Goal: Task Accomplishment & Management: Use online tool/utility

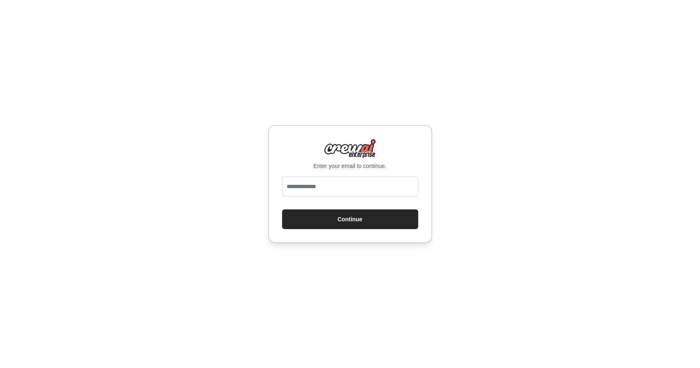
type input "**********"
click at [334, 214] on button "Continue" at bounding box center [350, 220] width 136 height 20
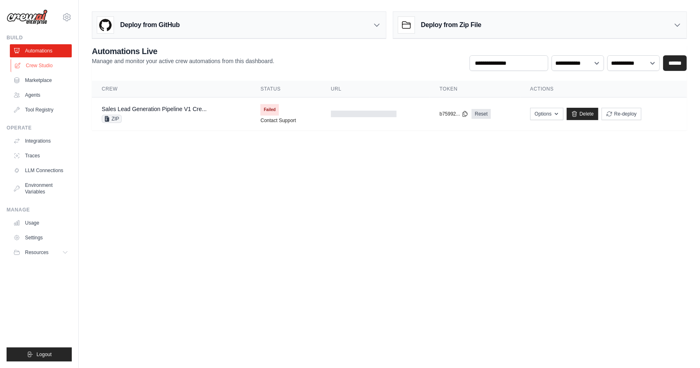
click at [50, 64] on link "Crew Studio" at bounding box center [42, 65] width 62 height 13
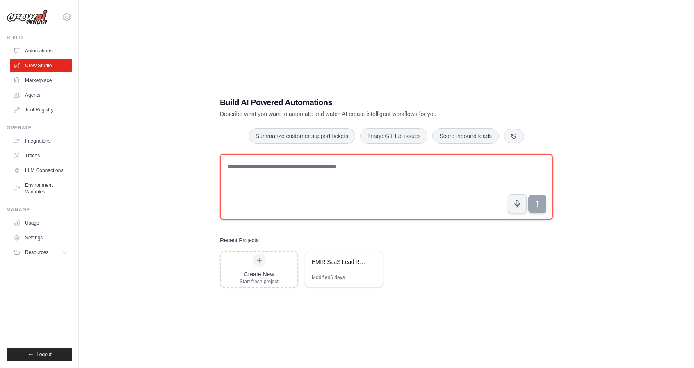
click at [330, 175] on textarea at bounding box center [386, 187] width 333 height 66
paste textarea "**********"
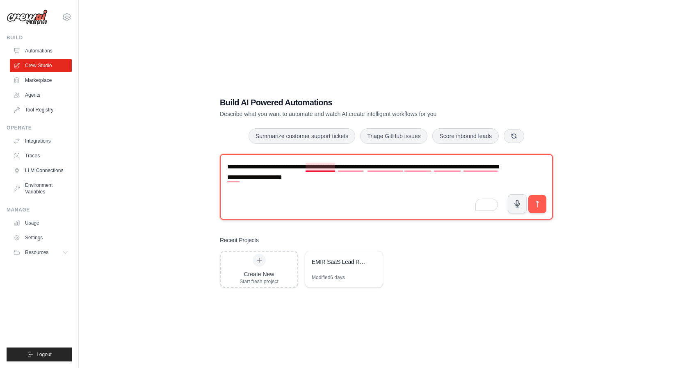
click at [305, 168] on textarea "**********" at bounding box center [386, 187] width 333 height 66
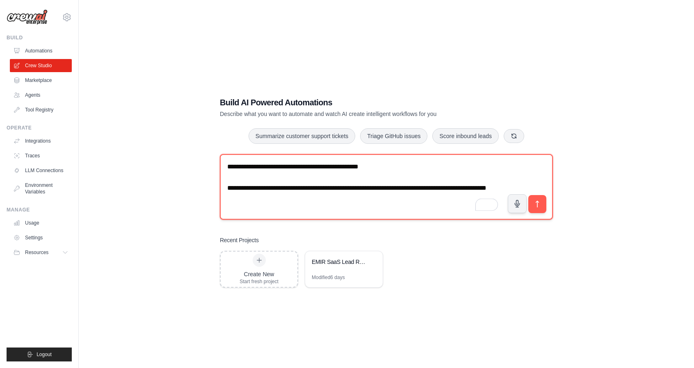
click at [407, 167] on textarea "**********" at bounding box center [386, 187] width 333 height 66
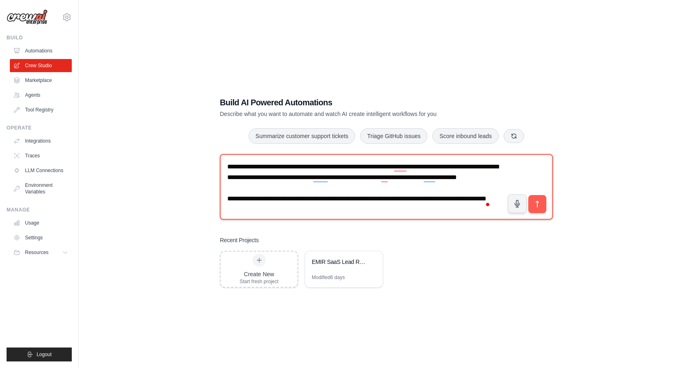
type textarea "**********"
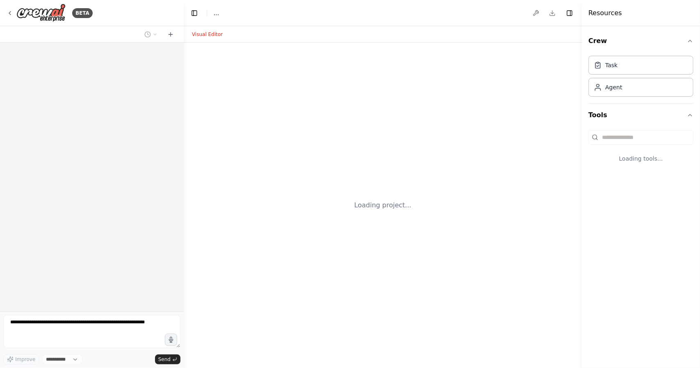
select select "****"
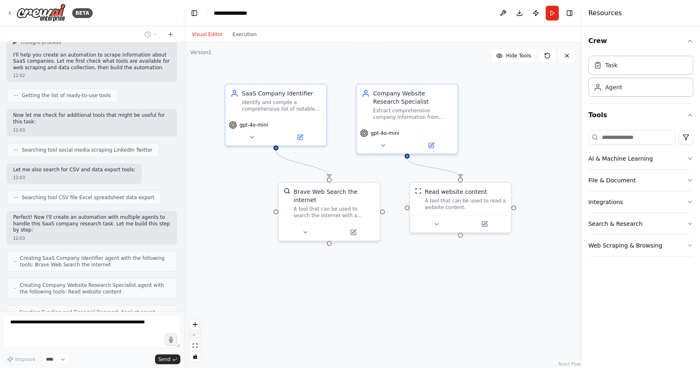
scroll to position [103, 0]
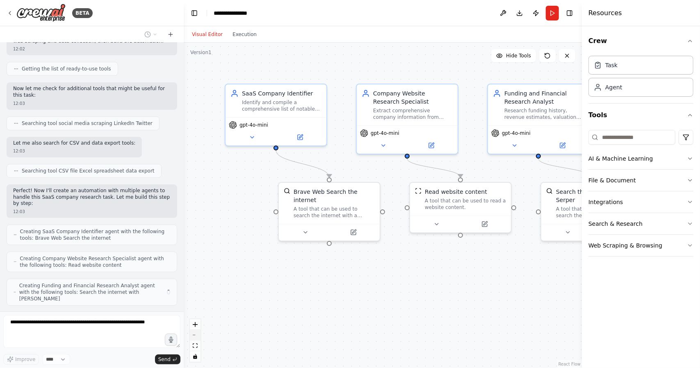
click at [194, 335] on icon "zoom out" at bounding box center [195, 335] width 5 height 1
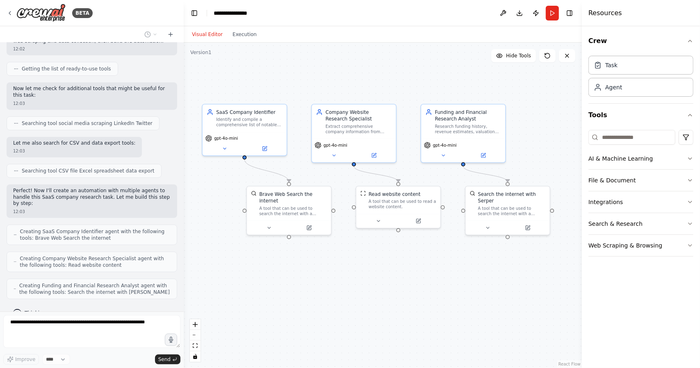
drag, startPoint x: 355, startPoint y: 305, endPoint x: 306, endPoint y: 305, distance: 49.2
click at [306, 305] on div ".deletable-edge-delete-btn { width: 20px; height: 20px; border: 0px solid #ffff…" at bounding box center [383, 206] width 398 height 326
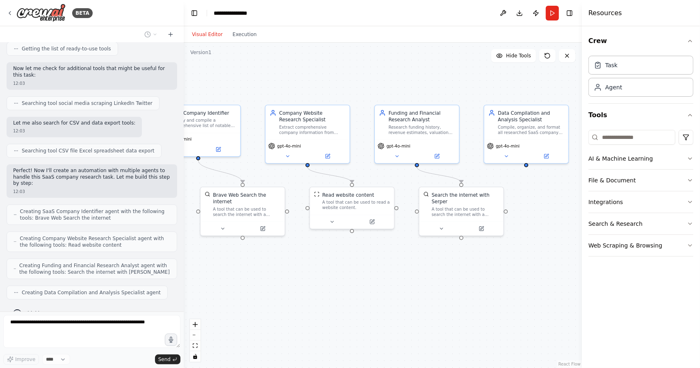
drag, startPoint x: 424, startPoint y: 284, endPoint x: 377, endPoint y: 285, distance: 46.3
click at [377, 285] on div ".deletable-edge-delete-btn { width: 20px; height: 20px; border: 0px solid #ffff…" at bounding box center [383, 206] width 398 height 326
click at [200, 337] on button "zoom out" at bounding box center [195, 335] width 11 height 11
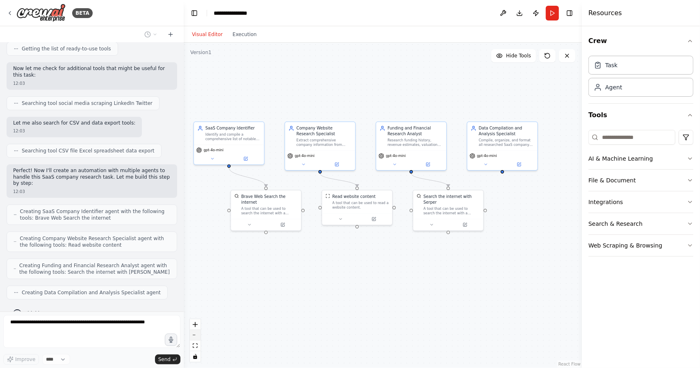
click at [200, 337] on button "zoom out" at bounding box center [195, 335] width 11 height 11
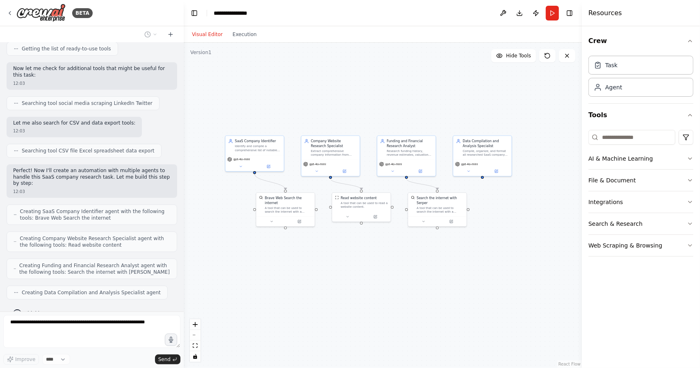
scroll to position [171, 0]
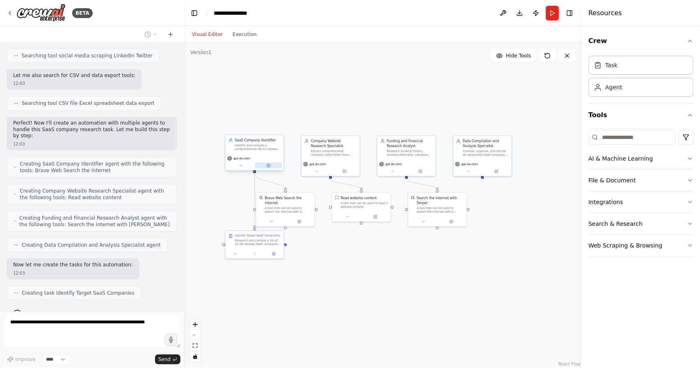
click at [265, 165] on button at bounding box center [268, 166] width 27 height 6
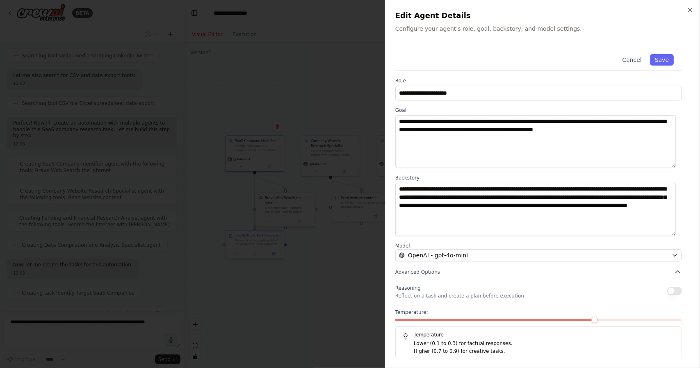
scroll to position [191, 0]
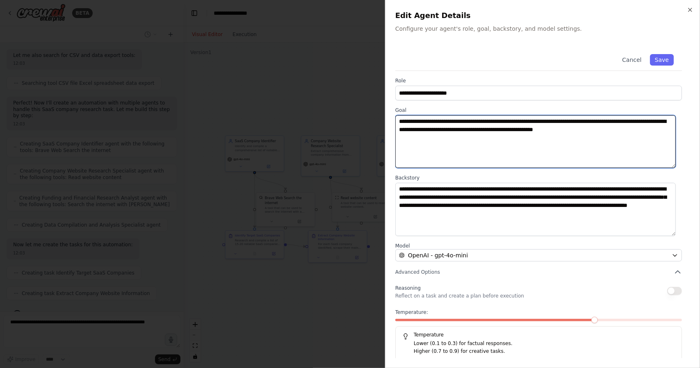
click at [623, 130] on textarea "**********" at bounding box center [535, 141] width 280 height 53
click at [635, 129] on textarea "**********" at bounding box center [535, 141] width 280 height 53
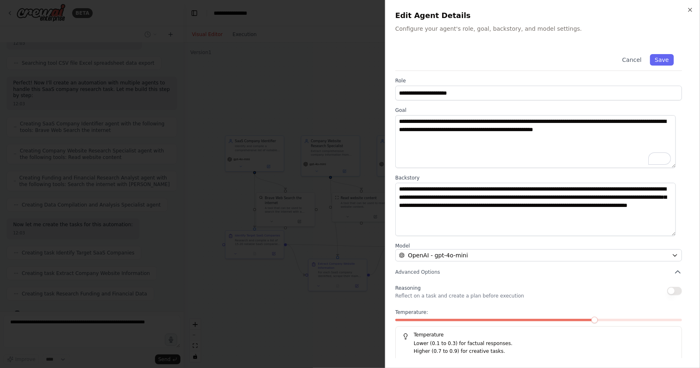
click at [318, 215] on div at bounding box center [350, 184] width 700 height 368
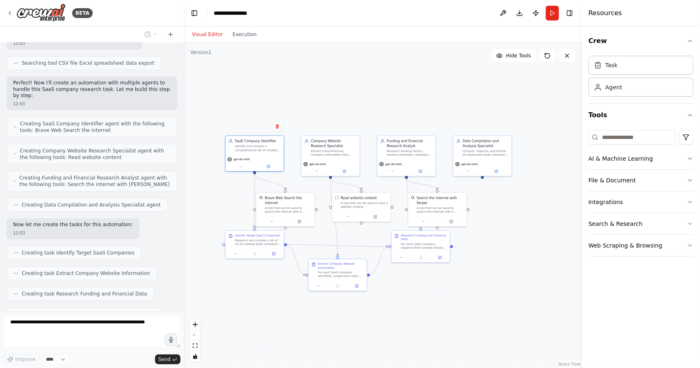
scroll to position [231, 0]
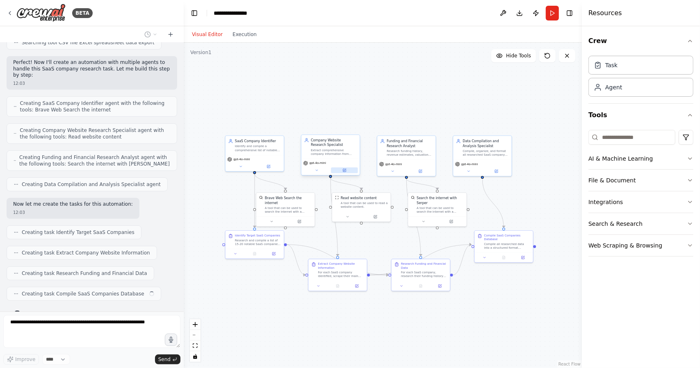
click at [350, 171] on button at bounding box center [344, 171] width 27 height 6
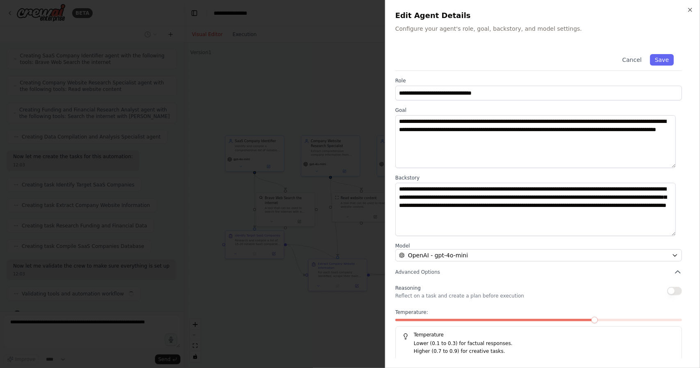
scroll to position [285, 0]
click at [343, 242] on div at bounding box center [350, 184] width 700 height 368
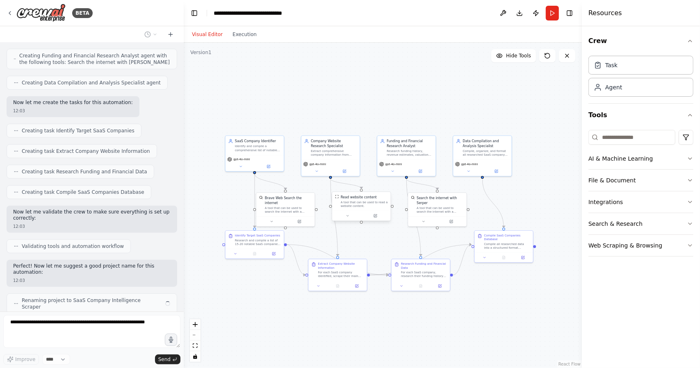
scroll to position [339, 0]
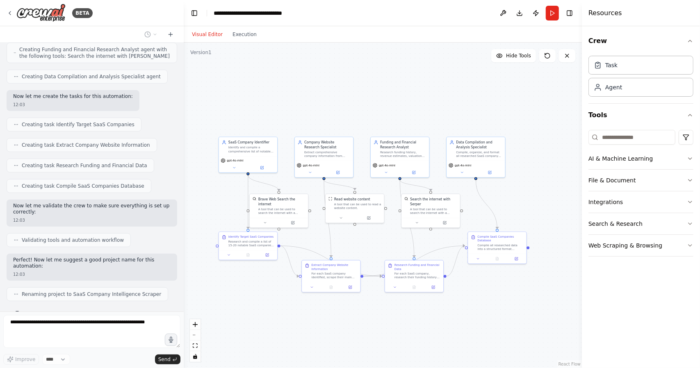
drag, startPoint x: 379, startPoint y: 239, endPoint x: 372, endPoint y: 240, distance: 6.7
click at [372, 240] on div ".deletable-edge-delete-btn { width: 20px; height: 20px; border: 0px solid #ffff…" at bounding box center [383, 206] width 398 height 326
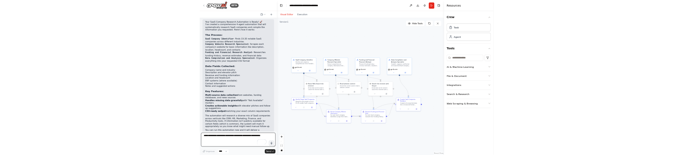
scroll to position [608, 0]
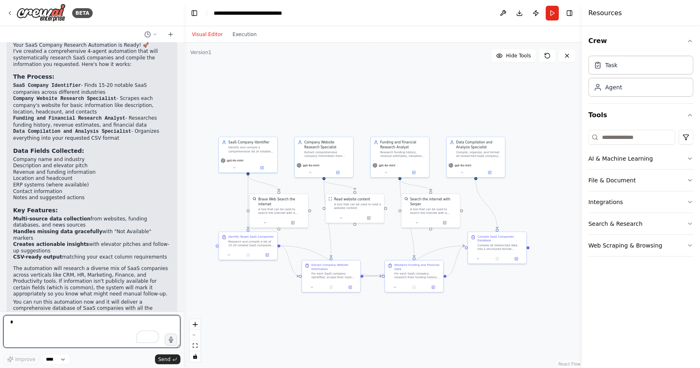
click at [80, 323] on textarea "To enrich screen reader interactions, please activate Accessibility in Grammarl…" at bounding box center [91, 331] width 177 height 33
click at [548, 18] on button "Run" at bounding box center [552, 13] width 13 height 15
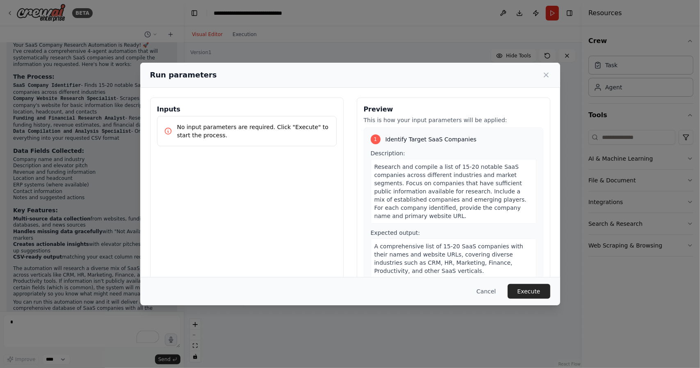
click at [535, 287] on button "Execute" at bounding box center [529, 291] width 43 height 15
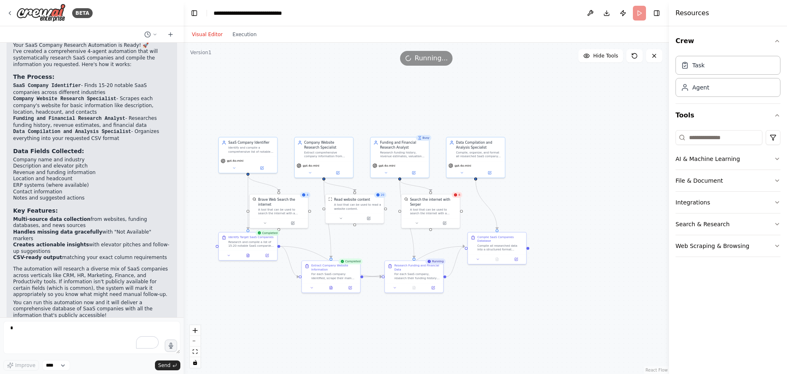
scroll to position [608, 0]
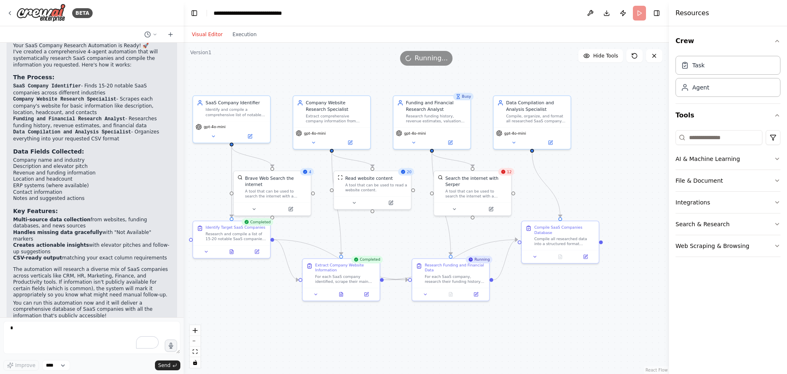
drag, startPoint x: 381, startPoint y: 246, endPoint x: 423, endPoint y: 236, distance: 43.4
click at [423, 236] on div ".deletable-edge-delete-btn { width: 20px; height: 20px; border: 0px solid #ffff…" at bounding box center [426, 208] width 485 height 331
click at [570, 251] on button at bounding box center [560, 254] width 27 height 7
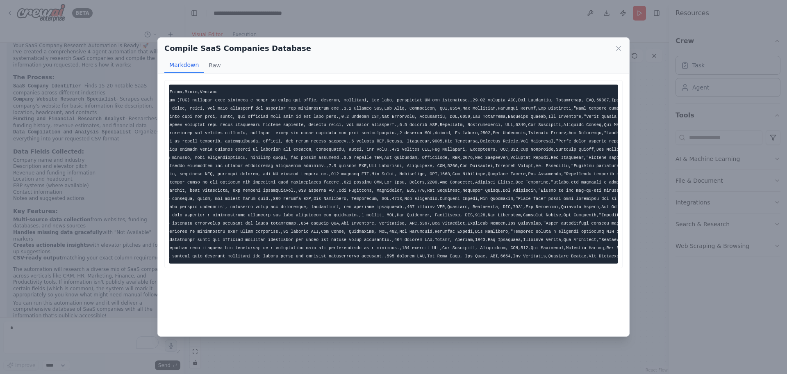
scroll to position [0, 233]
click at [622, 51] on icon at bounding box center [619, 48] width 8 height 8
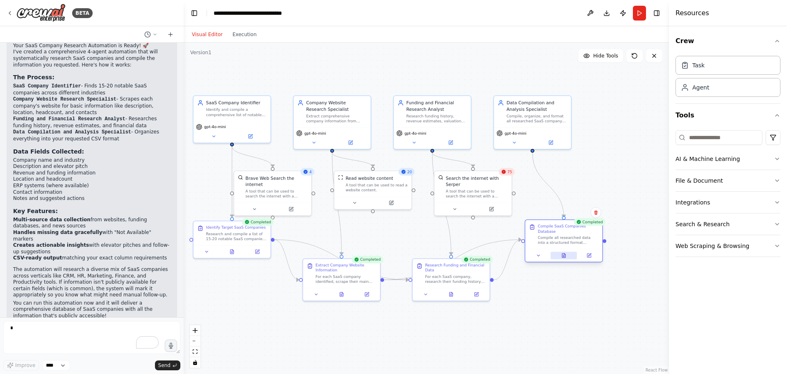
click at [570, 251] on button at bounding box center [564, 254] width 27 height 7
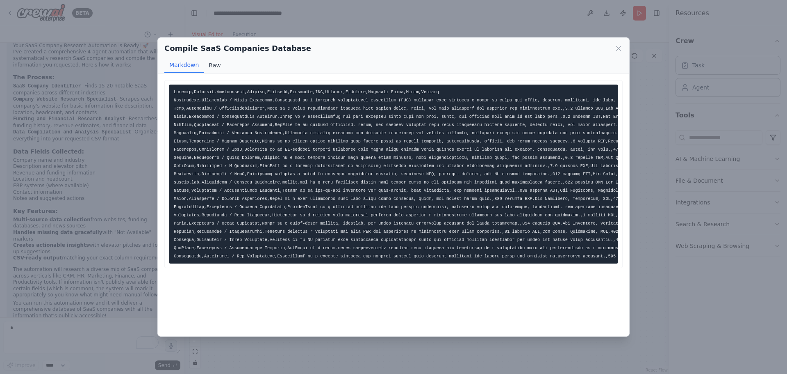
click at [214, 66] on button "Raw" at bounding box center [215, 65] width 22 height 16
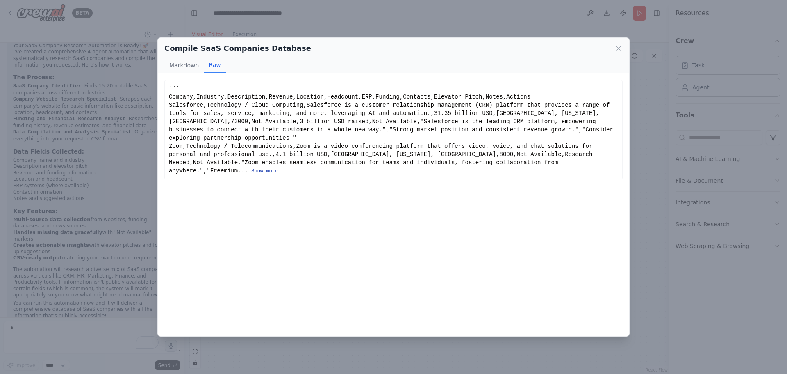
click at [278, 168] on button "Show more" at bounding box center [264, 171] width 27 height 7
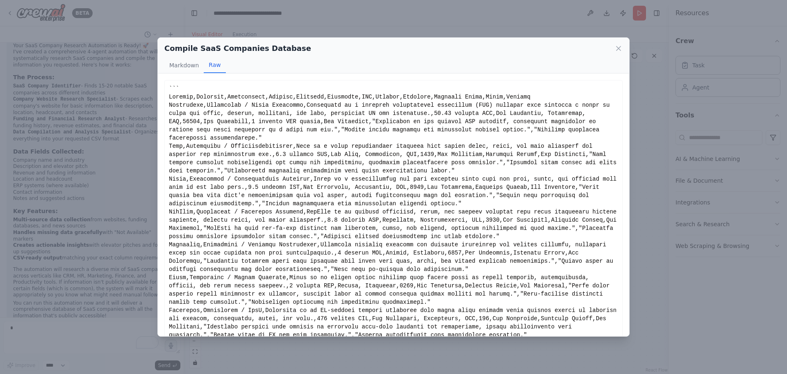
click at [624, 51] on div "Compile SaaS Companies Database Markdown Raw" at bounding box center [394, 56] width 472 height 36
click at [620, 52] on icon at bounding box center [619, 48] width 8 height 8
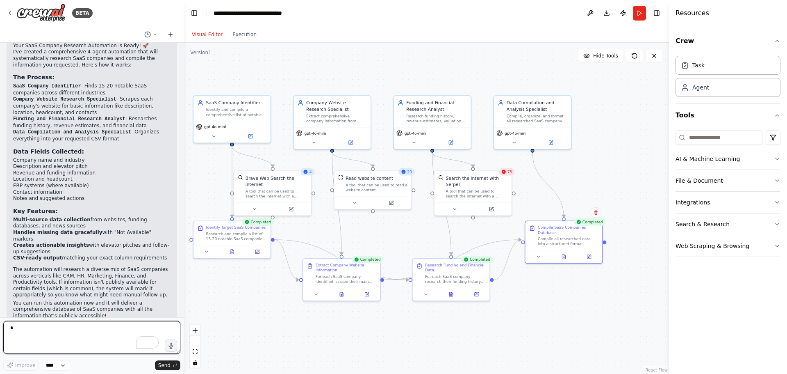
click at [105, 337] on textarea "To enrich screen reader interactions, please activate Accessibility in Grammarl…" at bounding box center [91, 337] width 177 height 33
type textarea "**********"
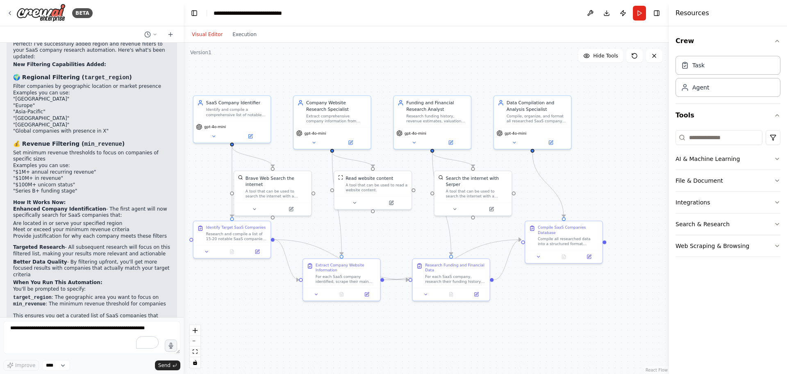
scroll to position [1069, 0]
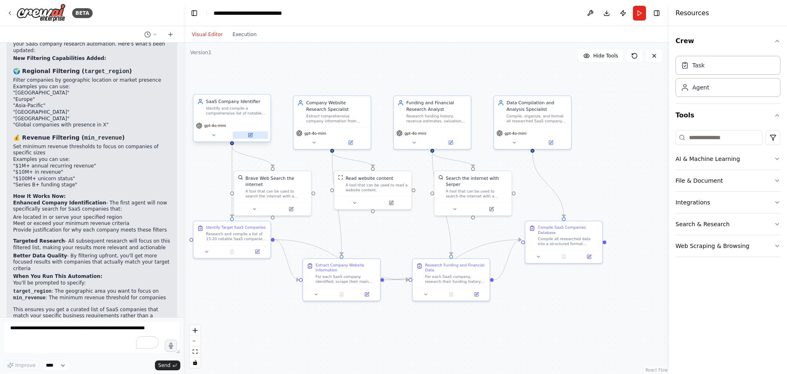
click at [249, 138] on button at bounding box center [250, 134] width 35 height 7
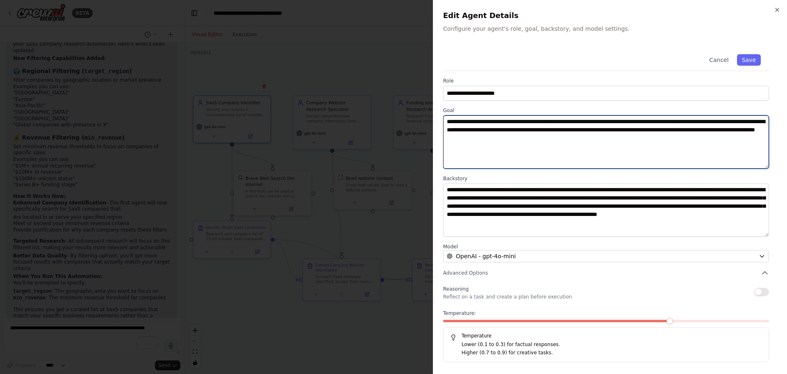
click at [525, 128] on textarea "**********" at bounding box center [606, 141] width 326 height 53
click at [517, 130] on textarea "**********" at bounding box center [606, 141] width 326 height 53
drag, startPoint x: 542, startPoint y: 130, endPoint x: 553, endPoint y: 130, distance: 11.1
click at [553, 130] on textarea "**********" at bounding box center [606, 141] width 326 height 53
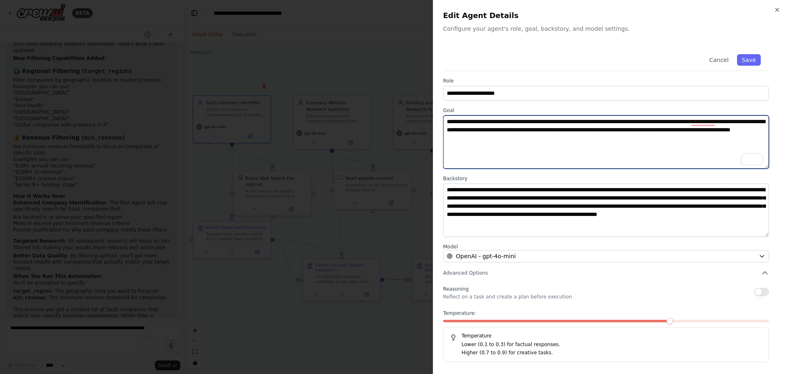
click at [562, 130] on textarea "**********" at bounding box center [606, 141] width 326 height 53
type textarea "**********"
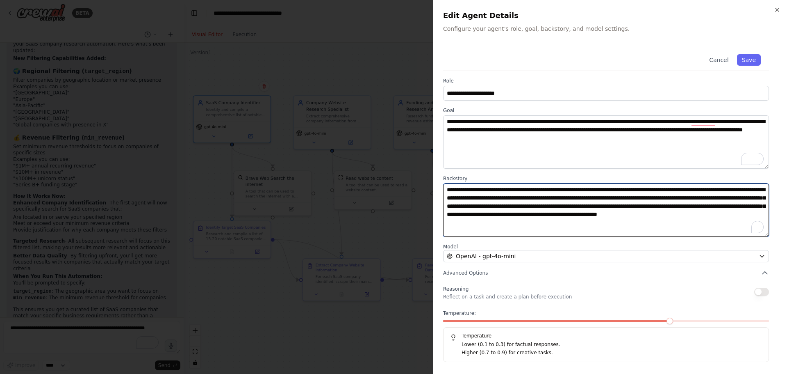
click at [534, 197] on textarea "**********" at bounding box center [606, 209] width 326 height 53
click at [575, 223] on textarea "**********" at bounding box center [606, 209] width 326 height 53
type textarea "**********"
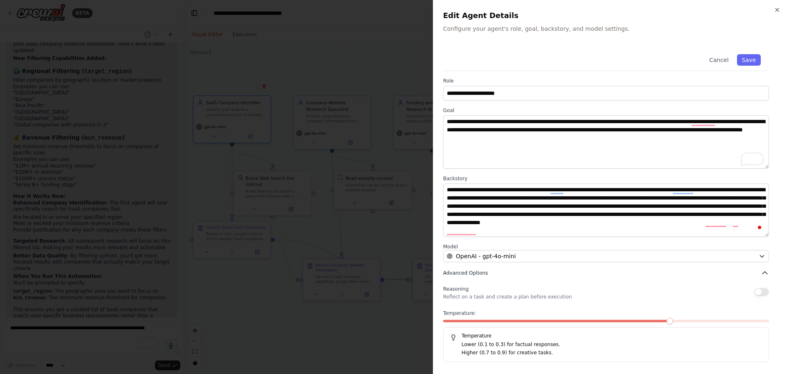
click at [504, 273] on button "Advanced Options" at bounding box center [606, 273] width 326 height 8
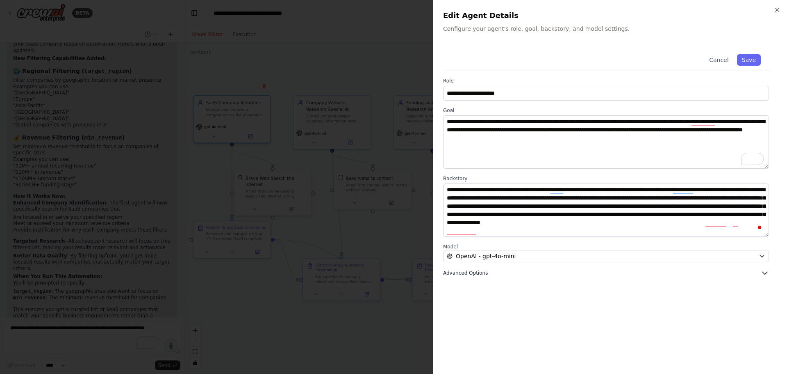
click at [506, 272] on button "Advanced Options" at bounding box center [606, 273] width 326 height 8
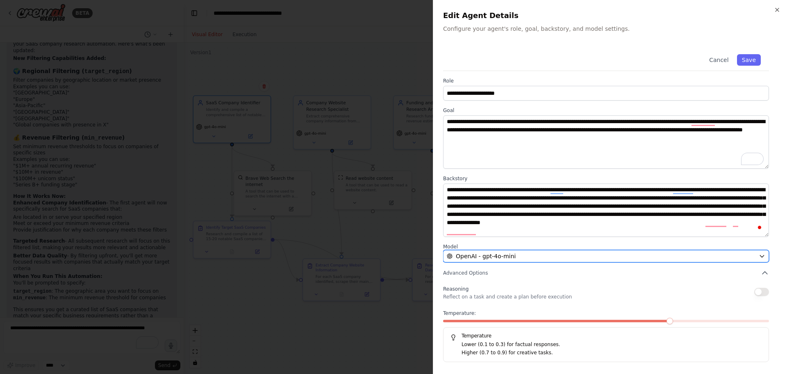
click at [510, 258] on span "OpenAI - gpt-4o-mini" at bounding box center [486, 256] width 60 height 8
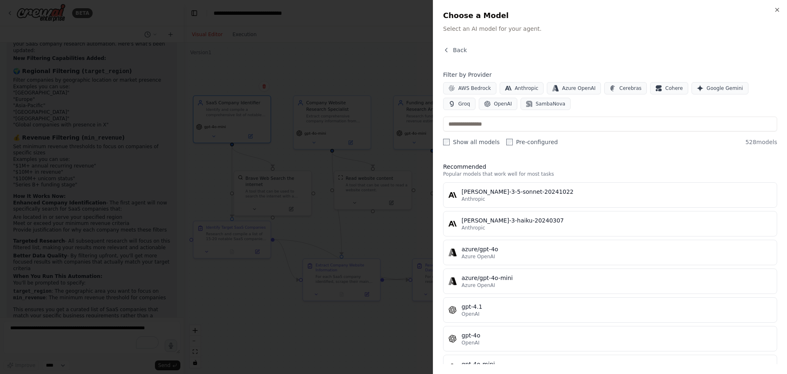
click at [700, 6] on div "Close Choose a Model Select an AI model for your agent. Back Filter by Provider…" at bounding box center [610, 187] width 354 height 374
click at [700, 8] on icon "button" at bounding box center [777, 10] width 7 height 7
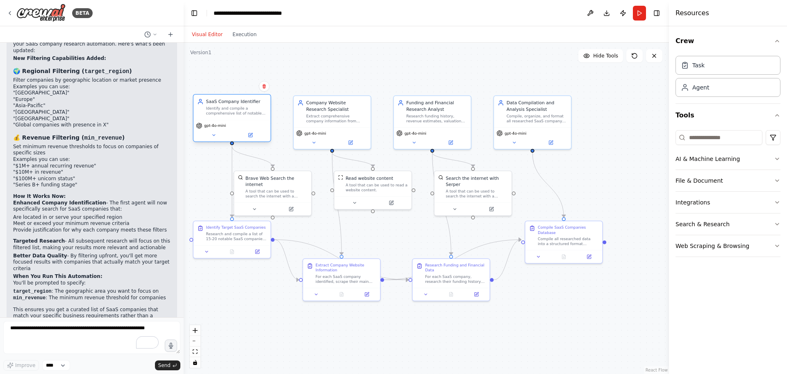
click at [248, 140] on div "gpt-4o-mini" at bounding box center [232, 131] width 77 height 22
click at [251, 136] on icon at bounding box center [250, 135] width 4 height 4
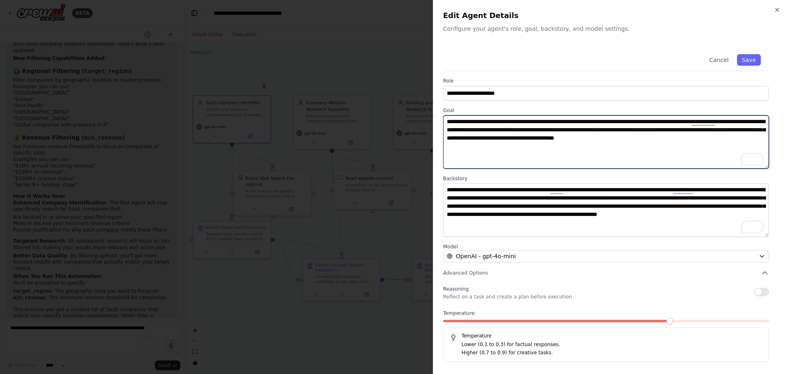
click at [760, 137] on textarea "**********" at bounding box center [606, 141] width 326 height 53
click at [763, 137] on textarea "**********" at bounding box center [606, 141] width 326 height 53
type textarea "**********"
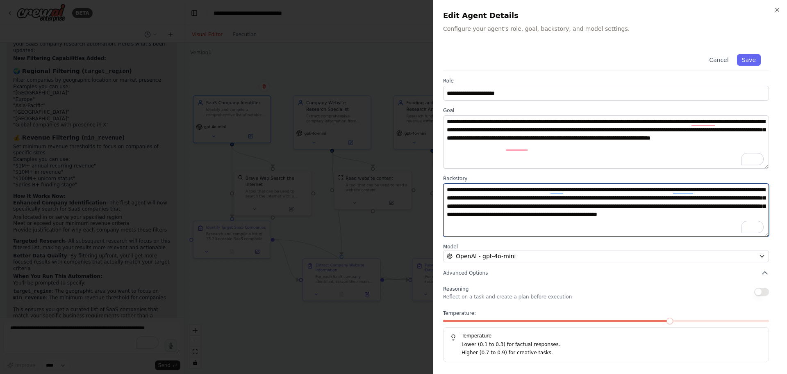
click at [610, 228] on textarea "**********" at bounding box center [606, 209] width 326 height 53
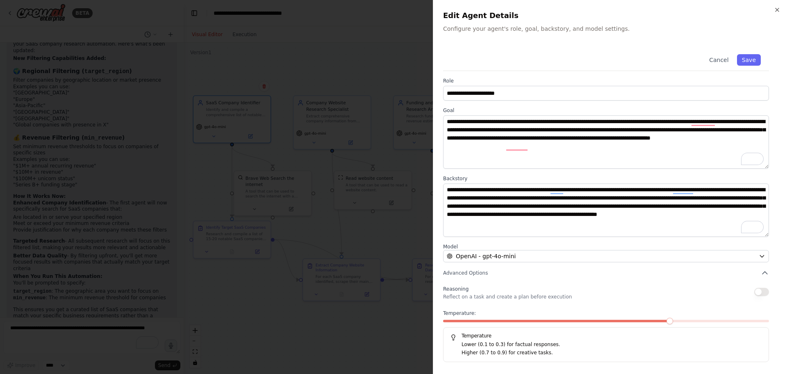
click at [768, 291] on button "button" at bounding box center [761, 291] width 15 height 8
click at [568, 267] on div "**********" at bounding box center [610, 204] width 334 height 316
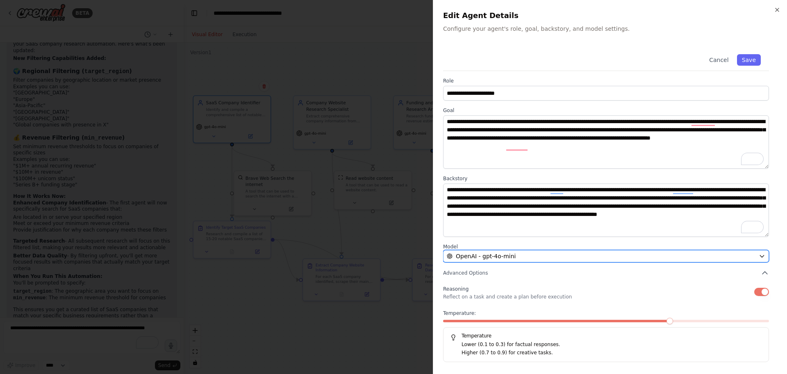
click at [568, 260] on button "OpenAI - gpt-4o-mini" at bounding box center [606, 256] width 326 height 12
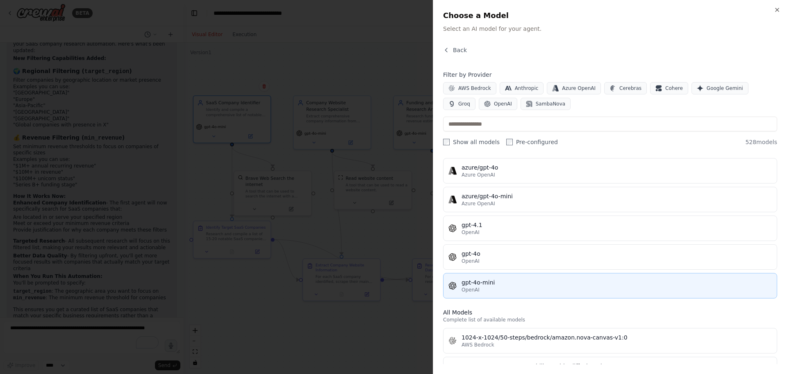
scroll to position [82, 0]
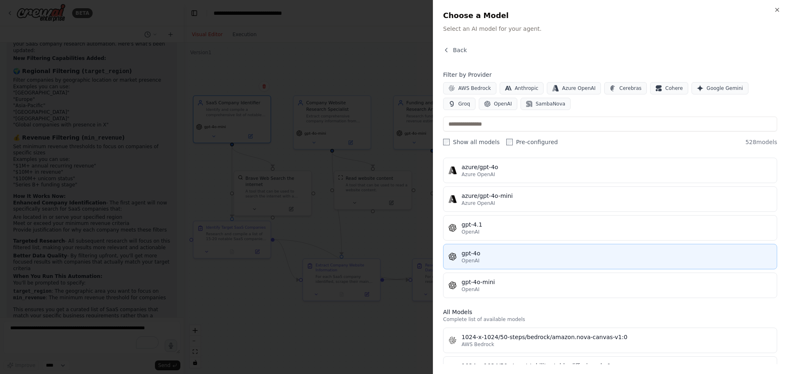
click at [516, 260] on div "OpenAI" at bounding box center [617, 260] width 310 height 7
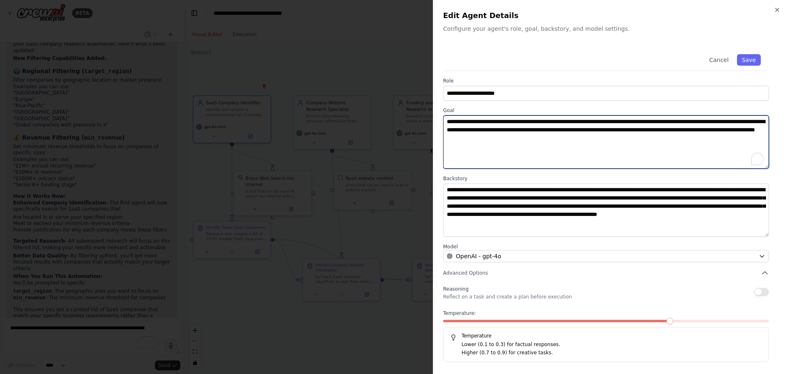
click at [660, 136] on textarea "**********" at bounding box center [606, 141] width 326 height 53
click at [614, 136] on textarea "**********" at bounding box center [606, 141] width 326 height 53
click at [616, 137] on textarea "**********" at bounding box center [606, 141] width 326 height 53
click at [607, 130] on textarea "**********" at bounding box center [606, 141] width 326 height 53
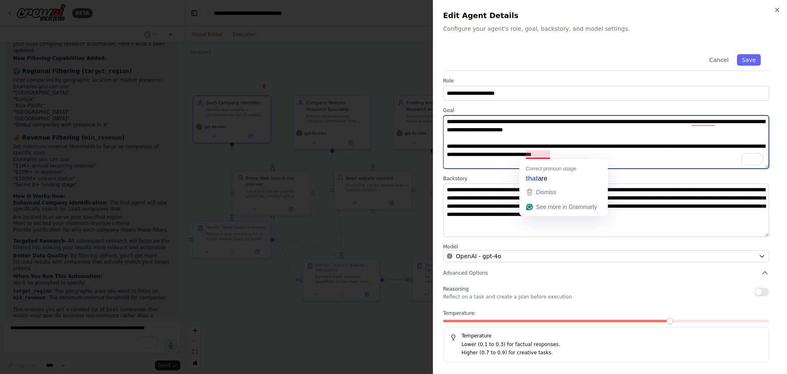
click at [545, 154] on textarea "**********" at bounding box center [606, 141] width 326 height 53
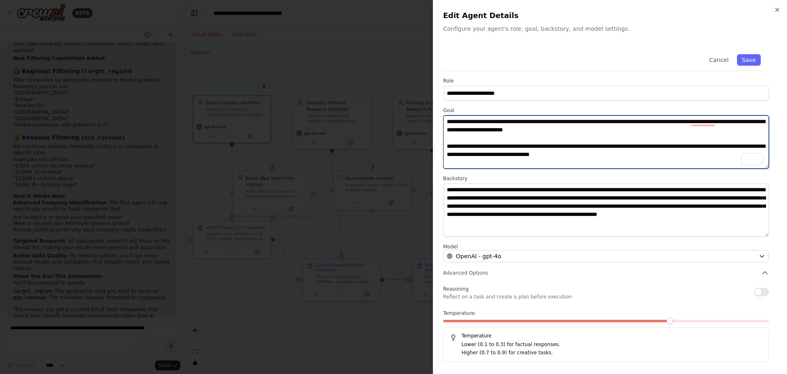
click at [643, 158] on textarea "**********" at bounding box center [606, 141] width 326 height 53
type textarea "**********"
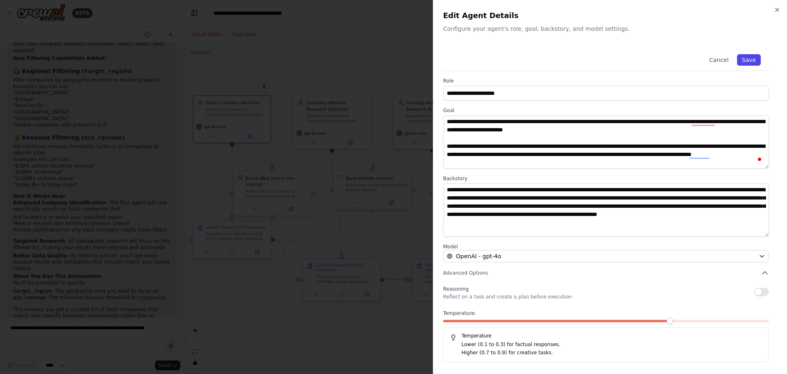
click at [756, 64] on button "Save" at bounding box center [749, 59] width 24 height 11
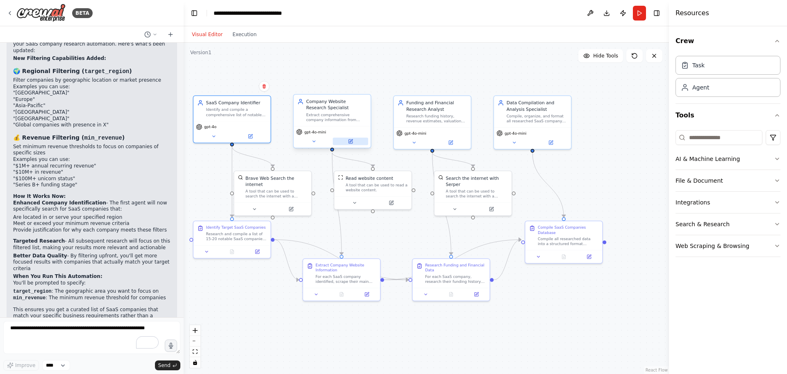
click at [345, 139] on button at bounding box center [350, 140] width 35 height 7
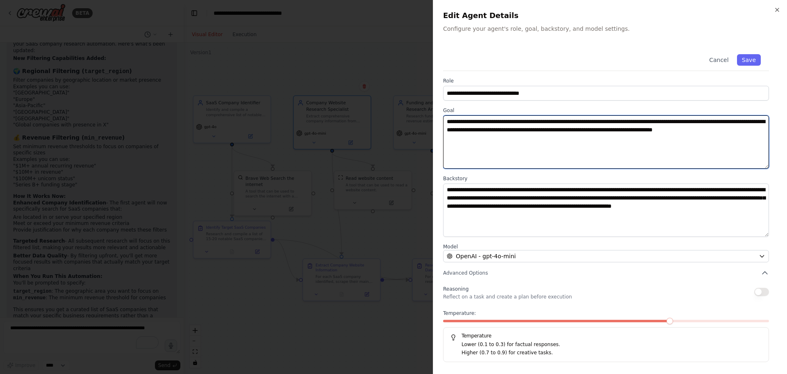
click at [624, 122] on textarea "**********" at bounding box center [606, 141] width 326 height 53
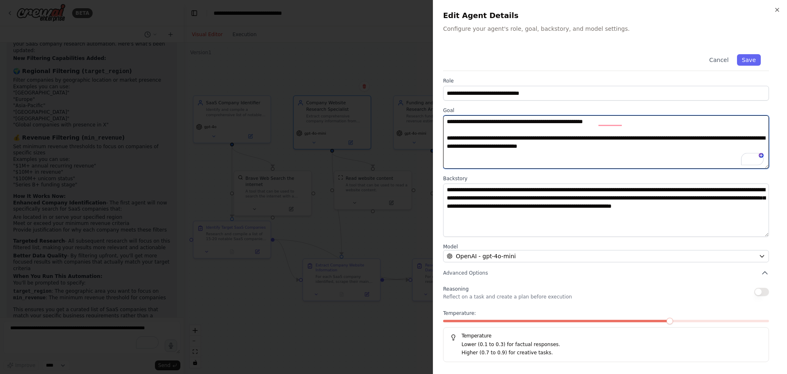
click at [624, 150] on textarea "**********" at bounding box center [606, 141] width 326 height 53
click at [645, 150] on textarea "**********" at bounding box center [606, 141] width 326 height 53
click at [619, 138] on textarea "**********" at bounding box center [606, 141] width 326 height 53
type textarea "**********"
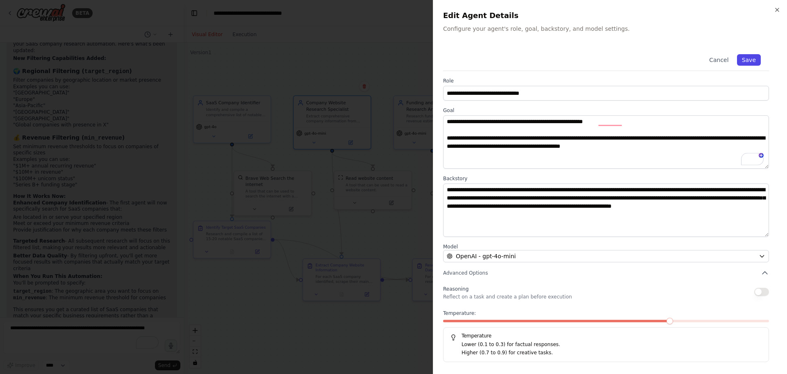
click at [758, 59] on button "Save" at bounding box center [749, 59] width 24 height 11
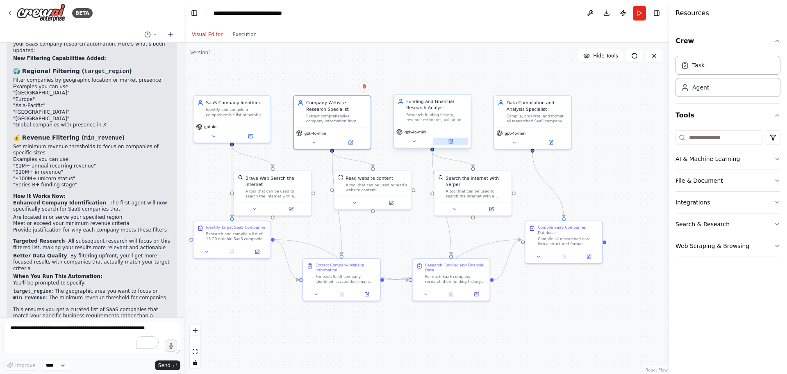
click at [454, 142] on button at bounding box center [450, 140] width 35 height 7
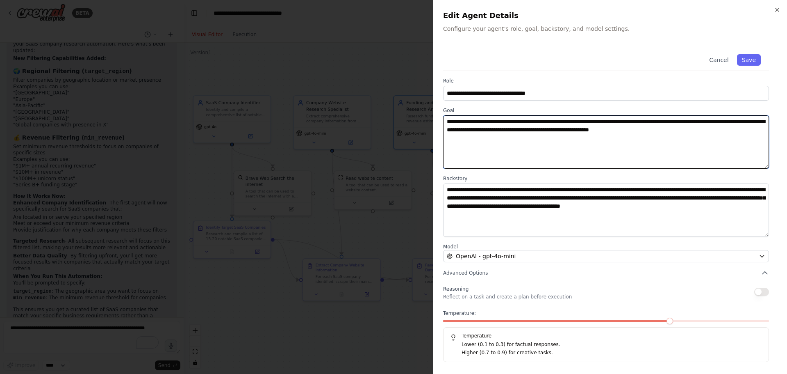
click at [569, 144] on textarea "**********" at bounding box center [606, 141] width 326 height 53
click at [737, 131] on textarea "**********" at bounding box center [606, 141] width 326 height 53
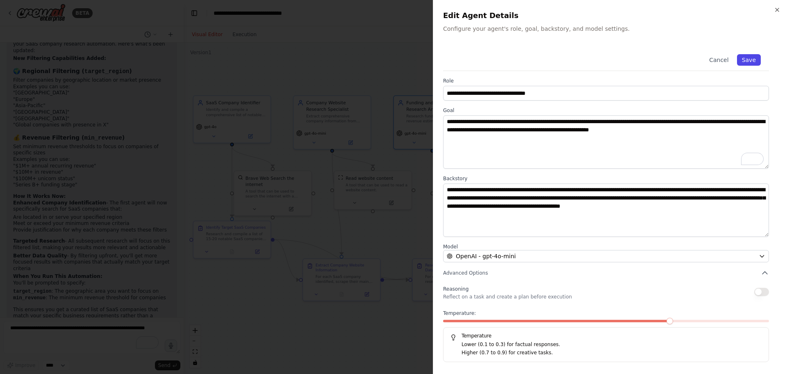
click at [745, 58] on button "Save" at bounding box center [749, 59] width 24 height 11
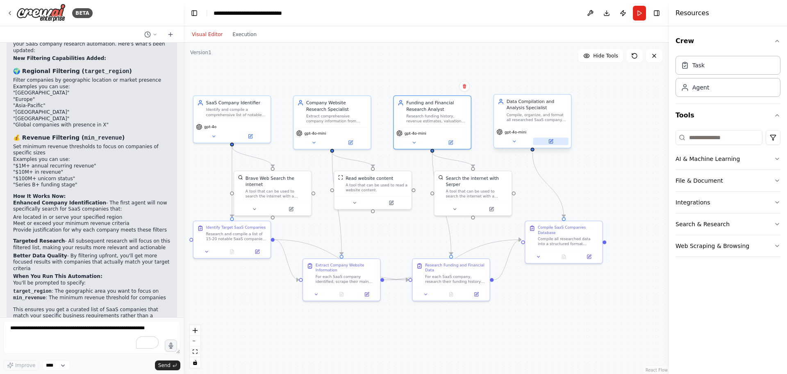
click at [545, 137] on button at bounding box center [550, 140] width 35 height 7
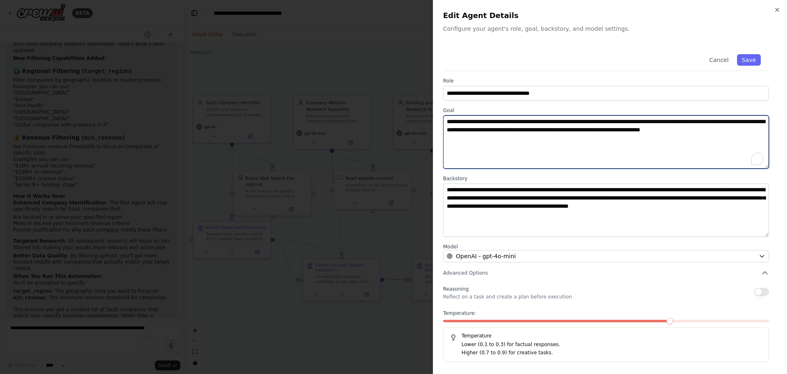
click at [581, 137] on textarea "**********" at bounding box center [606, 141] width 326 height 53
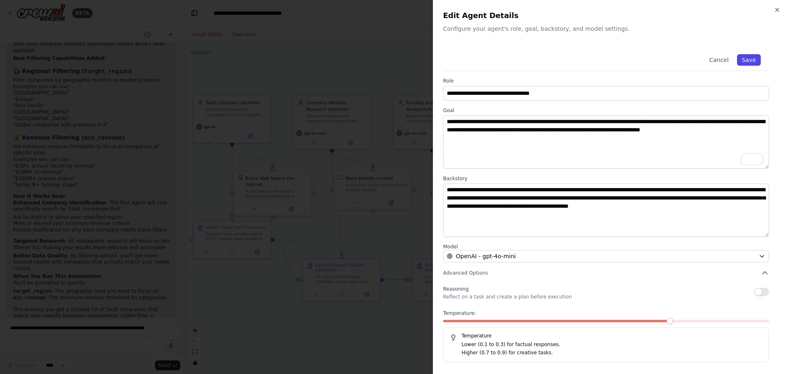
click at [753, 59] on button "Save" at bounding box center [749, 59] width 24 height 11
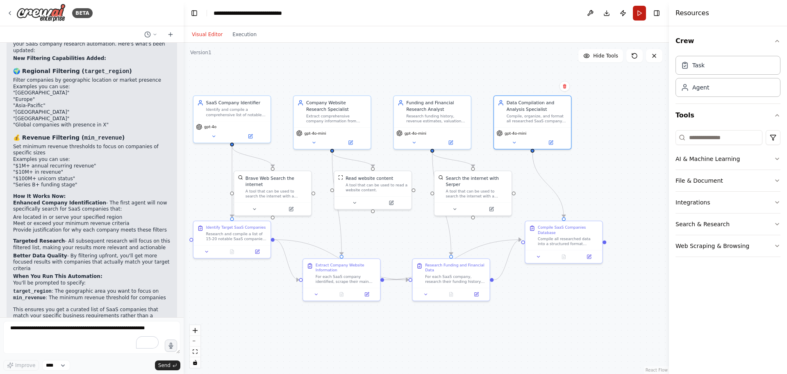
click at [640, 15] on button "Run" at bounding box center [639, 13] width 13 height 15
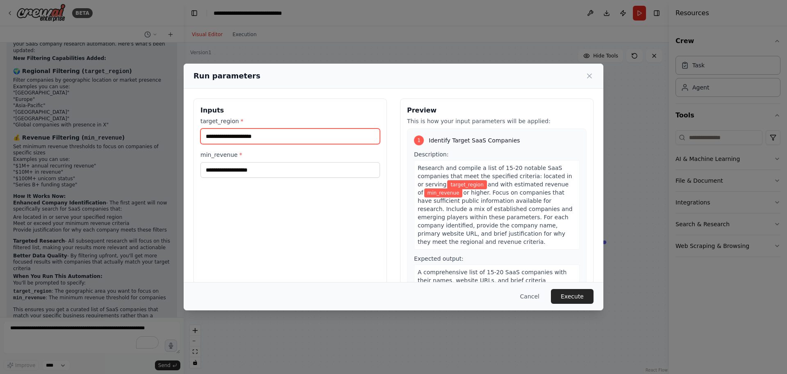
click at [246, 137] on input "target_region *" at bounding box center [291, 136] width 180 height 16
type input "******"
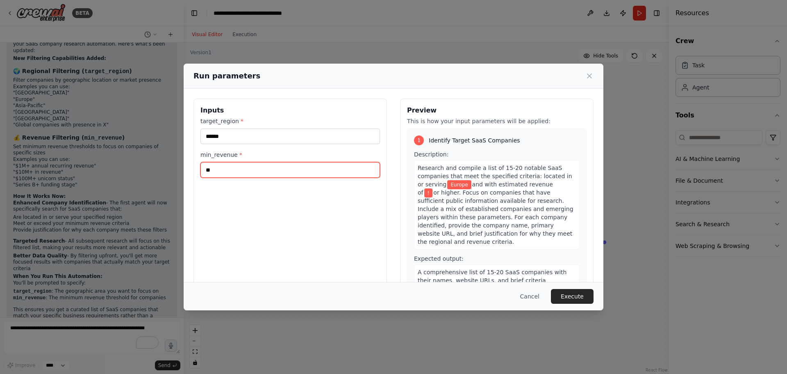
type input "*"
type input "*********"
click at [532, 294] on button "Cancel" at bounding box center [530, 296] width 32 height 15
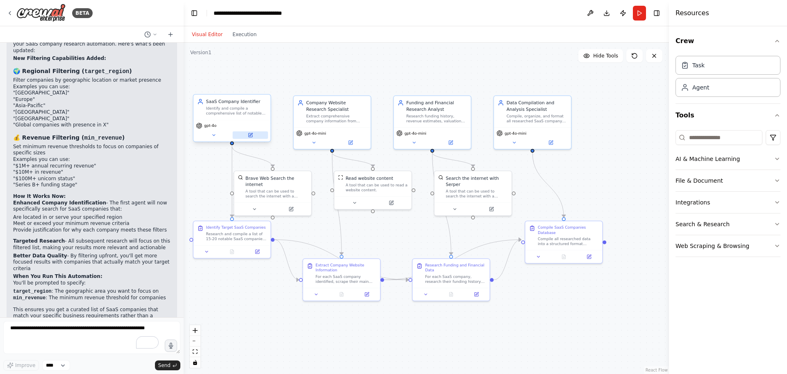
click at [257, 139] on button at bounding box center [250, 134] width 35 height 7
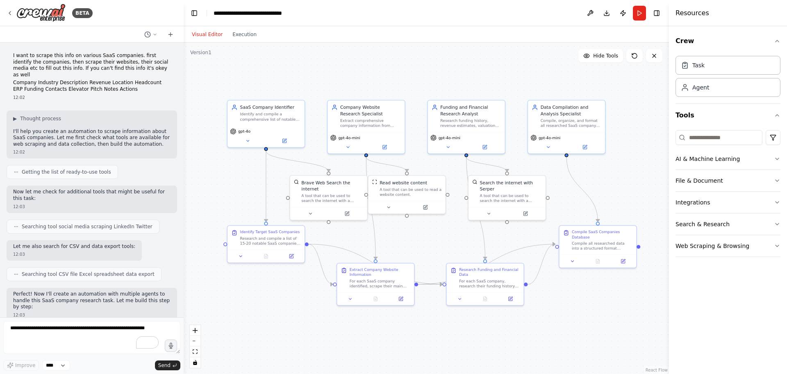
click at [227, 182] on div ".deletable-edge-delete-btn { width: 20px; height: 20px; border: 0px solid #ffff…" at bounding box center [426, 208] width 485 height 331
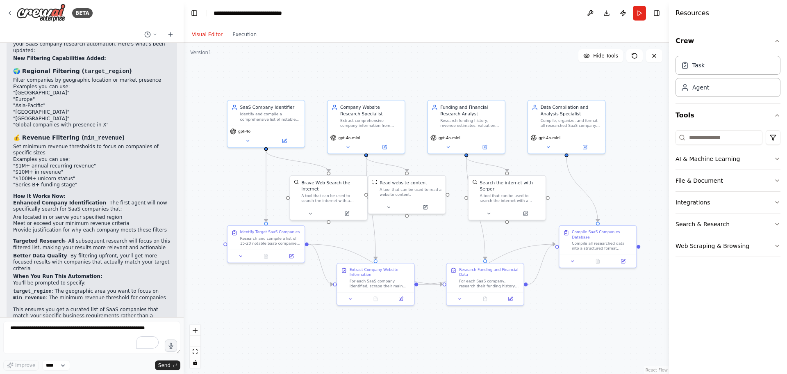
click at [227, 182] on div ".deletable-edge-delete-btn { width: 20px; height: 20px; border: 0px solid #ffff…" at bounding box center [426, 208] width 485 height 331
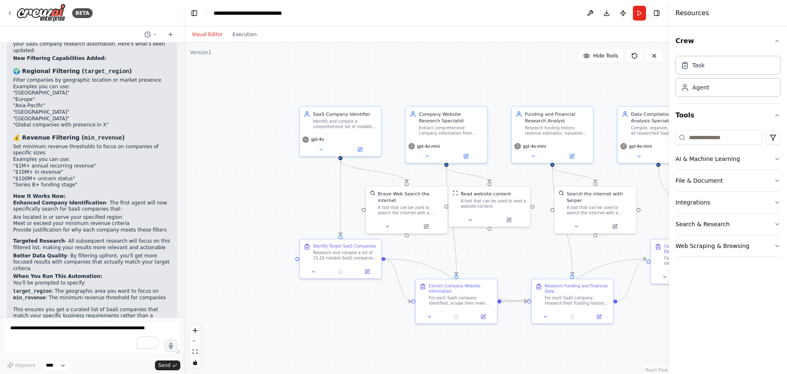
drag, startPoint x: 224, startPoint y: 185, endPoint x: 297, endPoint y: 196, distance: 73.8
click at [297, 196] on div ".deletable-edge-delete-btn { width: 20px; height: 20px; border: 0px solid #ffff…" at bounding box center [426, 208] width 485 height 331
click at [625, 14] on button "Publish" at bounding box center [623, 13] width 13 height 15
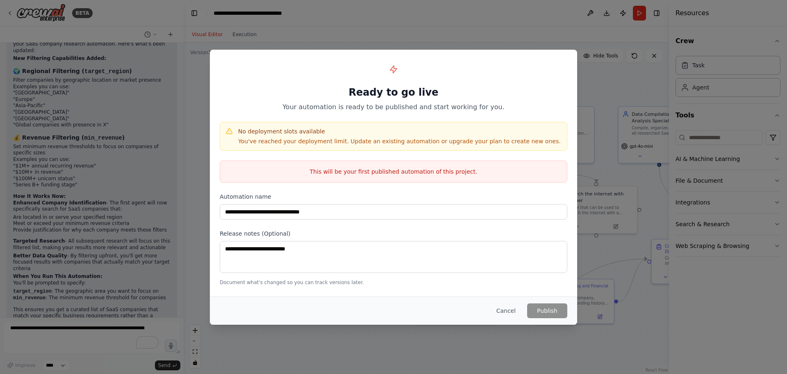
click at [541, 36] on div "**********" at bounding box center [393, 187] width 787 height 374
click at [512, 307] on button "Cancel" at bounding box center [506, 310] width 32 height 15
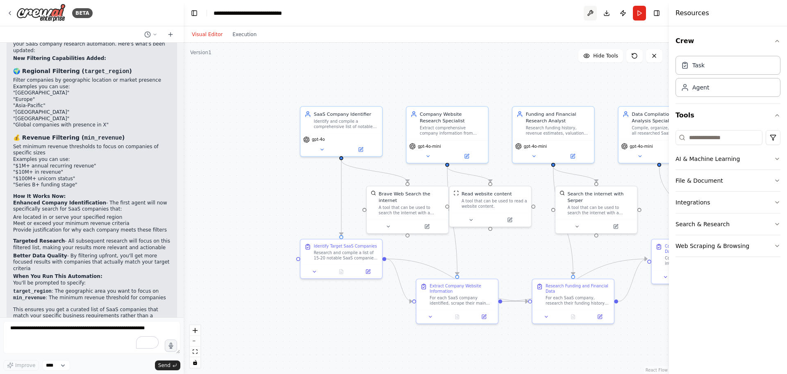
click at [590, 13] on button at bounding box center [590, 13] width 13 height 15
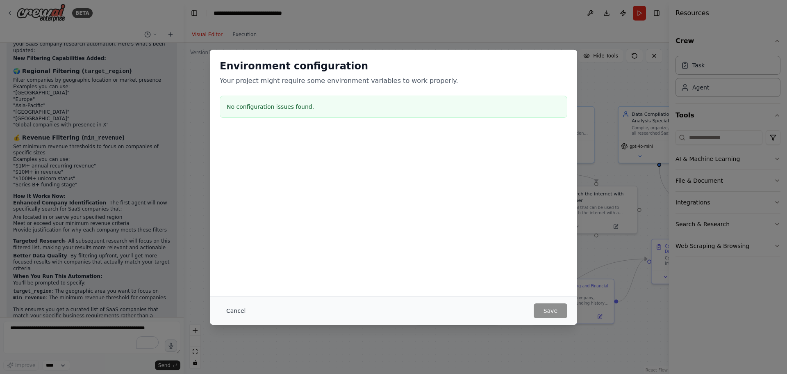
click at [235, 307] on button "Cancel" at bounding box center [236, 310] width 32 height 15
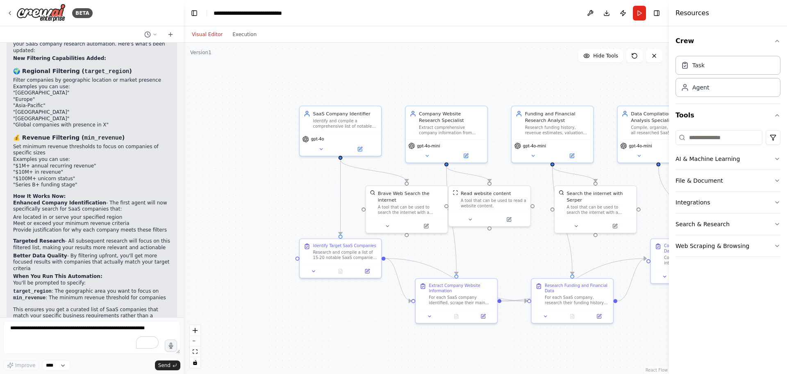
drag, startPoint x: 488, startPoint y: 86, endPoint x: 474, endPoint y: 79, distance: 15.0
click at [474, 79] on div ".deletable-edge-delete-btn { width: 20px; height: 20px; border: 0px solid #ffff…" at bounding box center [426, 208] width 485 height 331
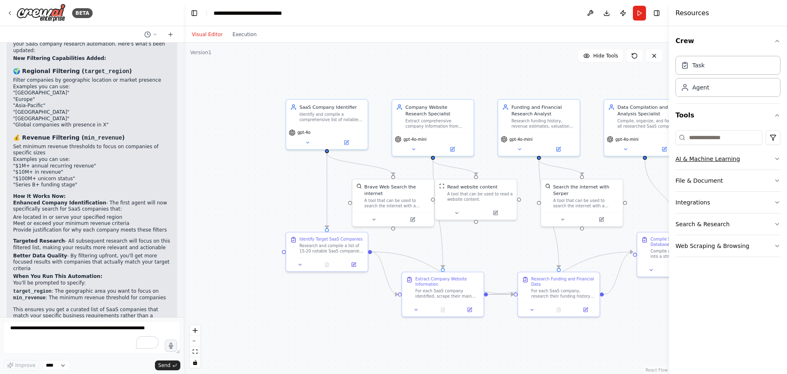
click at [715, 169] on button "AI & Machine Learning" at bounding box center [728, 158] width 105 height 21
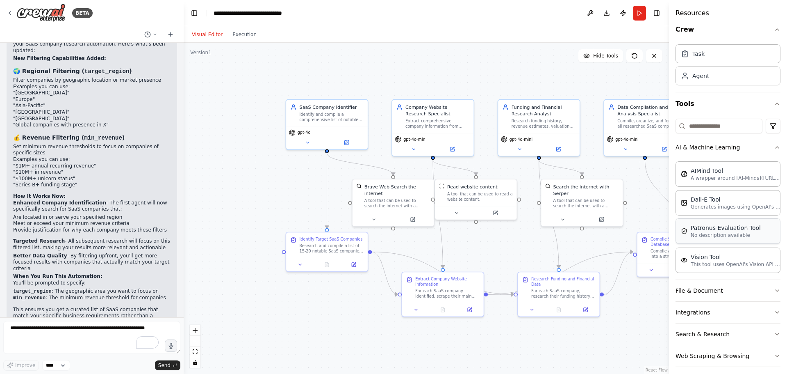
scroll to position [18, 0]
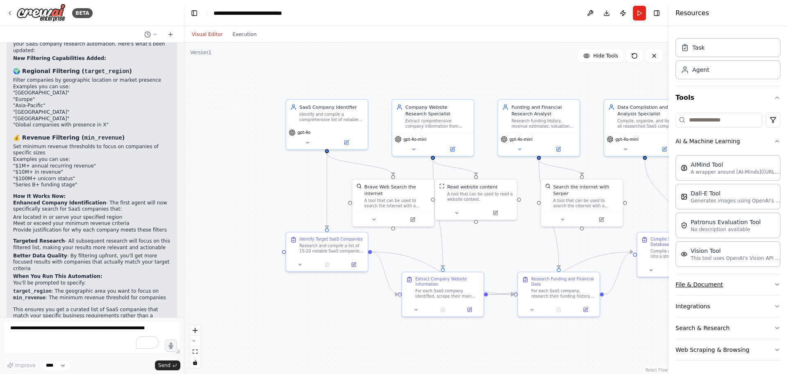
click at [725, 287] on button "File & Document" at bounding box center [728, 283] width 105 height 21
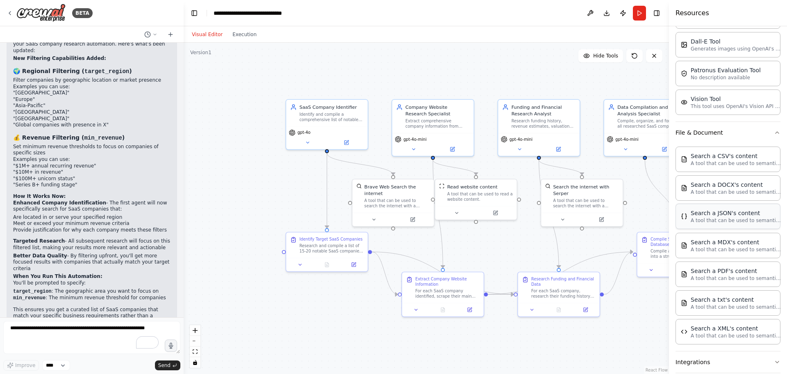
scroll to position [182, 0]
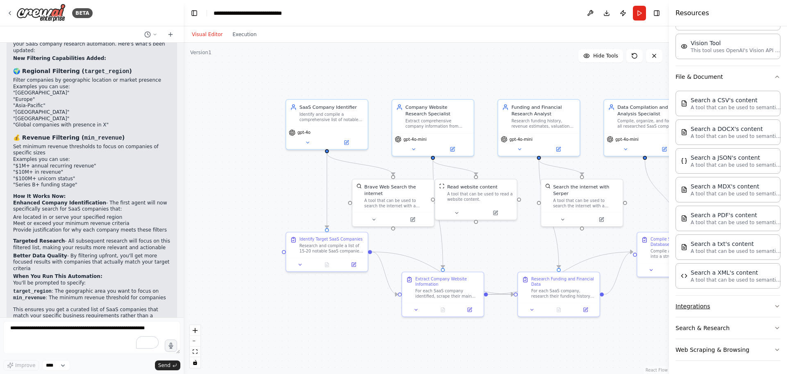
click at [711, 308] on button "Integrations" at bounding box center [728, 305] width 105 height 21
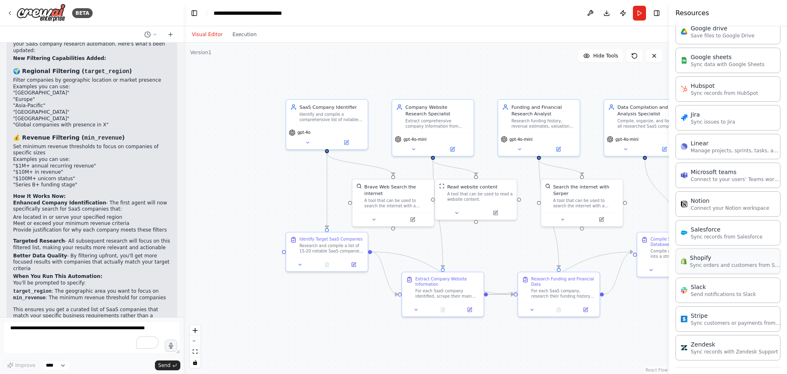
scroll to position [777, 0]
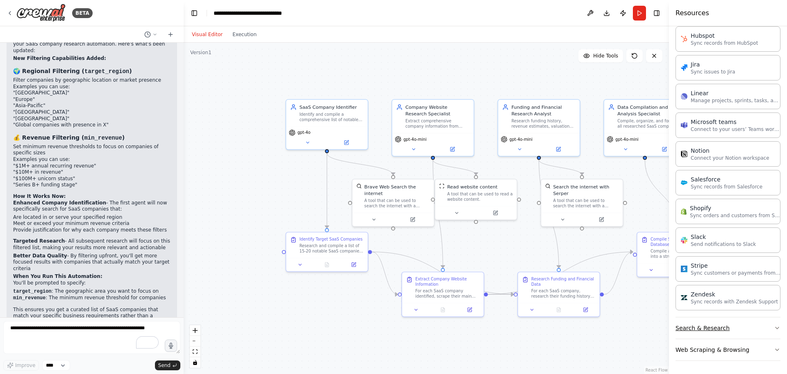
click at [708, 326] on button "Search & Research" at bounding box center [728, 327] width 105 height 21
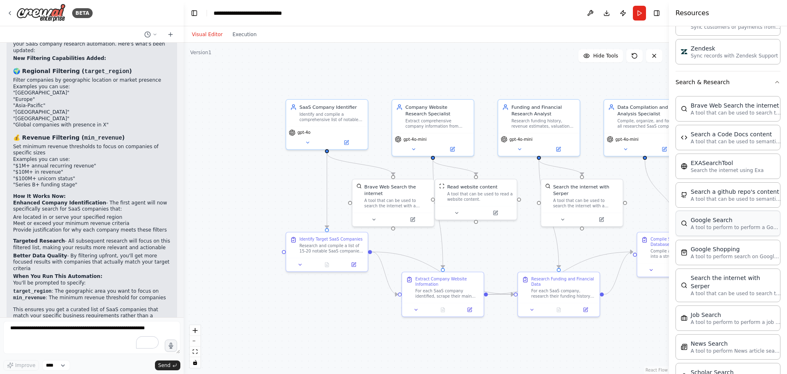
scroll to position [1023, 0]
drag, startPoint x: 317, startPoint y: 210, endPoint x: 250, endPoint y: 189, distance: 69.4
click at [246, 186] on div "A tool to perform to perform a job search in the [GEOGRAPHIC_DATA] with a searc…" at bounding box center [265, 188] width 66 height 11
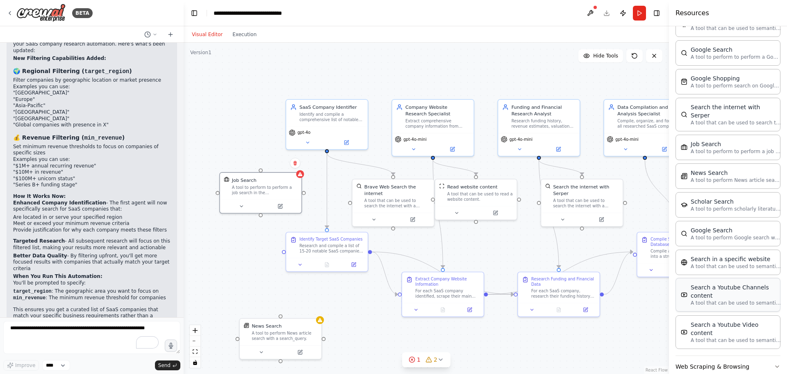
scroll to position [1194, 0]
click at [719, 355] on button "Web Scraping & Browsing" at bounding box center [728, 365] width 105 height 21
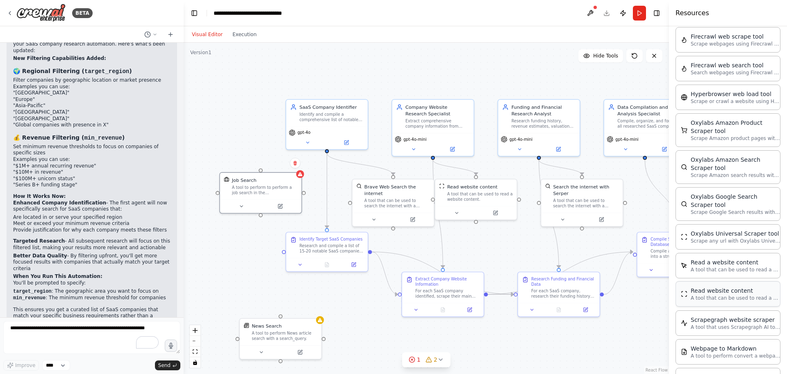
scroll to position [1627, 0]
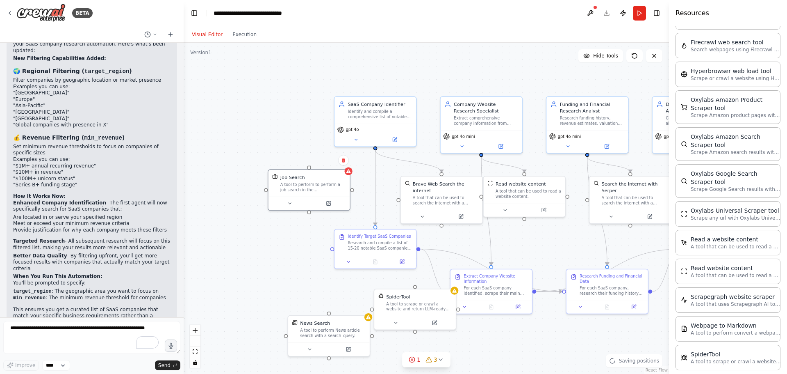
drag, startPoint x: 246, startPoint y: 261, endPoint x: 294, endPoint y: 258, distance: 48.5
click at [294, 258] on div ".deletable-edge-delete-btn { width: 20px; height: 20px; border: 0px solid #ffff…" at bounding box center [426, 208] width 485 height 331
click at [121, 324] on textarea "To enrich screen reader interactions, please activate Accessibility in Grammarl…" at bounding box center [91, 337] width 177 height 33
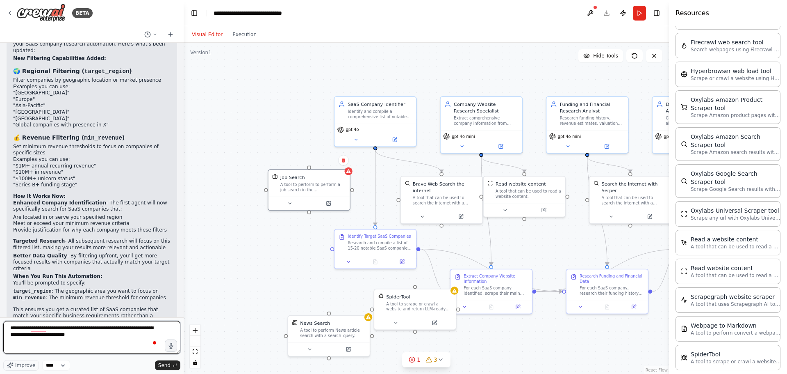
type textarea "**********"
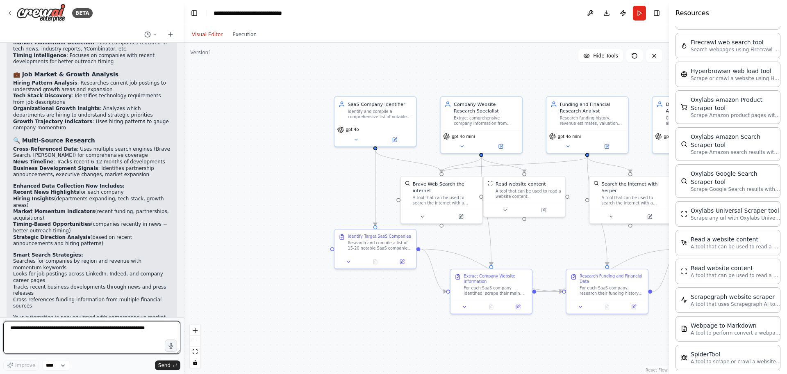
scroll to position [2167, 0]
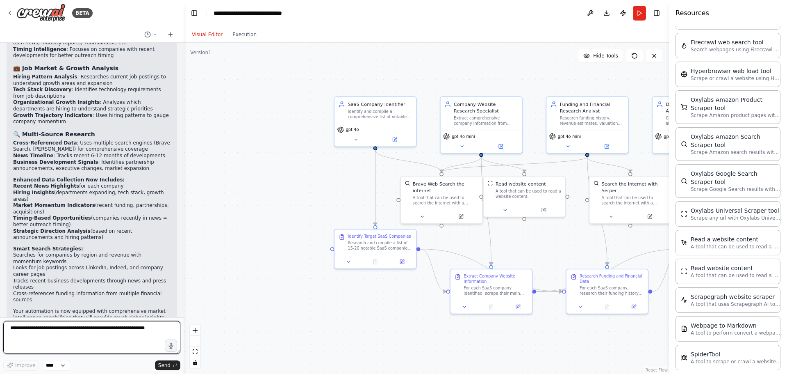
click at [132, 323] on textarea "To enrich screen reader interactions, please activate Accessibility in Grammarl…" at bounding box center [91, 337] width 177 height 33
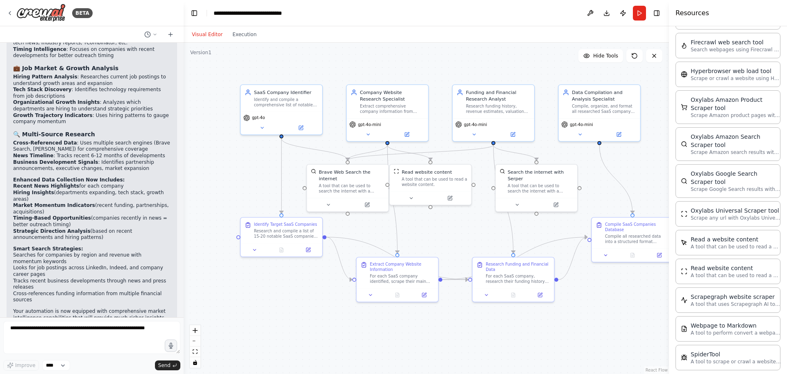
drag, startPoint x: 542, startPoint y: 232, endPoint x: 449, endPoint y: 221, distance: 94.6
click at [449, 221] on div ".deletable-edge-delete-btn { width: 20px; height: 20px; border: 0px solid #ffff…" at bounding box center [426, 208] width 485 height 331
drag, startPoint x: 444, startPoint y: 231, endPoint x: 451, endPoint y: 231, distance: 6.2
click at [451, 231] on div ".deletable-edge-delete-btn { width: 20px; height: 20px; border: 0px solid #ffff…" at bounding box center [426, 208] width 485 height 331
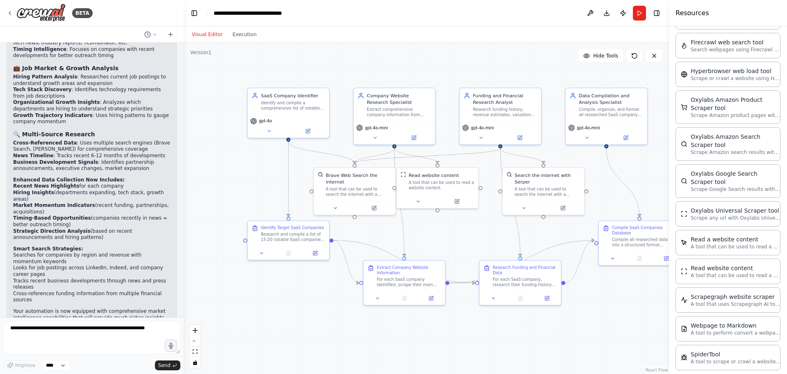
drag, startPoint x: 208, startPoint y: 155, endPoint x: 211, endPoint y: 162, distance: 7.4
click at [211, 162] on div ".deletable-edge-delete-btn { width: 20px; height: 20px; border: 0px solid #ffff…" at bounding box center [426, 208] width 485 height 331
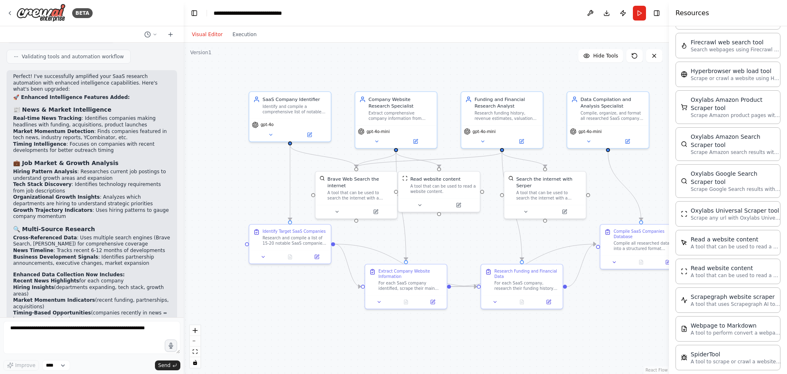
scroll to position [2044, 0]
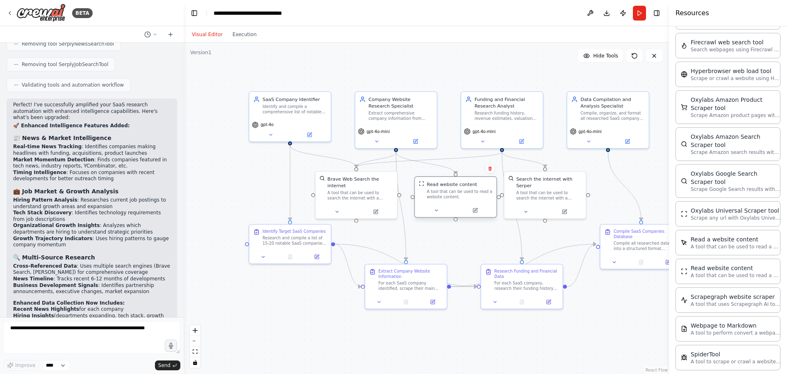
drag, startPoint x: 410, startPoint y: 187, endPoint x: 424, endPoint y: 191, distance: 15.0
click at [424, 191] on div "Read website content A tool that can be used to read a website content." at bounding box center [455, 190] width 73 height 18
click at [424, 224] on div ".deletable-edge-delete-btn { width: 20px; height: 20px; border: 0px solid #ffff…" at bounding box center [426, 208] width 485 height 331
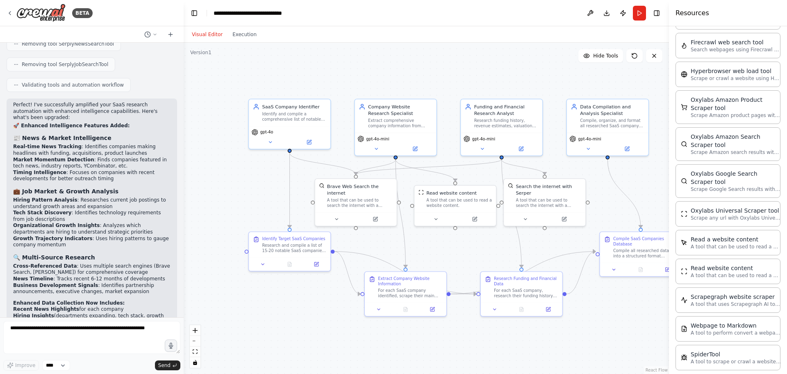
drag, startPoint x: 447, startPoint y: 237, endPoint x: 447, endPoint y: 244, distance: 7.4
click at [447, 244] on div ".deletable-edge-delete-btn { width: 20px; height: 20px; border: 0px solid #ffff…" at bounding box center [426, 208] width 485 height 331
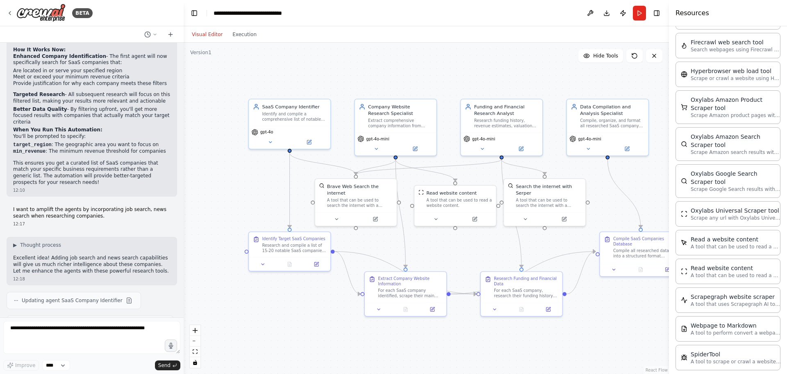
scroll to position [1224, 0]
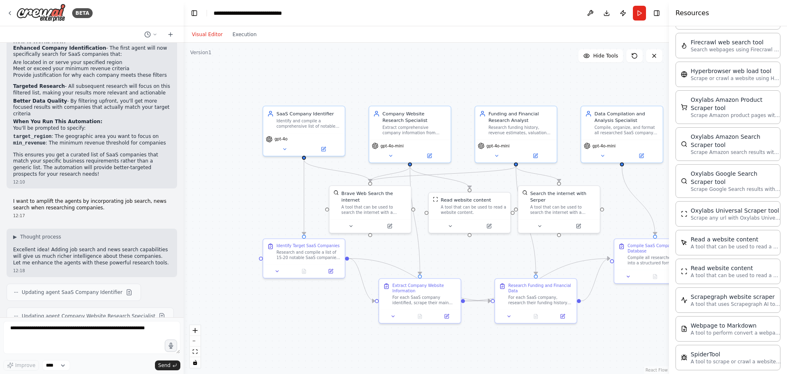
drag, startPoint x: 244, startPoint y: 196, endPoint x: 251, endPoint y: 200, distance: 7.9
click at [251, 200] on div ".deletable-edge-delete-btn { width: 20px; height: 20px; border: 0px solid #ffff…" at bounding box center [426, 208] width 485 height 331
click at [406, 131] on div "Extract comprehensive company information from websites including company descr…" at bounding box center [415, 128] width 64 height 11
click at [434, 157] on button at bounding box center [429, 154] width 37 height 8
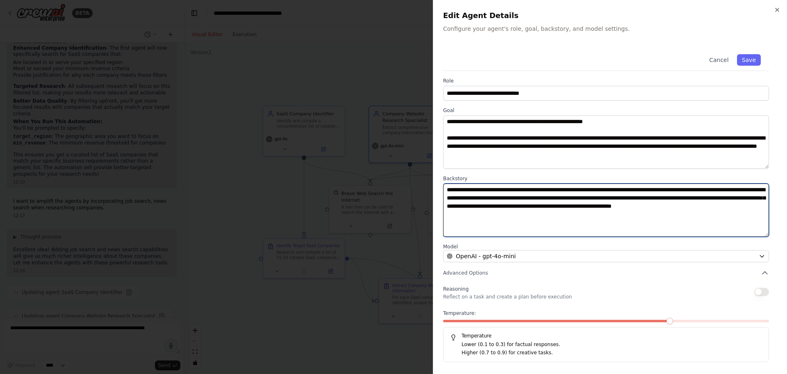
click at [543, 218] on textarea "**********" at bounding box center [606, 209] width 326 height 53
type textarea "**********"
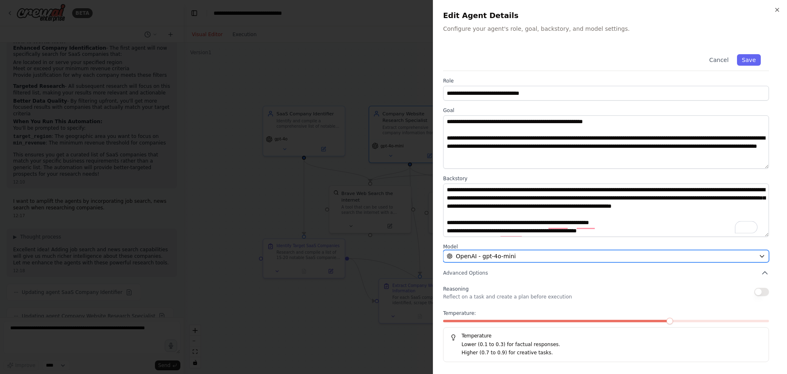
click at [522, 253] on div "OpenAI - gpt-4o-mini" at bounding box center [601, 256] width 309 height 8
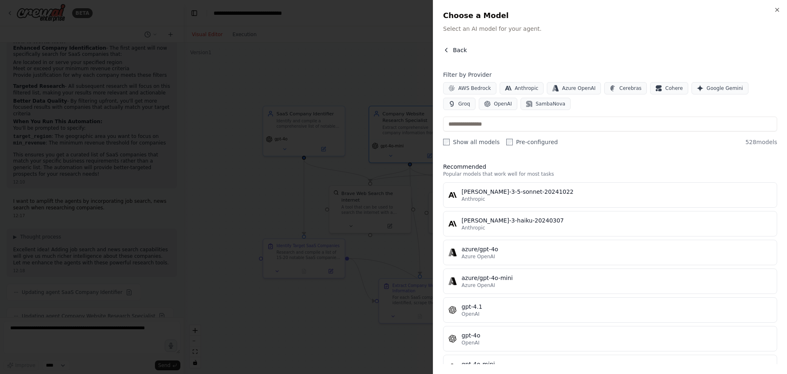
click at [453, 46] on span "Back" at bounding box center [460, 50] width 14 height 8
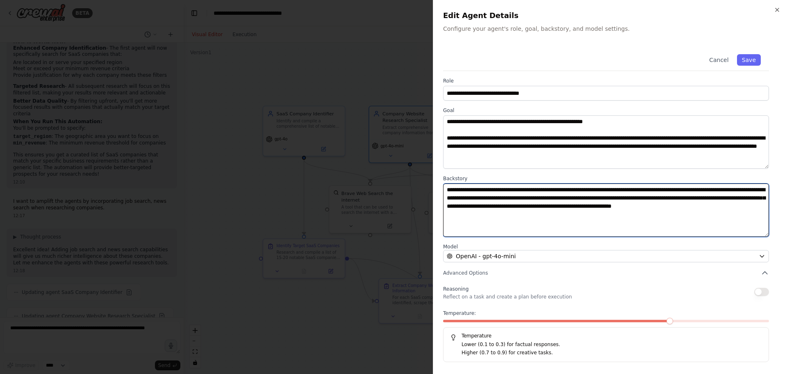
click at [537, 216] on textarea "**********" at bounding box center [606, 209] width 326 height 53
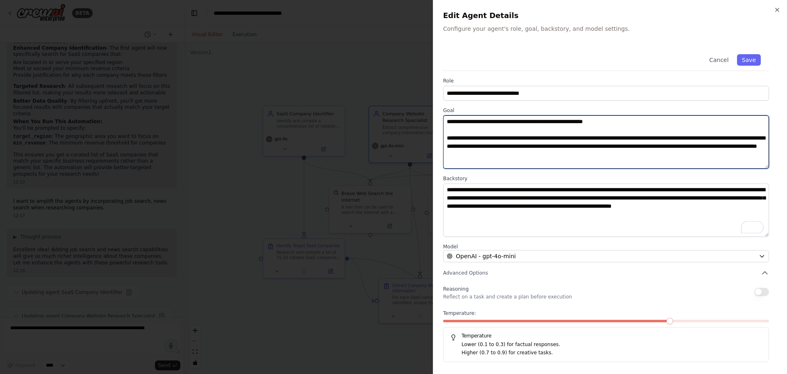
click at [608, 156] on textarea "**********" at bounding box center [606, 141] width 326 height 53
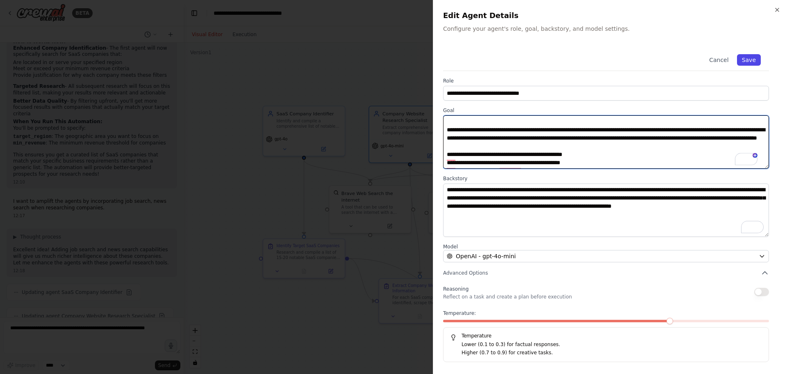
type textarea "**********"
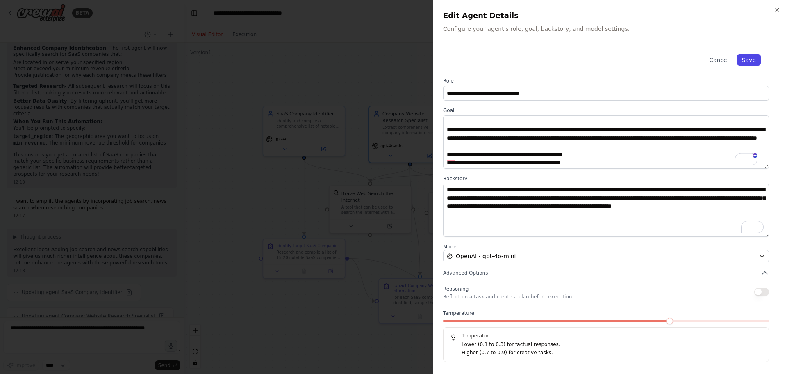
click at [750, 57] on button "Save" at bounding box center [749, 59] width 24 height 11
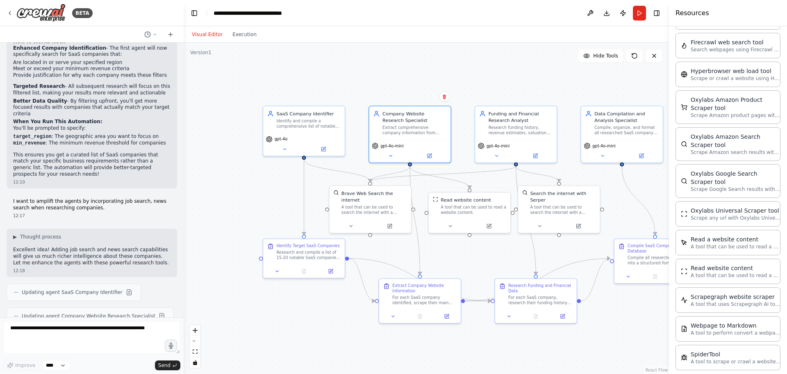
click at [279, 208] on div ".deletable-edge-delete-btn { width: 20px; height: 20px; border: 0px solid #ffff…" at bounding box center [426, 208] width 485 height 331
click at [529, 156] on button at bounding box center [535, 154] width 37 height 8
drag, startPoint x: 478, startPoint y: 177, endPoint x: 469, endPoint y: 178, distance: 9.1
click at [469, 178] on div ".deletable-edge-delete-btn { width: 20px; height: 20px; border: 0px solid #ffff…" at bounding box center [426, 208] width 485 height 331
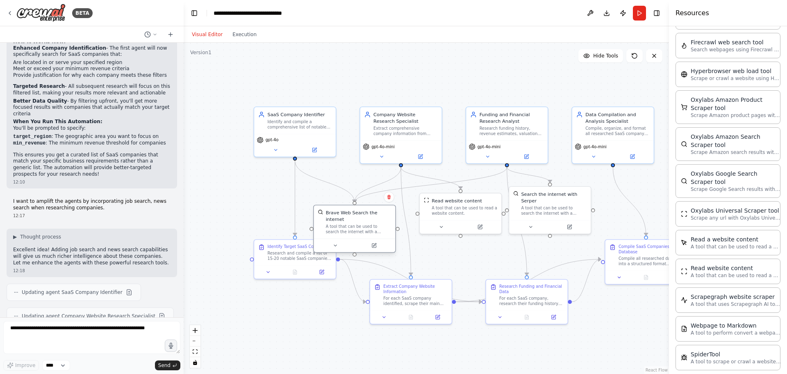
drag, startPoint x: 372, startPoint y: 201, endPoint x: 364, endPoint y: 216, distance: 17.8
click at [364, 216] on div "Brave Web Search the internet A tool that can be used to search the internet wi…" at bounding box center [359, 221] width 66 height 25
drag, startPoint x: 466, startPoint y: 209, endPoint x: 465, endPoint y: 229, distance: 20.1
click at [465, 229] on div "A tool that can be used to read a website content." at bounding box center [465, 229] width 66 height 11
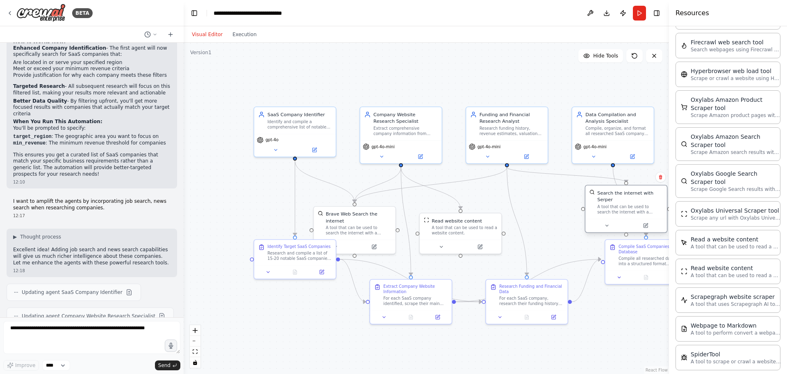
drag, startPoint x: 561, startPoint y: 198, endPoint x: 639, endPoint y: 203, distance: 77.7
click at [639, 204] on div "A tool that can be used to search the internet with a search_query. Supports di…" at bounding box center [630, 209] width 66 height 11
click at [478, 201] on div ".deletable-edge-delete-btn { width: 20px; height: 20px; border: 0px solid #ffff…" at bounding box center [426, 208] width 485 height 331
click at [461, 233] on div "A tool that can be used to read a website content." at bounding box center [465, 229] width 66 height 11
click at [476, 245] on button at bounding box center [479, 245] width 37 height 8
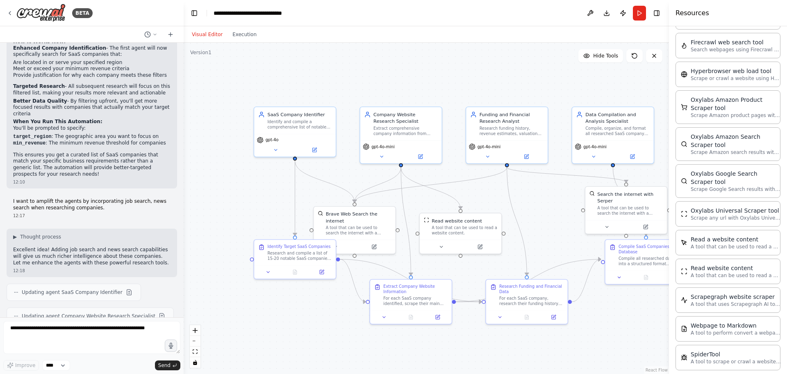
click at [440, 177] on div ".deletable-edge-delete-btn { width: 20px; height: 20px; border: 0px solid #ffff…" at bounding box center [426, 208] width 485 height 331
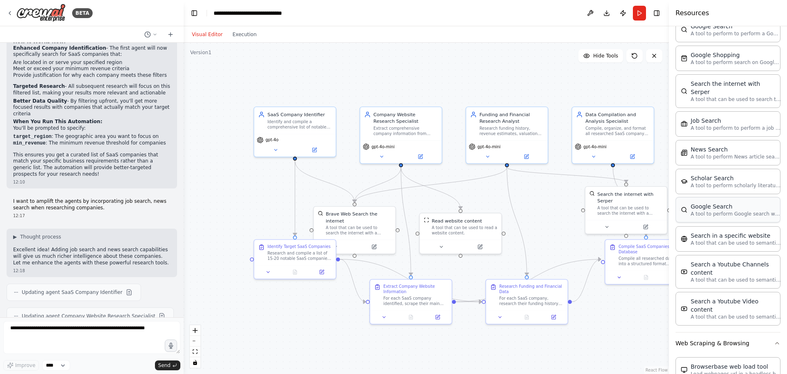
scroll to position [1176, 0]
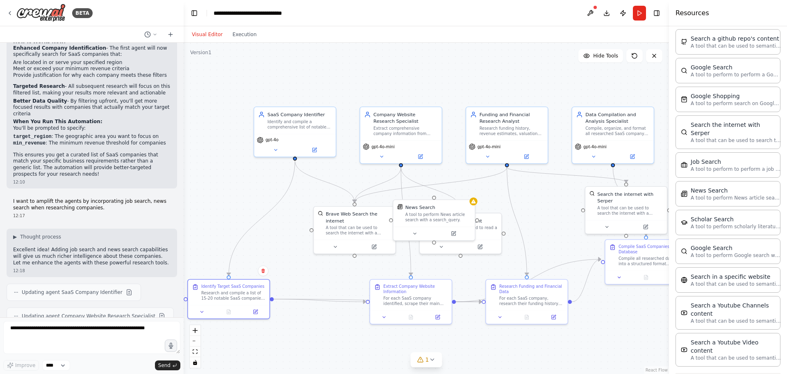
drag, startPoint x: 310, startPoint y: 252, endPoint x: 261, endPoint y: 290, distance: 62.2
click at [232, 301] on div "Research and compile a list of 15-20 notable SaaS companies that meet the speci…" at bounding box center [233, 295] width 64 height 11
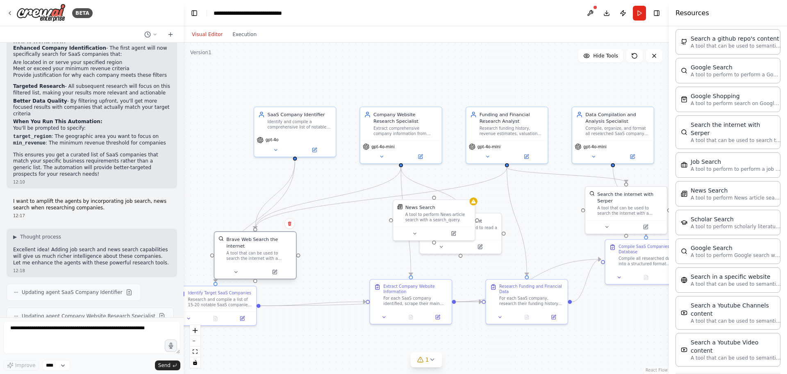
drag, startPoint x: 364, startPoint y: 222, endPoint x: 257, endPoint y: 255, distance: 111.7
click at [257, 255] on div "A tool that can be used to search the internet with a search_query." at bounding box center [259, 255] width 66 height 11
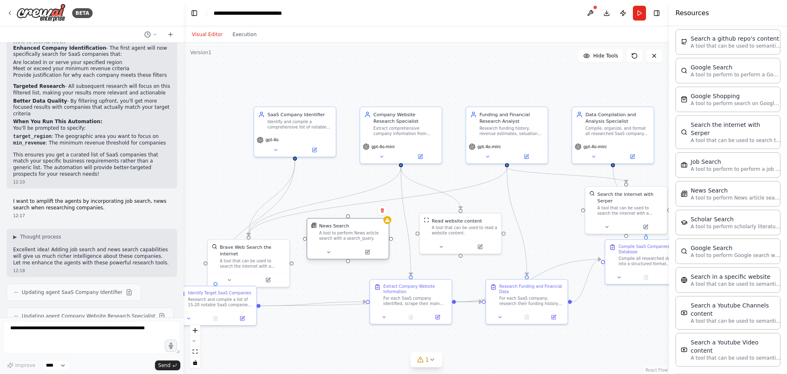
drag, startPoint x: 391, startPoint y: 222, endPoint x: 350, endPoint y: 230, distance: 41.8
click at [350, 230] on div "A tool to perform News article search with a search_query." at bounding box center [352, 235] width 66 height 11
drag, startPoint x: 401, startPoint y: 165, endPoint x: 347, endPoint y: 219, distance: 75.7
click at [347, 219] on div "SaaS Company Identifier Identify and compile a comprehensive list of notable Sa…" at bounding box center [417, 206] width 392 height 267
drag, startPoint x: 456, startPoint y: 226, endPoint x: 526, endPoint y: 233, distance: 70.5
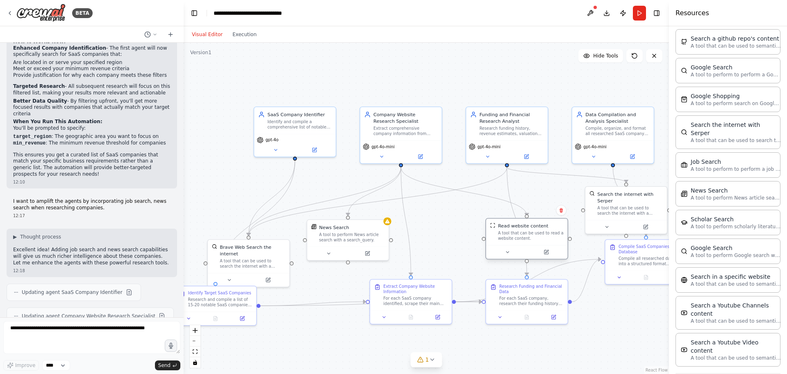
click at [527, 233] on div "A tool that can be used to read a website content." at bounding box center [531, 235] width 66 height 11
click at [360, 244] on div "News Search A tool to perform News article search with a search_query." at bounding box center [348, 232] width 82 height 27
click at [365, 252] on icon at bounding box center [367, 251] width 5 height 5
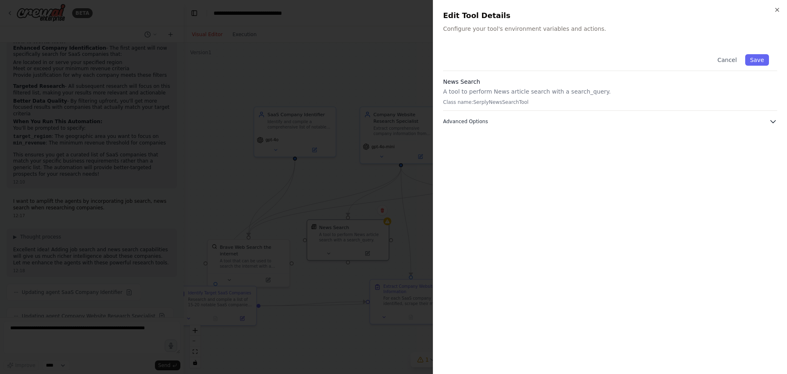
click at [481, 118] on span "Advanced Options" at bounding box center [465, 121] width 45 height 7
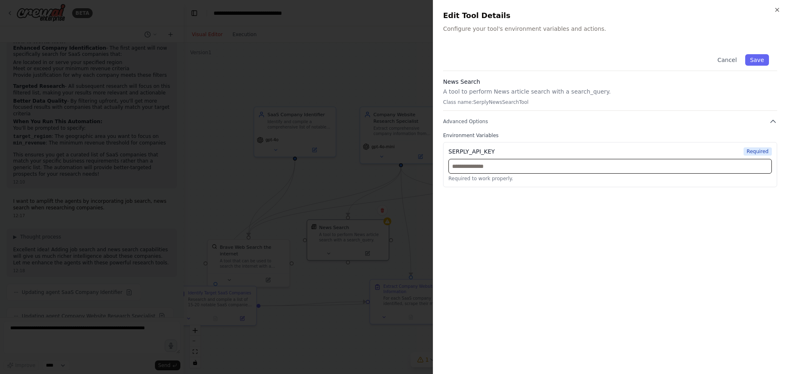
click at [486, 162] on input "text" at bounding box center [611, 166] width 324 height 15
click at [488, 166] on input "text" at bounding box center [611, 166] width 324 height 15
paste input "**********"
type input "**********"
click at [765, 59] on button "Save" at bounding box center [757, 59] width 24 height 11
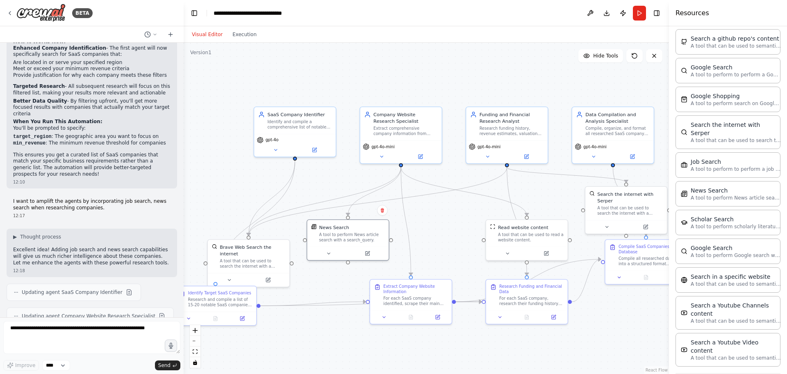
click at [458, 237] on div ".deletable-edge-delete-btn { width: 20px; height: 20px; border: 0px solid #ffff…" at bounding box center [426, 208] width 485 height 331
drag, startPoint x: 459, startPoint y: 241, endPoint x: 411, endPoint y: 225, distance: 50.6
click at [411, 225] on div "A tool to perform to perform a job search in the [GEOGRAPHIC_DATA] with a searc…" at bounding box center [425, 222] width 66 height 11
click at [441, 244] on button at bounding box center [446, 245] width 37 height 8
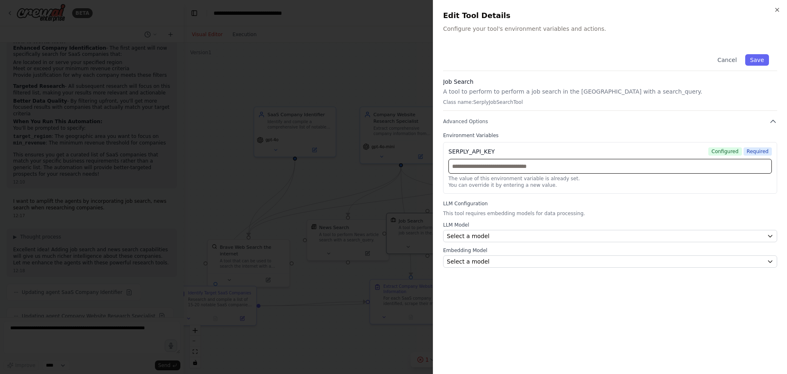
click at [500, 169] on input "text" at bounding box center [611, 166] width 324 height 15
type input "*"
paste input "**********"
type input "**********"
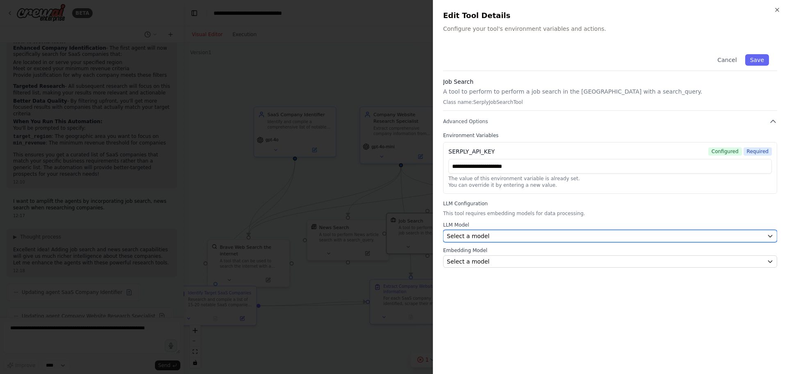
click at [504, 230] on button "Select a model" at bounding box center [610, 236] width 334 height 12
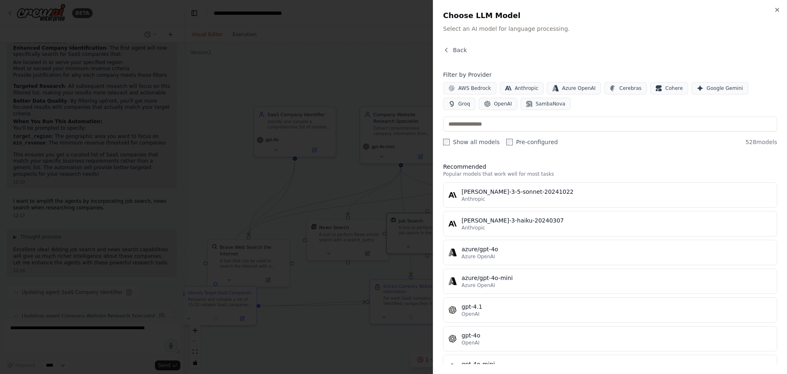
scroll to position [82, 0]
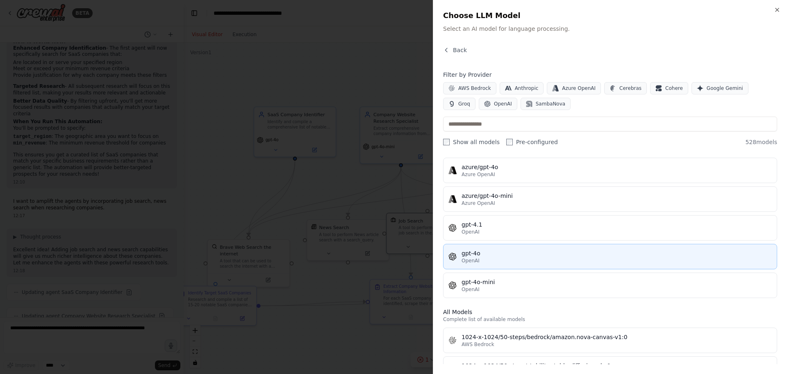
click at [506, 261] on div "OpenAI" at bounding box center [617, 260] width 310 height 7
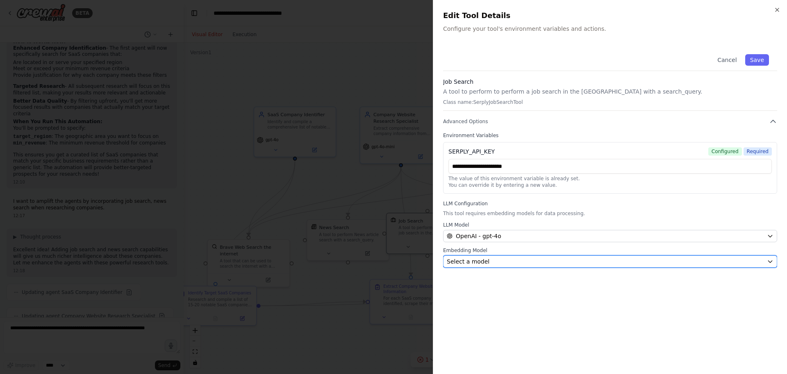
click at [538, 258] on div "Select a model" at bounding box center [605, 261] width 317 height 8
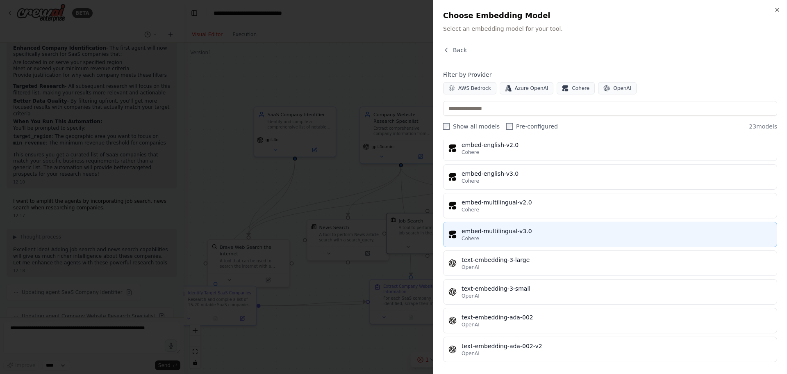
scroll to position [466, 0]
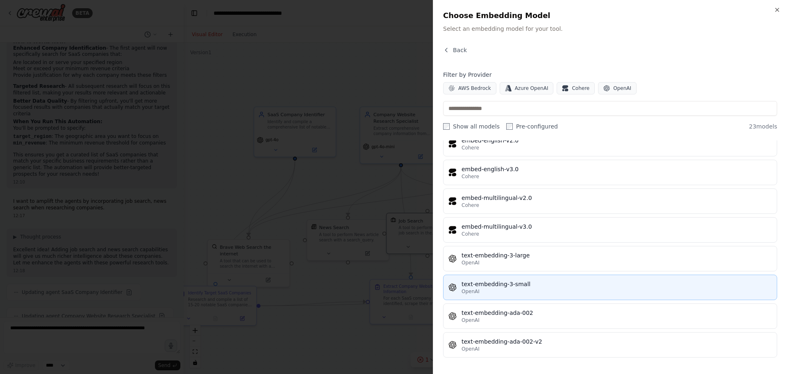
click at [547, 287] on div "text-embedding-3-small" at bounding box center [617, 284] width 310 height 8
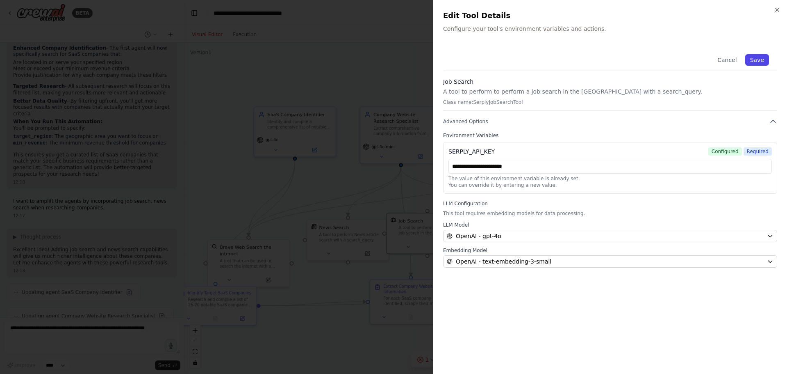
click at [760, 62] on button "Save" at bounding box center [757, 59] width 24 height 11
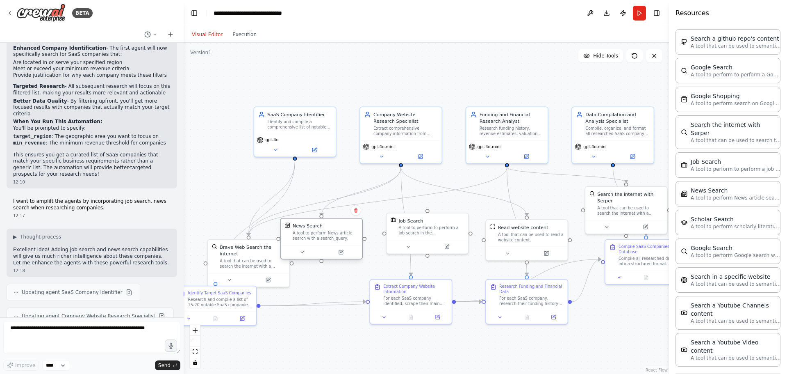
drag, startPoint x: 344, startPoint y: 226, endPoint x: 320, endPoint y: 218, distance: 25.5
click at [320, 222] on div "News Search" at bounding box center [326, 225] width 66 height 7
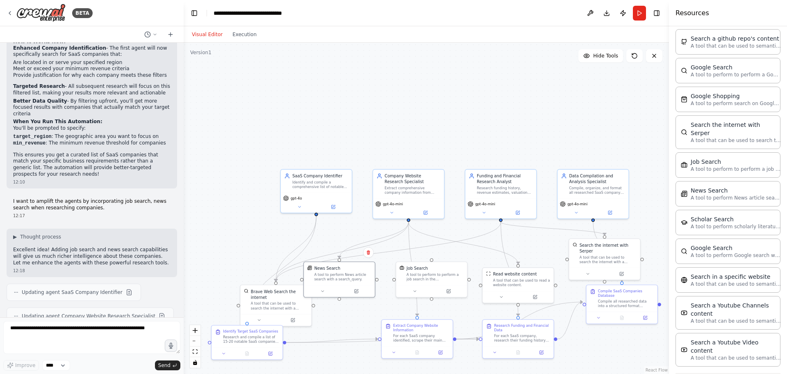
drag, startPoint x: 404, startPoint y: 169, endPoint x: 410, endPoint y: 206, distance: 37.3
click at [410, 206] on div ".deletable-edge-delete-btn { width: 20px; height: 20px; border: 0px solid #ffff…" at bounding box center [426, 208] width 485 height 331
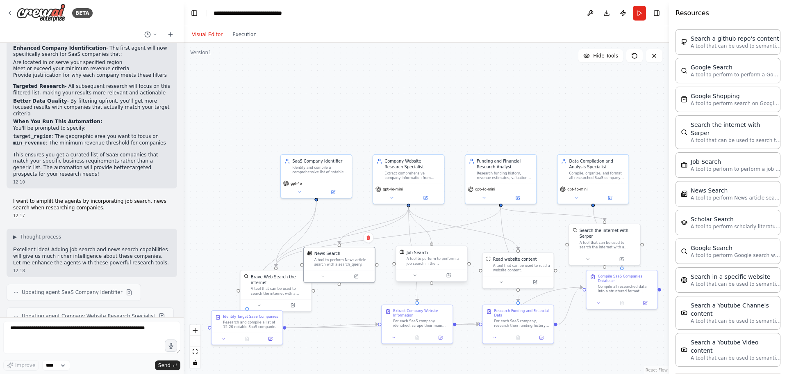
drag, startPoint x: 409, startPoint y: 205, endPoint x: 431, endPoint y: 248, distance: 48.8
click at [431, 248] on div "SaaS Company Identifier Identify and compile a comprehensive list of notable Sa…" at bounding box center [422, 241] width 342 height 233
drag, startPoint x: 323, startPoint y: 181, endPoint x: 269, endPoint y: 148, distance: 63.7
click at [271, 150] on div "gpt-4o" at bounding box center [287, 153] width 66 height 6
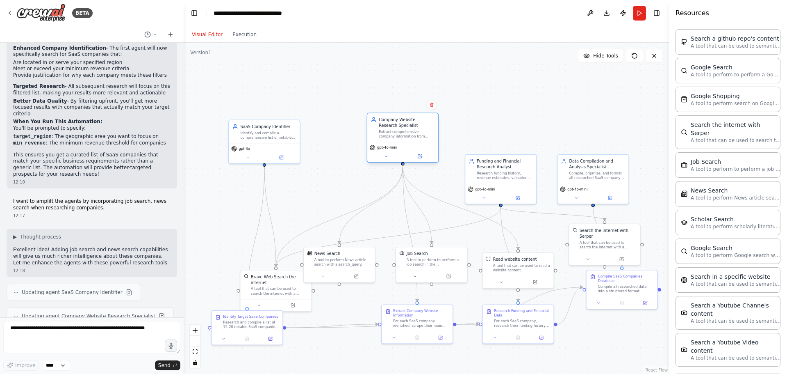
drag, startPoint x: 398, startPoint y: 181, endPoint x: 389, endPoint y: 127, distance: 54.9
click at [389, 127] on div "Company Website Research Specialist Extract comprehensive company information f…" at bounding box center [402, 127] width 71 height 29
drag, startPoint x: 345, startPoint y: 262, endPoint x: 354, endPoint y: 190, distance: 73.1
click at [354, 190] on div "A tool to perform News article search with a search_query." at bounding box center [354, 185] width 57 height 9
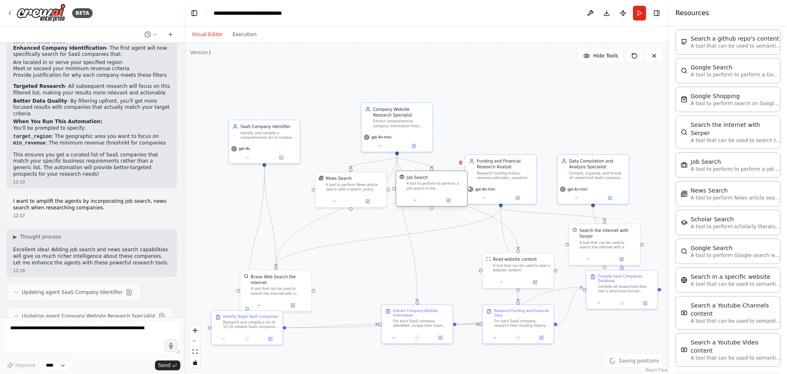
drag, startPoint x: 414, startPoint y: 262, endPoint x: 411, endPoint y: 189, distance: 72.6
click at [411, 189] on div "A tool to perform to perform a job search in the [GEOGRAPHIC_DATA] with a searc…" at bounding box center [435, 185] width 57 height 9
drag, startPoint x: 505, startPoint y: 182, endPoint x: 511, endPoint y: 125, distance: 56.9
click at [511, 125] on div "Funding and Financial Research Analyst Research funding history, revenue estima…" at bounding box center [507, 120] width 72 height 50
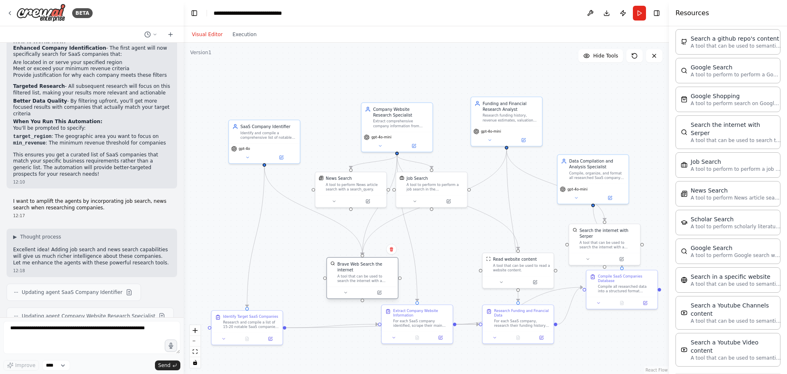
drag, startPoint x: 286, startPoint y: 276, endPoint x: 365, endPoint y: 267, distance: 79.6
click at [365, 267] on div "Brave Web Search the internet A tool that can be used to search the internet wi…" at bounding box center [365, 272] width 57 height 22
click at [437, 257] on div ".deletable-edge-delete-btn { width: 20px; height: 20px; border: 0px solid #ffff…" at bounding box center [426, 208] width 485 height 331
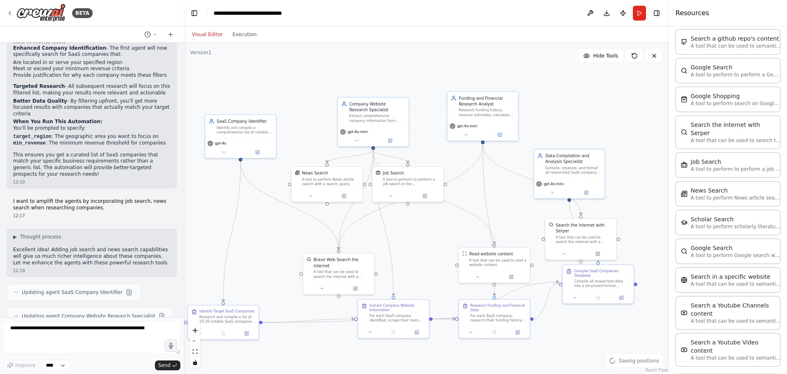
drag, startPoint x: 417, startPoint y: 256, endPoint x: 407, endPoint y: 253, distance: 10.9
click at [407, 253] on div ".deletable-edge-delete-btn { width: 20px; height: 20px; border: 0px solid #ffff…" at bounding box center [426, 208] width 485 height 331
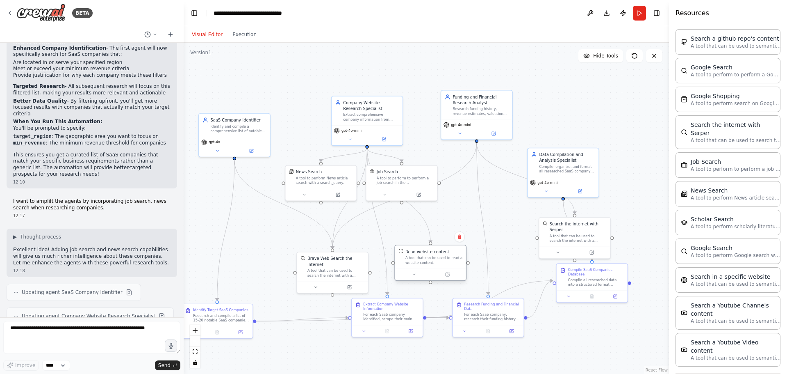
drag, startPoint x: 469, startPoint y: 260, endPoint x: 410, endPoint y: 263, distance: 59.1
click at [411, 263] on div "A tool that can be used to read a website content." at bounding box center [434, 259] width 57 height 9
click at [399, 235] on div ".deletable-edge-delete-btn { width: 20px; height: 20px; border: 0px solid #ffff…" at bounding box center [426, 208] width 485 height 331
drag, startPoint x: 340, startPoint y: 261, endPoint x: 325, endPoint y: 261, distance: 14.8
click at [325, 267] on div "A tool that can be used to search the internet with a search_query." at bounding box center [336, 271] width 57 height 9
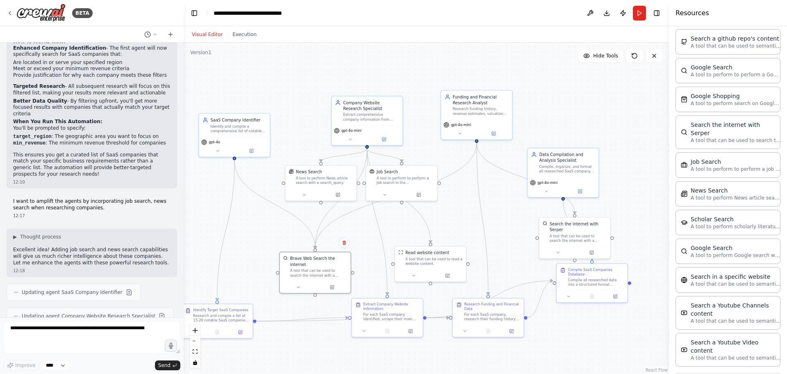
click at [263, 242] on div ".deletable-edge-delete-btn { width: 20px; height: 20px; border: 0px solid #ffff…" at bounding box center [426, 208] width 485 height 331
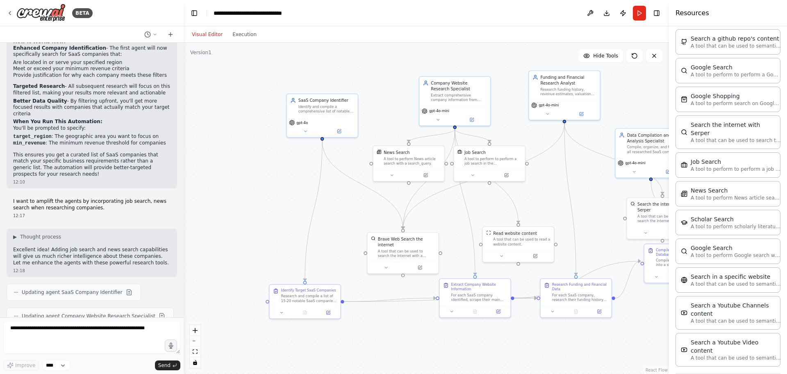
drag, startPoint x: 473, startPoint y: 220, endPoint x: 432, endPoint y: 220, distance: 41.0
click at [432, 220] on div ".deletable-edge-delete-btn { width: 20px; height: 20px; border: 0px solid #ffff…" at bounding box center [426, 208] width 485 height 331
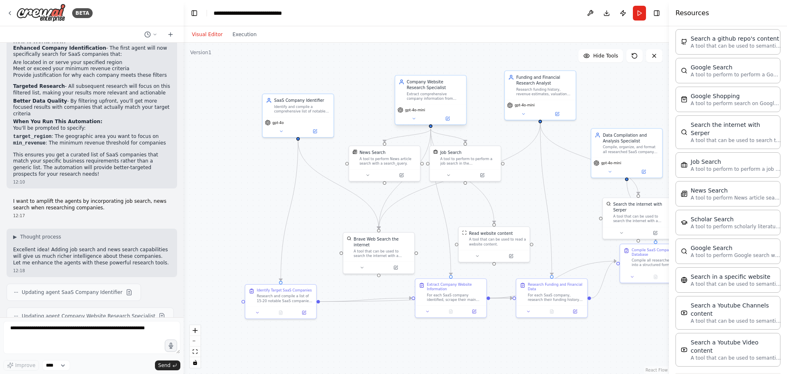
click at [444, 122] on div "gpt-4o-mini" at bounding box center [430, 114] width 71 height 20
click at [444, 120] on button at bounding box center [447, 118] width 32 height 7
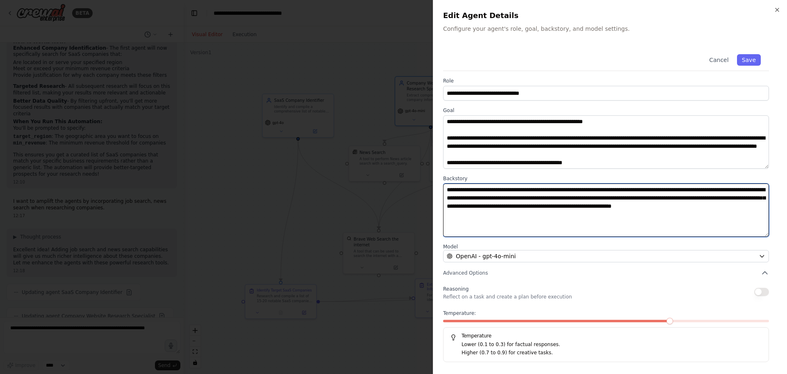
click at [542, 214] on textarea "**********" at bounding box center [606, 209] width 326 height 53
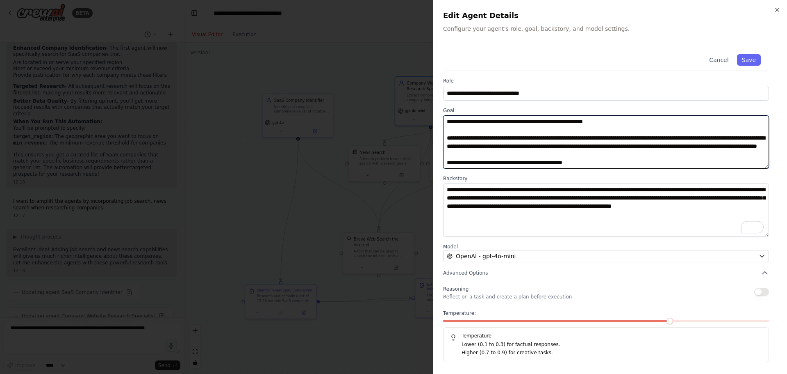
click at [649, 159] on textarea "**********" at bounding box center [606, 141] width 326 height 53
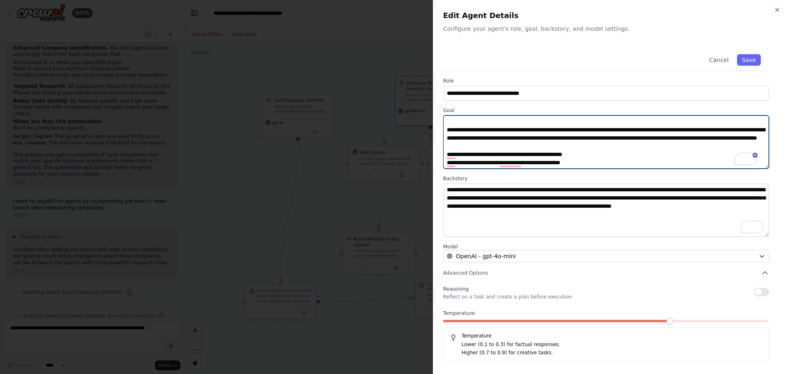
scroll to position [16, 0]
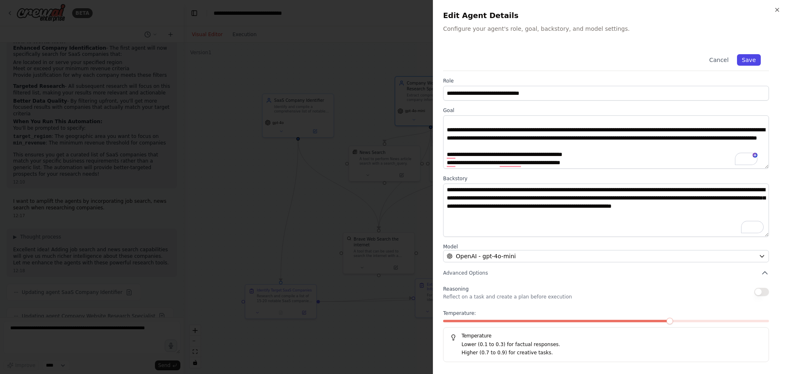
click at [756, 63] on button "Save" at bounding box center [749, 59] width 24 height 11
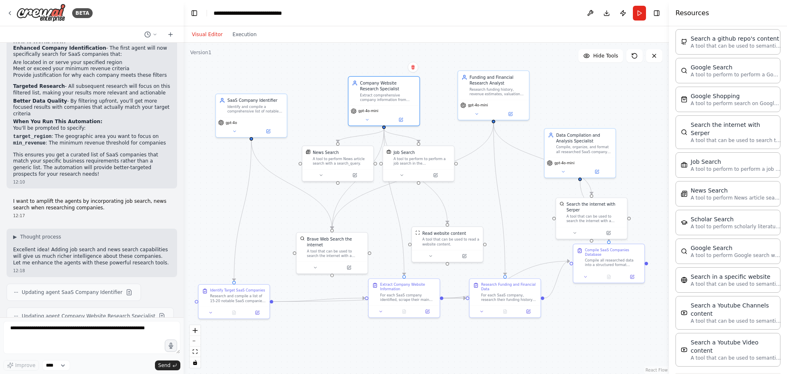
drag, startPoint x: 430, startPoint y: 221, endPoint x: 386, endPoint y: 226, distance: 44.2
click at [382, 221] on div ".deletable-edge-delete-btn { width: 20px; height: 20px; border: 0px solid #ffff…" at bounding box center [426, 208] width 485 height 331
click at [510, 113] on icon at bounding box center [509, 112] width 3 height 3
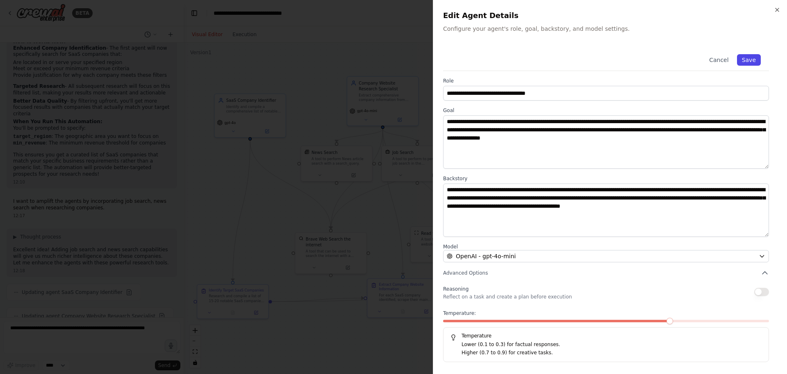
click at [749, 63] on button "Save" at bounding box center [749, 59] width 24 height 11
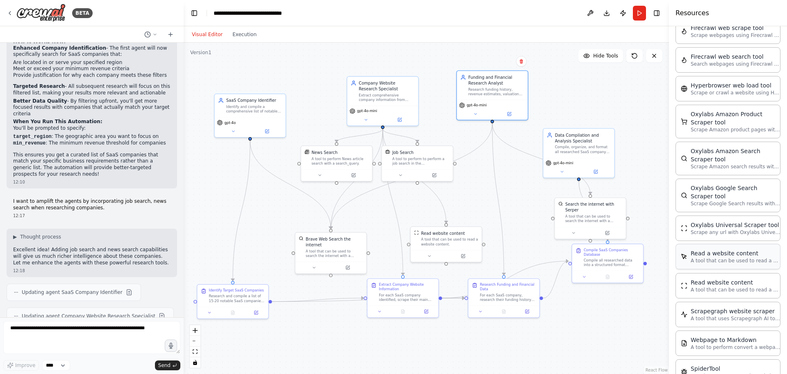
scroll to position [1627, 0]
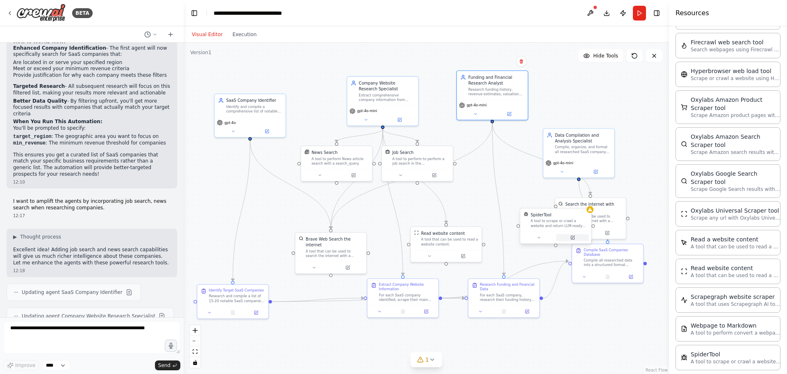
click at [565, 237] on button at bounding box center [572, 237] width 32 height 7
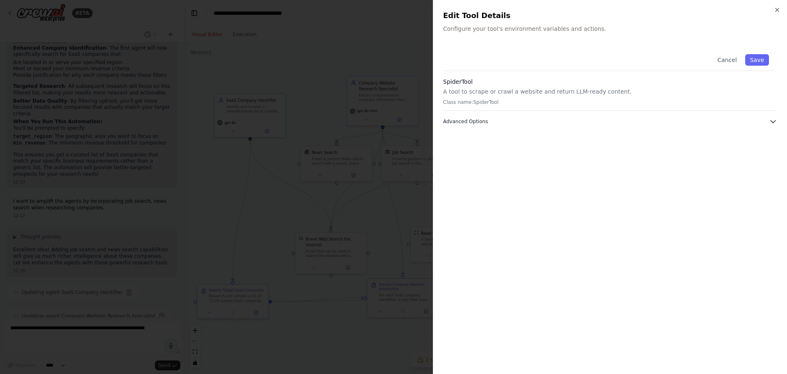
click at [661, 118] on button "Advanced Options" at bounding box center [610, 121] width 334 height 8
click at [775, 7] on icon "button" at bounding box center [777, 10] width 7 height 7
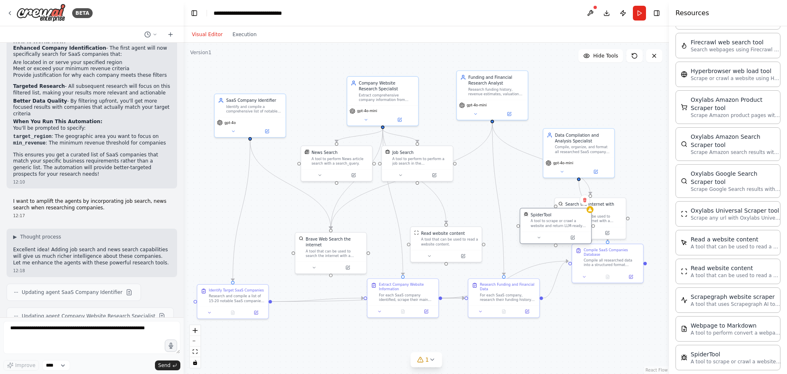
click at [540, 230] on div "SpiderTool A tool to scrape or crawl a website and return LLM-ready content." at bounding box center [555, 219] width 71 height 23
click at [585, 203] on button at bounding box center [585, 199] width 11 height 11
click at [569, 198] on button "Confirm" at bounding box center [561, 200] width 29 height 10
drag, startPoint x: 584, startPoint y: 214, endPoint x: 534, endPoint y: 223, distance: 50.8
click at [534, 223] on div "Search the internet with Serper A tool that can be used to search the internet …" at bounding box center [538, 217] width 71 height 29
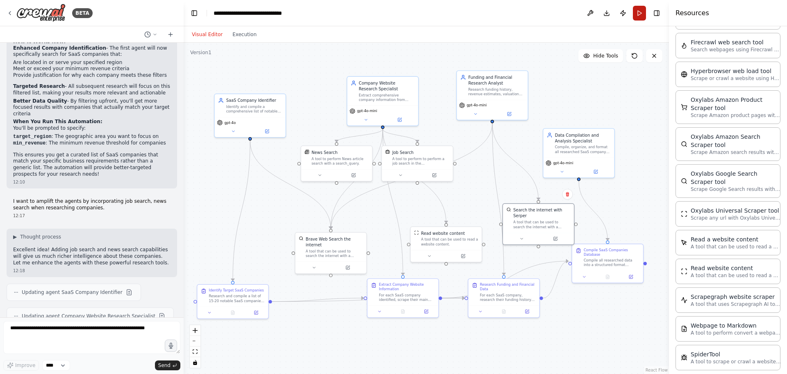
click at [637, 11] on button "Run" at bounding box center [639, 13] width 13 height 15
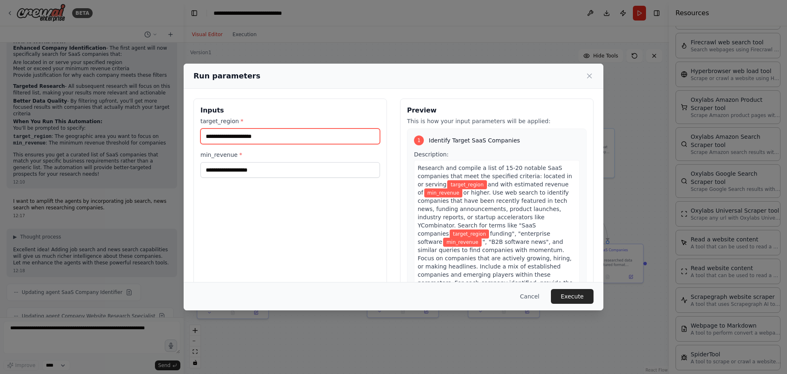
click at [255, 141] on input "target_region *" at bounding box center [291, 136] width 180 height 16
type input "******"
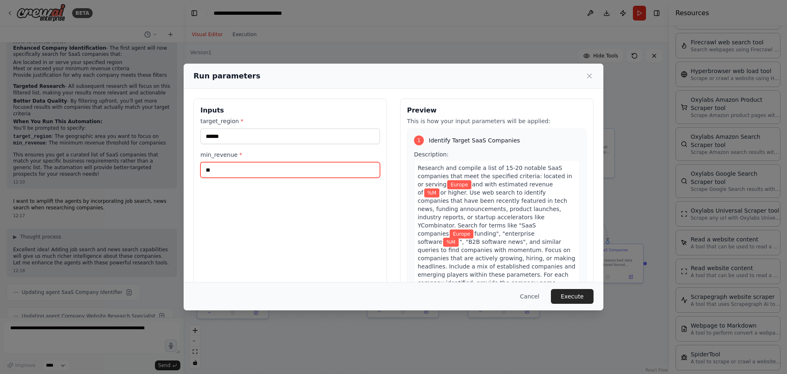
type input "*"
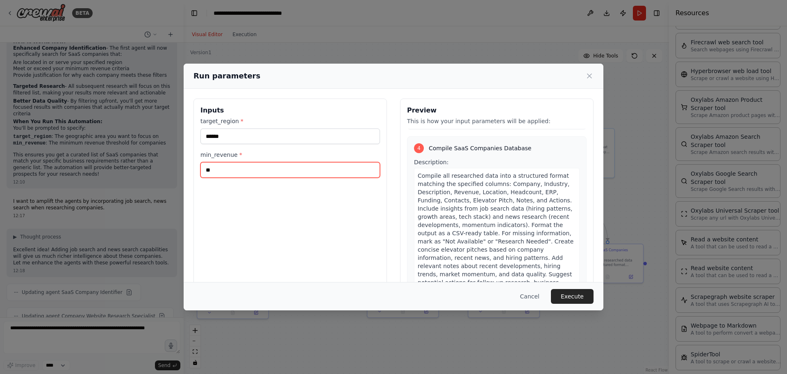
scroll to position [848, 0]
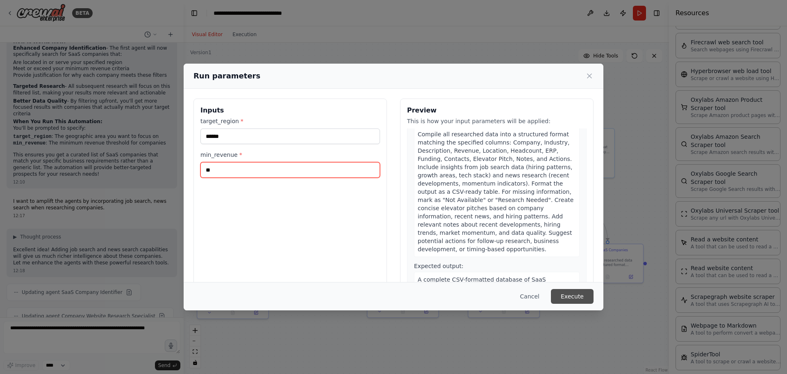
type input "**"
click at [571, 295] on button "Execute" at bounding box center [572, 296] width 43 height 15
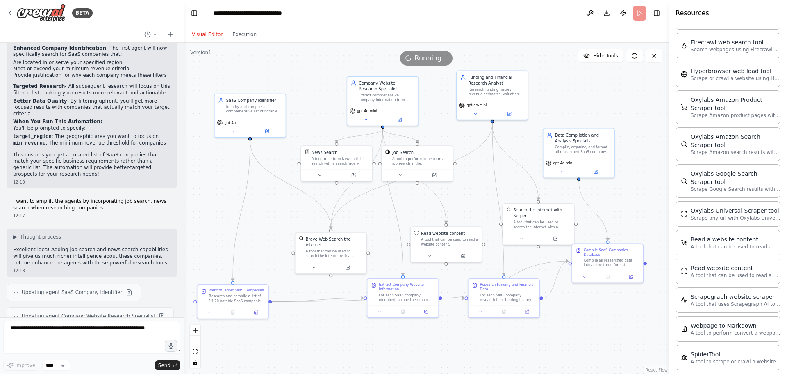
drag, startPoint x: 467, startPoint y: 204, endPoint x: 476, endPoint y: 206, distance: 9.0
click at [476, 206] on div ".deletable-edge-delete-btn { width: 20px; height: 20px; border: 0px solid #ffff…" at bounding box center [426, 208] width 485 height 331
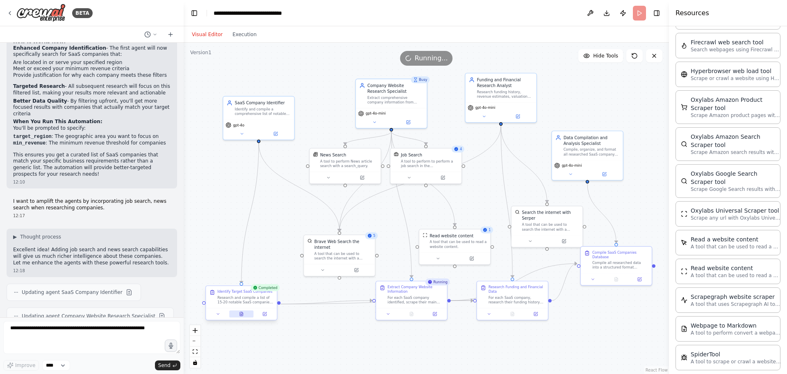
click at [243, 314] on icon at bounding box center [241, 314] width 3 height 4
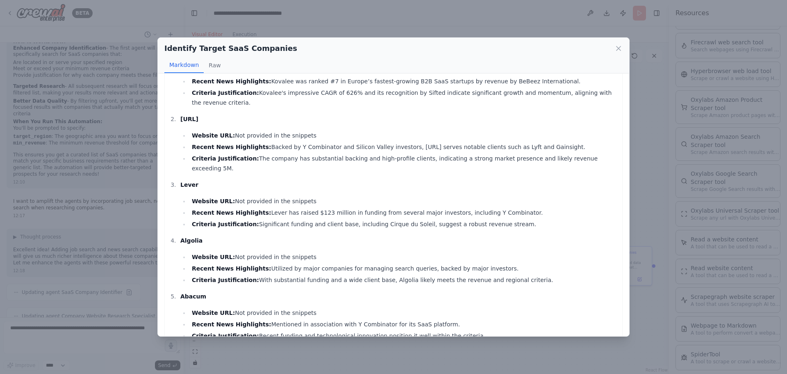
scroll to position [0, 0]
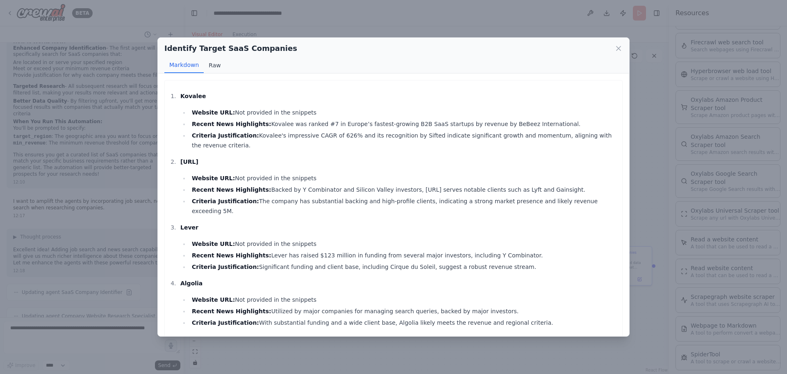
click at [212, 64] on button "Raw" at bounding box center [215, 65] width 22 height 16
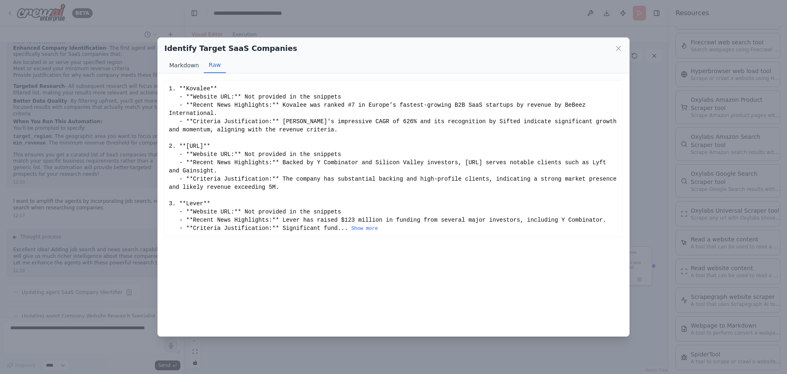
click at [189, 63] on button "Markdown" at bounding box center [183, 65] width 39 height 16
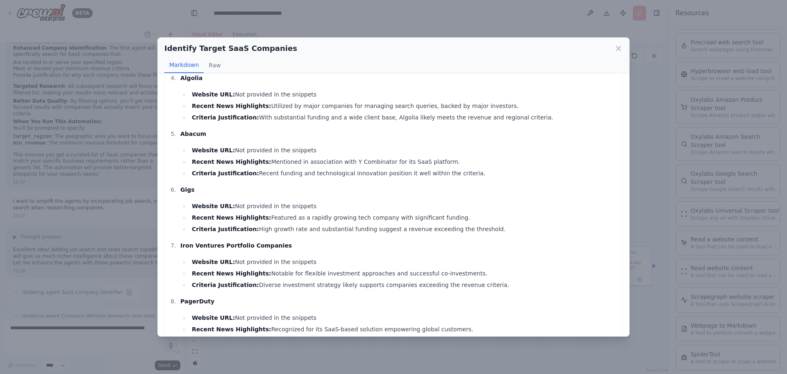
scroll to position [287, 0]
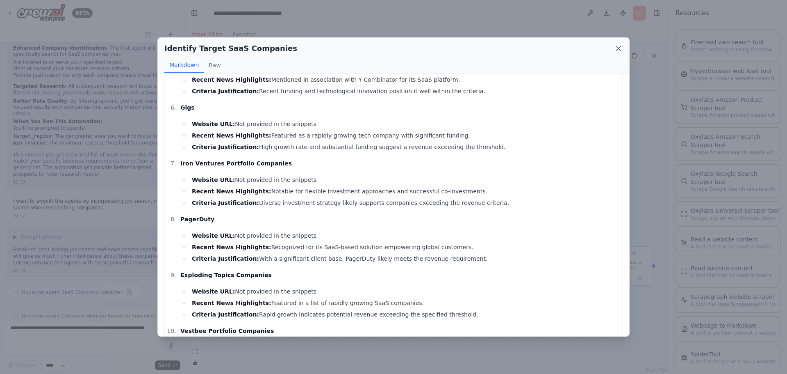
click at [615, 48] on icon at bounding box center [619, 48] width 8 height 8
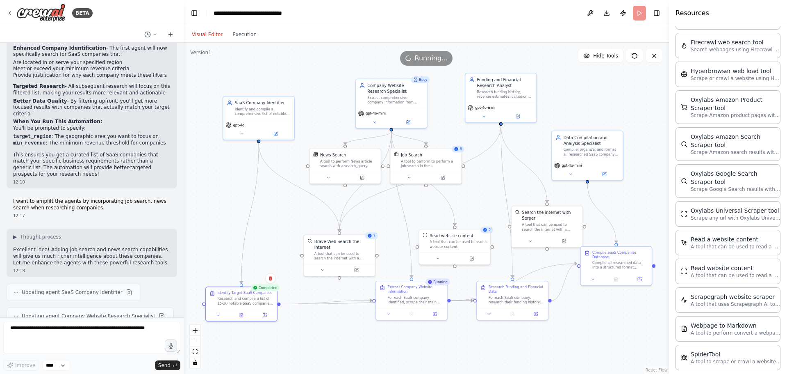
drag, startPoint x: 287, startPoint y: 242, endPoint x: 273, endPoint y: 241, distance: 13.6
click at [273, 241] on div ".deletable-edge-delete-btn { width: 20px; height: 20px; border: 0px solid #ffff…" at bounding box center [426, 208] width 485 height 331
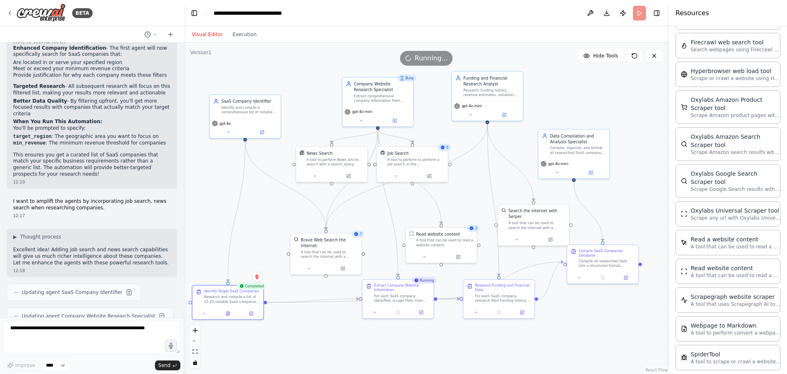
click at [273, 241] on div ".deletable-edge-delete-btn { width: 20px; height: 20px; border: 0px solid #ffff…" at bounding box center [426, 208] width 485 height 331
drag, startPoint x: 277, startPoint y: 267, endPoint x: 272, endPoint y: 268, distance: 5.4
click at [272, 268] on div ".deletable-edge-delete-btn { width: 20px; height: 20px; border: 0px solid #ffff…" at bounding box center [426, 208] width 485 height 331
click at [229, 313] on button at bounding box center [222, 312] width 25 height 7
click at [617, 197] on div ".deletable-edge-delete-btn { width: 20px; height: 20px; border: 0px solid #ffff…" at bounding box center [426, 208] width 485 height 331
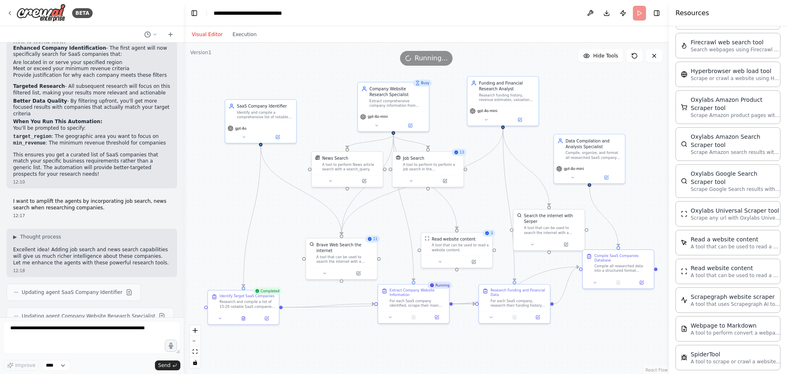
drag, startPoint x: 466, startPoint y: 185, endPoint x: 496, endPoint y: 191, distance: 30.8
click at [496, 191] on div ".deletable-edge-delete-btn { width: 20px; height: 20px; border: 0px solid #ffff…" at bounding box center [426, 208] width 485 height 331
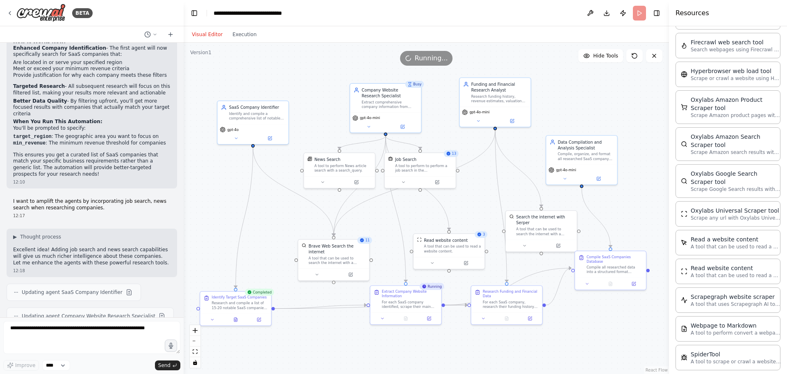
drag, startPoint x: 600, startPoint y: 311, endPoint x: 583, endPoint y: 311, distance: 17.2
click at [583, 311] on div ".deletable-edge-delete-btn { width: 20px; height: 20px; border: 0px solid #ffff…" at bounding box center [426, 208] width 485 height 331
click at [248, 41] on div "Visual Editor Execution" at bounding box center [224, 34] width 75 height 16
click at [246, 39] on div "Visual Editor Execution" at bounding box center [224, 34] width 75 height 16
click at [244, 37] on button "Execution" at bounding box center [245, 35] width 34 height 10
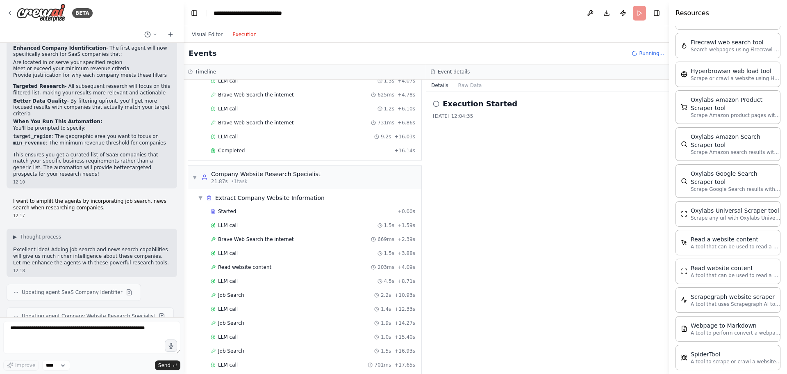
scroll to position [0, 0]
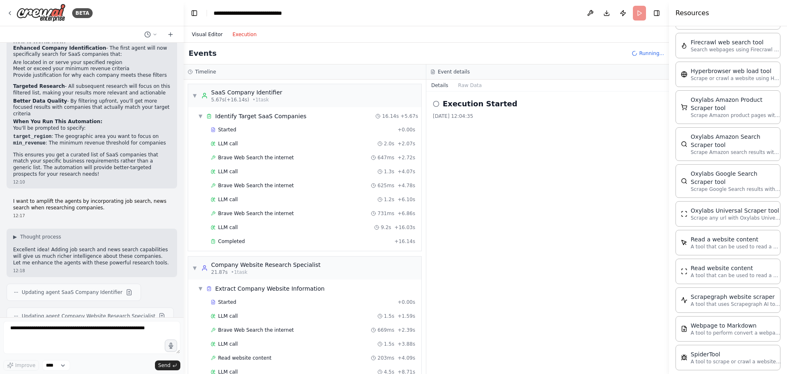
click at [212, 33] on button "Visual Editor" at bounding box center [207, 35] width 41 height 10
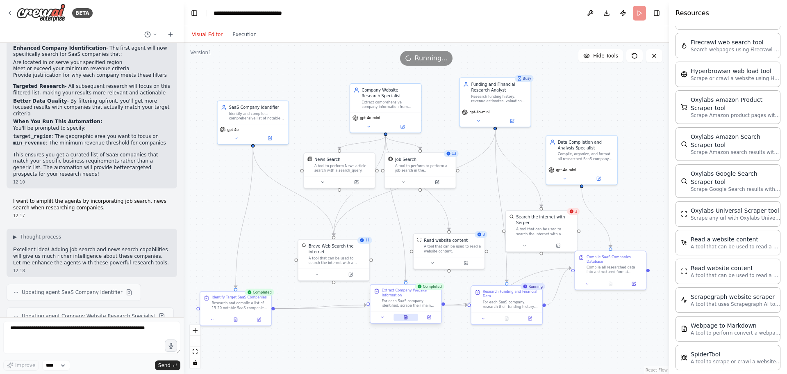
click at [411, 318] on button at bounding box center [406, 317] width 25 height 7
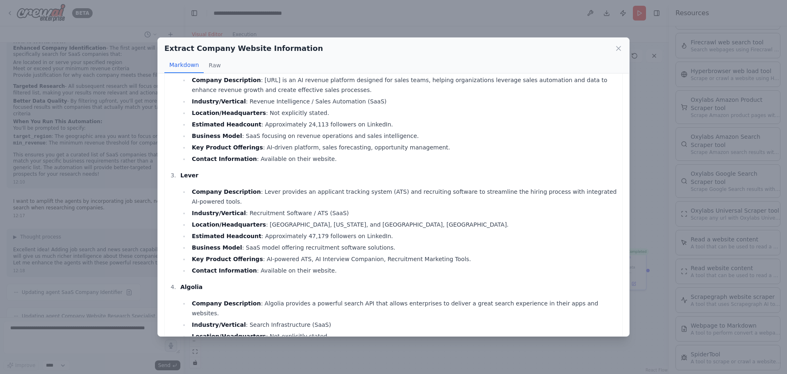
scroll to position [246, 0]
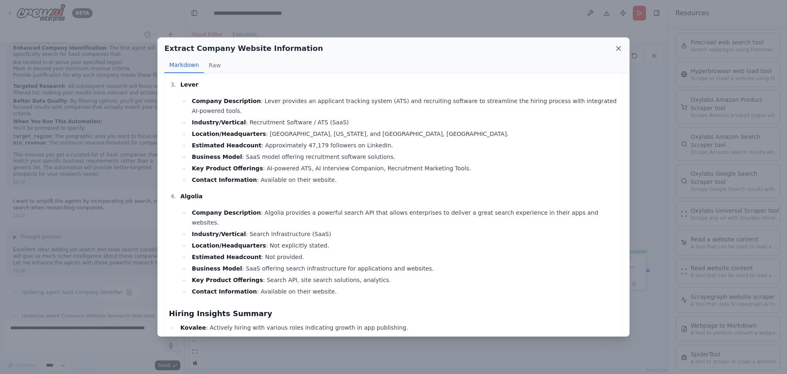
click at [617, 52] on icon at bounding box center [619, 48] width 8 height 8
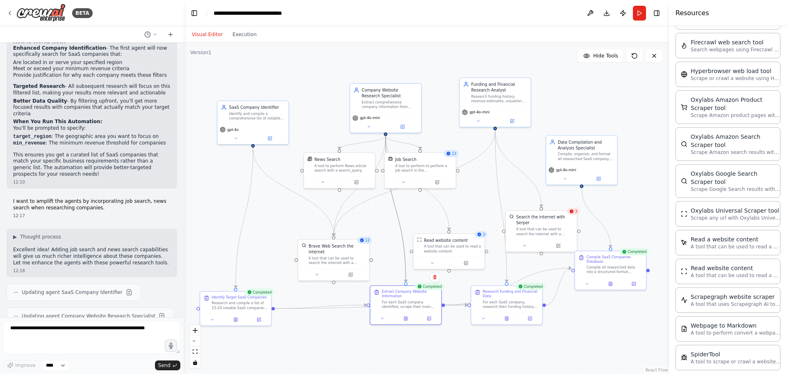
drag, startPoint x: 399, startPoint y: 224, endPoint x: 353, endPoint y: 212, distance: 46.8
click at [353, 212] on div ".deletable-edge-delete-btn { width: 20px; height: 20px; border: 0px solid #ffff…" at bounding box center [426, 208] width 485 height 331
drag, startPoint x: 508, startPoint y: 302, endPoint x: 518, endPoint y: 309, distance: 12.4
click at [518, 308] on div "For each SaaS company, research their funding history, revenue estimates, valua…" at bounding box center [511, 302] width 56 height 9
click at [521, 326] on button at bounding box center [518, 322] width 25 height 7
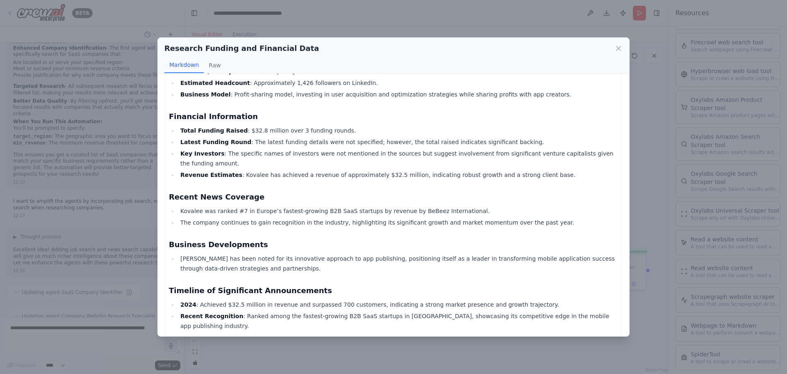
scroll to position [68, 0]
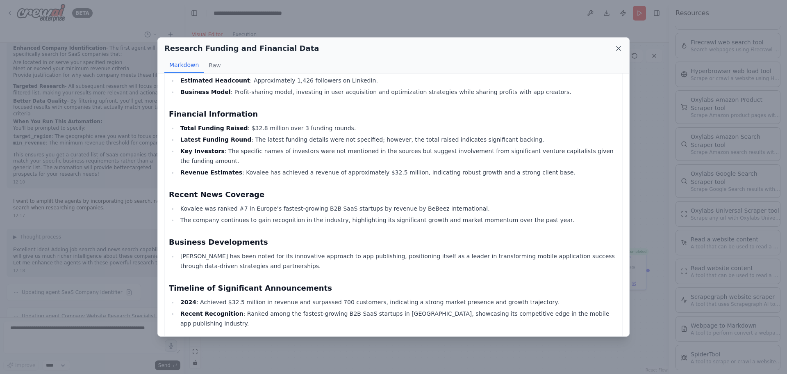
click at [618, 48] on icon at bounding box center [619, 48] width 4 height 4
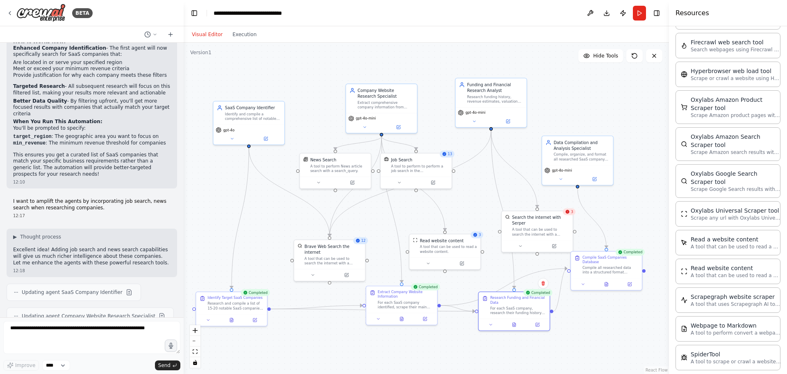
drag, startPoint x: 536, startPoint y: 260, endPoint x: 494, endPoint y: 258, distance: 42.7
click at [494, 258] on div ".deletable-edge-delete-btn { width: 20px; height: 20px; border: 0px solid #ffff…" at bounding box center [426, 208] width 485 height 331
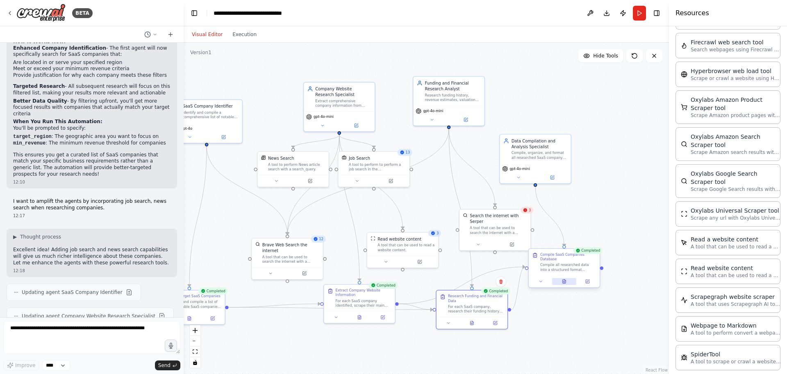
click at [563, 279] on button at bounding box center [564, 281] width 25 height 7
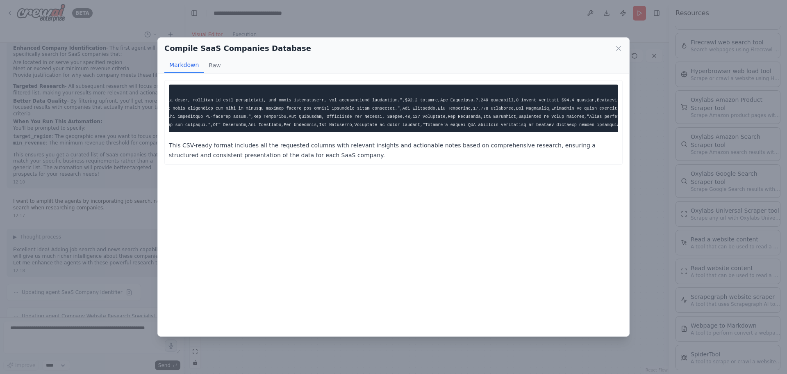
scroll to position [0, 0]
click at [617, 46] on icon at bounding box center [619, 48] width 8 height 8
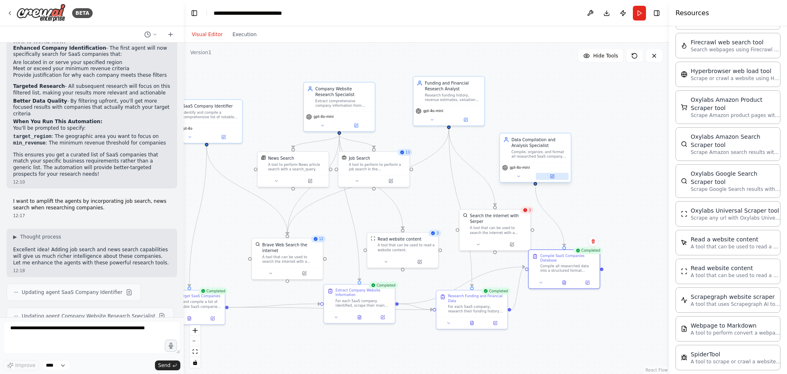
click at [551, 176] on icon at bounding box center [552, 175] width 3 height 3
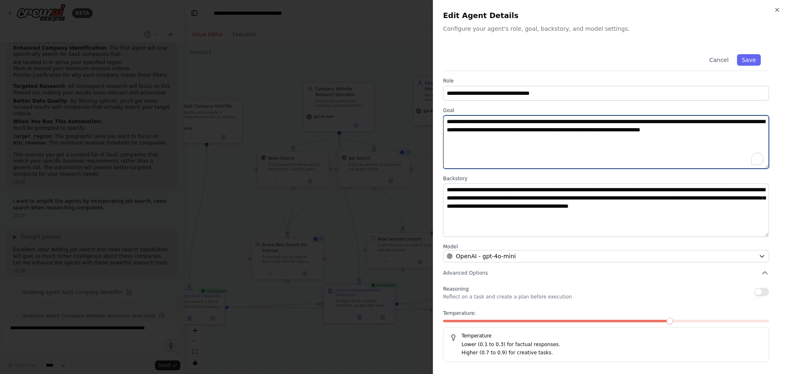
click at [562, 139] on textarea "**********" at bounding box center [606, 141] width 326 height 53
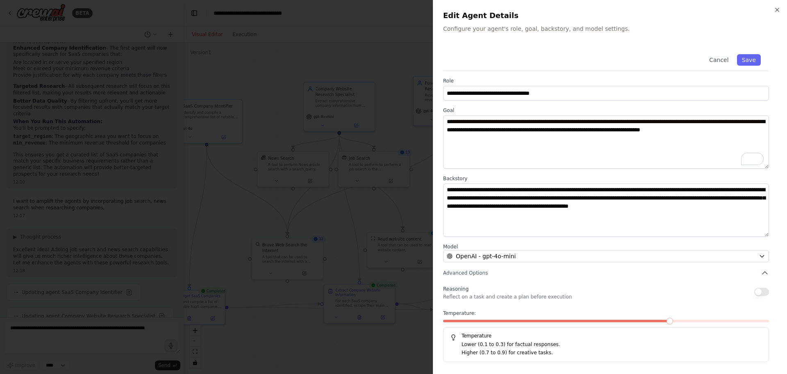
click at [419, 154] on div at bounding box center [393, 187] width 787 height 374
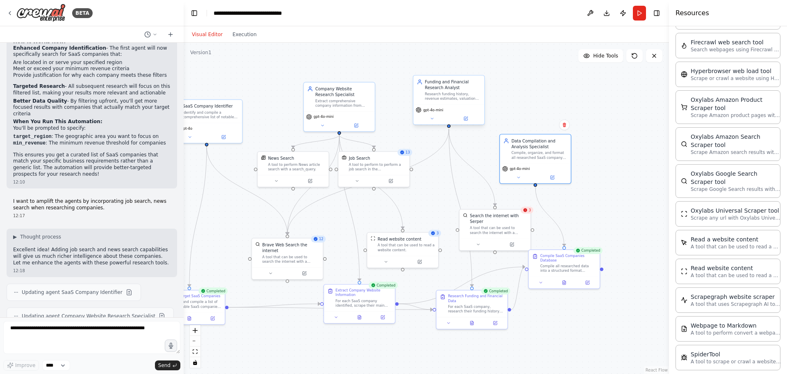
click at [440, 122] on div "gpt-4o-mini" at bounding box center [448, 114] width 71 height 20
click at [439, 122] on button at bounding box center [432, 118] width 32 height 7
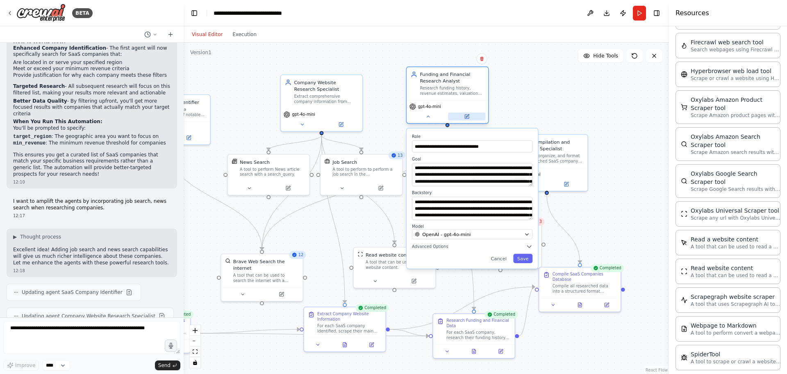
click at [465, 115] on icon at bounding box center [467, 116] width 4 height 4
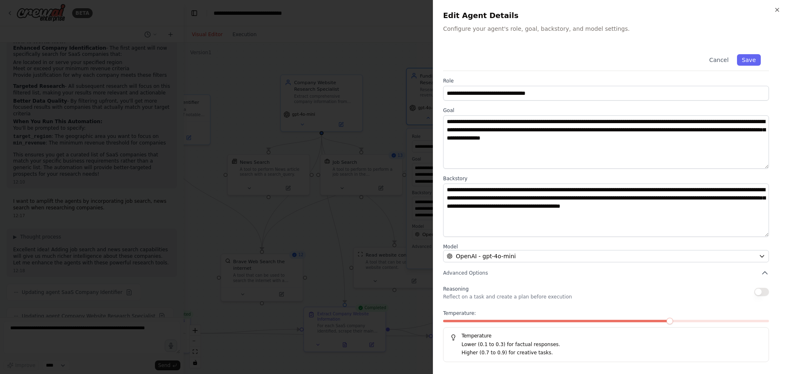
click at [387, 196] on div at bounding box center [393, 187] width 787 height 374
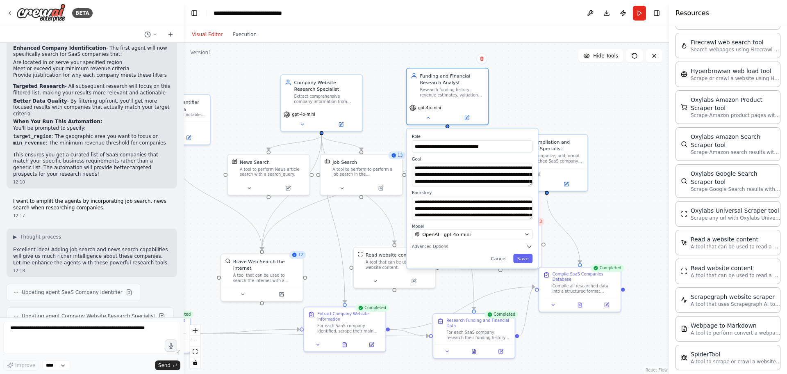
click at [389, 144] on div ".deletable-edge-delete-btn { width: 20px; height: 20px; border: 0px solid #ffff…" at bounding box center [426, 208] width 485 height 331
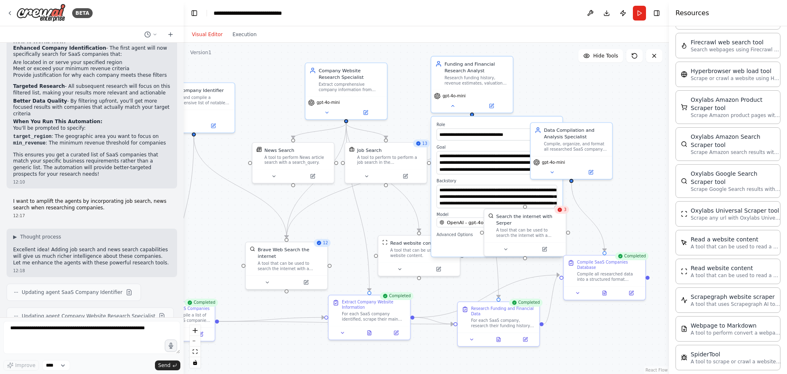
drag, startPoint x: 383, startPoint y: 130, endPoint x: 409, endPoint y: 118, distance: 28.1
click at [409, 118] on div ".deletable-edge-delete-btn { width: 20px; height: 20px; border: 0px solid #ffff…" at bounding box center [426, 208] width 485 height 331
click at [409, 120] on div ".deletable-edge-delete-btn { width: 20px; height: 20px; border: 0px solid #ffff…" at bounding box center [426, 208] width 485 height 331
click at [397, 160] on div "A tool to perform to perform a job search in the [GEOGRAPHIC_DATA] with a searc…" at bounding box center [391, 158] width 66 height 11
click at [567, 104] on div ".deletable-edge-delete-btn { width: 20px; height: 20px; border: 0px solid #ffff…" at bounding box center [426, 208] width 485 height 331
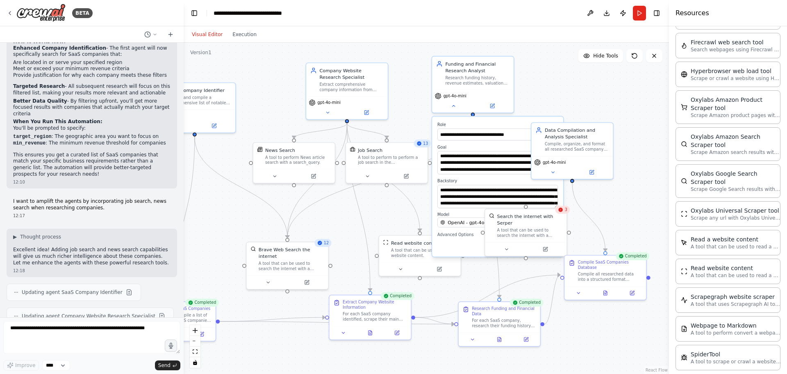
click at [530, 114] on div ".deletable-edge-delete-btn { width: 20px; height: 20px; border: 0px solid #ffff…" at bounding box center [426, 208] width 485 height 331
click at [420, 198] on div ".deletable-edge-delete-btn { width: 20px; height: 20px; border: 0px solid #ffff…" at bounding box center [426, 208] width 485 height 331
click at [455, 108] on button at bounding box center [453, 104] width 37 height 8
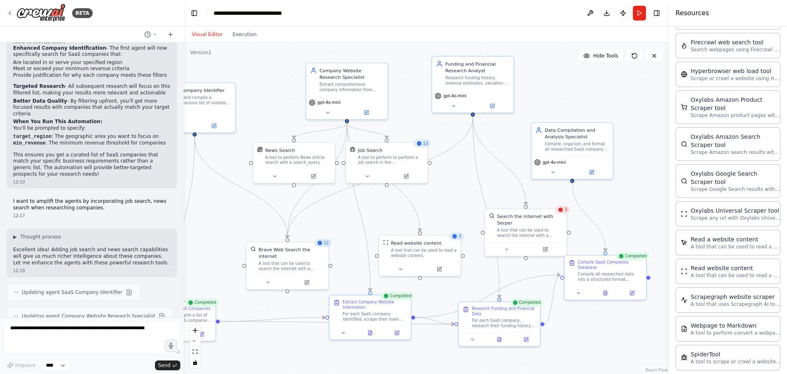
click at [588, 107] on div ".deletable-edge-delete-btn { width: 20px; height: 20px; border: 0px solid #ffff…" at bounding box center [426, 208] width 485 height 331
click at [379, 175] on button at bounding box center [367, 175] width 37 height 8
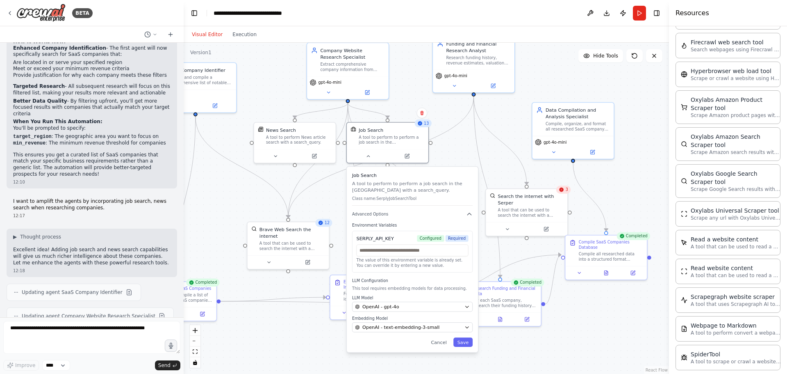
drag, startPoint x: 328, startPoint y: 228, endPoint x: 329, endPoint y: 207, distance: 20.5
click at [329, 207] on div ".deletable-edge-delete-btn { width: 20px; height: 20px; border: 0px solid #ffff…" at bounding box center [426, 208] width 485 height 331
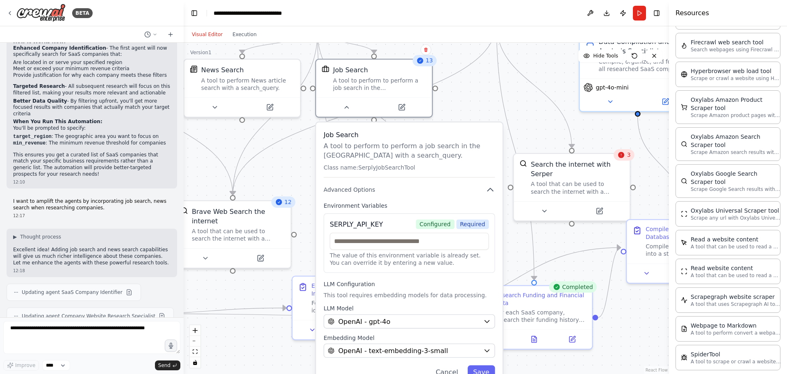
click at [426, 64] on div "13" at bounding box center [424, 60] width 24 height 11
click at [422, 64] on icon at bounding box center [419, 60] width 7 height 7
click at [417, 98] on div at bounding box center [374, 105] width 116 height 19
click at [400, 109] on button at bounding box center [401, 105] width 53 height 11
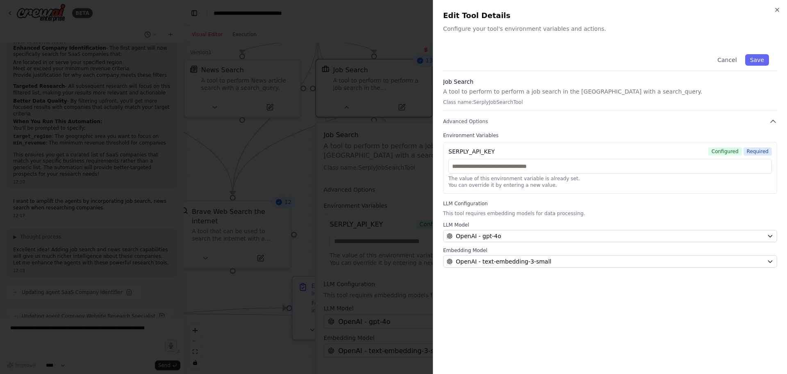
click at [378, 153] on div at bounding box center [393, 187] width 787 height 374
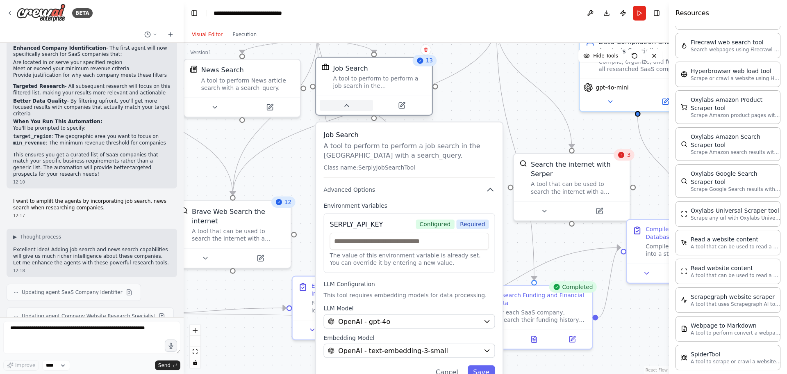
click at [352, 104] on button at bounding box center [346, 105] width 53 height 11
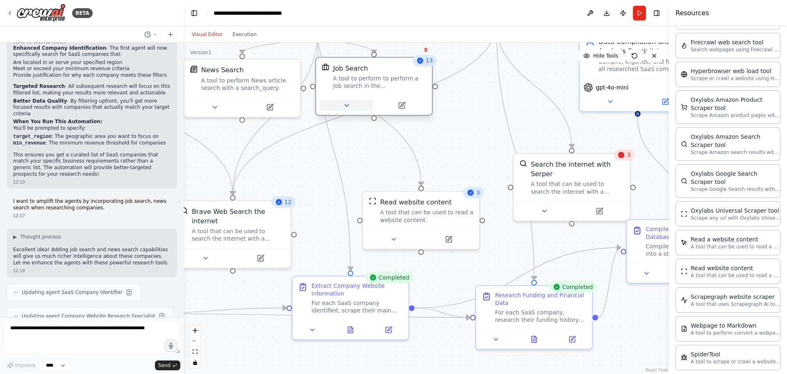
click at [352, 104] on button at bounding box center [346, 105] width 53 height 11
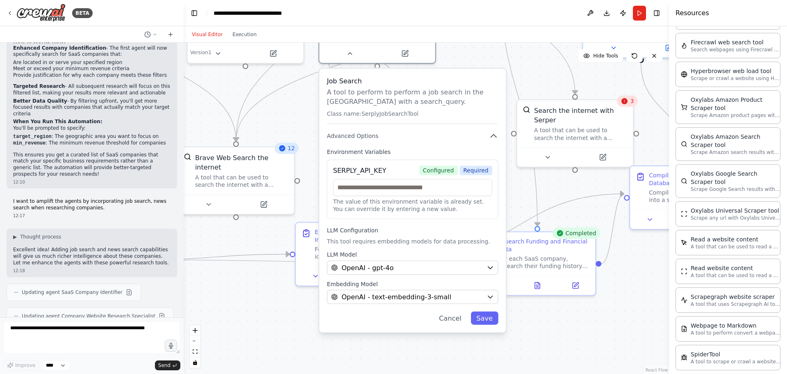
drag, startPoint x: 301, startPoint y: 184, endPoint x: 313, endPoint y: 99, distance: 85.2
click at [313, 99] on div ".deletable-edge-delete-btn { width: 20px; height: 20px; border: 0px solid #ffff…" at bounding box center [426, 208] width 485 height 331
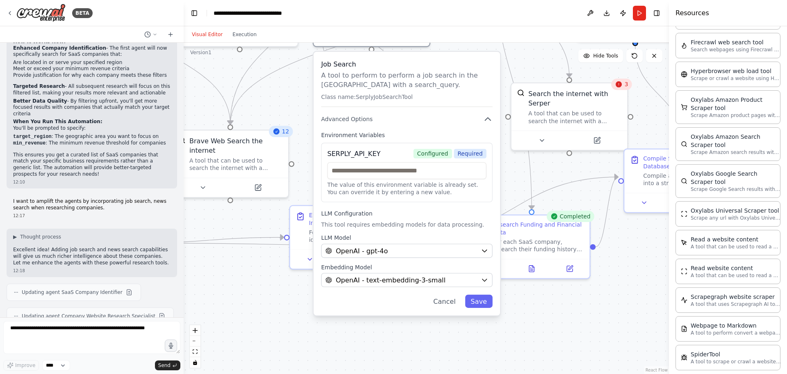
drag, startPoint x: 404, startPoint y: 321, endPoint x: 390, endPoint y: 336, distance: 20.6
click at [390, 336] on div ".deletable-edge-delete-btn { width: 20px; height: 20px; border: 0px solid #ffff…" at bounding box center [426, 208] width 485 height 331
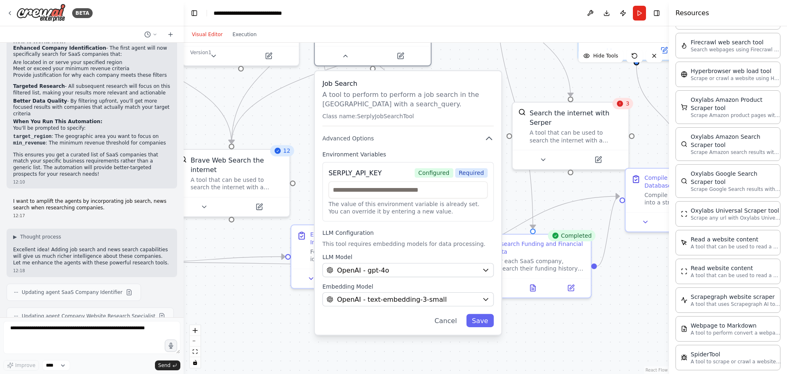
drag, startPoint x: 518, startPoint y: 166, endPoint x: 520, endPoint y: 193, distance: 27.2
click at [520, 193] on div ".deletable-edge-delete-btn { width: 20px; height: 20px; border: 0px solid #ffff…" at bounding box center [426, 208] width 485 height 331
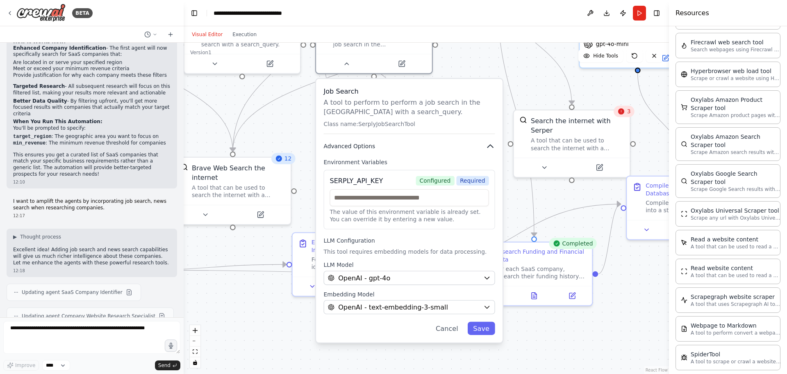
click at [490, 148] on icon "button" at bounding box center [490, 145] width 9 height 9
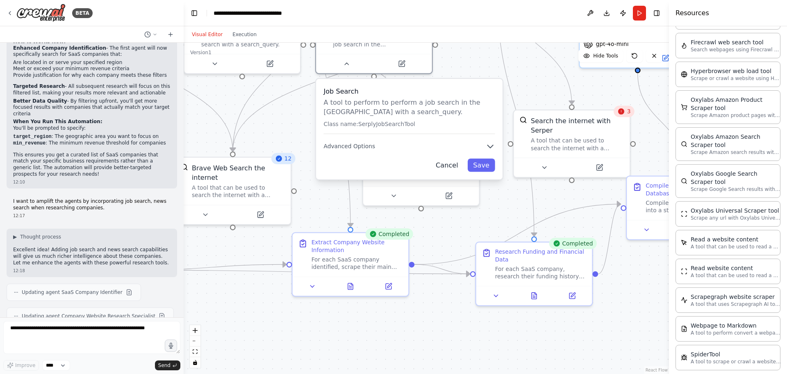
click at [454, 169] on button "Cancel" at bounding box center [447, 164] width 34 height 13
click at [461, 157] on div "Job Search A tool to perform to perform a job search in the US with a search_qu…" at bounding box center [409, 129] width 187 height 100
click at [456, 164] on button "Cancel" at bounding box center [447, 164] width 34 height 13
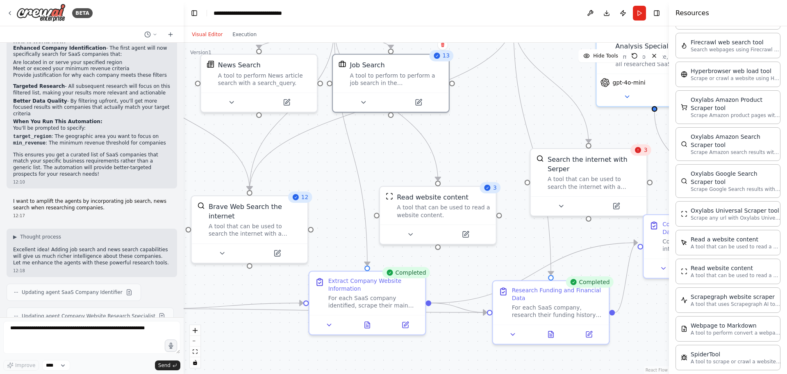
drag, startPoint x: 443, startPoint y: 221, endPoint x: 460, endPoint y: 263, distance: 45.2
click at [460, 266] on div ".deletable-edge-delete-btn { width: 20px; height: 20px; border: 0px solid #ffff…" at bounding box center [426, 208] width 485 height 331
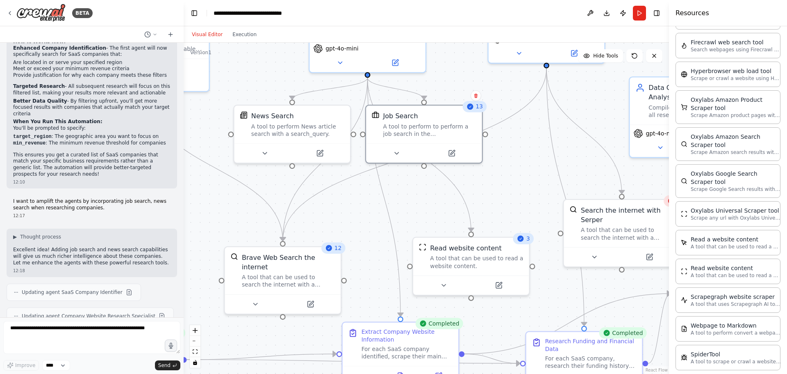
drag, startPoint x: 383, startPoint y: 168, endPoint x: 417, endPoint y: 217, distance: 60.6
click at [417, 217] on div ".deletable-edge-delete-btn { width: 20px; height: 20px; border: 0px solid #ffff…" at bounding box center [426, 208] width 485 height 331
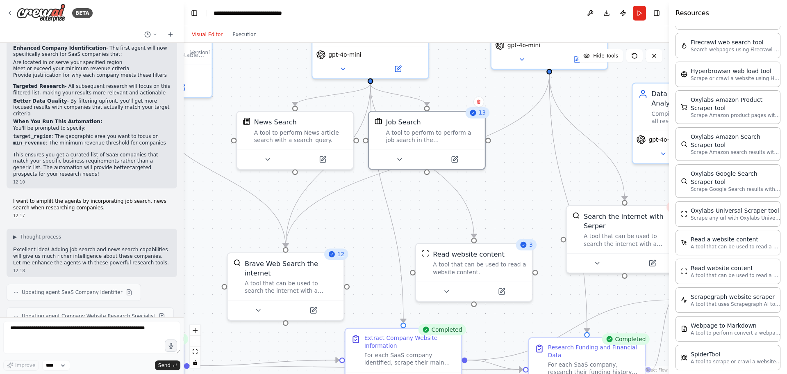
drag, startPoint x: 353, startPoint y: 192, endPoint x: 362, endPoint y: 236, distance: 45.0
click at [362, 236] on div ".deletable-edge-delete-btn { width: 20px; height: 20px; border: 0px solid #ffff…" at bounding box center [426, 208] width 485 height 331
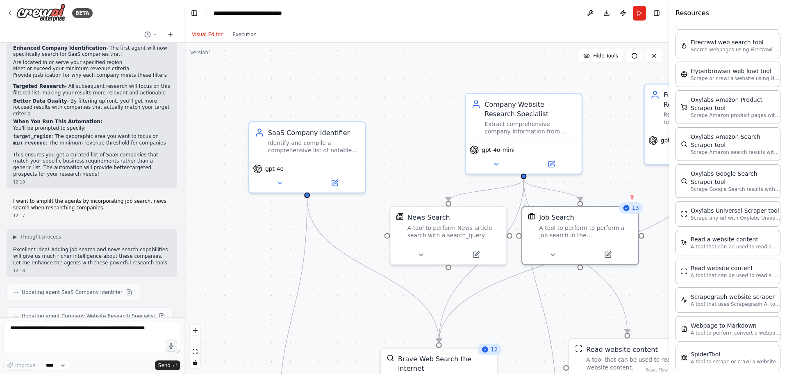
drag, startPoint x: 272, startPoint y: 100, endPoint x: 417, endPoint y: 151, distance: 153.8
click at [417, 151] on div ".deletable-edge-delete-btn { width: 20px; height: 20px; border: 0px solid #ffff…" at bounding box center [426, 208] width 485 height 331
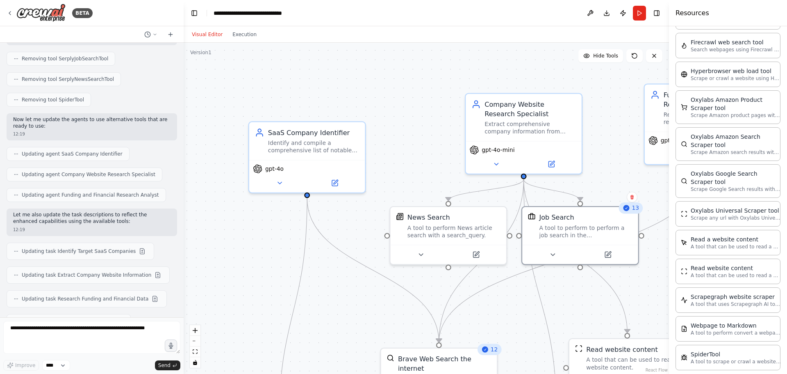
scroll to position [1757, 0]
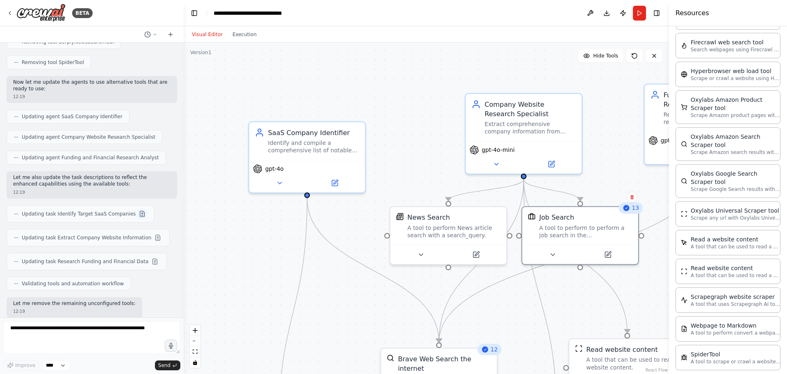
click at [137, 209] on button at bounding box center [142, 214] width 10 height 10
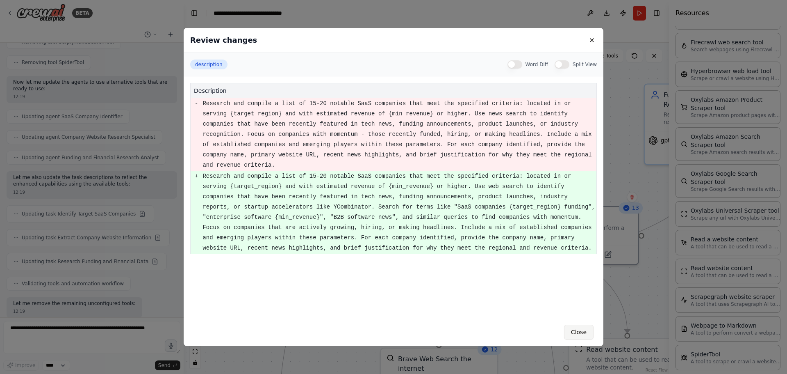
click at [569, 330] on button "Close" at bounding box center [579, 331] width 30 height 15
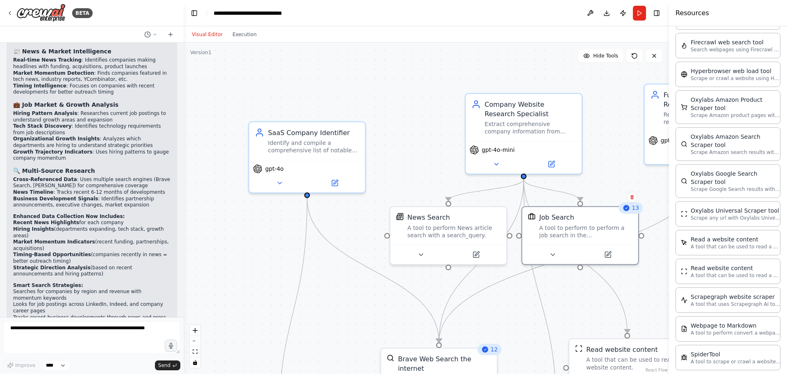
scroll to position [2167, 0]
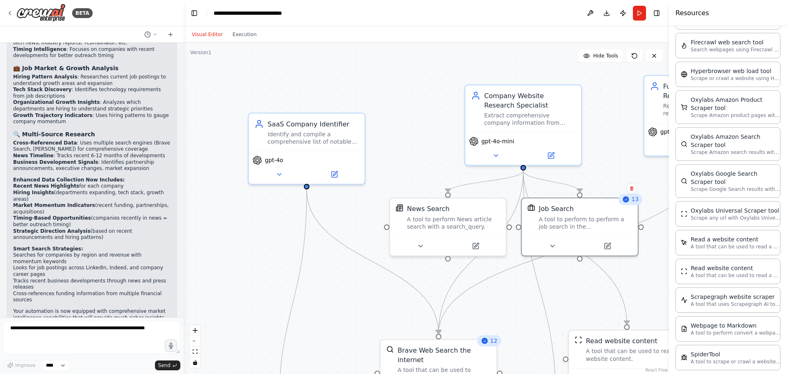
drag, startPoint x: 266, startPoint y: 210, endPoint x: 244, endPoint y: 122, distance: 91.2
click at [244, 122] on div ".deletable-edge-delete-btn { width: 20px; height: 20px; border: 0px solid #ffff…" at bounding box center [426, 208] width 485 height 331
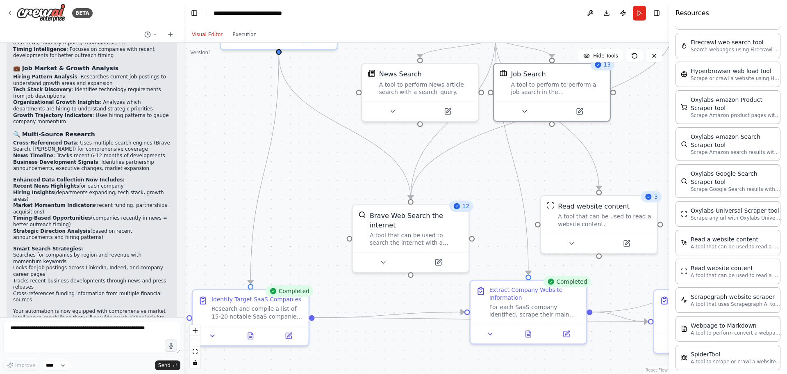
drag, startPoint x: 317, startPoint y: 185, endPoint x: 314, endPoint y: 171, distance: 13.4
click at [314, 171] on div ".deletable-edge-delete-btn { width: 20px; height: 20px; border: 0px solid #ffff…" at bounding box center [426, 208] width 485 height 331
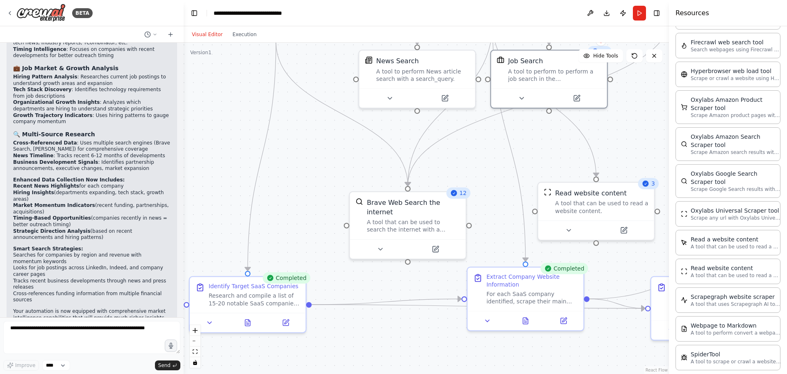
drag, startPoint x: 370, startPoint y: 277, endPoint x: 382, endPoint y: 265, distance: 16.8
click at [382, 265] on div ".deletable-edge-delete-btn { width: 20px; height: 20px; border: 0px solid #ffff…" at bounding box center [426, 208] width 485 height 331
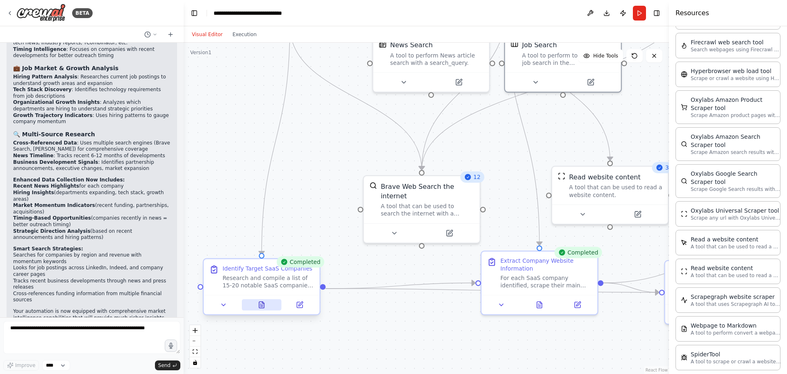
click at [249, 303] on button at bounding box center [262, 304] width 40 height 11
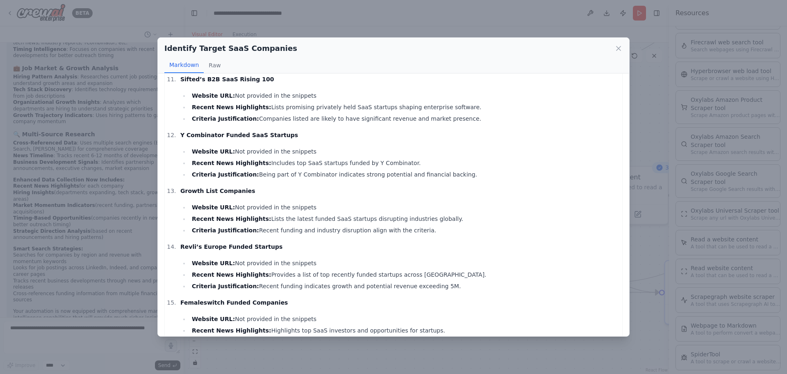
scroll to position [581, 0]
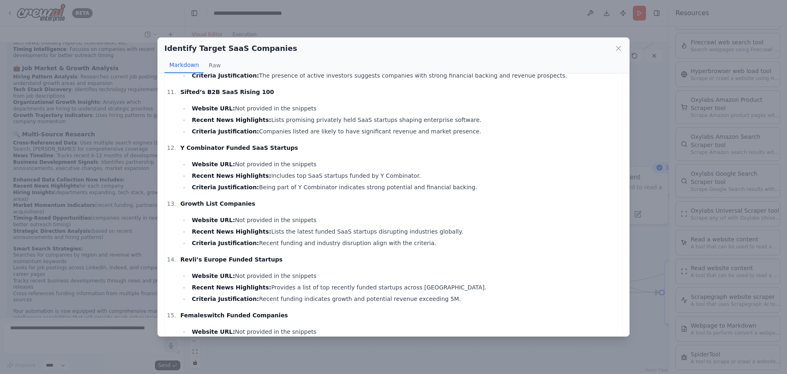
click at [618, 43] on div "Identify Target SaaS Companies" at bounding box center [393, 48] width 458 height 11
click at [618, 46] on icon at bounding box center [619, 48] width 8 height 8
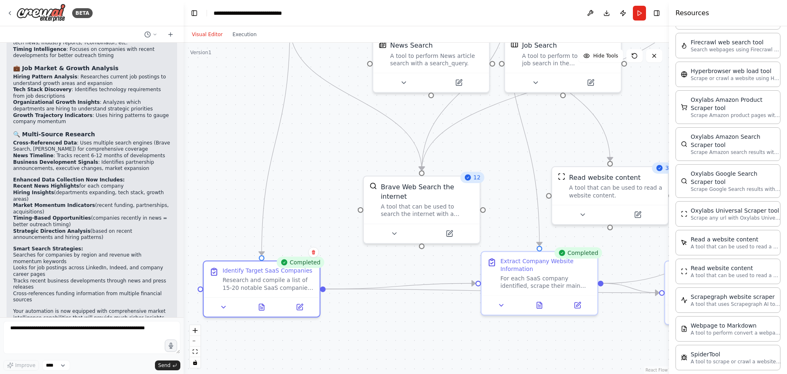
drag, startPoint x: 308, startPoint y: 100, endPoint x: 307, endPoint y: 228, distance: 128.3
click at [307, 228] on div ".deletable-edge-delete-btn { width: 20px; height: 20px; border: 0px solid #ffff…" at bounding box center [426, 208] width 485 height 331
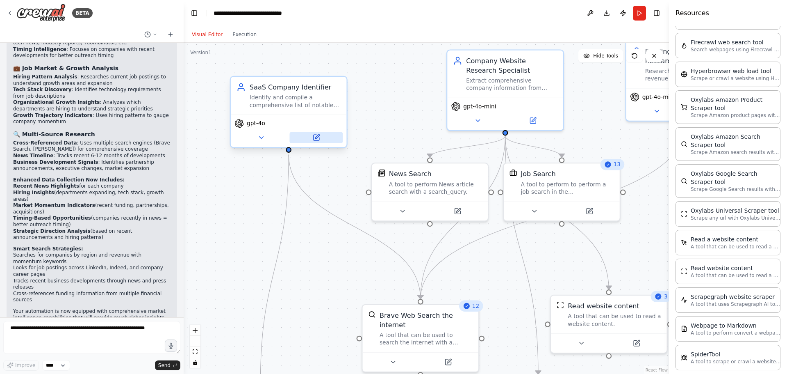
click at [307, 141] on button at bounding box center [315, 137] width 53 height 11
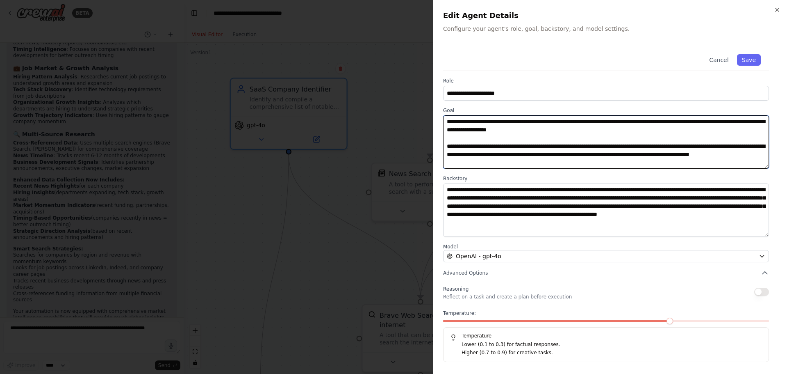
click at [515, 156] on textarea "**********" at bounding box center [606, 141] width 326 height 53
click at [602, 127] on textarea "**********" at bounding box center [606, 141] width 326 height 53
click at [519, 160] on textarea "**********" at bounding box center [606, 141] width 326 height 53
click at [534, 162] on textarea "**********" at bounding box center [606, 141] width 326 height 53
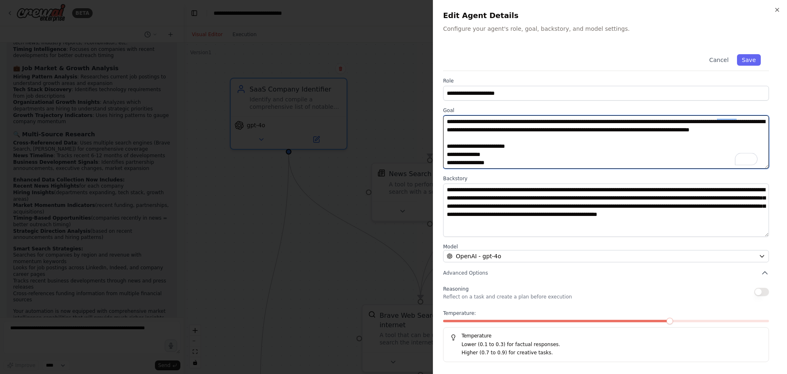
scroll to position [33, 0]
type textarea "**********"
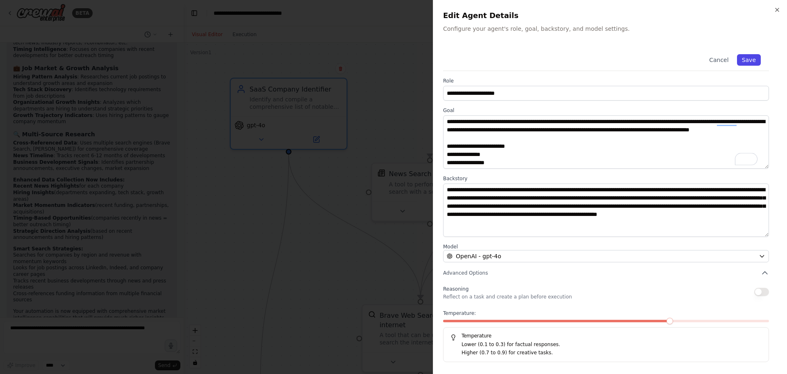
click at [748, 60] on button "Save" at bounding box center [749, 59] width 24 height 11
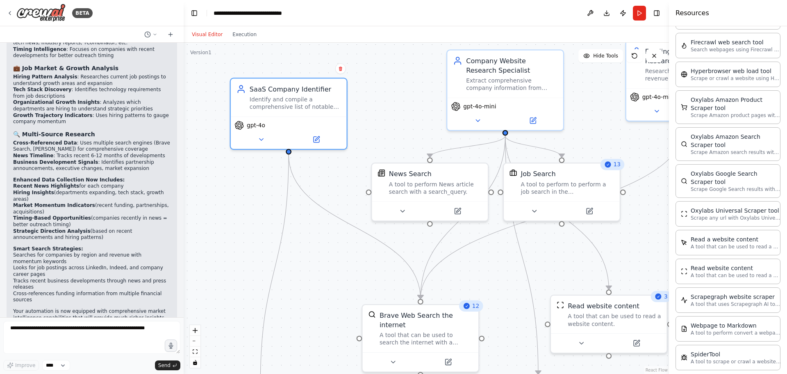
click at [324, 252] on div ".deletable-edge-delete-btn { width: 20px; height: 20px; border: 0px solid #ffff…" at bounding box center [426, 208] width 485 height 331
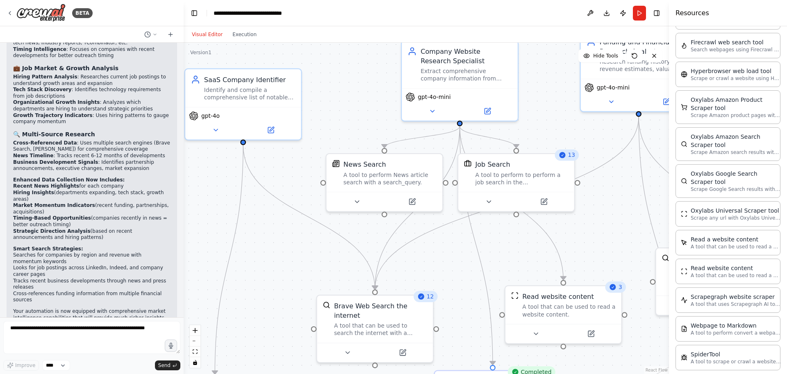
drag, startPoint x: 351, startPoint y: 275, endPoint x: 320, endPoint y: 267, distance: 31.4
click at [304, 267] on div ".deletable-edge-delete-btn { width: 20px; height: 20px; border: 0px solid #ffff…" at bounding box center [426, 208] width 485 height 331
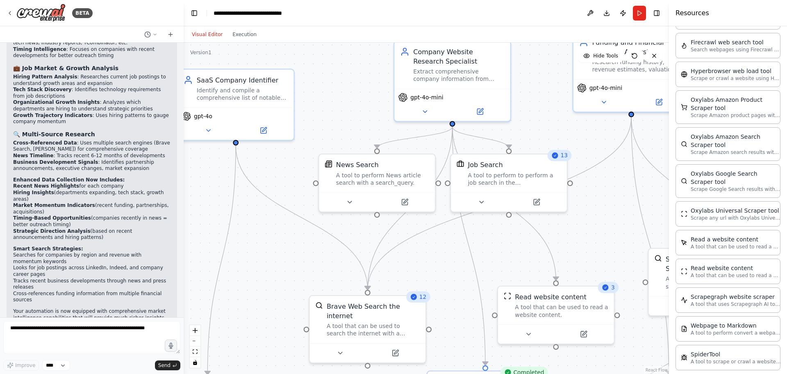
drag, startPoint x: 458, startPoint y: 276, endPoint x: 441, endPoint y: 280, distance: 17.3
click at [441, 280] on div ".deletable-edge-delete-btn { width: 20px; height: 20px; border: 0px solid #ffff…" at bounding box center [426, 208] width 485 height 331
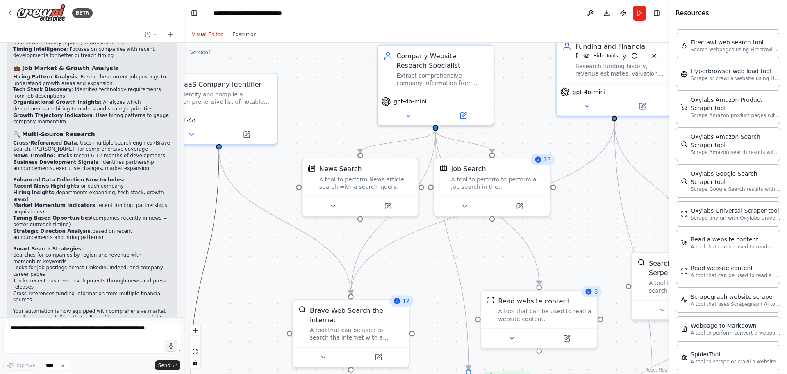
drag, startPoint x: 216, startPoint y: 221, endPoint x: 197, endPoint y: 221, distance: 19.3
click at [197, 221] on div ".deletable-edge-delete-btn { width: 20px; height: 20px; border: 0px solid #ffff…" at bounding box center [426, 208] width 485 height 331
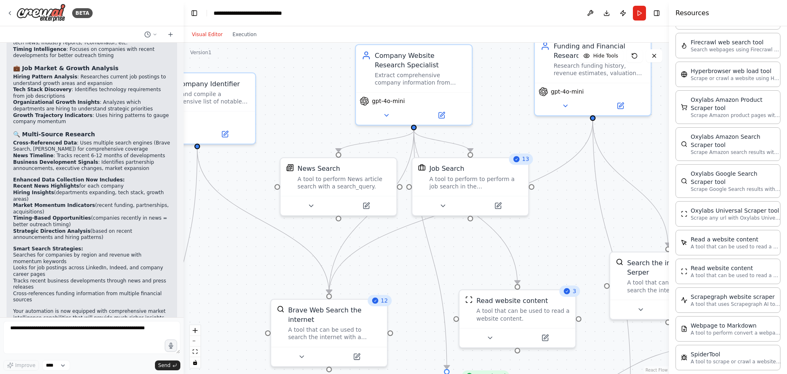
drag, startPoint x: 346, startPoint y: 109, endPoint x: 296, endPoint y: 107, distance: 49.6
click at [296, 107] on div ".deletable-edge-delete-btn { width: 20px; height: 20px; border: 0px solid #ffff…" at bounding box center [426, 208] width 485 height 331
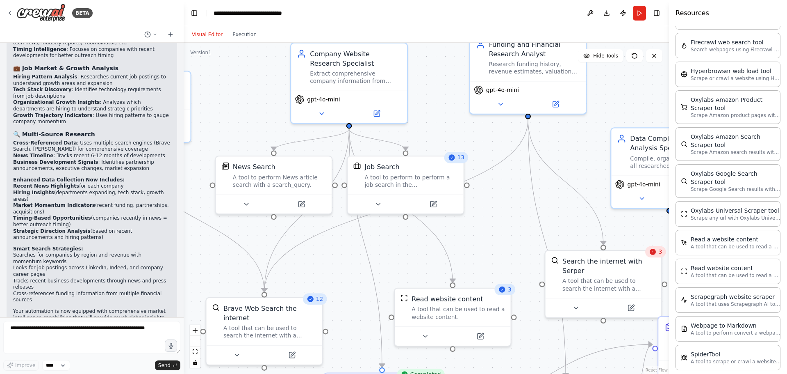
drag, startPoint x: 354, startPoint y: 280, endPoint x: 258, endPoint y: 279, distance: 96.4
click at [258, 279] on div ".deletable-edge-delete-btn { width: 20px; height: 20px; border: 0px solid #ffff…" at bounding box center [426, 208] width 485 height 331
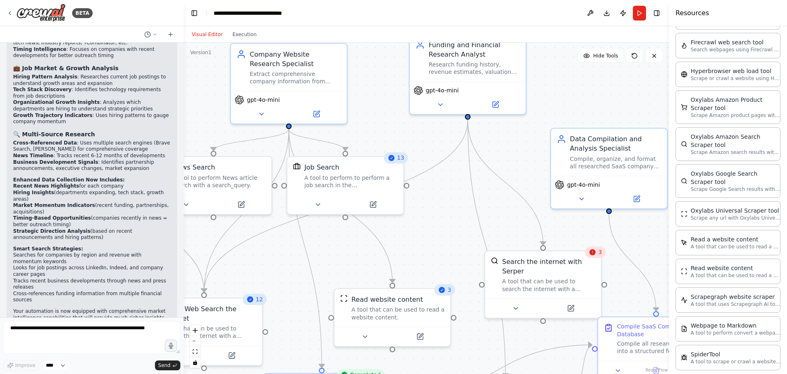
drag, startPoint x: 464, startPoint y: 236, endPoint x: 463, endPoint y: 244, distance: 7.4
click at [463, 244] on div ".deletable-edge-delete-btn { width: 20px; height: 20px; border: 0px solid #ffff…" at bounding box center [426, 208] width 485 height 331
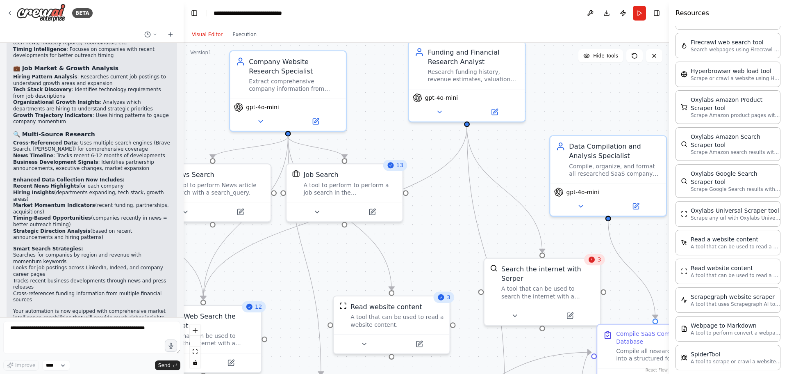
click at [595, 262] on icon at bounding box center [591, 258] width 7 height 7
click at [588, 273] on div "Search the internet with Serper A tool that can be used to search the internet …" at bounding box center [547, 280] width 93 height 36
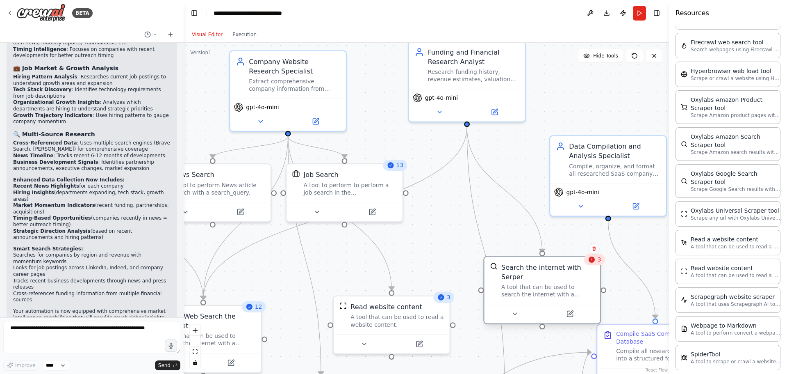
click at [588, 273] on div "Search the internet with Serper A tool that can be used to search the internet …" at bounding box center [547, 280] width 93 height 36
click at [447, 107] on button at bounding box center [439, 109] width 53 height 11
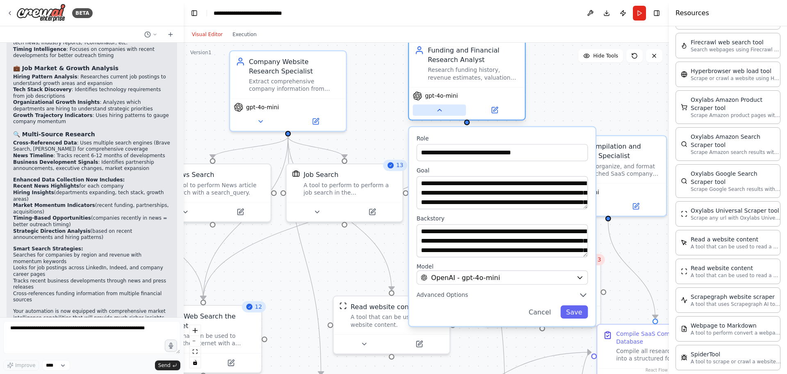
click at [447, 107] on button at bounding box center [439, 109] width 53 height 11
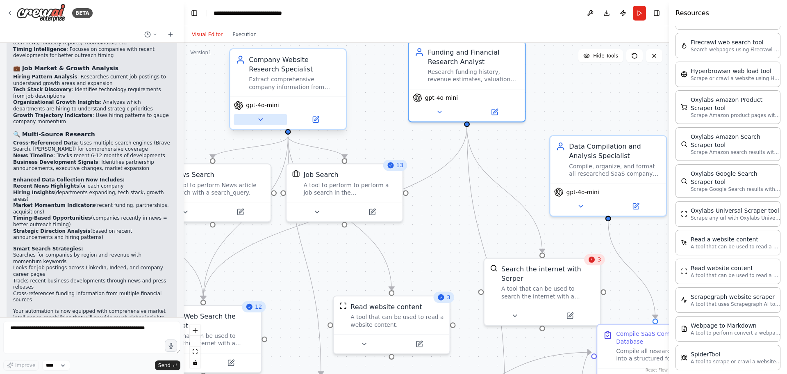
click at [263, 120] on icon at bounding box center [260, 119] width 7 height 7
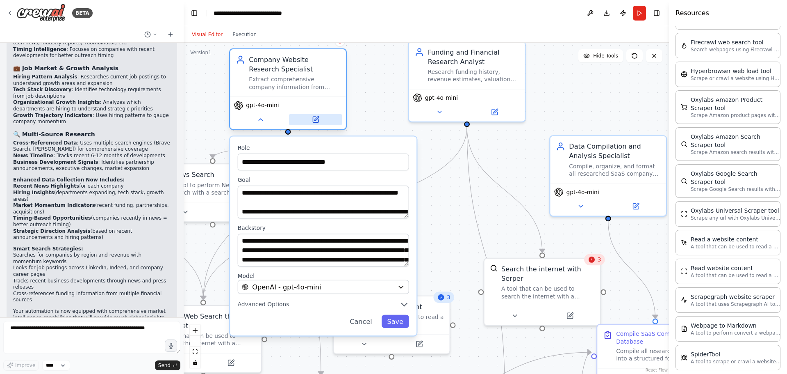
click at [310, 120] on button at bounding box center [315, 119] width 53 height 11
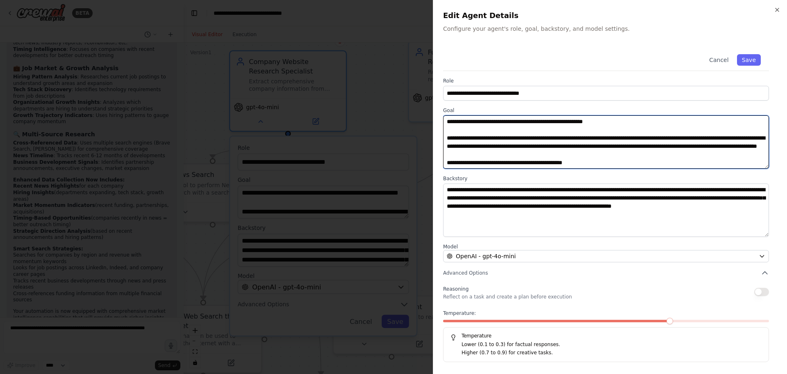
click at [484, 158] on textarea "**********" at bounding box center [606, 141] width 326 height 53
click at [487, 129] on textarea "**********" at bounding box center [606, 141] width 326 height 53
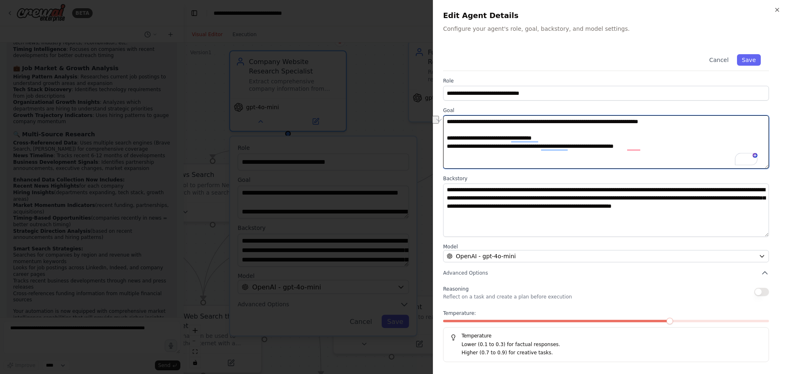
drag, startPoint x: 662, startPoint y: 146, endPoint x: 448, endPoint y: 142, distance: 214.1
click at [448, 142] on textarea "**********" at bounding box center [606, 141] width 326 height 53
click at [457, 153] on textarea "**********" at bounding box center [606, 141] width 326 height 53
paste textarea "**********"
click at [449, 154] on textarea "**********" at bounding box center [606, 141] width 326 height 53
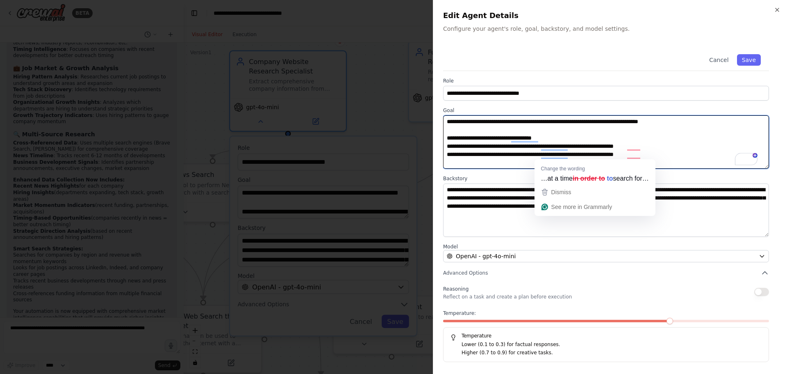
click at [600, 154] on textarea "**********" at bounding box center [606, 141] width 326 height 53
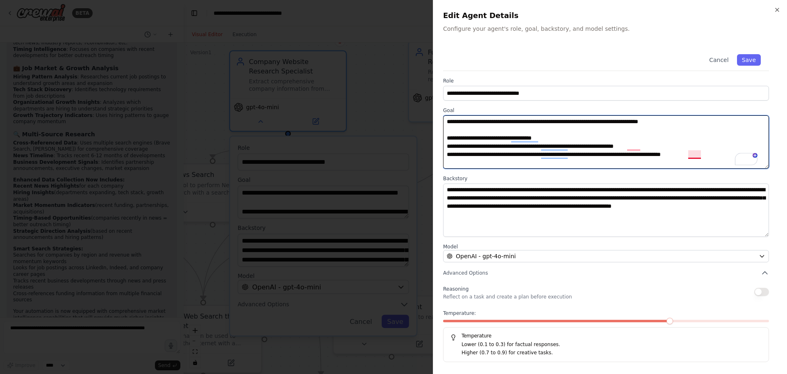
click at [692, 153] on textarea "**********" at bounding box center [606, 141] width 326 height 53
click at [729, 155] on textarea "**********" at bounding box center [606, 141] width 326 height 53
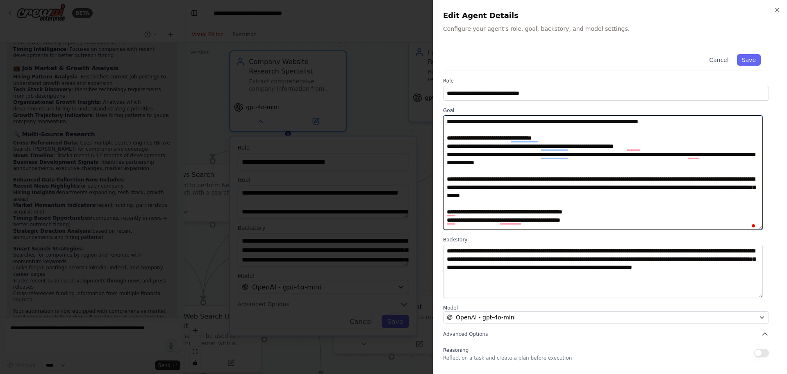
drag, startPoint x: 766, startPoint y: 165, endPoint x: 738, endPoint y: 244, distance: 83.3
click at [745, 230] on textarea "**********" at bounding box center [603, 172] width 320 height 114
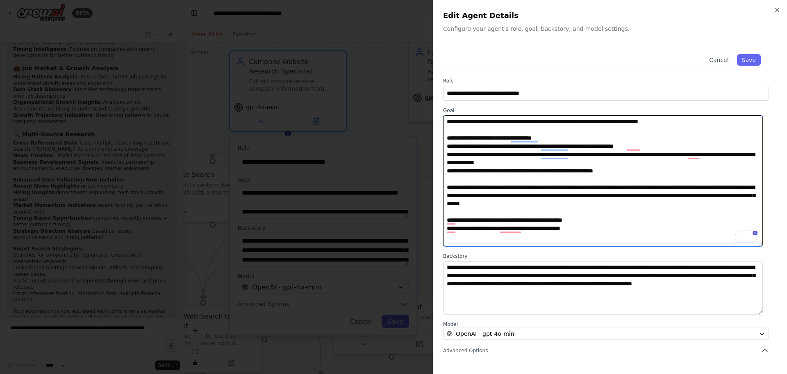
click at [525, 214] on textarea "**********" at bounding box center [603, 180] width 320 height 131
drag, startPoint x: 600, startPoint y: 229, endPoint x: 456, endPoint y: 215, distance: 144.2
click at [456, 215] on textarea "**********" at bounding box center [603, 180] width 320 height 131
click at [494, 178] on textarea "**********" at bounding box center [603, 180] width 320 height 131
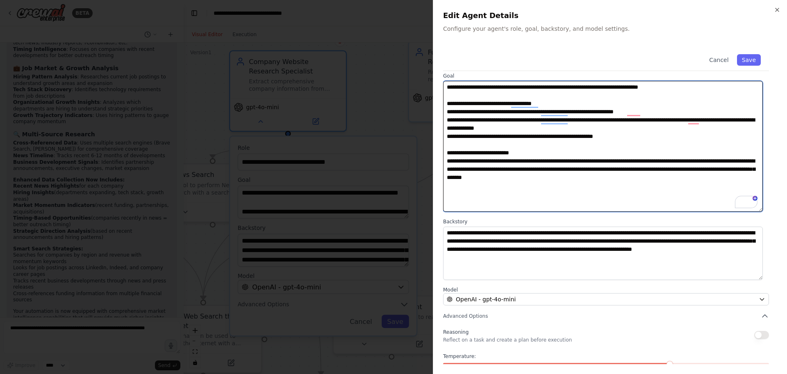
scroll to position [75, 0]
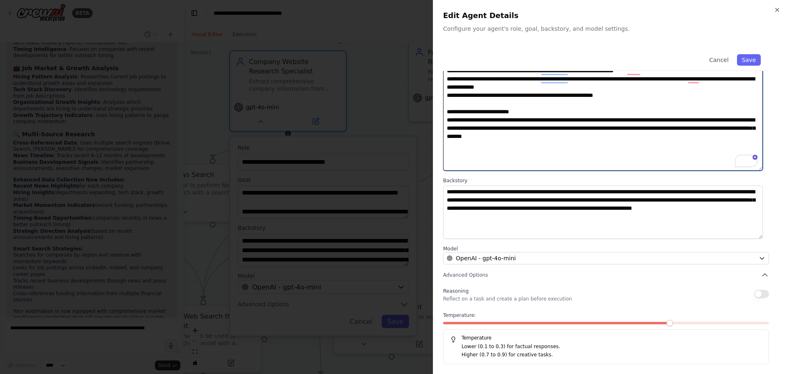
type textarea "**********"
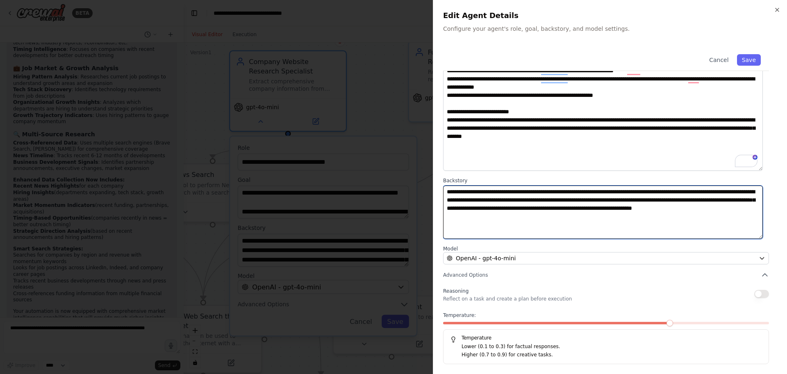
click at [553, 223] on textarea "**********" at bounding box center [603, 211] width 320 height 53
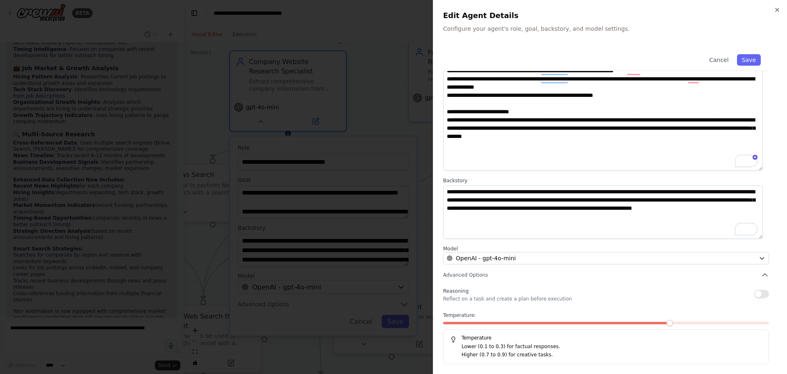
click at [752, 54] on div "Cancel Save" at bounding box center [606, 58] width 326 height 25
click at [750, 56] on button "Save" at bounding box center [749, 59] width 24 height 11
type textarea "**********"
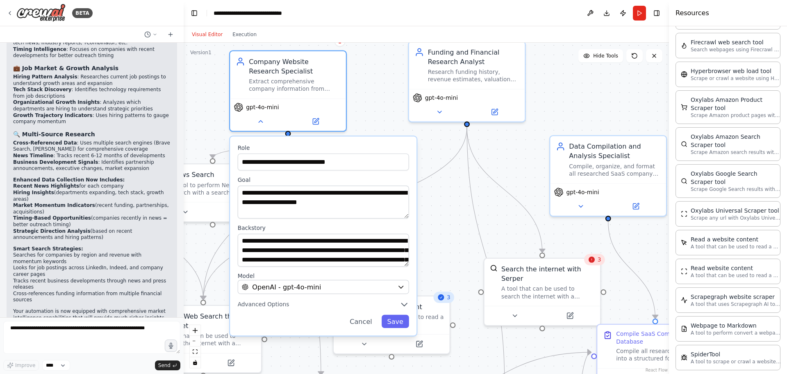
click at [444, 216] on div ".deletable-edge-delete-btn { width: 20px; height: 20px; border: 0px solid #ffff…" at bounding box center [426, 208] width 485 height 331
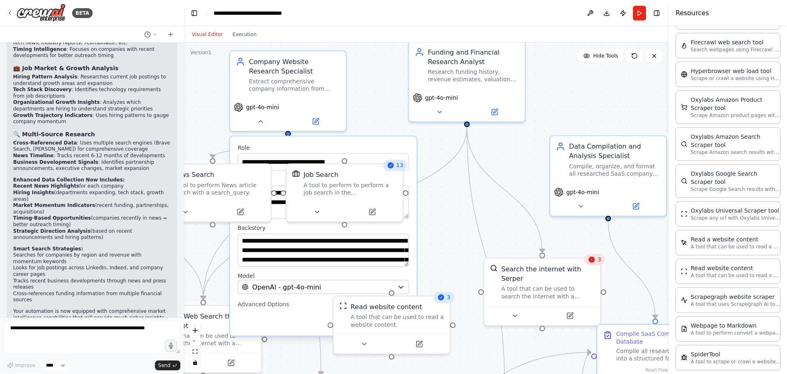
click at [456, 224] on div ".deletable-edge-delete-btn { width: 20px; height: 20px; border: 0px solid #ffff…" at bounding box center [426, 208] width 485 height 331
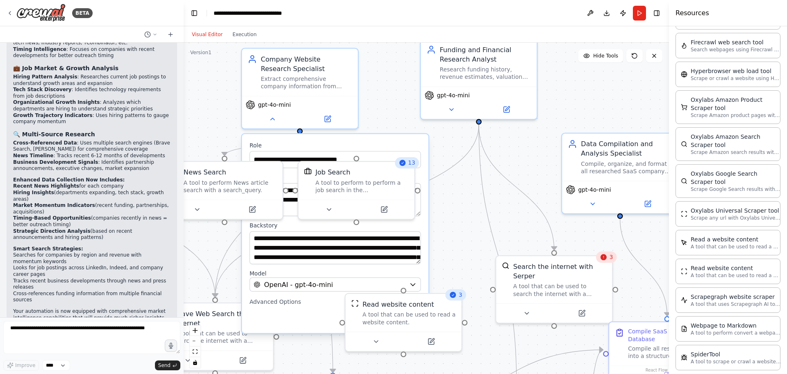
drag, startPoint x: 433, startPoint y: 248, endPoint x: 452, endPoint y: 246, distance: 19.8
click at [466, 243] on div ".deletable-edge-delete-btn { width: 20px; height: 20px; border: 0px solid #ffff…" at bounding box center [426, 208] width 485 height 331
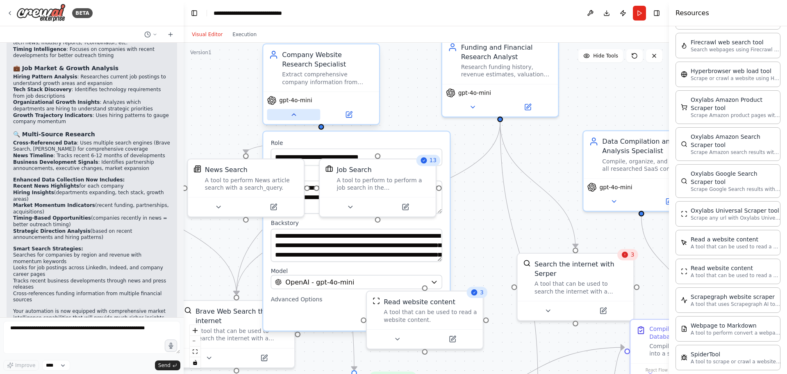
click at [300, 116] on button at bounding box center [293, 114] width 53 height 11
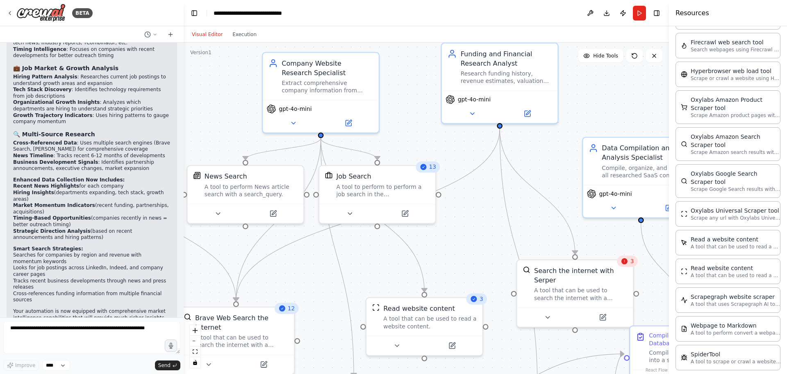
drag, startPoint x: 455, startPoint y: 219, endPoint x: 446, endPoint y: 235, distance: 18.4
click at [446, 235] on div ".deletable-edge-delete-btn { width: 20px; height: 20px; border: 0px solid #ffff…" at bounding box center [426, 208] width 485 height 331
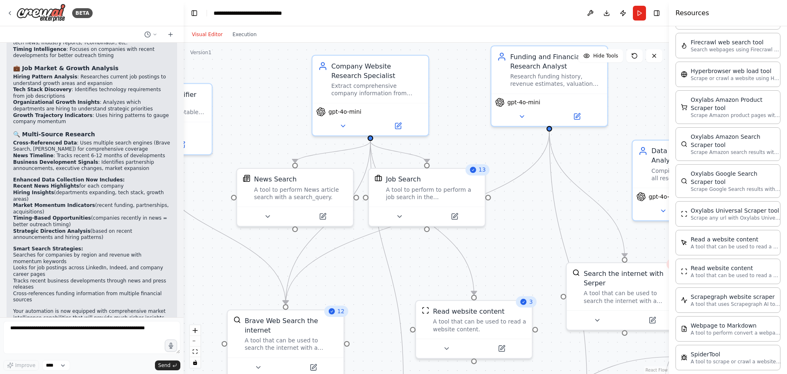
drag, startPoint x: 453, startPoint y: 236, endPoint x: 505, endPoint y: 223, distance: 53.7
click at [505, 223] on div ".deletable-edge-delete-btn { width: 20px; height: 20px; border: 0px solid #ffff…" at bounding box center [426, 208] width 485 height 331
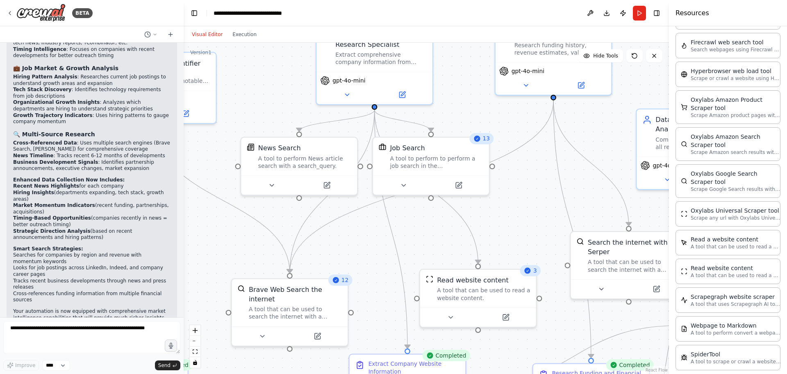
drag, startPoint x: 360, startPoint y: 276, endPoint x: 364, endPoint y: 245, distance: 31.3
click at [364, 245] on div ".deletable-edge-delete-btn { width: 20px; height: 20px; border: 0px solid #ffff…" at bounding box center [426, 208] width 485 height 331
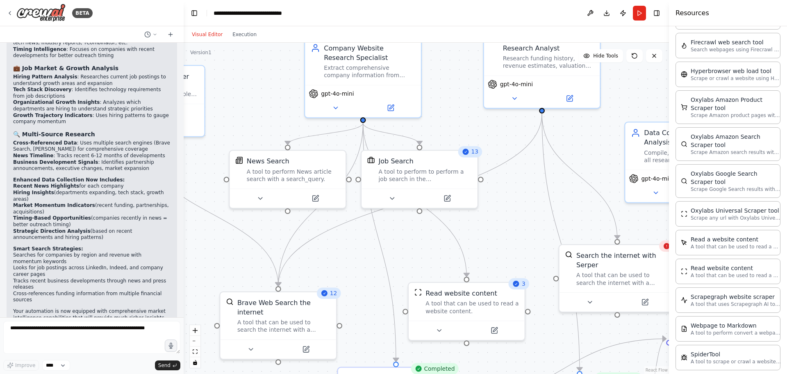
drag, startPoint x: 367, startPoint y: 235, endPoint x: 353, endPoint y: 250, distance: 20.6
click at [353, 250] on div ".deletable-edge-delete-btn { width: 20px; height: 20px; border: 0px solid #ffff…" at bounding box center [426, 208] width 485 height 331
click at [379, 105] on button at bounding box center [388, 107] width 53 height 11
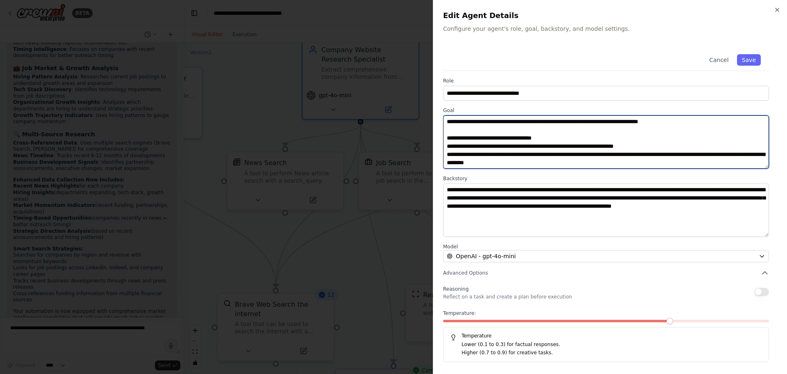
click at [635, 145] on textarea "**********" at bounding box center [606, 141] width 326 height 53
click at [644, 144] on textarea "**********" at bounding box center [606, 141] width 326 height 53
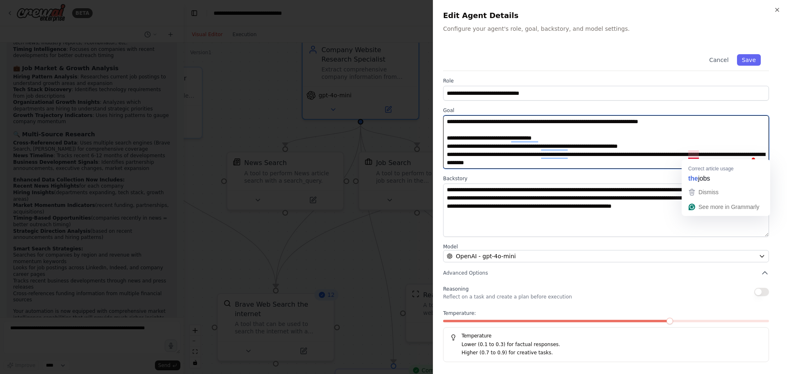
click at [702, 155] on textarea "**********" at bounding box center [606, 141] width 326 height 53
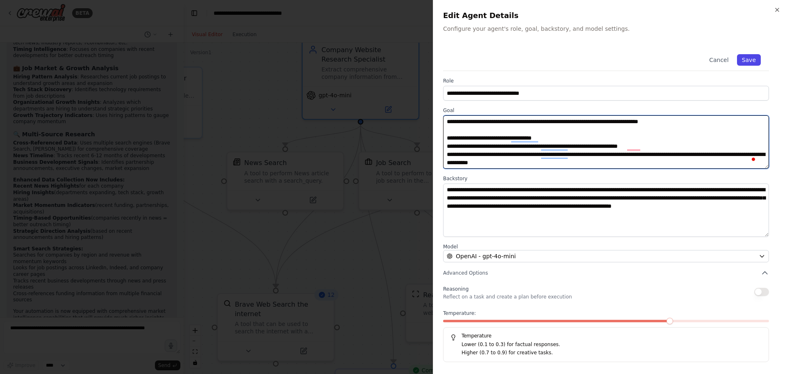
type textarea "**********"
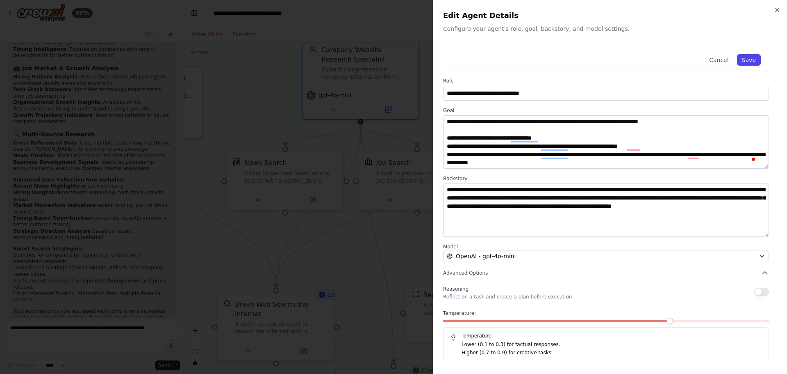
click at [752, 56] on button "Save" at bounding box center [749, 59] width 24 height 11
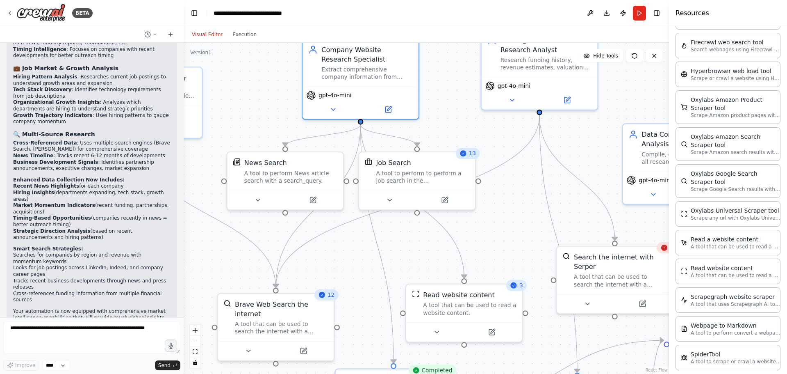
click at [544, 215] on div ".deletable-edge-delete-btn { width: 20px; height: 20px; border: 0px solid #ffff…" at bounding box center [426, 208] width 485 height 331
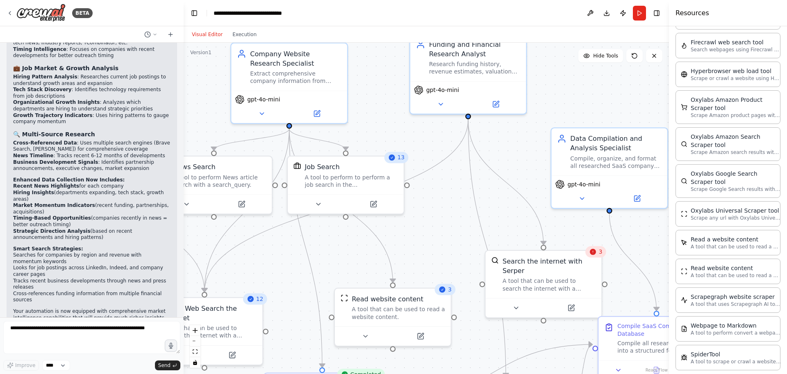
drag, startPoint x: 570, startPoint y: 205, endPoint x: 495, endPoint y: 210, distance: 75.2
click at [498, 209] on div ".deletable-edge-delete-btn { width: 20px; height: 20px; border: 0px solid #ffff…" at bounding box center [426, 208] width 485 height 331
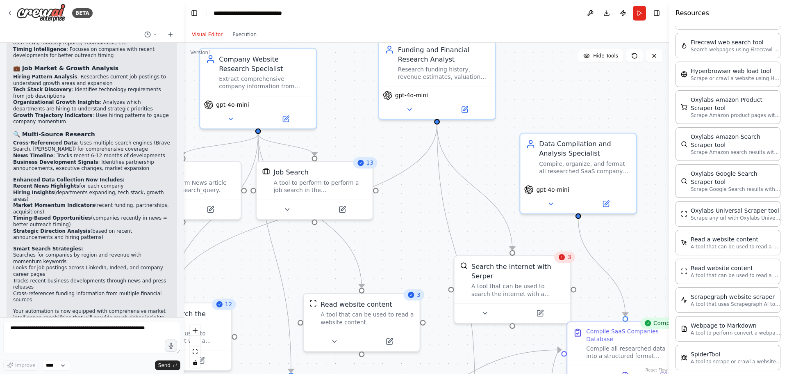
drag, startPoint x: 504, startPoint y: 208, endPoint x: 473, endPoint y: 214, distance: 31.8
click at [473, 214] on div ".deletable-edge-delete-btn { width: 20px; height: 20px; border: 0px solid #ffff…" at bounding box center [426, 208] width 485 height 331
drag, startPoint x: 563, startPoint y: 109, endPoint x: 563, endPoint y: 116, distance: 7.8
click at [563, 116] on div ".deletable-edge-delete-btn { width: 20px; height: 20px; border: 0px solid #ffff…" at bounding box center [426, 208] width 485 height 331
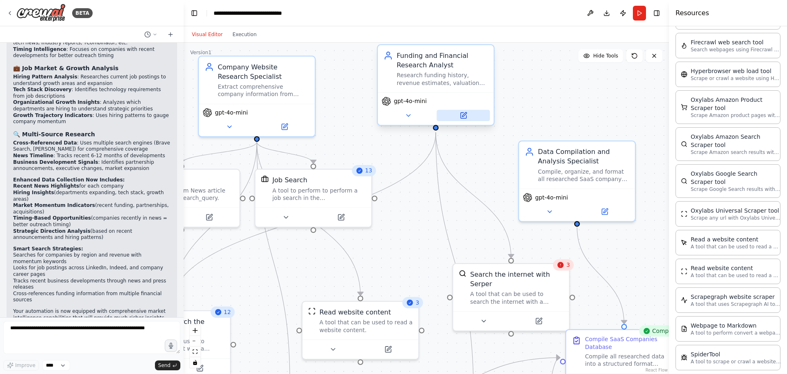
click at [462, 116] on icon at bounding box center [463, 115] width 6 height 6
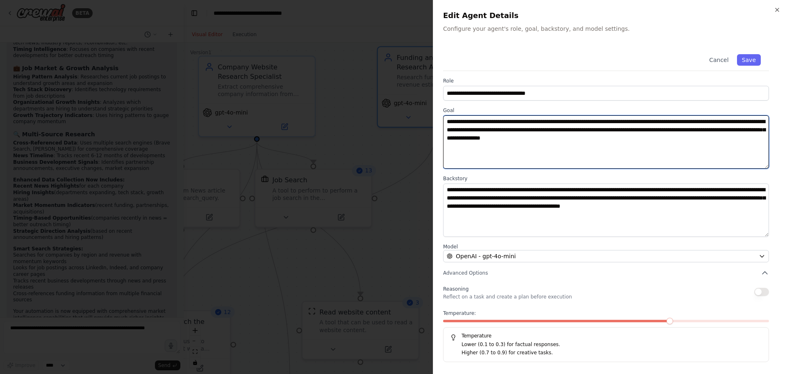
click at [498, 136] on textarea "**********" at bounding box center [606, 141] width 326 height 53
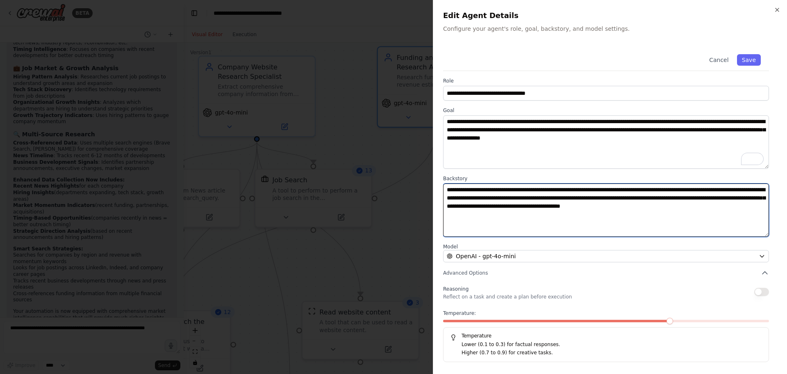
click at [703, 211] on textarea "**********" at bounding box center [606, 209] width 326 height 53
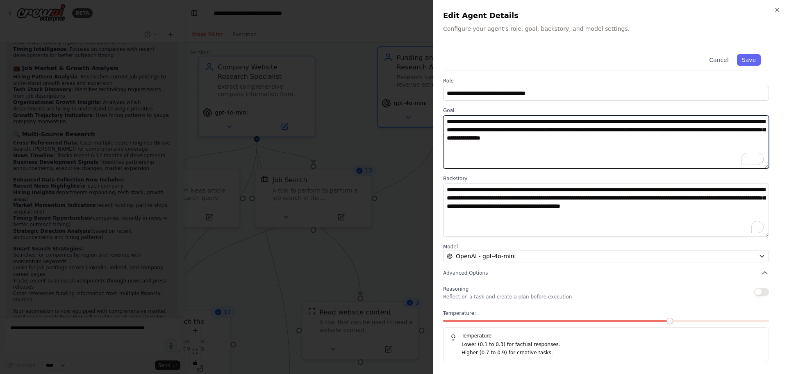
click at [685, 135] on textarea "**********" at bounding box center [606, 141] width 326 height 53
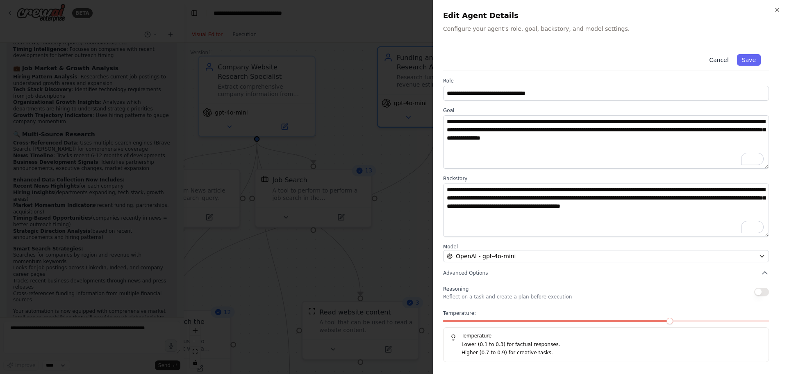
click at [713, 60] on button "Cancel" at bounding box center [718, 59] width 29 height 11
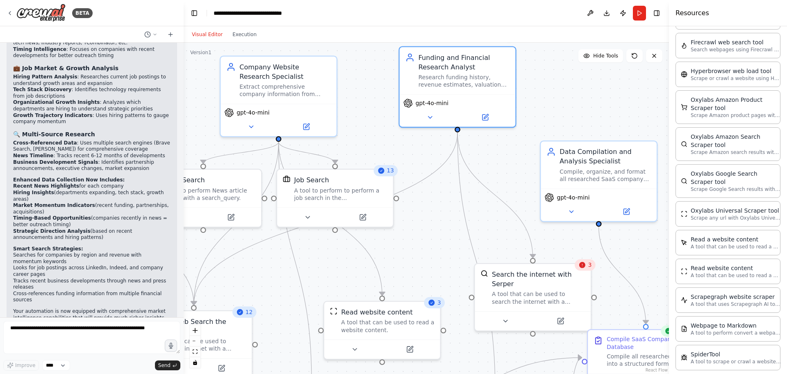
drag, startPoint x: 402, startPoint y: 204, endPoint x: 425, endPoint y: 204, distance: 22.6
click at [424, 204] on div ".deletable-edge-delete-btn { width: 20px; height: 20px; border: 0px solid #ffff…" at bounding box center [426, 208] width 485 height 331
drag, startPoint x: 440, startPoint y: 204, endPoint x: 485, endPoint y: 203, distance: 46.0
click at [485, 203] on div ".deletable-edge-delete-btn { width: 20px; height: 20px; border: 0px solid #ffff…" at bounding box center [426, 208] width 485 height 331
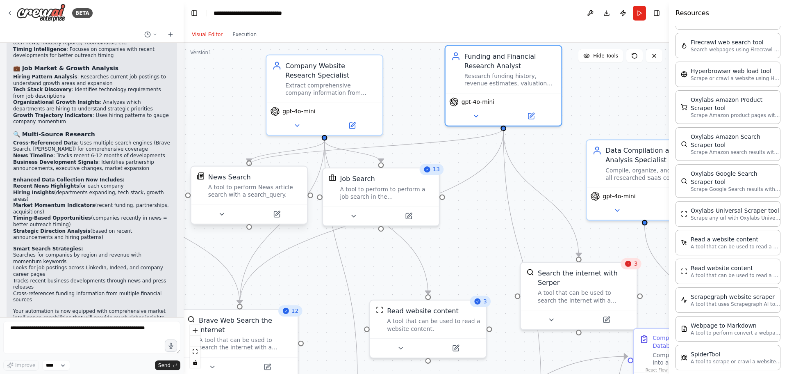
drag, startPoint x: 504, startPoint y: 129, endPoint x: 251, endPoint y: 169, distance: 257.0
click at [251, 169] on div "SaaS Company Identifier Identify and compile a comprehensive list of notable Sa…" at bounding box center [366, 282] width 558 height 380
click at [425, 162] on div ".deletable-edge-delete-btn { width: 20px; height: 20px; border: 0px solid #ffff…" at bounding box center [426, 208] width 485 height 331
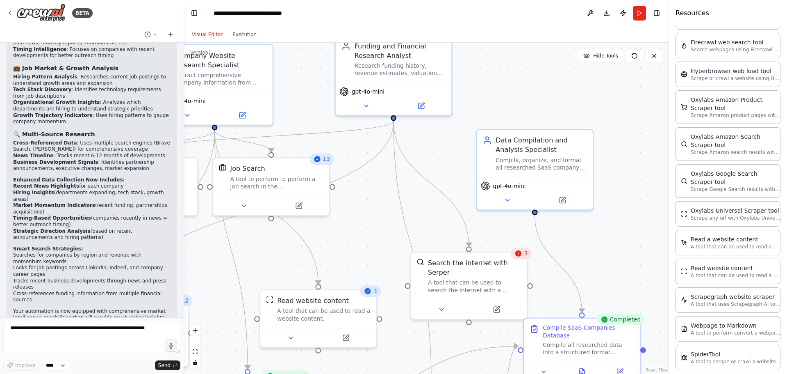
drag, startPoint x: 475, startPoint y: 185, endPoint x: 365, endPoint y: 175, distance: 110.4
click at [365, 175] on div ".deletable-edge-delete-btn { width: 20px; height: 20px; border: 0px solid #ffff…" at bounding box center [426, 208] width 485 height 331
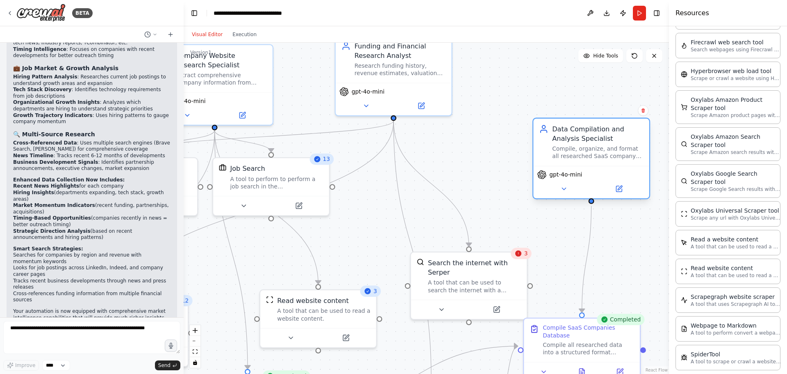
drag, startPoint x: 580, startPoint y: 146, endPoint x: 579, endPoint y: 153, distance: 7.8
click at [598, 143] on div "Data Compilation and Analysis Specialist Compile, organize, and format all rese…" at bounding box center [597, 142] width 91 height 36
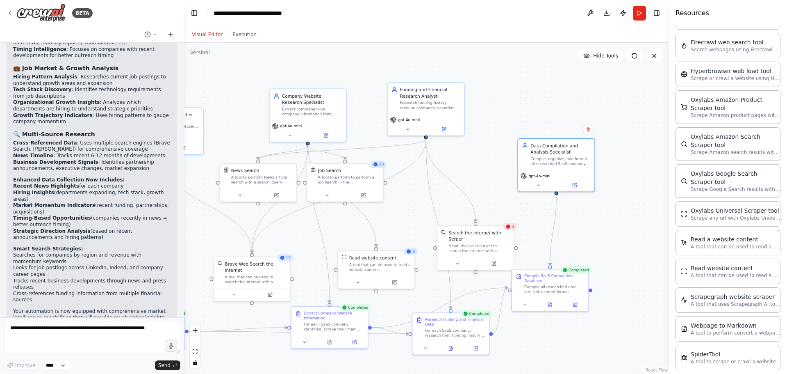
drag, startPoint x: 488, startPoint y: 183, endPoint x: 475, endPoint y: 146, distance: 39.6
click at [476, 146] on div ".deletable-edge-delete-btn { width: 20px; height: 20px; border: 0px solid #ffff…" at bounding box center [426, 208] width 485 height 331
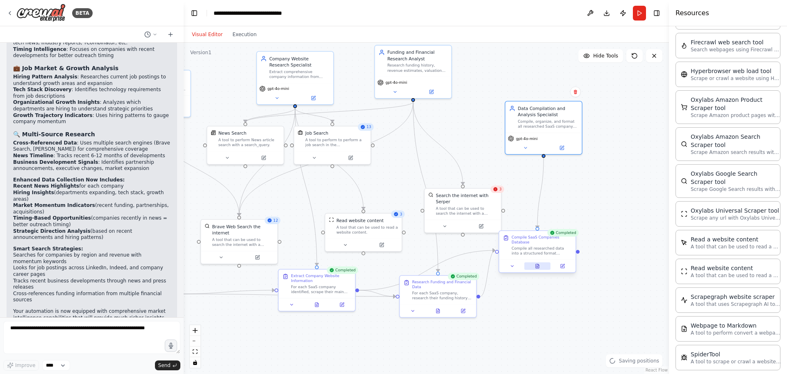
click at [541, 262] on button at bounding box center [537, 265] width 26 height 7
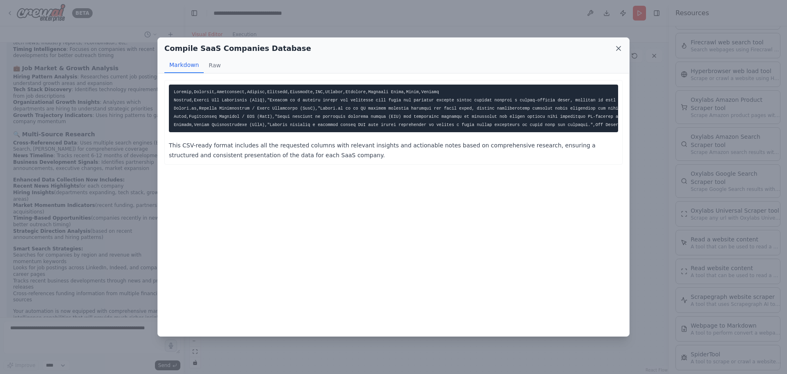
click at [620, 48] on icon at bounding box center [619, 48] width 4 height 4
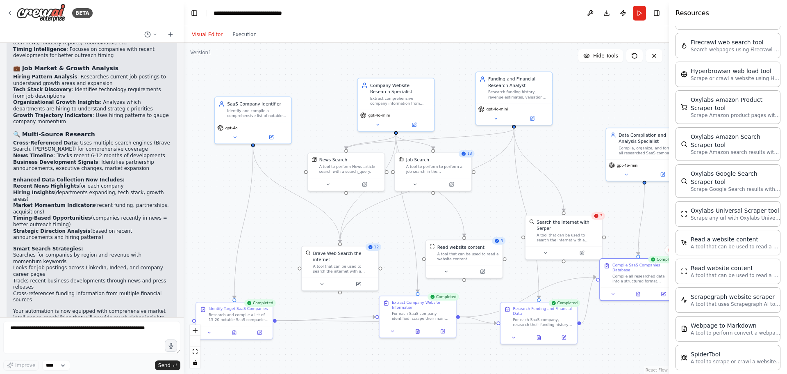
drag, startPoint x: 385, startPoint y: 176, endPoint x: 494, endPoint y: 205, distance: 112.3
click at [501, 210] on div ".deletable-edge-delete-btn { width: 20px; height: 20px; border: 0px solid #ffff…" at bounding box center [426, 208] width 485 height 331
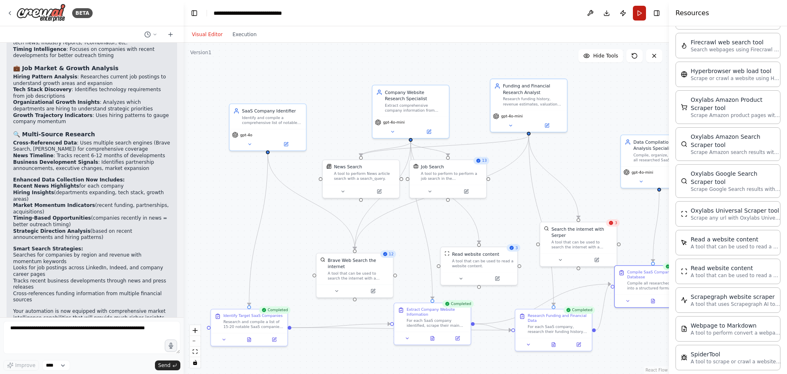
click at [638, 14] on button "Run" at bounding box center [639, 13] width 13 height 15
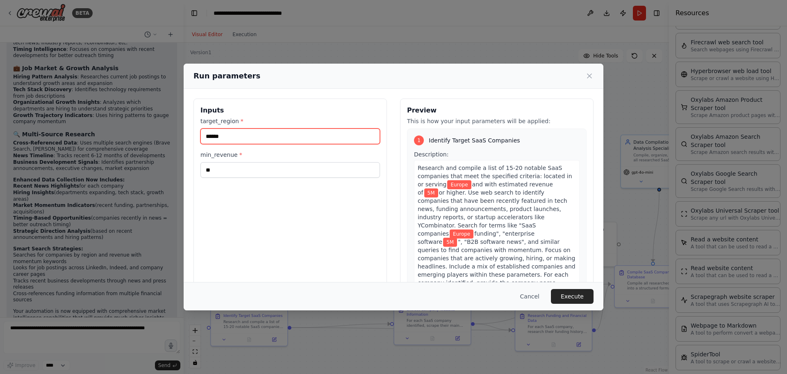
click at [254, 132] on input "******" at bounding box center [291, 136] width 180 height 16
click at [574, 293] on button "Execute" at bounding box center [572, 296] width 43 height 15
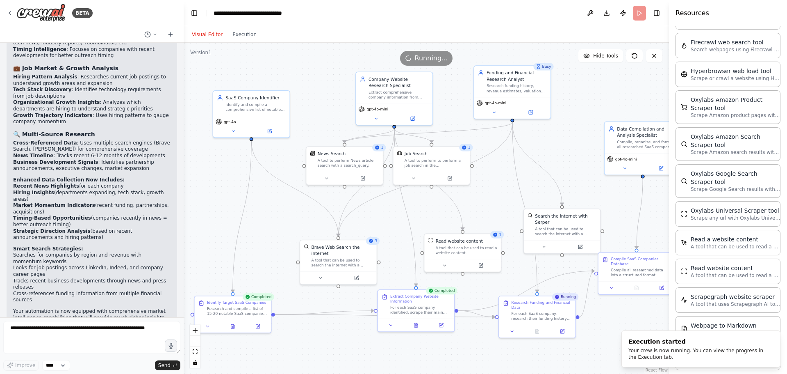
drag, startPoint x: 408, startPoint y: 244, endPoint x: 373, endPoint y: 226, distance: 40.0
click at [373, 226] on div ".deletable-edge-delete-btn { width: 20px; height: 20px; border: 0px solid #ffff…" at bounding box center [426, 208] width 485 height 331
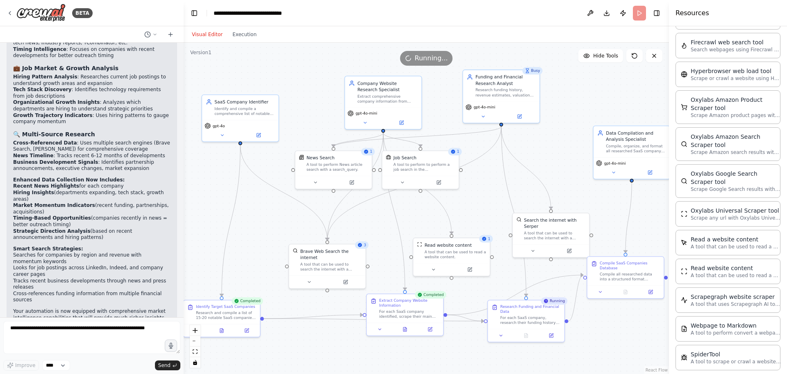
drag, startPoint x: 477, startPoint y: 192, endPoint x: 485, endPoint y: 202, distance: 12.6
click at [485, 202] on div ".deletable-edge-delete-btn { width: 20px; height: 20px; border: 0px solid #ffff…" at bounding box center [426, 208] width 485 height 331
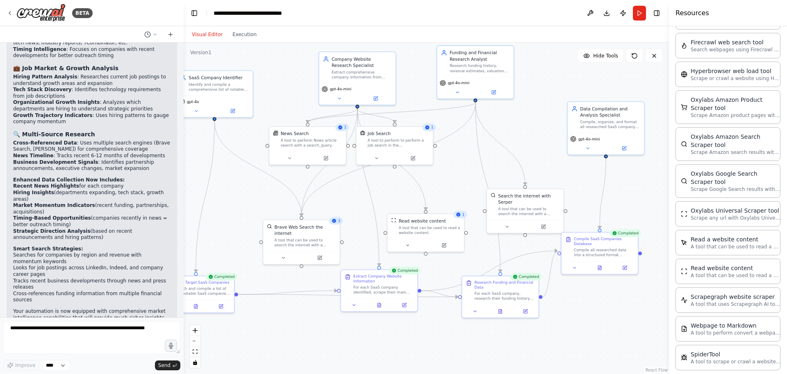
drag, startPoint x: 622, startPoint y: 220, endPoint x: 596, endPoint y: 196, distance: 35.4
click at [596, 196] on div ".deletable-edge-delete-btn { width: 20px; height: 20px; border: 0px solid #ffff…" at bounding box center [426, 208] width 485 height 331
click at [594, 262] on button at bounding box center [600, 265] width 26 height 7
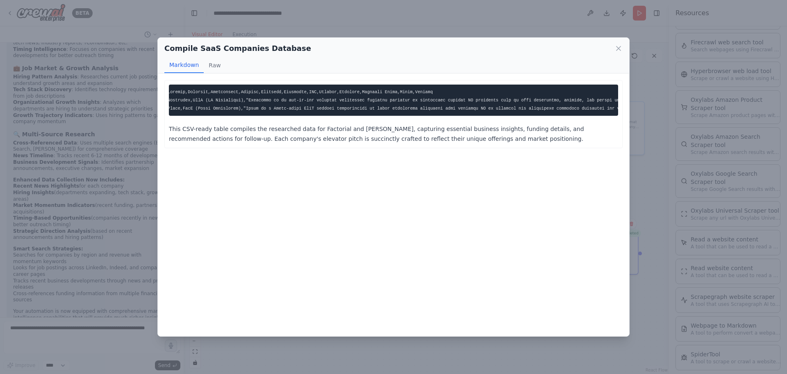
scroll to position [0, 8]
click at [215, 65] on button "Raw" at bounding box center [215, 65] width 22 height 16
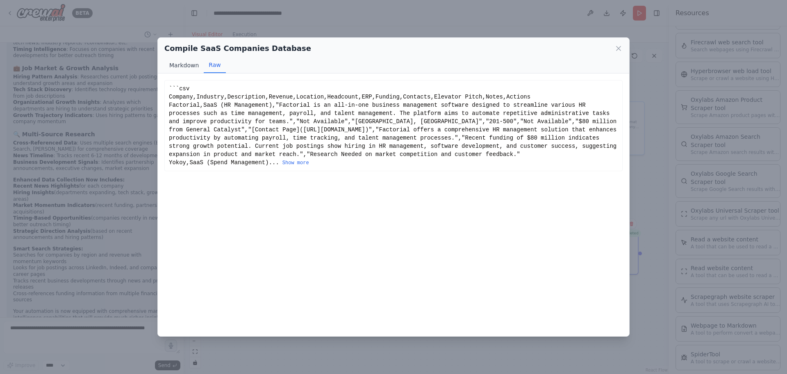
click at [193, 68] on button "Markdown" at bounding box center [183, 65] width 39 height 16
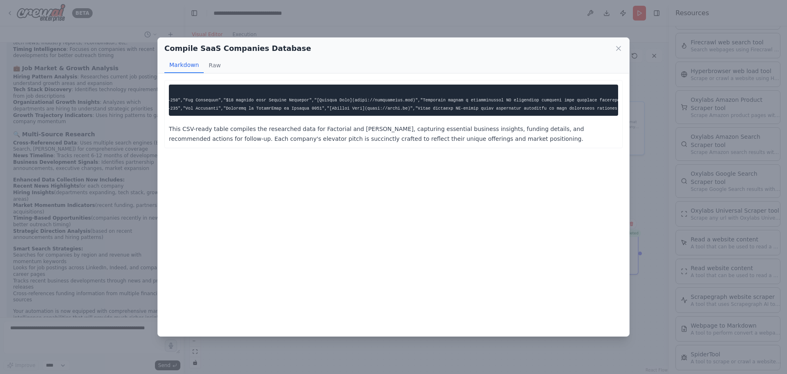
scroll to position [0, 828]
drag, startPoint x: 238, startPoint y: 102, endPoint x: 334, endPoint y: 98, distance: 96.4
click at [334, 98] on code at bounding box center [506, 99] width 2321 height 21
click at [367, 115] on pre at bounding box center [393, 99] width 449 height 31
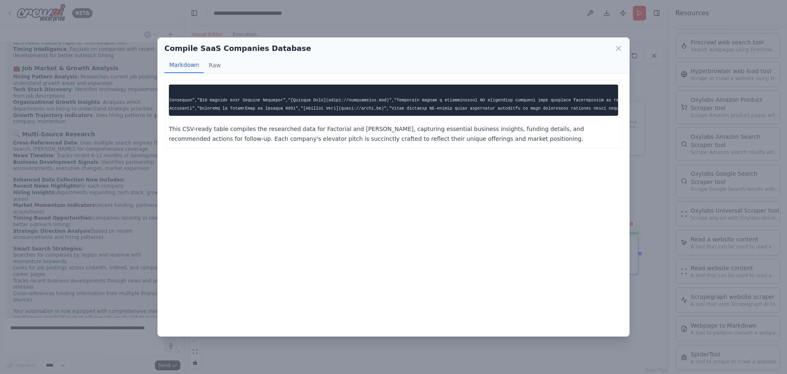
scroll to position [0, 846]
drag, startPoint x: 230, startPoint y: 98, endPoint x: 288, endPoint y: 100, distance: 57.4
click at [285, 100] on code at bounding box center [488, 99] width 2321 height 21
click at [288, 100] on code at bounding box center [488, 99] width 2321 height 21
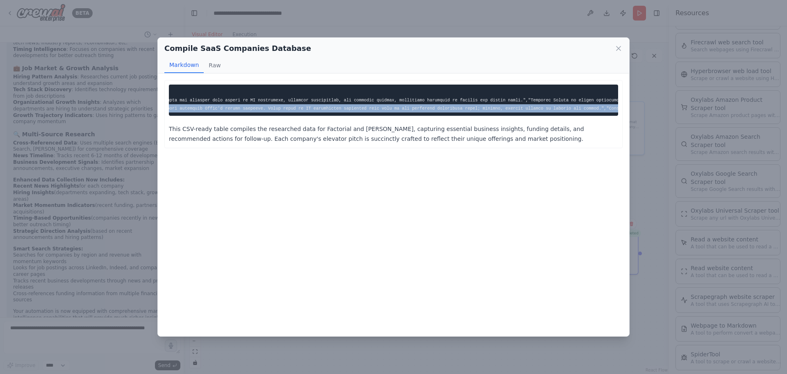
click at [493, 105] on pre at bounding box center [393, 99] width 449 height 31
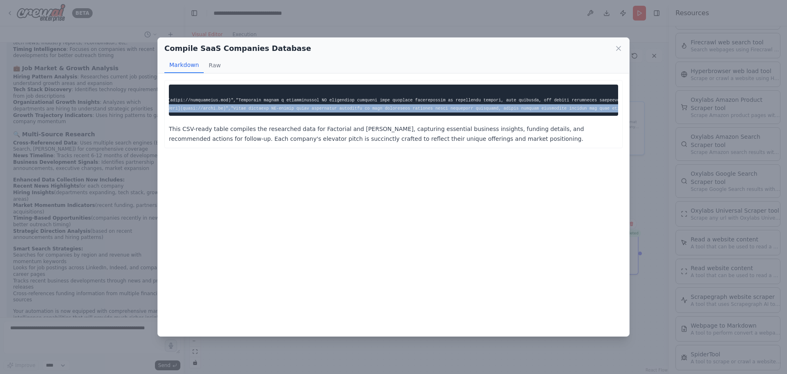
scroll to position [0, 0]
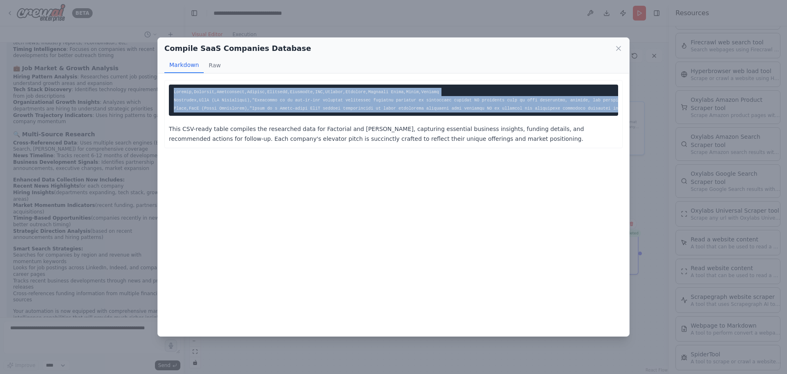
drag, startPoint x: 615, startPoint y: 110, endPoint x: 42, endPoint y: 91, distance: 573.5
click at [42, 91] on div "Compile SaaS Companies Database Markdown Raw This CSV-ready table compiles the …" at bounding box center [393, 187] width 787 height 374
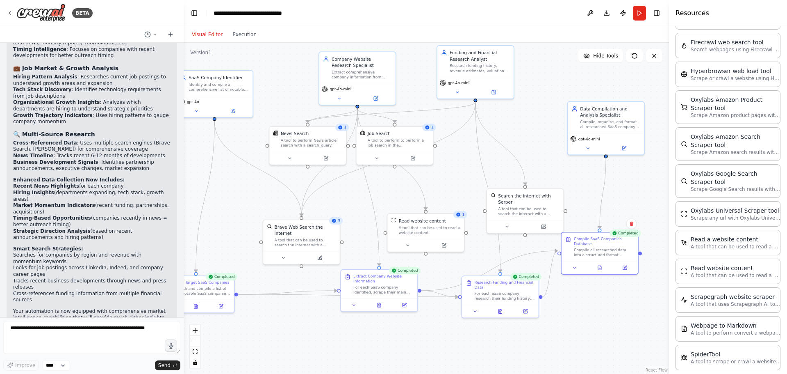
copy code "Company,Industry,Description,Revenue,Location,Headcount,ERP,Funding,Contacts,El…"
click at [115, 334] on textarea "To enrich screen reader interactions, please activate Accessibility in Grammarl…" at bounding box center [91, 337] width 177 height 33
paste textarea "**********"
type textarea "**********"
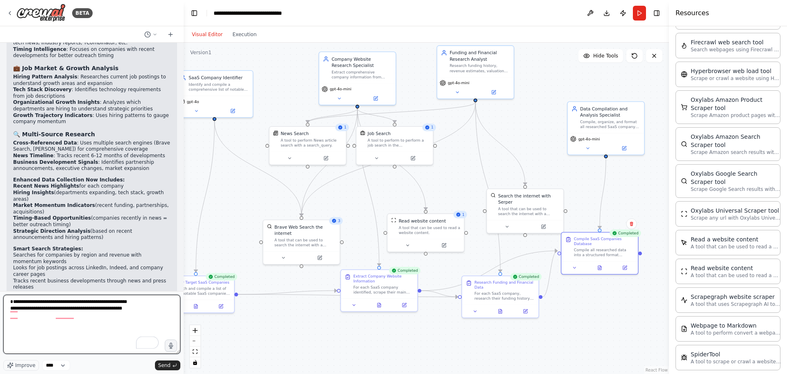
drag, startPoint x: 179, startPoint y: 353, endPoint x: 174, endPoint y: 379, distance: 26.7
click at [174, 373] on html "BETA I want to scrape this info on various SaaS companies. first identify the c…" at bounding box center [393, 187] width 787 height 374
click at [105, 314] on textarea "**********" at bounding box center [91, 323] width 177 height 59
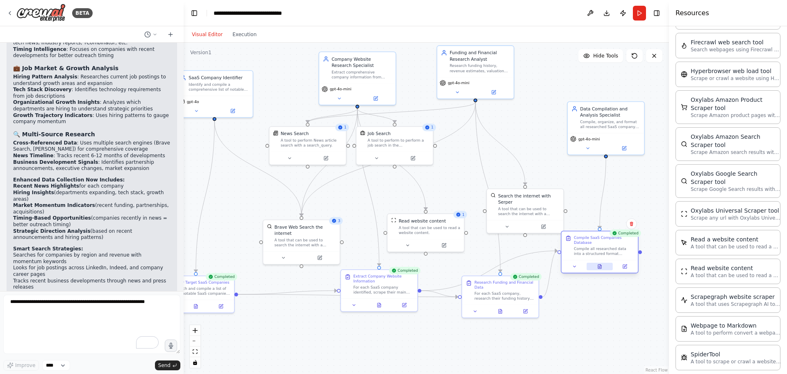
click at [602, 264] on icon at bounding box center [599, 266] width 3 height 4
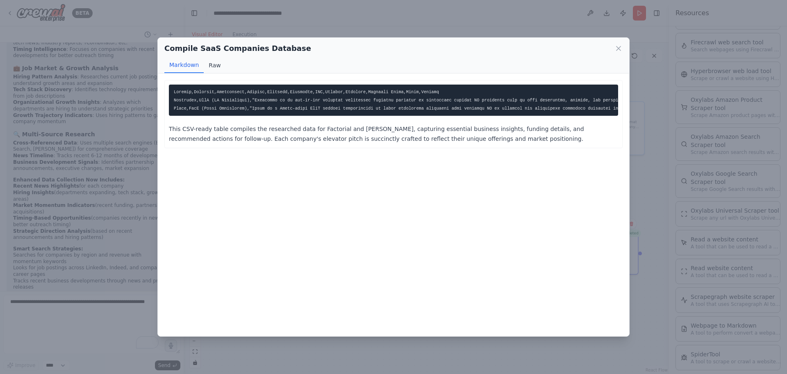
click at [211, 62] on button "Raw" at bounding box center [215, 65] width 22 height 16
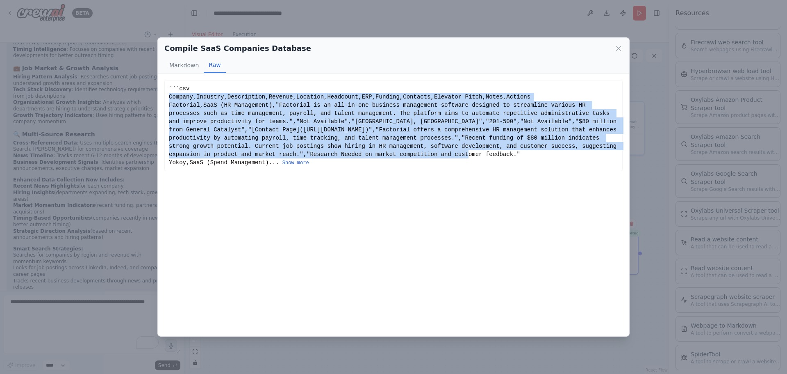
drag, startPoint x: 169, startPoint y: 95, endPoint x: 303, endPoint y: 158, distance: 148.9
click at [303, 158] on div "```csv Company,Industry,Description,Revenue,Location,Headcount,ERP,Funding,Cont…" at bounding box center [393, 125] width 458 height 91
click at [292, 164] on button "Show more" at bounding box center [296, 162] width 27 height 7
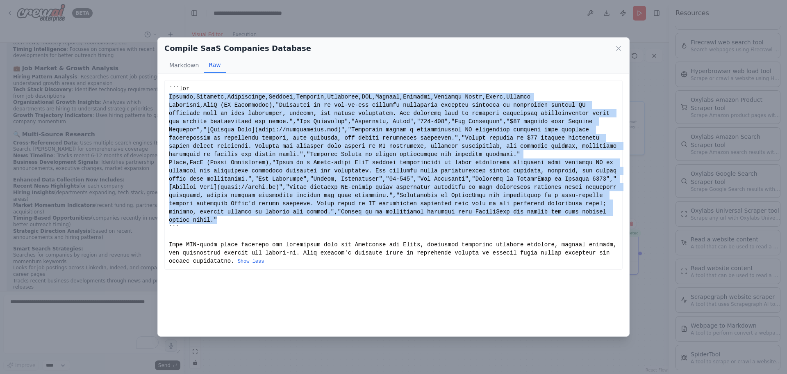
drag, startPoint x: 169, startPoint y: 97, endPoint x: 536, endPoint y: 209, distance: 384.2
click at [536, 209] on div "Show less" at bounding box center [393, 174] width 449 height 180
copy div "Company,Industry,Description,Revenue,Location,Headcount,ERP,Funding,Contacts,El…"
click at [615, 45] on icon at bounding box center [619, 48] width 8 height 8
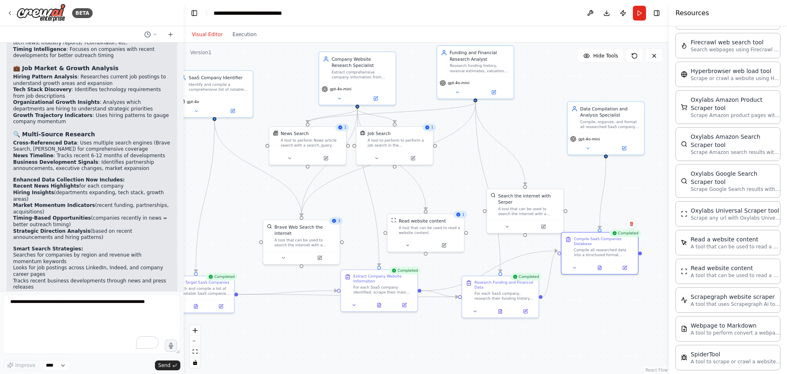
click at [280, 278] on div ".deletable-edge-delete-btn { width: 20px; height: 20px; border: 0px solid #ffff…" at bounding box center [426, 208] width 485 height 331
click at [102, 310] on textarea "To enrich screen reader interactions, please activate Accessibility in Grammarl…" at bounding box center [91, 323] width 177 height 59
paste textarea "**********"
type textarea "**********"
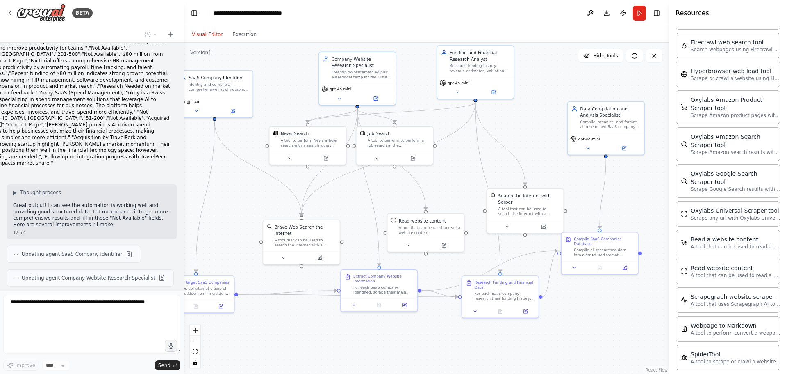
scroll to position [2561, 0]
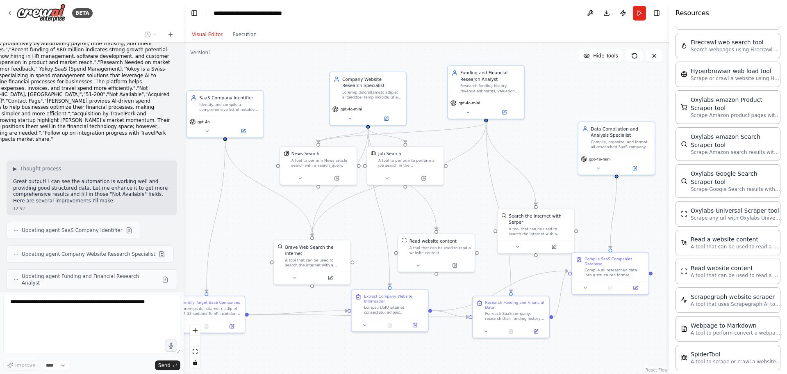
drag, startPoint x: 211, startPoint y: 215, endPoint x: 221, endPoint y: 235, distance: 22.7
click at [221, 235] on div ".deletable-edge-delete-btn { width: 20px; height: 20px; border: 0px solid #ffff…" at bounding box center [426, 208] width 485 height 331
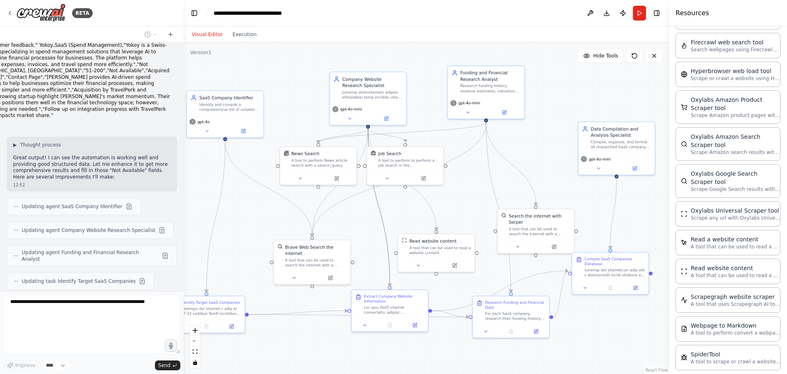
drag, startPoint x: 383, startPoint y: 232, endPoint x: 355, endPoint y: 211, distance: 35.4
click at [355, 211] on div ".deletable-edge-delete-btn { width: 20px; height: 20px; border: 0px solid #ffff…" at bounding box center [426, 208] width 485 height 331
drag, startPoint x: 368, startPoint y: 237, endPoint x: 342, endPoint y: 192, distance: 52.4
click at [342, 192] on div ".deletable-edge-delete-btn { width: 20px; height: 20px; border: 0px solid #ffff…" at bounding box center [426, 208] width 485 height 331
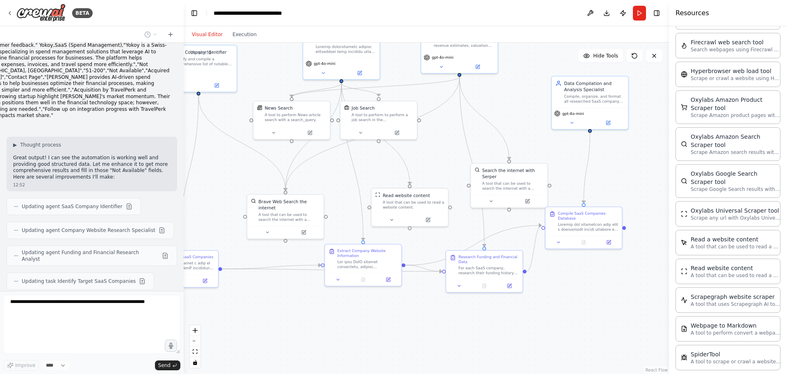
scroll to position [2609, 0]
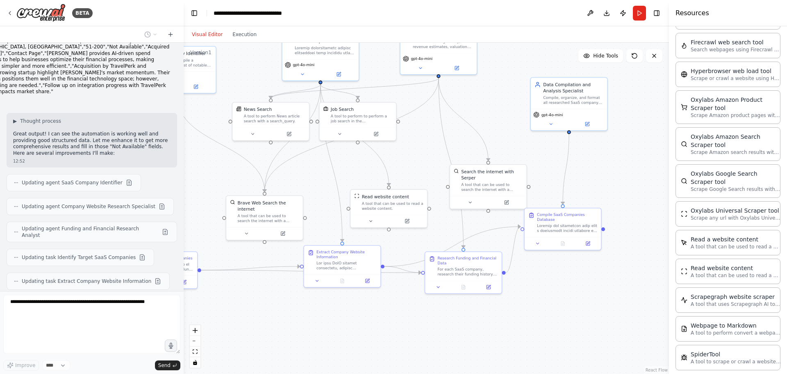
drag, startPoint x: 383, startPoint y: 313, endPoint x: 368, endPoint y: 314, distance: 15.7
click at [368, 314] on div ".deletable-edge-delete-btn { width: 20px; height: 20px; border: 0px solid #ffff…" at bounding box center [426, 208] width 485 height 331
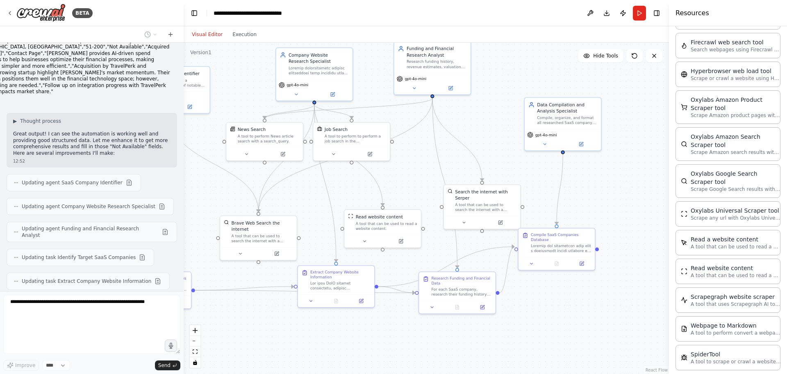
drag, startPoint x: 378, startPoint y: 312, endPoint x: 385, endPoint y: 324, distance: 14.1
click at [385, 326] on div ".deletable-edge-delete-btn { width: 20px; height: 20px; border: 0px solid #ffff…" at bounding box center [426, 208] width 485 height 331
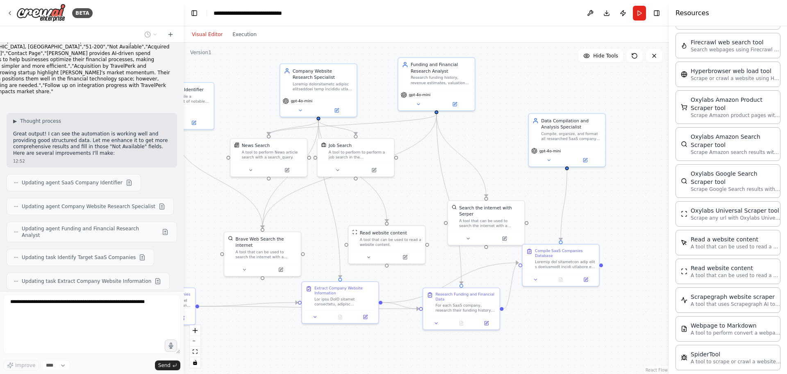
drag, startPoint x: 408, startPoint y: 172, endPoint x: 412, endPoint y: 188, distance: 16.2
click at [412, 188] on div ".deletable-edge-delete-btn { width: 20px; height: 20px; border: 0px solid #ffff…" at bounding box center [426, 208] width 485 height 331
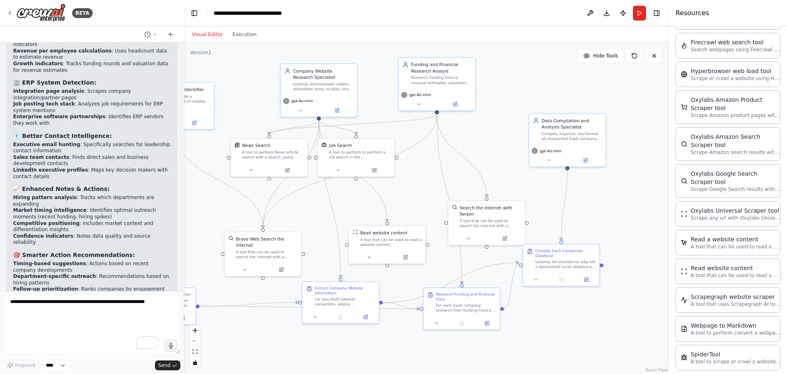
click at [319, 216] on div ".deletable-edge-delete-btn { width: 20px; height: 20px; border: 0px solid #ffff…" at bounding box center [426, 208] width 485 height 331
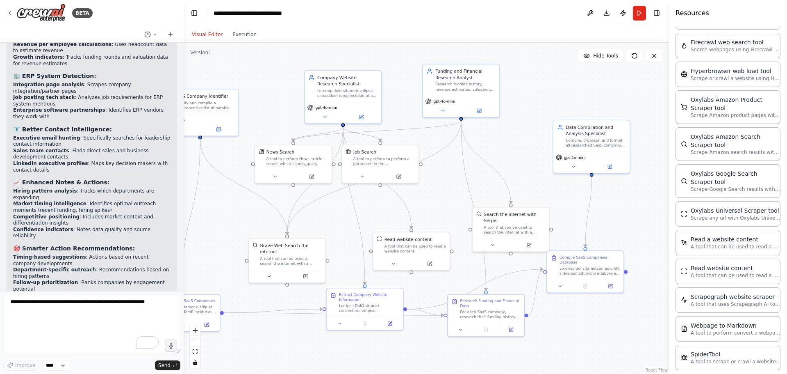
scroll to position [3036, 0]
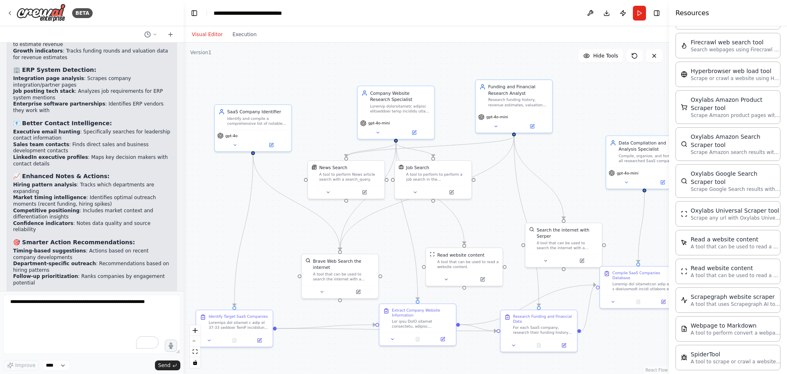
drag, startPoint x: 304, startPoint y: 212, endPoint x: 381, endPoint y: 235, distance: 80.2
click at [381, 235] on div ".deletable-edge-delete-btn { width: 20px; height: 20px; border: 0px solid #ffff…" at bounding box center [426, 208] width 485 height 331
drag, startPoint x: 256, startPoint y: 128, endPoint x: 234, endPoint y: 128, distance: 22.2
click at [234, 128] on div "SaaS Company Identifier Identify and compile a comprehensive list of notable Sa…" at bounding box center [252, 127] width 77 height 48
click at [261, 340] on icon at bounding box center [259, 339] width 4 height 4
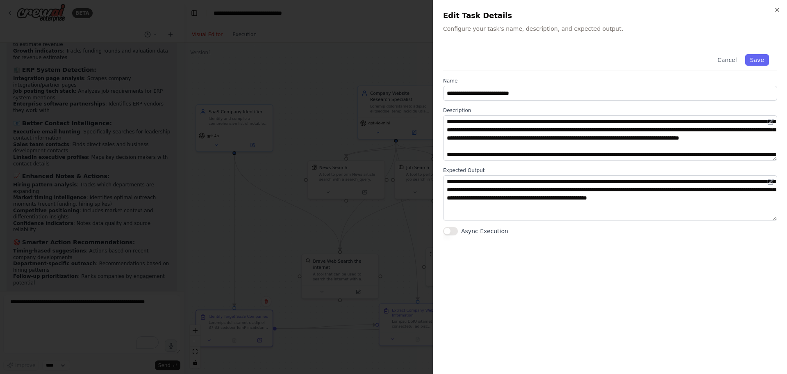
click at [311, 238] on div at bounding box center [393, 187] width 787 height 374
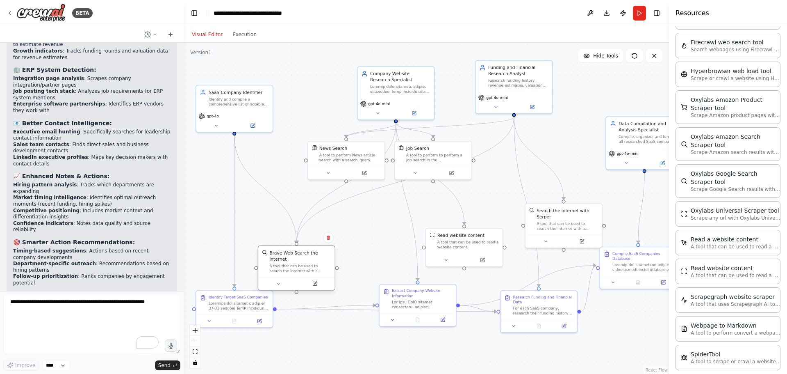
drag, startPoint x: 351, startPoint y: 268, endPoint x: 306, endPoint y: 260, distance: 45.8
click at [306, 263] on div "A tool that can be used to search the internet with a search_query." at bounding box center [300, 268] width 62 height 10
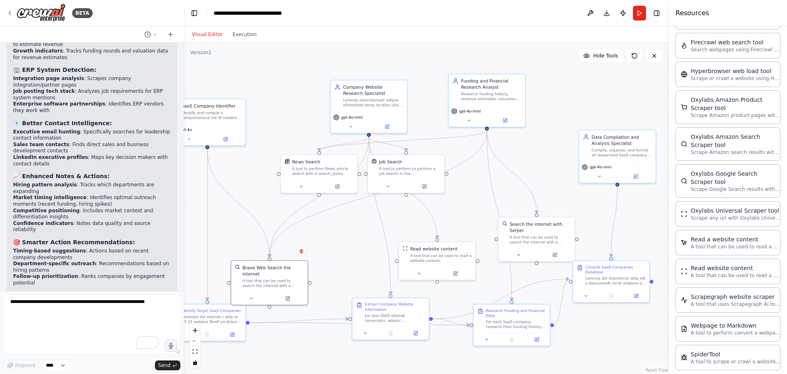
drag, startPoint x: 381, startPoint y: 234, endPoint x: 352, endPoint y: 251, distance: 32.7
click at [352, 251] on div ".deletable-edge-delete-btn { width: 20px; height: 20px; border: 0px solid #ffff…" at bounding box center [426, 208] width 485 height 331
click at [222, 144] on button at bounding box center [224, 140] width 35 height 7
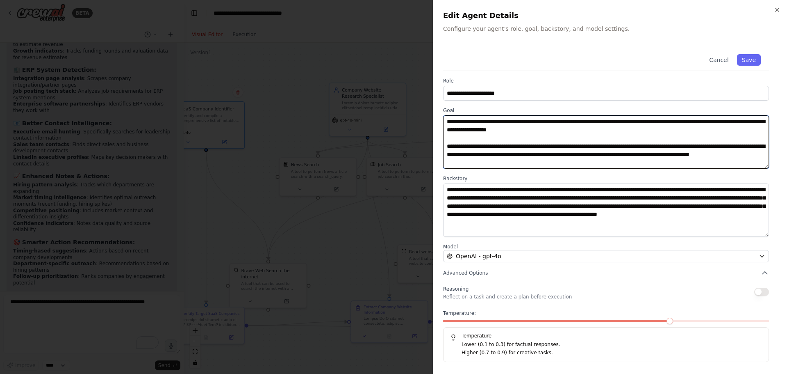
click at [586, 138] on textarea "**********" at bounding box center [606, 141] width 326 height 53
click at [590, 134] on textarea "**********" at bounding box center [606, 141] width 326 height 53
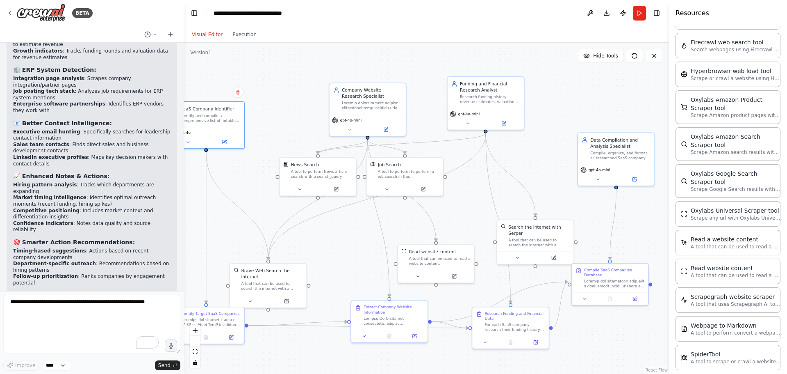
click at [335, 246] on div ".deletable-edge-delete-btn { width: 20px; height: 20px; border: 0px solid #ffff…" at bounding box center [426, 208] width 485 height 331
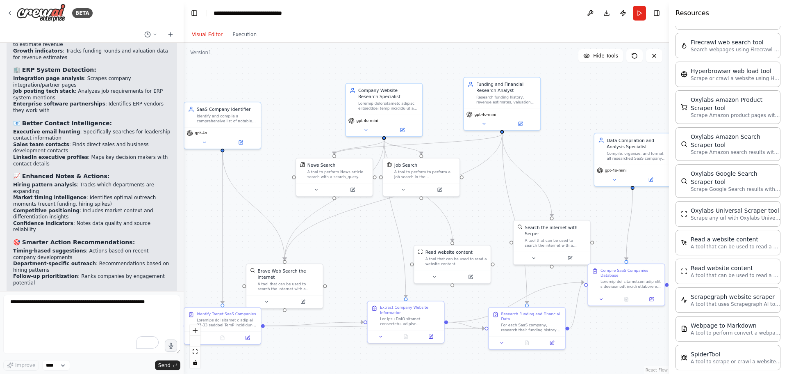
drag, startPoint x: 339, startPoint y: 245, endPoint x: 359, endPoint y: 246, distance: 19.7
click at [359, 246] on div ".deletable-edge-delete-btn { width: 20px; height: 20px; border: 0px solid #ffff…" at bounding box center [426, 208] width 485 height 331
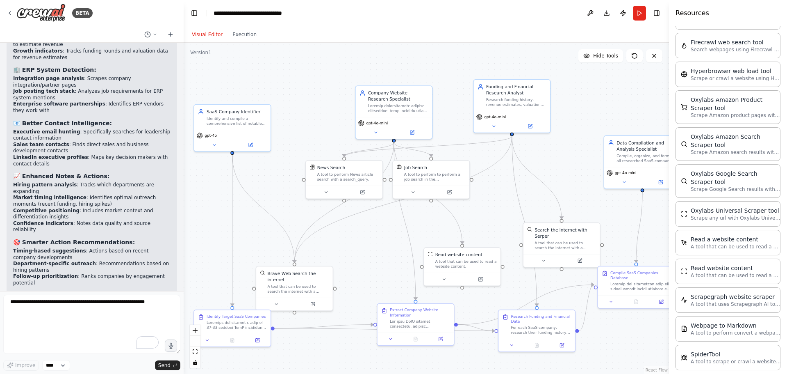
drag, startPoint x: 356, startPoint y: 247, endPoint x: 363, endPoint y: 248, distance: 7.1
click at [363, 248] on div ".deletable-edge-delete-btn { width: 20px; height: 20px; border: 0px solid #ffff…" at bounding box center [426, 208] width 485 height 331
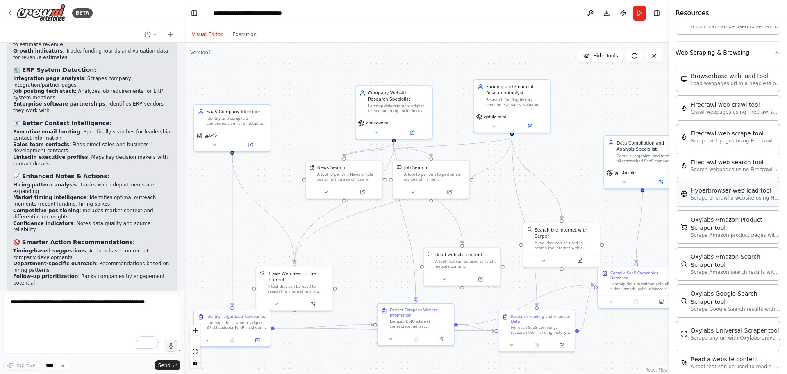
scroll to position [1504, 0]
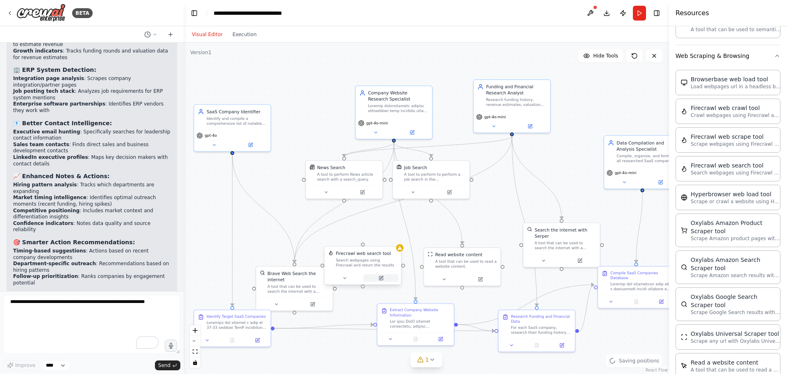
click at [383, 275] on icon at bounding box center [380, 277] width 5 height 5
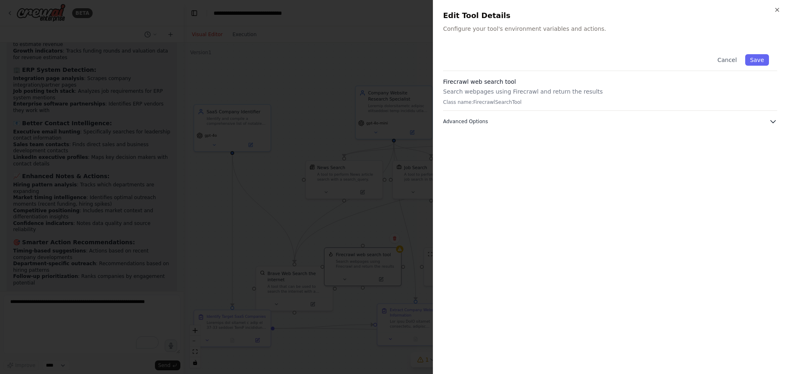
click at [526, 122] on button "Advanced Options" at bounding box center [610, 121] width 334 height 8
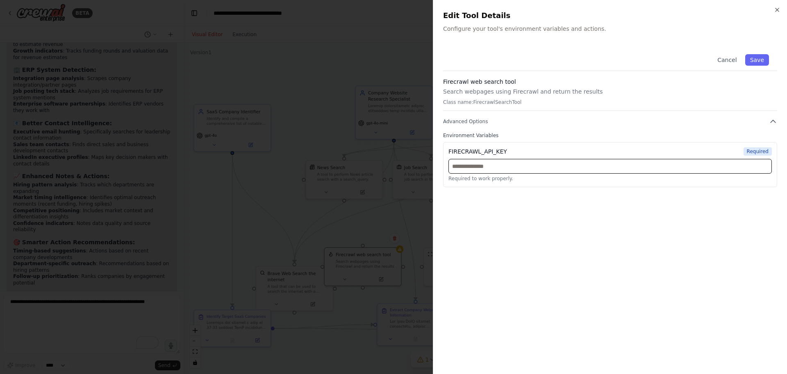
click at [524, 169] on input "text" at bounding box center [611, 166] width 324 height 15
paste input "**********"
type input "**********"
click at [760, 60] on button "Save" at bounding box center [757, 59] width 24 height 11
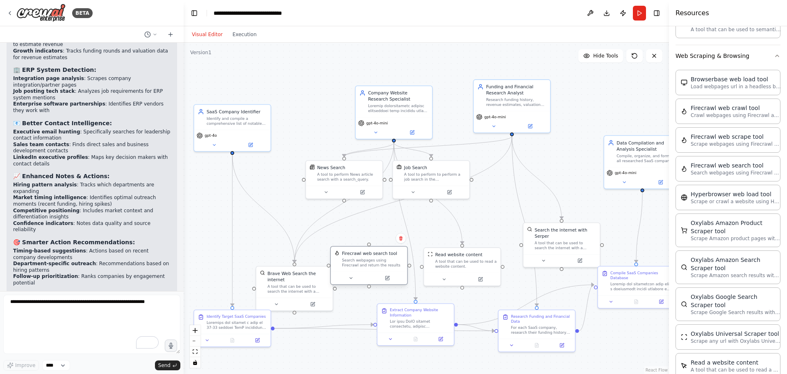
drag, startPoint x: 370, startPoint y: 258, endPoint x: 379, endPoint y: 255, distance: 9.0
click at [379, 255] on div "Firecrawl web search tool Search webpages using Firecrawl and return the results" at bounding box center [373, 258] width 62 height 17
drag, startPoint x: 298, startPoint y: 279, endPoint x: 282, endPoint y: 269, distance: 19.6
click at [282, 270] on div "A tool that can be used to search the internet with a search_query." at bounding box center [274, 275] width 62 height 10
click at [267, 234] on icon "Edge from 06faf5a4-08c3-419f-891f-aa383bf82651 to 00fdb7ed-5260-47d3-9e61-40121…" at bounding box center [250, 202] width 37 height 95
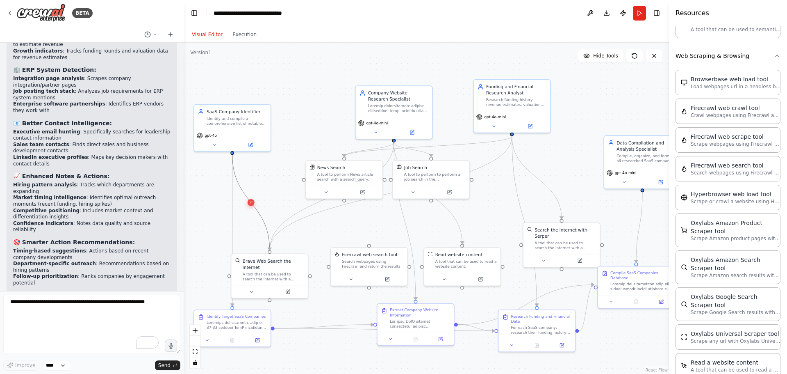
click at [250, 204] on icon at bounding box center [250, 202] width 5 height 5
click at [289, 218] on icon "Edge from c3277c0c-6633-427d-8a12-44f7730b2c88 to 00fdb7ed-5260-47d3-9e61-40121…" at bounding box center [332, 195] width 124 height 107
click at [303, 210] on icon "Edge from c3277c0c-6633-427d-8a12-44f7730b2c88 to 00fdb7ed-5260-47d3-9e61-40121…" at bounding box center [332, 195] width 124 height 107
drag, startPoint x: 350, startPoint y: 183, endPoint x: 316, endPoint y: 151, distance: 46.7
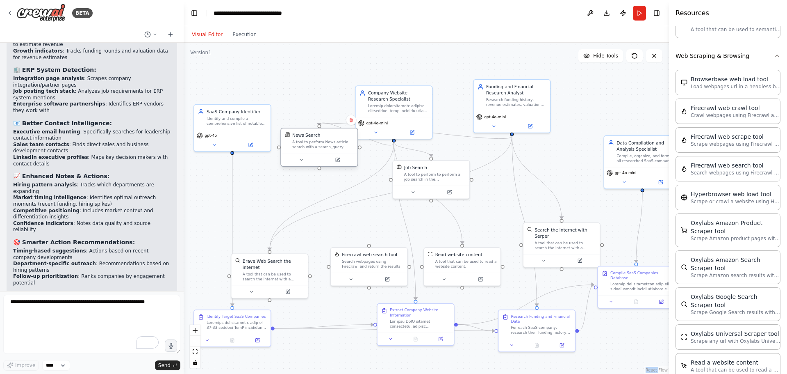
click at [316, 150] on div "News Search A tool to perform News article search with a search_query." at bounding box center [319, 140] width 76 height 25
click at [346, 192] on icon "Edge from c3277c0c-6633-427d-8a12-44f7730b2c88 to 00fdb7ed-5260-47d3-9e61-40121…" at bounding box center [332, 195] width 124 height 107
click at [334, 194] on div at bounding box center [332, 196] width 6 height 6
click at [334, 194] on icon at bounding box center [331, 195] width 5 height 5
click at [344, 201] on div ".deletable-edge-delete-btn { width: 20px; height: 20px; border: 0px solid #ffff…" at bounding box center [426, 208] width 485 height 331
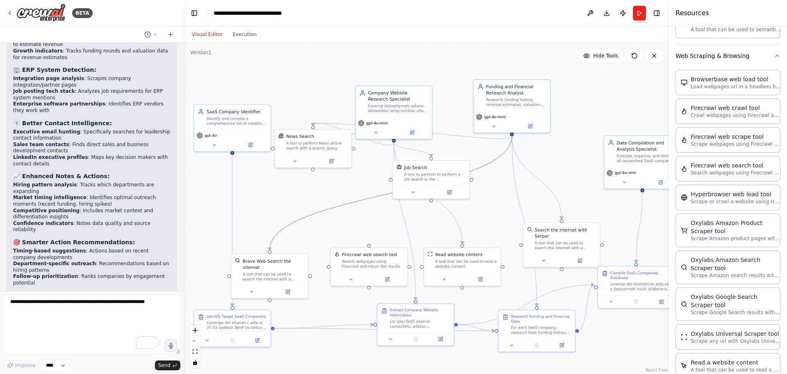
click at [344, 206] on icon "Edge from 1514408a-d770-4452-9b0e-d8c7d60aabd5 to 00fdb7ed-5260-47d3-9e61-40121…" at bounding box center [391, 193] width 242 height 114
click at [391, 195] on icon at bounding box center [390, 192] width 5 height 5
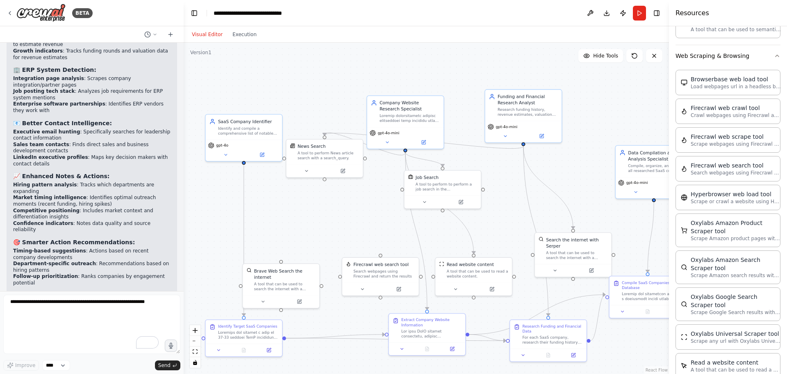
drag, startPoint x: 234, startPoint y: 154, endPoint x: 248, endPoint y: 166, distance: 18.3
click at [248, 166] on div ".deletable-edge-delete-btn { width: 20px; height: 20px; border: 0px solid #ffff…" at bounding box center [426, 208] width 485 height 331
drag, startPoint x: 246, startPoint y: 165, endPoint x: 383, endPoint y: 261, distance: 167.1
click at [383, 261] on div "SaaS Company Identifier Identify and compile a comprehensive list of notable Sa…" at bounding box center [435, 247] width 368 height 251
drag, startPoint x: 441, startPoint y: 191, endPoint x: 486, endPoint y: 198, distance: 45.2
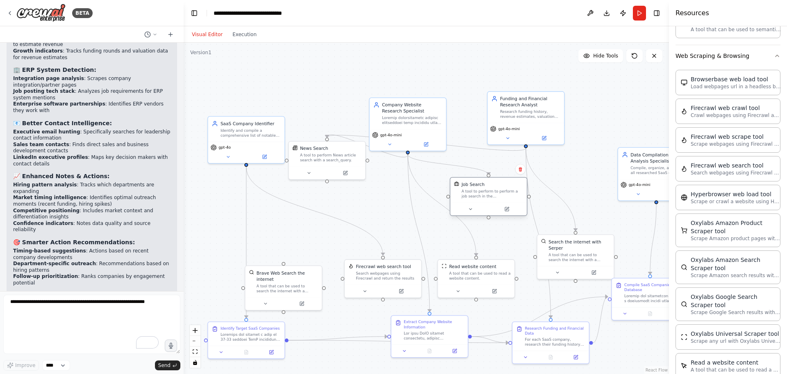
click at [486, 198] on div "A tool to perform to perform a job search in the [GEOGRAPHIC_DATA] with a searc…" at bounding box center [493, 194] width 62 height 10
drag, startPoint x: 408, startPoint y: 152, endPoint x: 385, endPoint y: 264, distance: 114.7
click at [385, 264] on div "SaaS Company Identifier Identify and compile a comprehensive list of notable Sa…" at bounding box center [435, 247] width 368 height 251
click at [385, 262] on div "Firecrawl web search tool" at bounding box center [383, 265] width 55 height 6
click at [409, 153] on div at bounding box center [408, 152] width 4 height 4
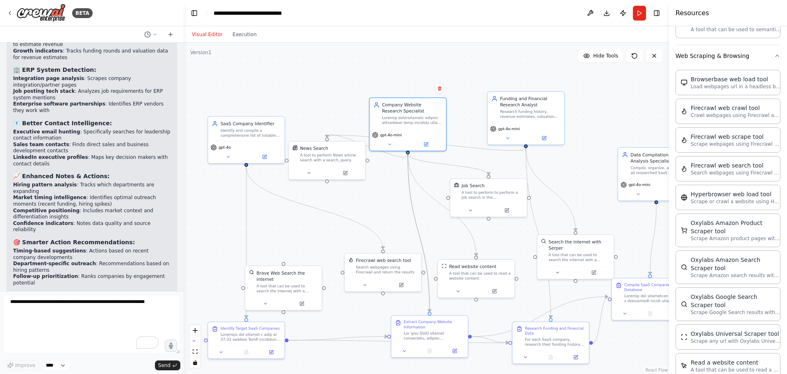
click at [407, 155] on div ".deletable-edge-delete-btn { width: 20px; height: 20px; border: 0px solid #ffff…" at bounding box center [435, 247] width 368 height 251
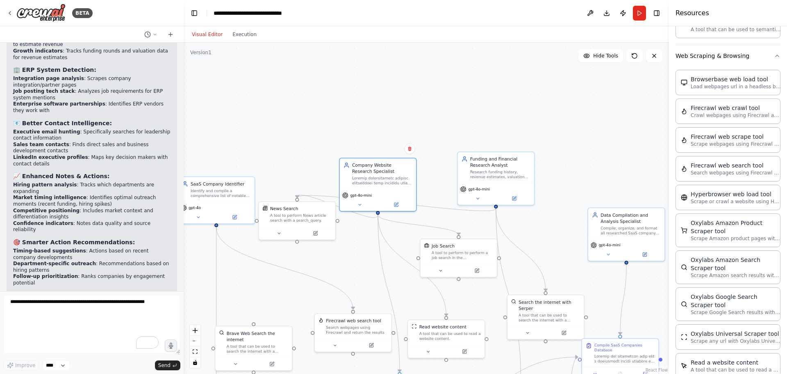
drag, startPoint x: 409, startPoint y: 153, endPoint x: 388, endPoint y: 174, distance: 30.2
click at [388, 174] on div ".deletable-edge-delete-btn { width: 20px; height: 20px; border: 0px solid #ffff…" at bounding box center [426, 208] width 485 height 331
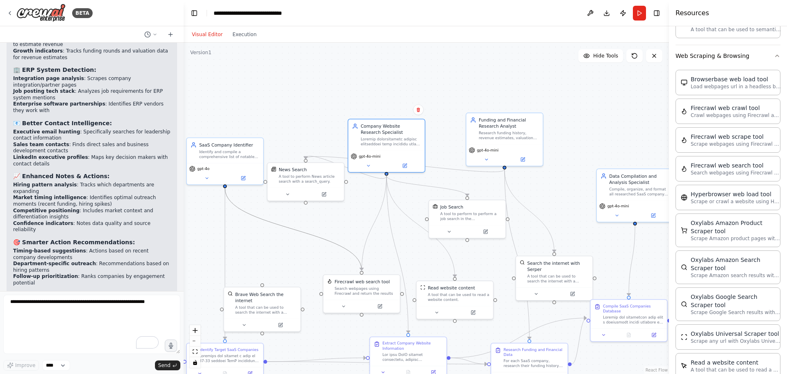
drag, startPoint x: 386, startPoint y: 173, endPoint x: 361, endPoint y: 269, distance: 100.0
click at [361, 269] on div ".deletable-edge-delete-btn { width: 20px; height: 20px; border: 0px solid #ffff…" at bounding box center [414, 269] width 368 height 251
drag, startPoint x: 504, startPoint y: 167, endPoint x: 364, endPoint y: 272, distance: 175.4
click at [364, 272] on div ".deletable-edge-delete-btn { width: 20px; height: 20px; border: 0px solid #ffff…" at bounding box center [426, 208] width 485 height 331
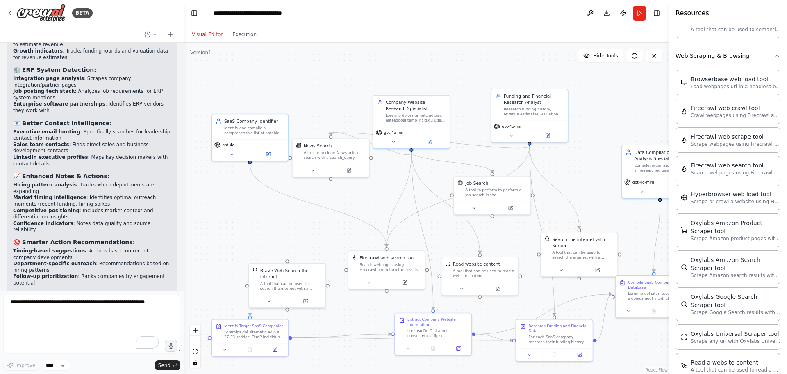
drag, startPoint x: 314, startPoint y: 263, endPoint x: 342, endPoint y: 225, distance: 47.0
click at [342, 225] on div ".deletable-edge-delete-btn { width: 20px; height: 20px; border: 0px solid #ffff…" at bounding box center [426, 208] width 485 height 331
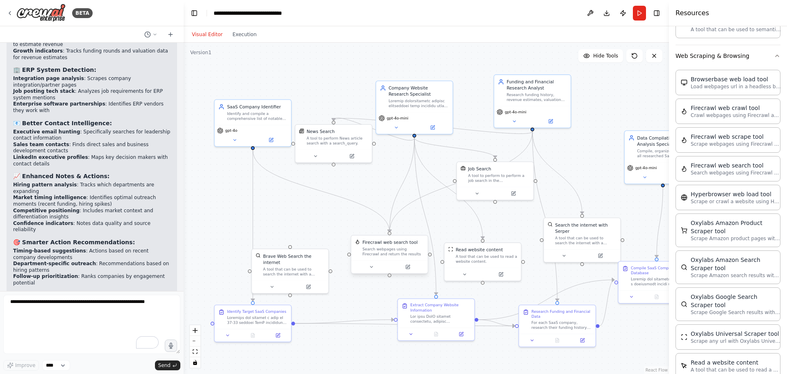
drag, startPoint x: 375, startPoint y: 249, endPoint x: 361, endPoint y: 247, distance: 13.6
click at [362, 247] on div "Search webpages using Firecrawl and return the results" at bounding box center [393, 251] width 62 height 10
drag, startPoint x: 358, startPoint y: 136, endPoint x: 380, endPoint y: 163, distance: 35.2
click at [380, 163] on div "A tool to perform News article search with a search_query." at bounding box center [356, 164] width 62 height 10
click at [283, 232] on div ".deletable-edge-delete-btn { width: 20px; height: 20px; border: 0px solid #ffff…" at bounding box center [426, 208] width 485 height 331
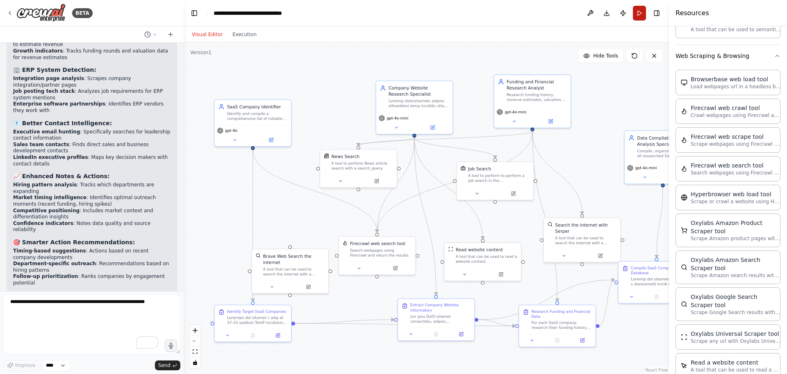
click at [643, 14] on button "Run" at bounding box center [639, 13] width 13 height 15
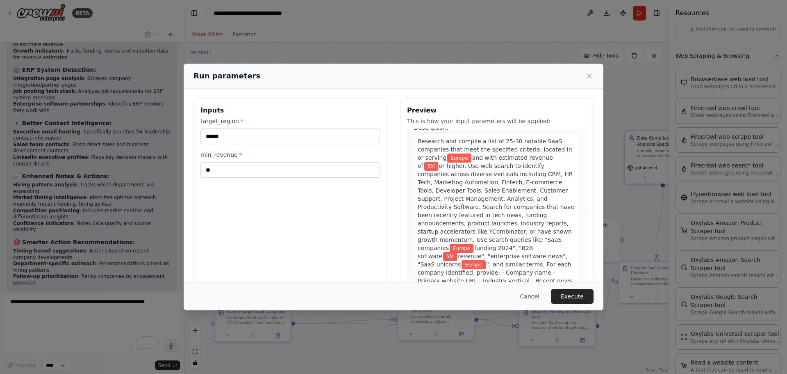
scroll to position [41, 0]
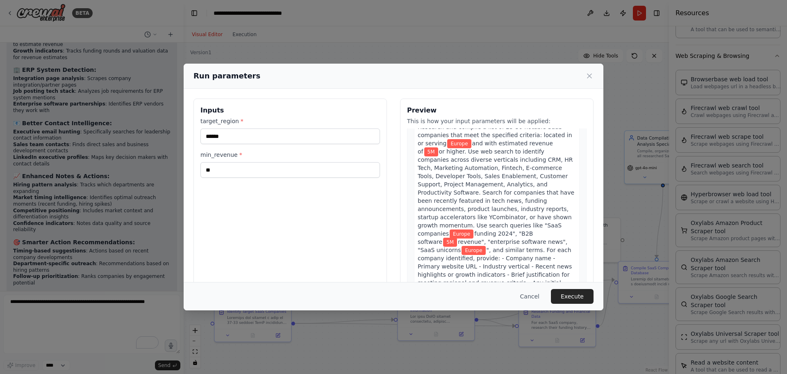
click at [497, 230] on span "funding 2024", "B2B software" at bounding box center [475, 237] width 115 height 15
click at [511, 261] on span "", and similar terms. For each company identified, provide: - Company name - Pr…" at bounding box center [496, 278] width 157 height 64
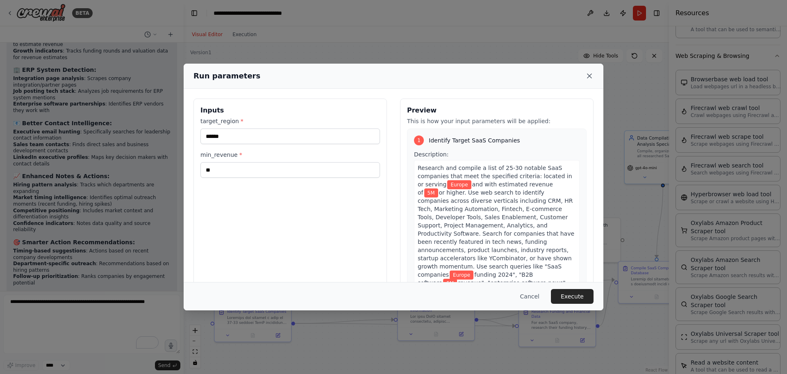
click at [591, 74] on icon at bounding box center [590, 76] width 8 height 8
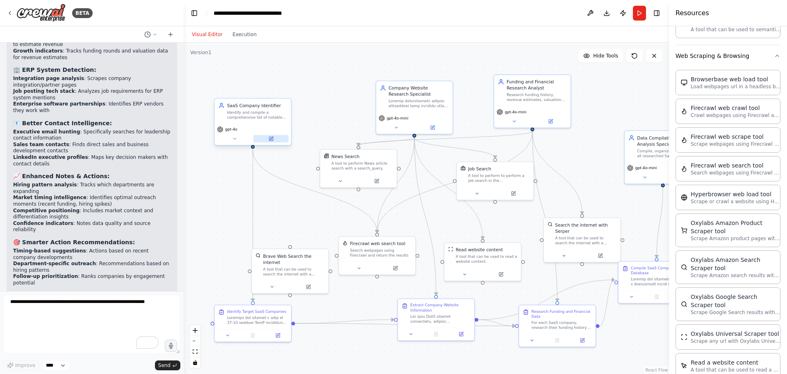
click at [264, 139] on button at bounding box center [270, 138] width 35 height 7
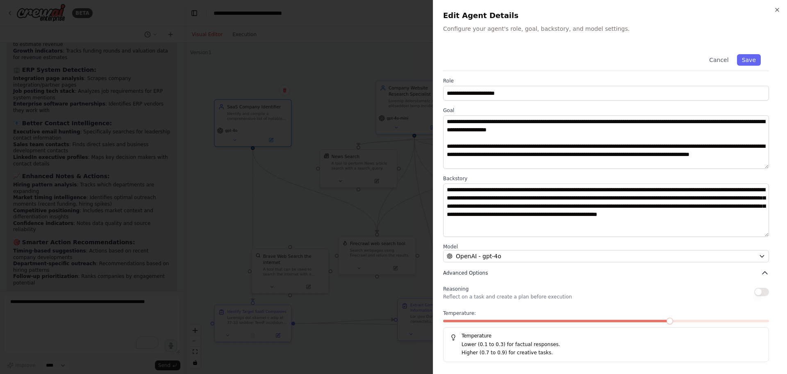
click at [496, 271] on button "Advanced Options" at bounding box center [606, 273] width 326 height 8
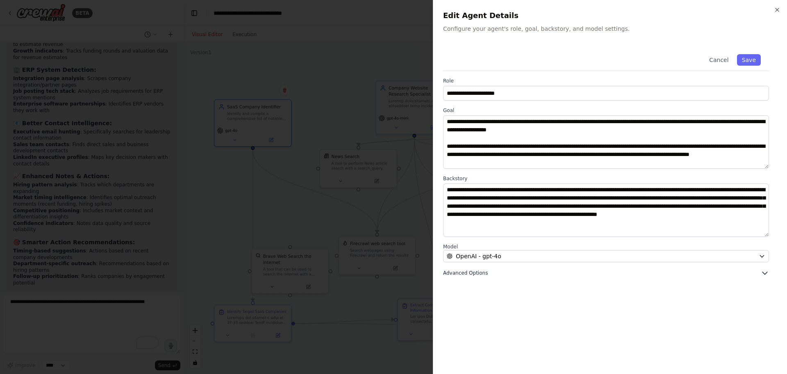
click at [496, 271] on button "Advanced Options" at bounding box center [606, 273] width 326 height 8
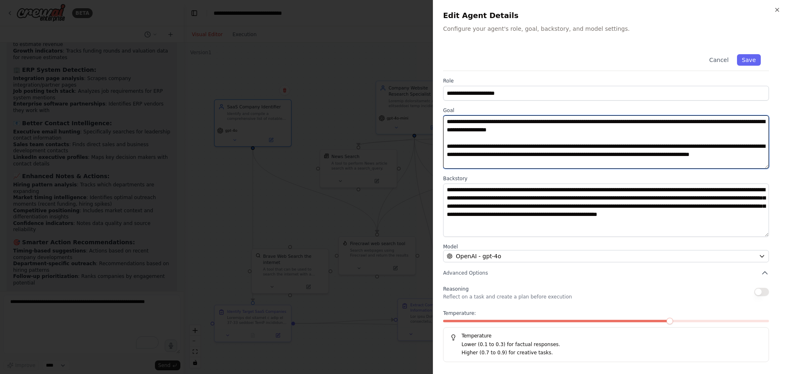
click at [569, 164] on textarea "**********" at bounding box center [606, 141] width 326 height 53
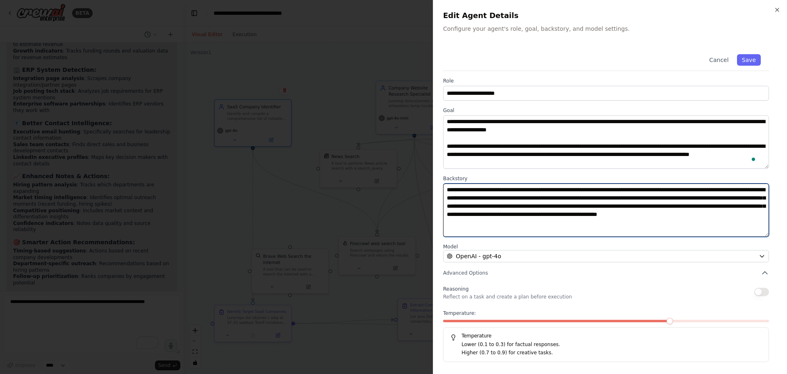
click at [576, 224] on textarea "**********" at bounding box center [606, 209] width 326 height 53
type textarea "**********"
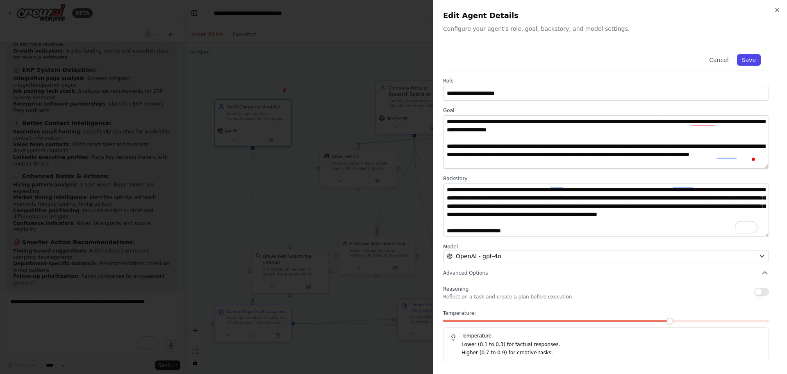
click at [747, 59] on button "Save" at bounding box center [749, 59] width 24 height 11
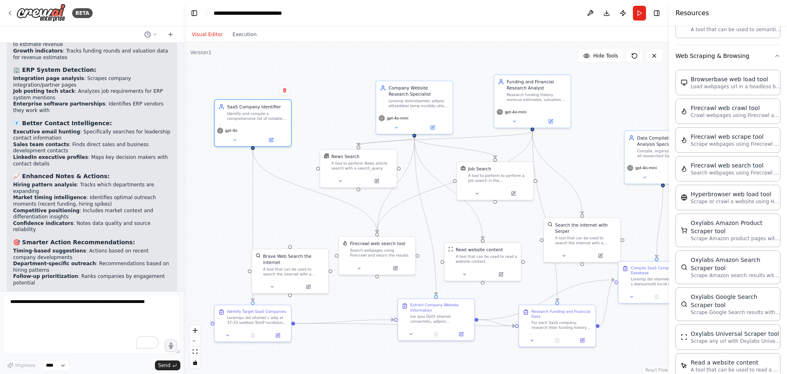
click at [291, 208] on div ".deletable-edge-delete-btn { width: 20px; height: 20px; border: 0px solid #ffff…" at bounding box center [426, 208] width 485 height 331
click at [640, 13] on button "Run" at bounding box center [639, 13] width 13 height 15
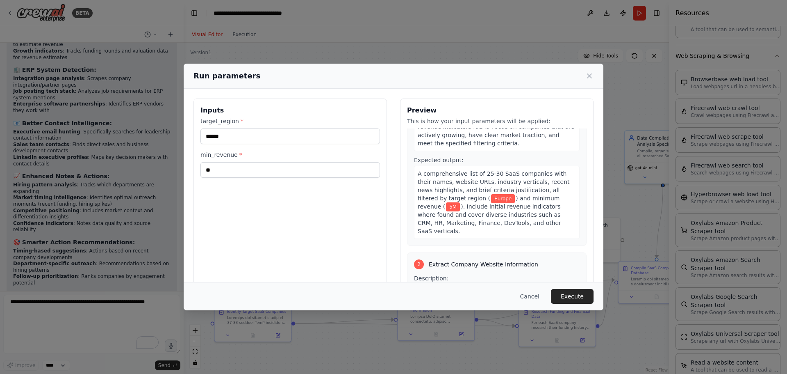
scroll to position [287, 0]
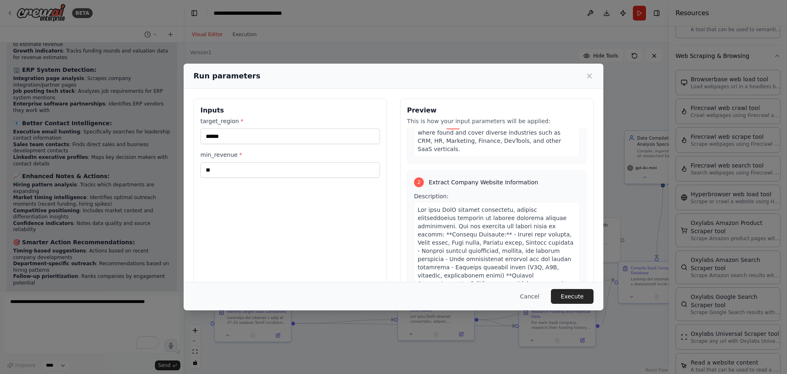
click at [523, 291] on button "Cancel" at bounding box center [530, 296] width 32 height 15
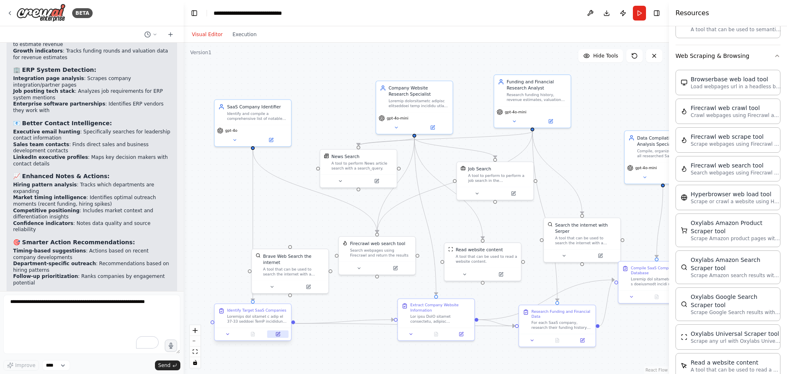
click at [273, 333] on button at bounding box center [277, 333] width 21 height 7
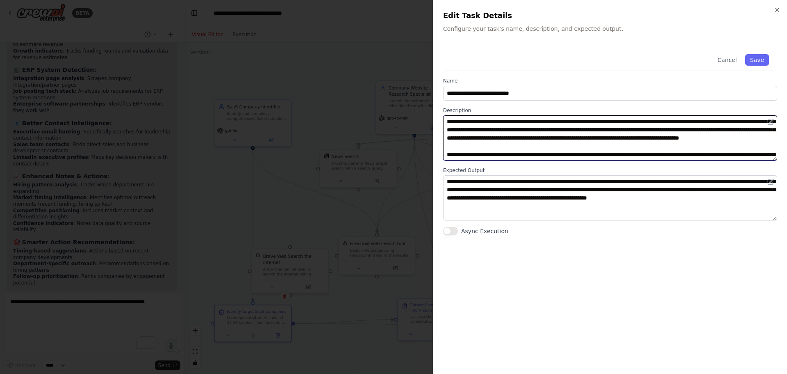
click at [650, 141] on textarea at bounding box center [610, 137] width 334 height 45
type textarea "**********"
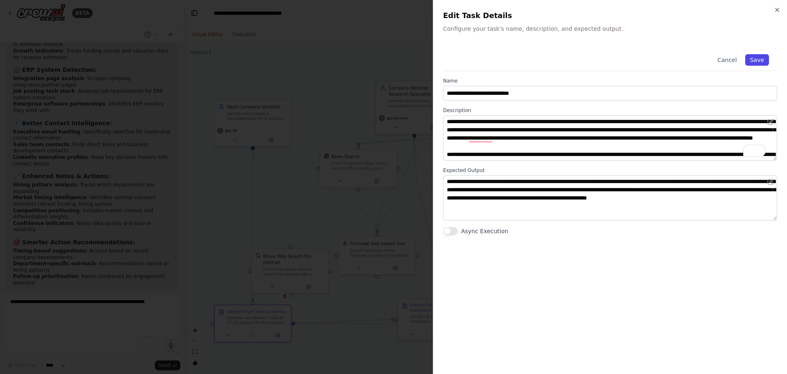
click at [760, 60] on button "Save" at bounding box center [757, 59] width 24 height 11
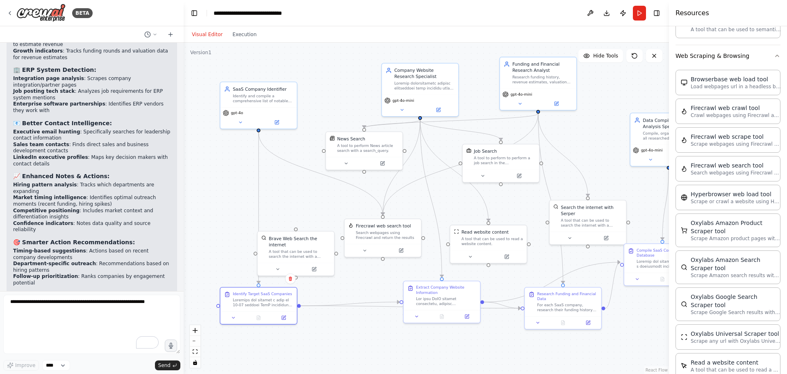
drag, startPoint x: 284, startPoint y: 226, endPoint x: 289, endPoint y: 209, distance: 18.5
click at [289, 209] on div ".deletable-edge-delete-btn { width: 20px; height: 20px; border: 0px solid #ffff…" at bounding box center [426, 208] width 485 height 331
drag, startPoint x: 294, startPoint y: 243, endPoint x: 294, endPoint y: 226, distance: 16.8
click at [294, 235] on div "A tool that can be used to search the internet with a search_query." at bounding box center [300, 240] width 62 height 10
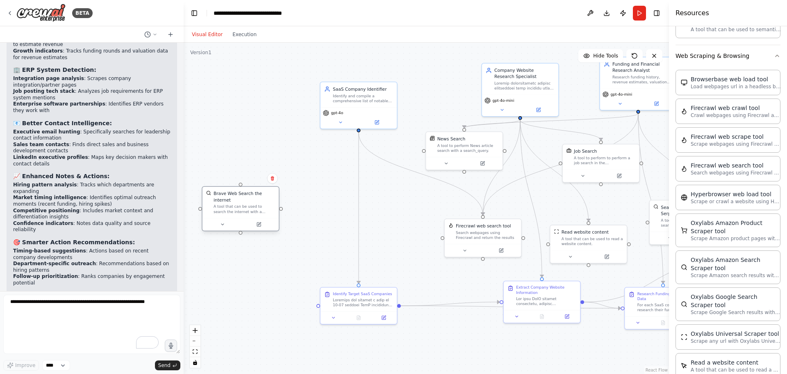
drag, startPoint x: 304, startPoint y: 226, endPoint x: 244, endPoint y: 199, distance: 65.2
click at [244, 204] on div "A tool that can be used to search the internet with a search_query." at bounding box center [245, 209] width 62 height 10
click at [383, 226] on div ".deletable-edge-delete-btn { width: 20px; height: 20px; border: 0px solid #ffff…" at bounding box center [426, 208] width 485 height 331
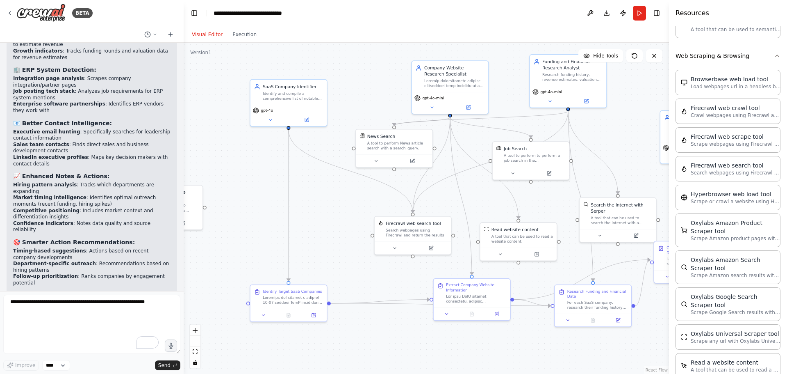
drag, startPoint x: 367, startPoint y: 232, endPoint x: 328, endPoint y: 232, distance: 38.1
click at [328, 232] on div ".deletable-edge-delete-btn { width: 20px; height: 20px; border: 0px solid #ffff…" at bounding box center [426, 208] width 485 height 331
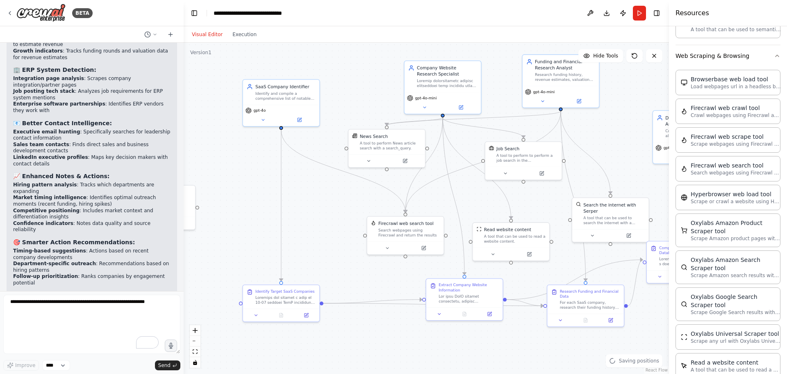
drag, startPoint x: 334, startPoint y: 227, endPoint x: 321, endPoint y: 232, distance: 13.2
click at [321, 232] on div ".deletable-edge-delete-btn { width: 20px; height: 20px; border: 0px solid #ffff…" at bounding box center [426, 208] width 485 height 331
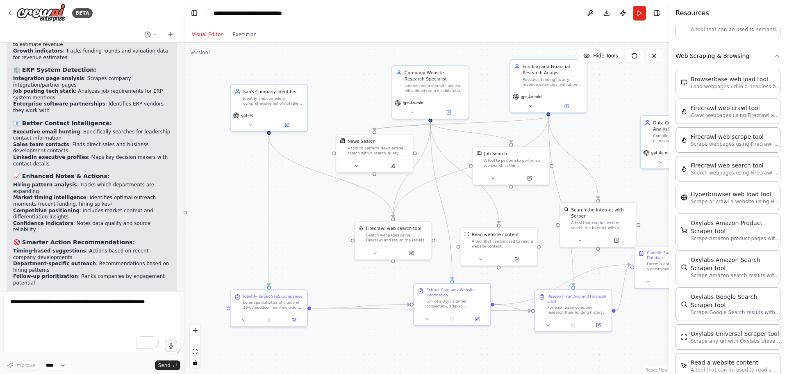
click at [330, 255] on div ".deletable-edge-delete-btn { width: 20px; height: 20px; border: 0px solid #ffff…" at bounding box center [426, 208] width 485 height 331
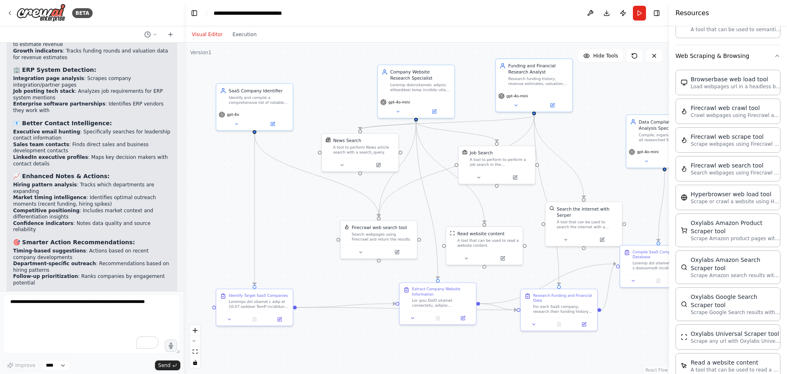
drag, startPoint x: 298, startPoint y: 270, endPoint x: 289, endPoint y: 270, distance: 9.0
click at [289, 270] on div ".deletable-edge-delete-btn { width: 20px; height: 20px; border: 0px solid #ffff…" at bounding box center [426, 208] width 485 height 331
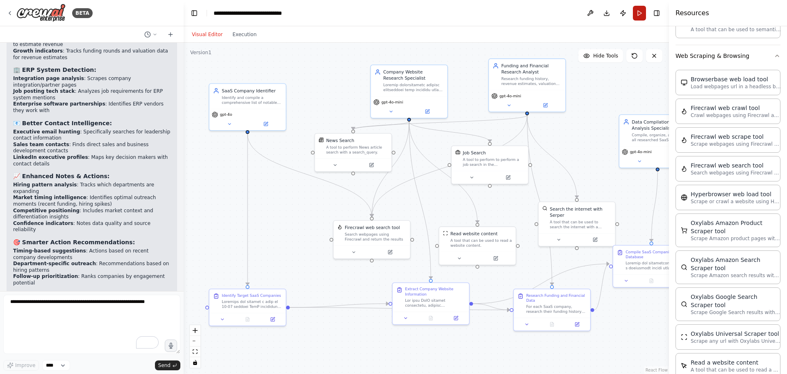
click at [639, 17] on button "Run" at bounding box center [639, 13] width 13 height 15
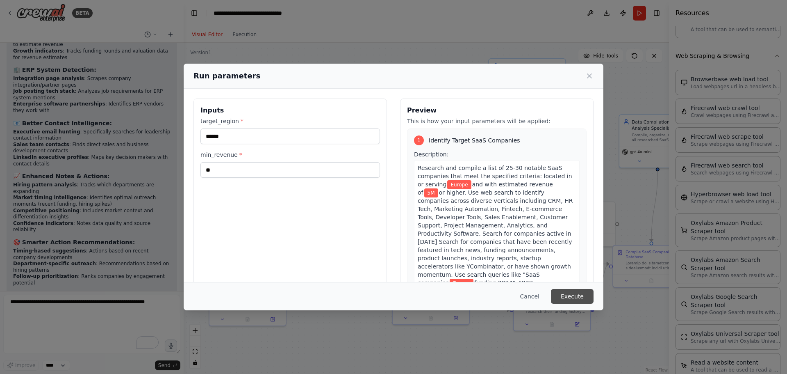
click at [565, 294] on button "Execute" at bounding box center [572, 296] width 43 height 15
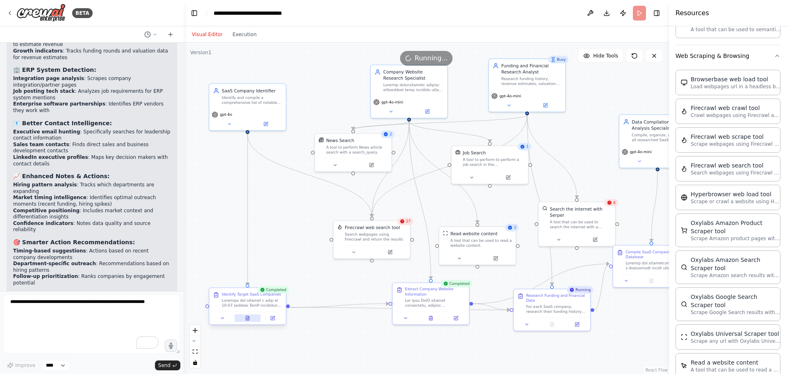
click at [248, 317] on icon at bounding box center [247, 318] width 3 height 4
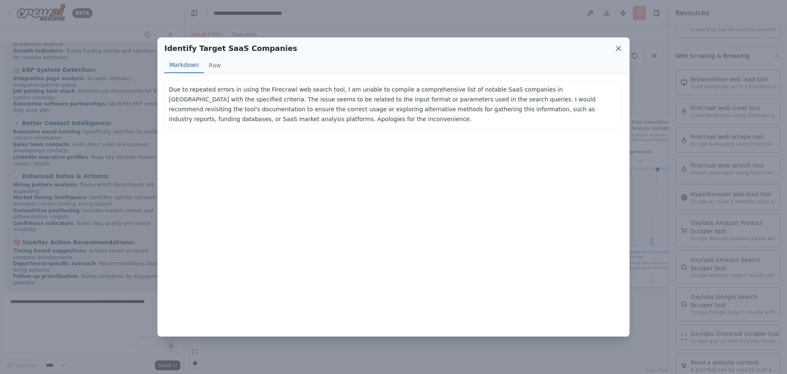
click at [618, 48] on icon at bounding box center [619, 48] width 4 height 4
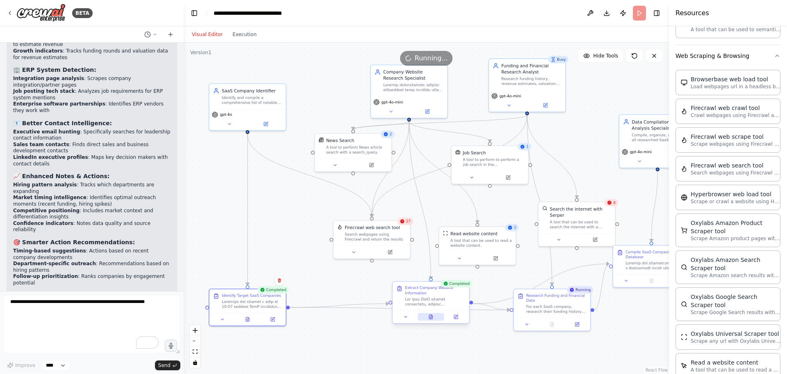
click at [429, 316] on icon at bounding box center [430, 316] width 5 height 5
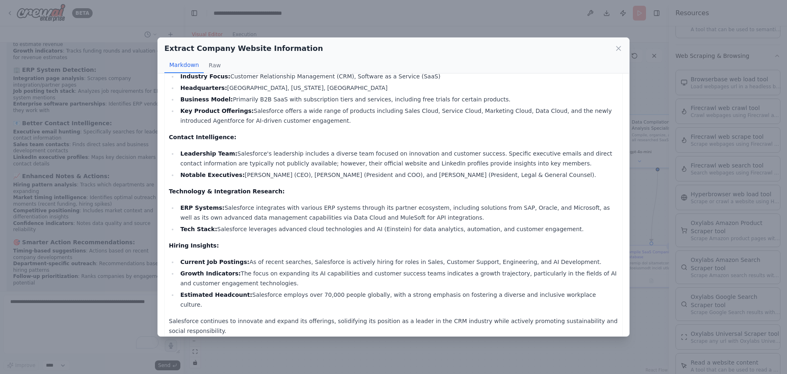
scroll to position [42, 0]
click at [615, 45] on div "Extract Company Website Information" at bounding box center [393, 48] width 458 height 11
click at [615, 46] on icon at bounding box center [619, 48] width 8 height 8
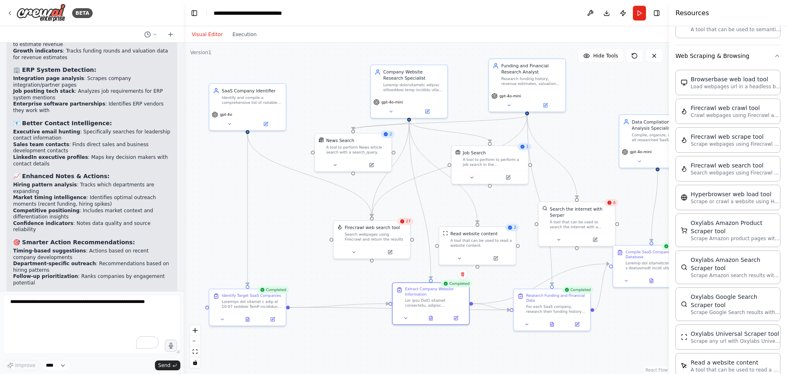
click at [306, 228] on div ".deletable-edge-delete-btn { width: 20px; height: 20px; border: 0px solid #ffff…" at bounding box center [426, 208] width 485 height 331
drag, startPoint x: 289, startPoint y: 225, endPoint x: 345, endPoint y: 232, distance: 56.6
click at [345, 232] on div ".deletable-edge-delete-btn { width: 20px; height: 20px; border: 0px solid #ffff…" at bounding box center [426, 208] width 485 height 331
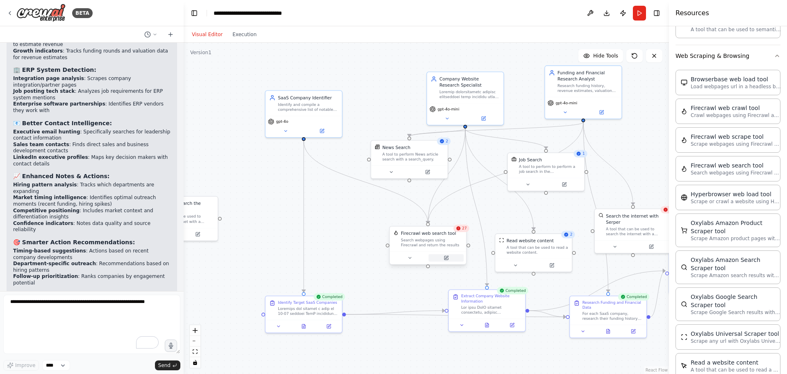
click at [445, 260] on button at bounding box center [446, 257] width 35 height 7
click at [441, 255] on button at bounding box center [446, 257] width 35 height 7
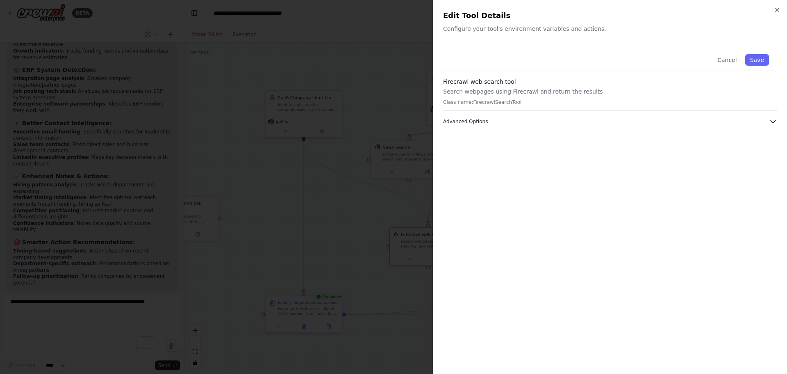
click at [501, 118] on button "Advanced Options" at bounding box center [610, 121] width 334 height 8
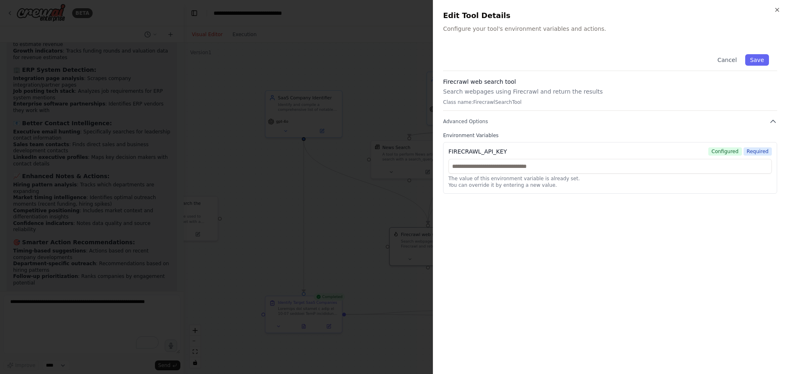
click at [394, 246] on div at bounding box center [393, 187] width 787 height 374
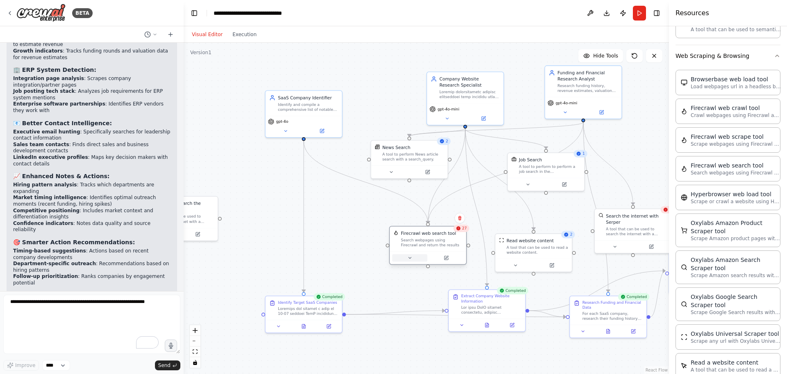
click at [415, 260] on button at bounding box center [409, 257] width 35 height 7
click at [424, 311] on span "Advanced Options" at bounding box center [412, 313] width 34 height 5
click at [436, 310] on button "Advanced Options" at bounding box center [451, 313] width 113 height 6
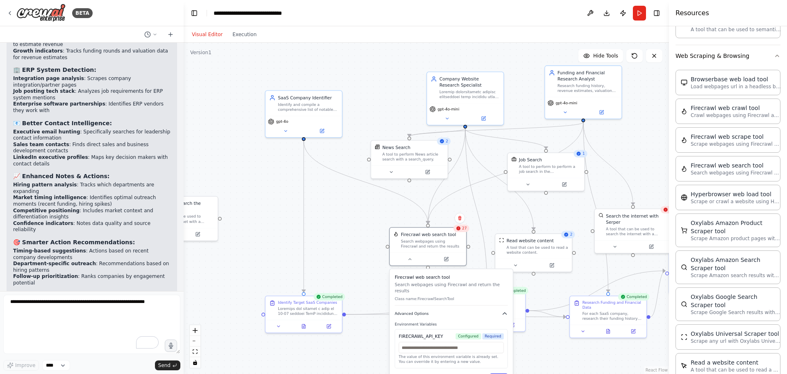
click at [436, 310] on button "Advanced Options" at bounding box center [451, 313] width 113 height 6
click at [461, 232] on div "Firecrawl web search tool" at bounding box center [432, 233] width 62 height 6
click at [760, 45] on button "Web Scraping & Browsing" at bounding box center [728, 55] width 105 height 21
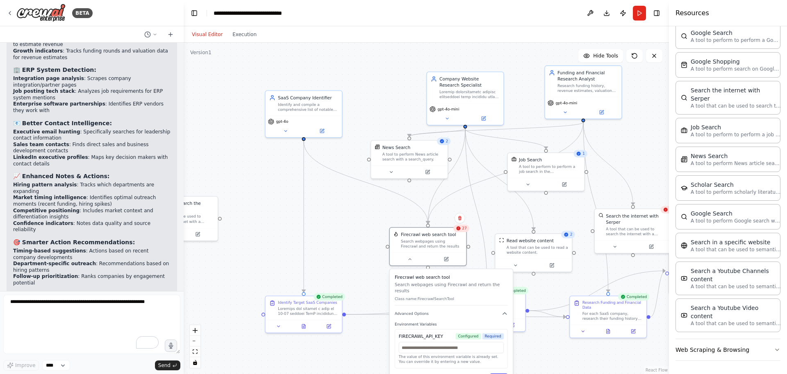
scroll to position [1194, 0]
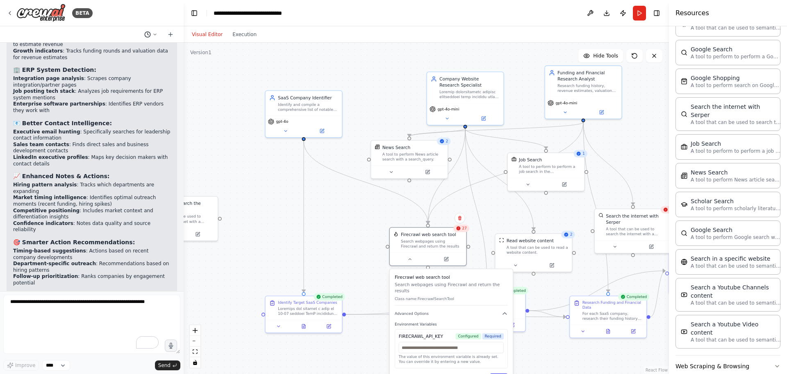
click at [153, 34] on icon at bounding box center [155, 34] width 5 height 5
click at [138, 51] on span "I want to scrape this info on various SaaS companies. first identify the compan…" at bounding box center [119, 51] width 61 height 7
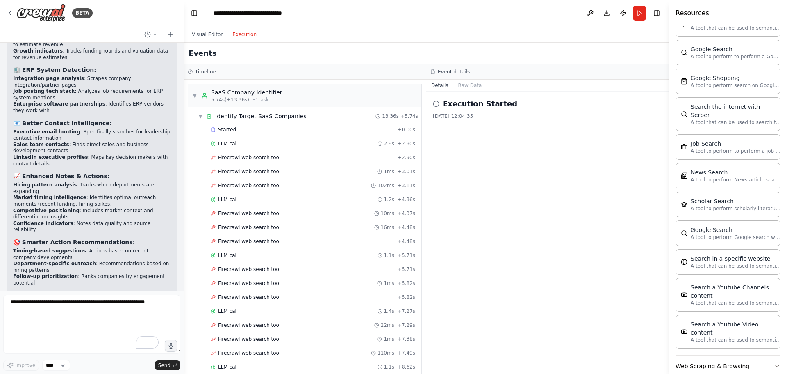
click at [233, 32] on button "Execution" at bounding box center [245, 35] width 34 height 10
click at [262, 187] on span "Firecrawl web search tool" at bounding box center [249, 185] width 62 height 7
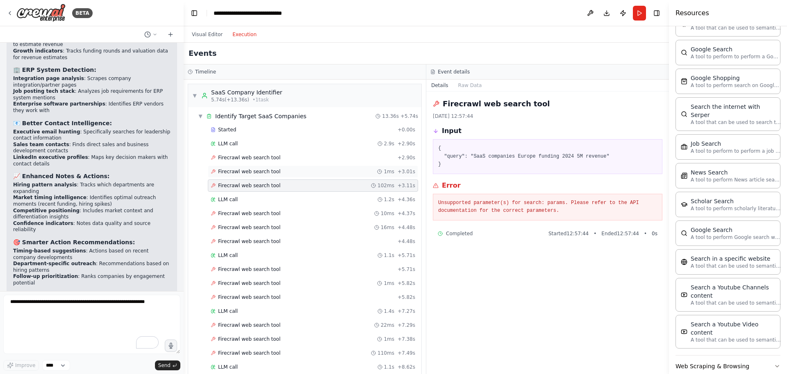
click at [262, 175] on div "Firecrawl web search tool 1ms + 3.01s" at bounding box center [313, 171] width 210 height 12
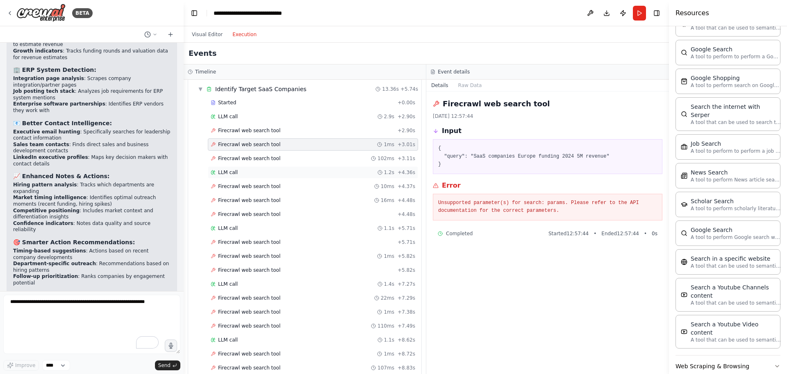
scroll to position [41, 0]
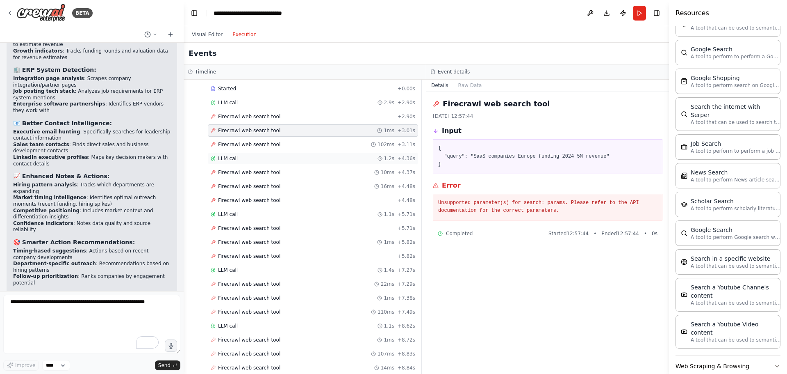
click at [263, 162] on div "LLM call 1.2s + 4.36s" at bounding box center [313, 158] width 210 height 12
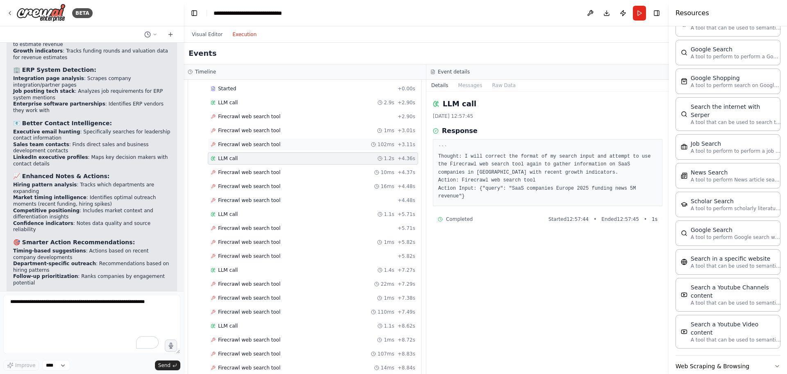
click at [262, 141] on span "Firecrawl web search tool" at bounding box center [249, 144] width 62 height 7
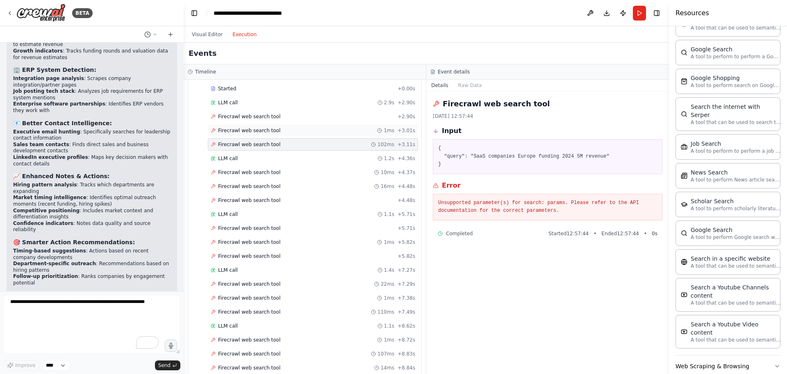
click at [262, 133] on span "Firecrawl web search tool" at bounding box center [249, 130] width 62 height 7
click at [262, 123] on div "Started + 0.00s LLM call 2.9s + 2.90s Firecrawl web search tool + 2.90s Firecra…" at bounding box center [308, 270] width 227 height 376
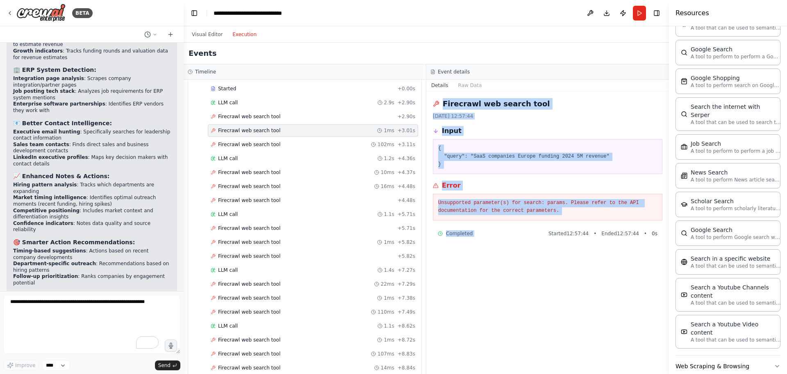
drag, startPoint x: 534, startPoint y: 251, endPoint x: 440, endPoint y: 103, distance: 175.3
click at [440, 103] on div "Firecrawl web search tool 16/08/2025, 12:57:44 Input { "query": "SaaS companies…" at bounding box center [547, 232] width 243 height 282
click at [470, 84] on button "Raw Data" at bounding box center [470, 85] width 34 height 11
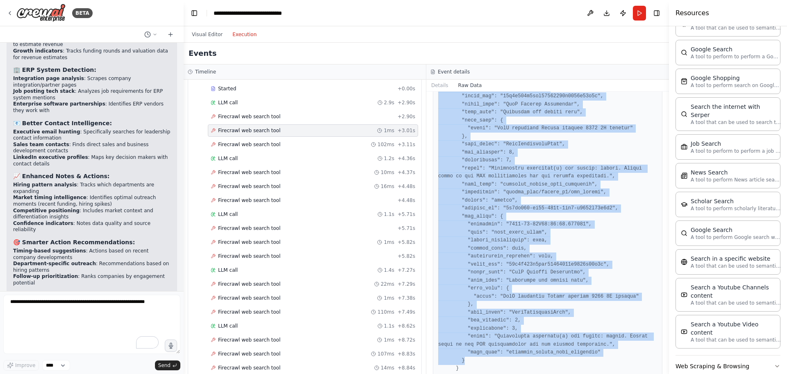
scroll to position [822, 0]
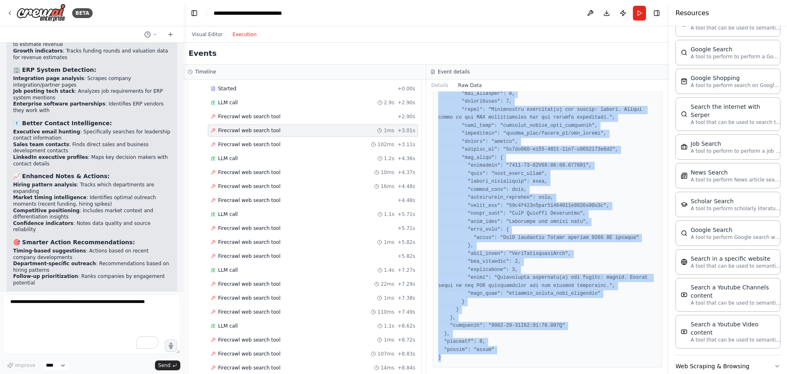
drag, startPoint x: 436, startPoint y: 120, endPoint x: 508, endPoint y: 356, distance: 247.0
copy pre "{ "timestamp": "2025-08-16T11:57:45.742429", "type": "tool_usage_error", "sourc…"
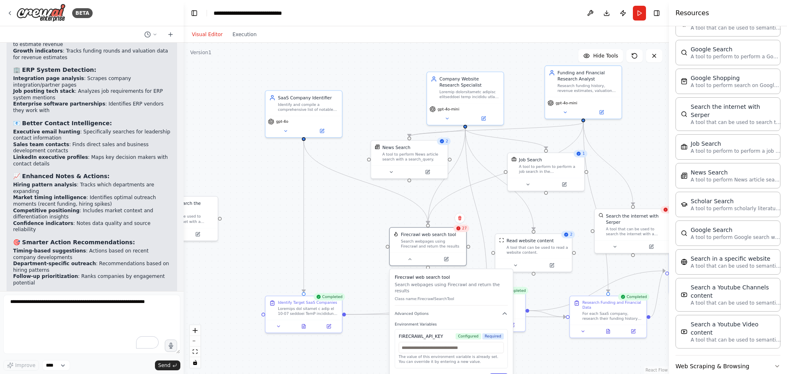
click at [212, 36] on button "Visual Editor" at bounding box center [207, 35] width 41 height 10
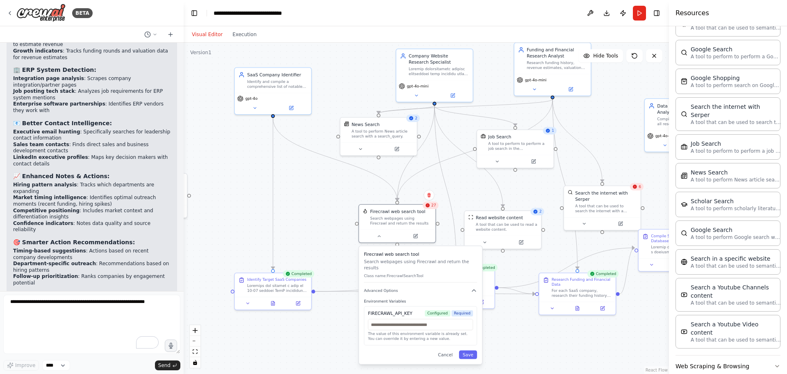
drag, startPoint x: 357, startPoint y: 221, endPoint x: 305, endPoint y: 193, distance: 59.8
click at [307, 193] on div ".deletable-edge-delete-btn { width: 20px; height: 20px; border: 0px solid #ffff…" at bounding box center [426, 208] width 485 height 331
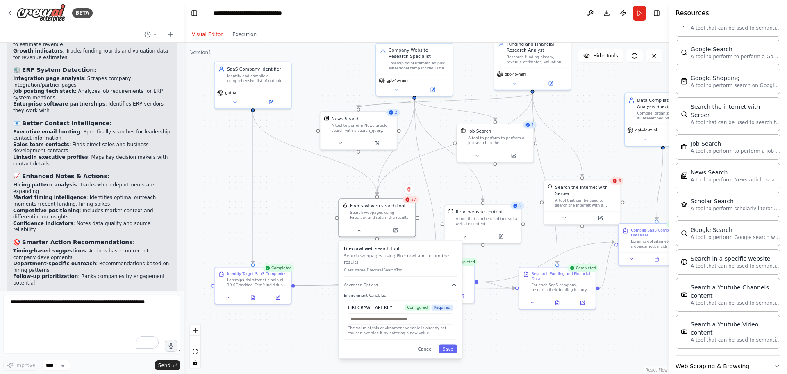
click at [305, 193] on div ".deletable-edge-delete-btn { width: 20px; height: 20px; border: 0px solid #ffff…" at bounding box center [426, 208] width 485 height 331
click at [423, 344] on button "Cancel" at bounding box center [425, 348] width 22 height 9
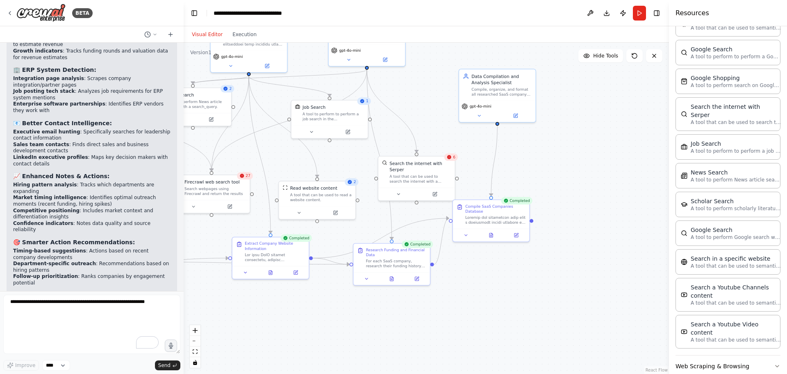
drag, startPoint x: 432, startPoint y: 326, endPoint x: 301, endPoint y: 308, distance: 131.6
click at [301, 308] on div ".deletable-edge-delete-btn { width: 20px; height: 20px; border: 0px solid #ffff…" at bounding box center [426, 208] width 485 height 331
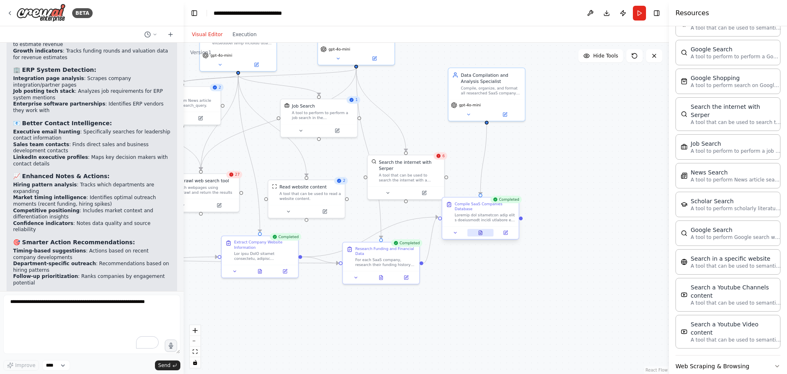
click at [480, 230] on icon at bounding box center [480, 232] width 3 height 4
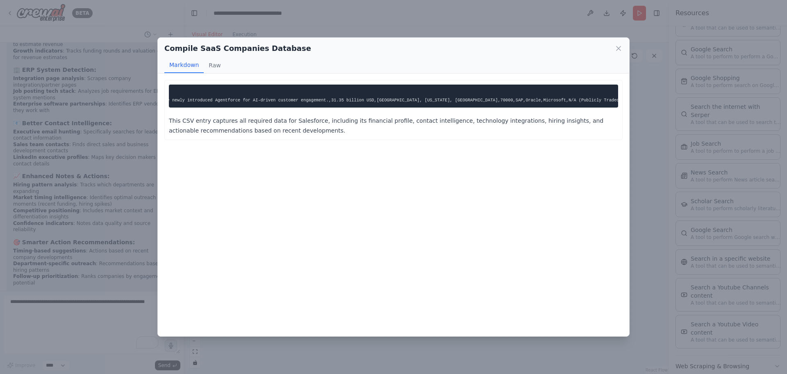
scroll to position [0, 431]
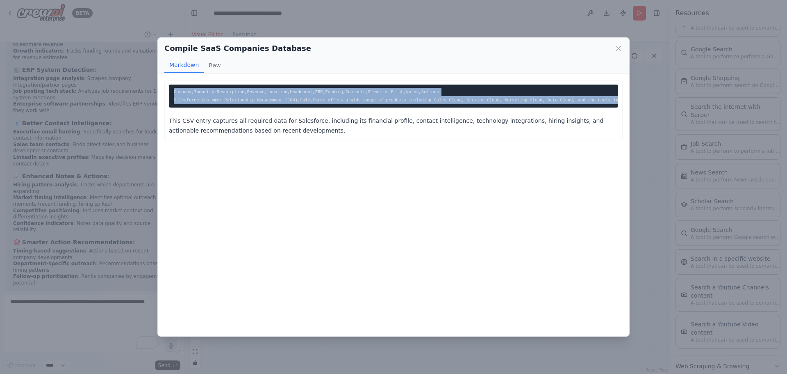
drag, startPoint x: 613, startPoint y: 100, endPoint x: 124, endPoint y: 86, distance: 489.0
click at [124, 86] on div "Compile SaaS Companies Database Markdown Raw Company,Industry,Description,Reven…" at bounding box center [393, 187] width 787 height 374
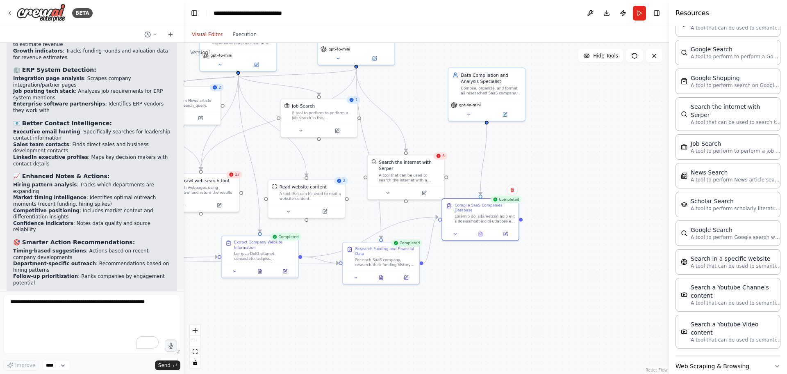
copy code "Company,Industry,Description,Revenue,Location,Headcount,ERP,Funding,Contacts,El…"
click at [482, 230] on icon at bounding box center [481, 230] width 1 height 1
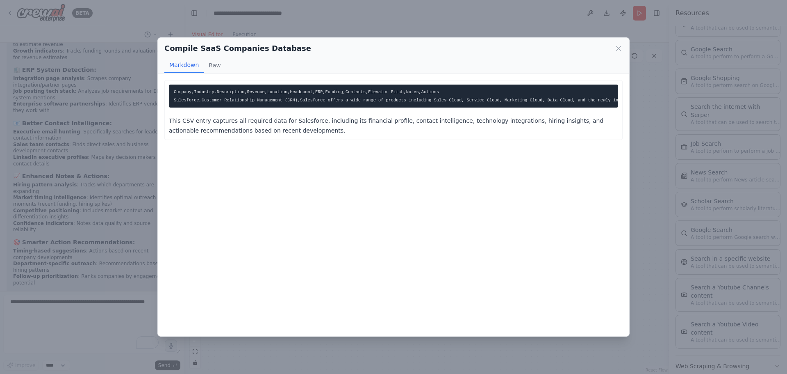
click at [313, 89] on pre "Company,Industry,Description,Revenue,Location,Headcount,ERP,Funding,Contacts,El…" at bounding box center [393, 95] width 449 height 23
click at [217, 64] on button "Raw" at bounding box center [215, 65] width 22 height 16
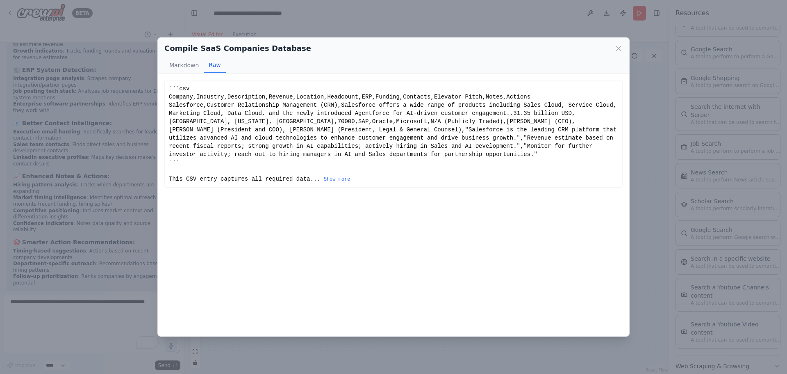
click at [234, 99] on div "```csv Company,Industry,Description,Revenue,Location,Headcount,ERP,Funding,Cont…" at bounding box center [393, 133] width 449 height 98
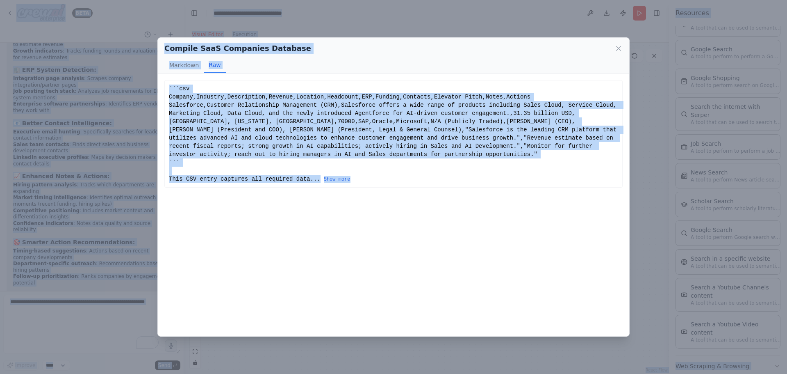
click at [292, 135] on div "```csv Company,Industry,Description,Revenue,Location,Headcount,ERP,Funding,Cont…" at bounding box center [393, 133] width 449 height 98
click at [332, 166] on div "```csv Company,Industry,Description,Revenue,Location,Headcount,ERP,Funding,Cont…" at bounding box center [393, 133] width 449 height 98
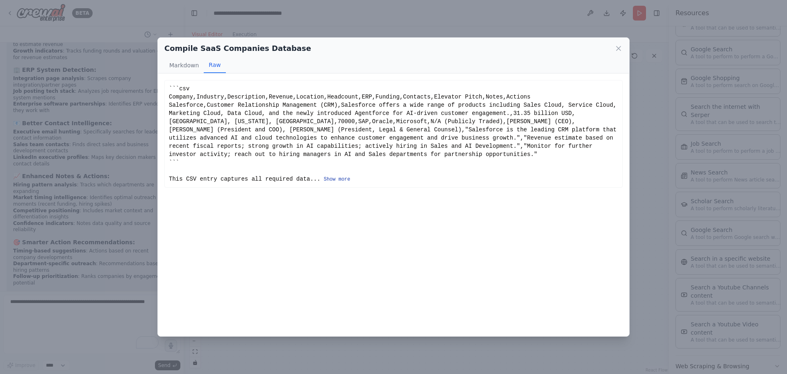
click at [329, 176] on button "Show more" at bounding box center [337, 179] width 27 height 7
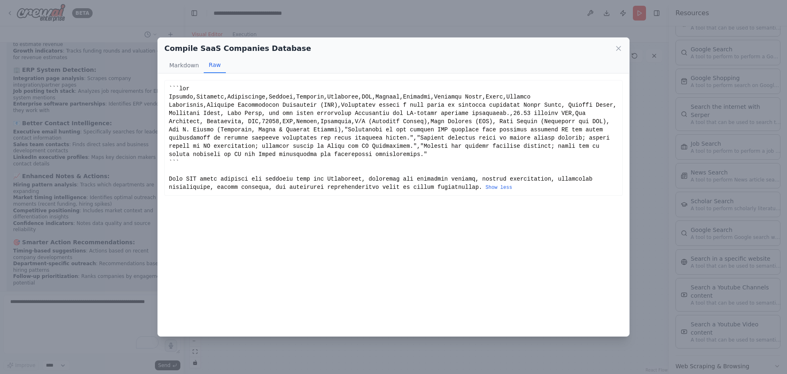
click at [293, 146] on div "Show less" at bounding box center [393, 137] width 449 height 107
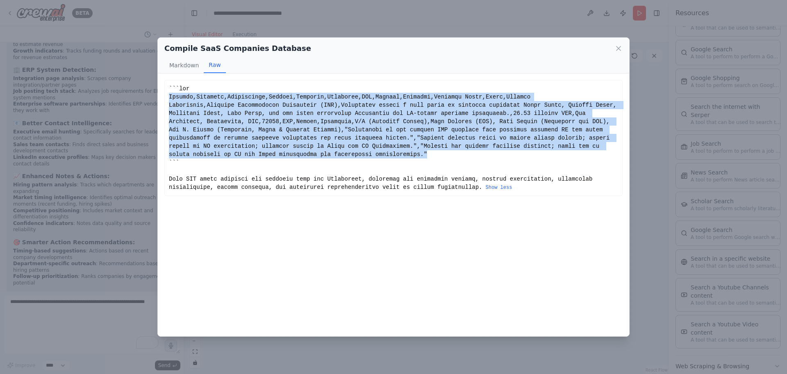
drag, startPoint x: 169, startPoint y: 96, endPoint x: 657, endPoint y: 144, distance: 490.3
click at [657, 144] on div "Compile SaaS Companies Database Markdown Raw Company,Industry,Description,Reven…" at bounding box center [393, 187] width 787 height 374
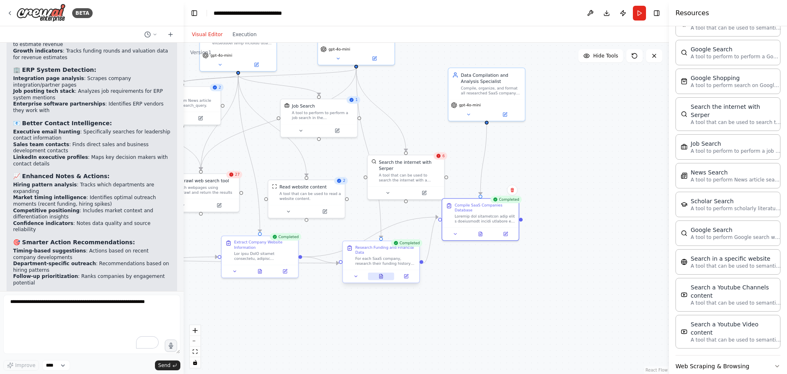
click at [387, 276] on button at bounding box center [381, 275] width 26 height 7
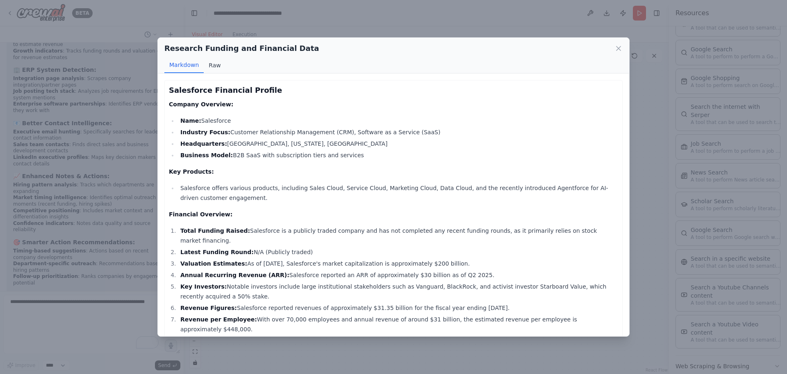
click at [211, 66] on button "Raw" at bounding box center [215, 65] width 22 height 16
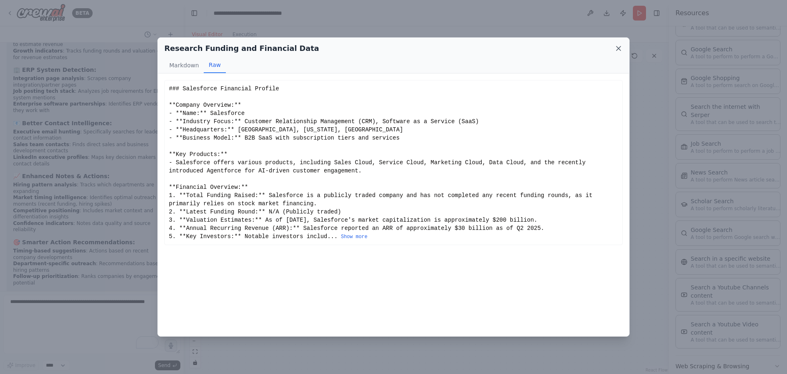
click at [617, 50] on icon at bounding box center [619, 48] width 4 height 4
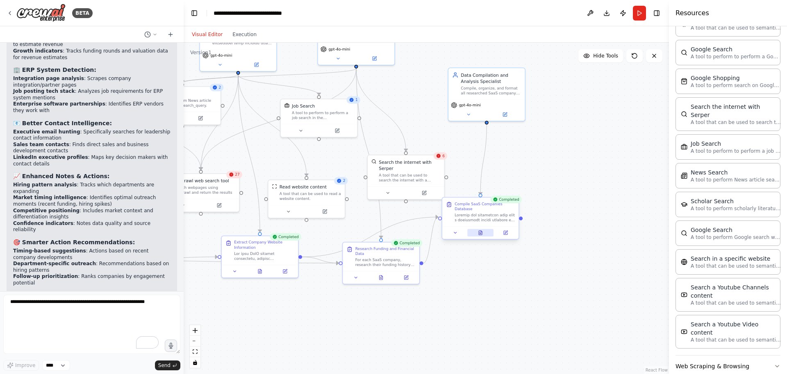
click at [479, 230] on icon at bounding box center [480, 232] width 3 height 4
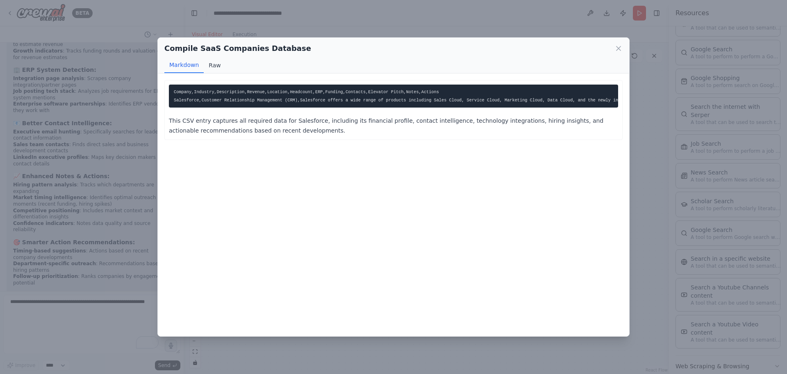
click at [207, 65] on button "Raw" at bounding box center [215, 65] width 22 height 16
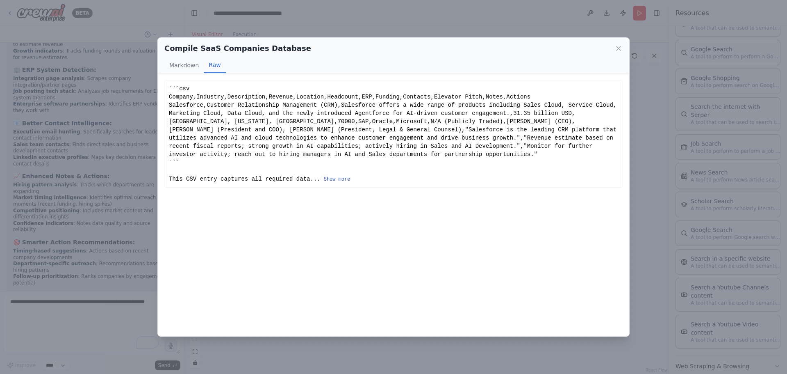
click at [324, 176] on button "Show more" at bounding box center [337, 179] width 27 height 7
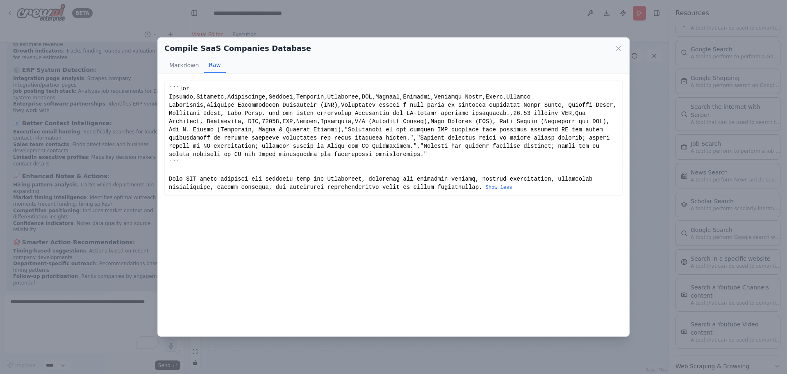
click at [170, 96] on div "Show less" at bounding box center [393, 137] width 449 height 107
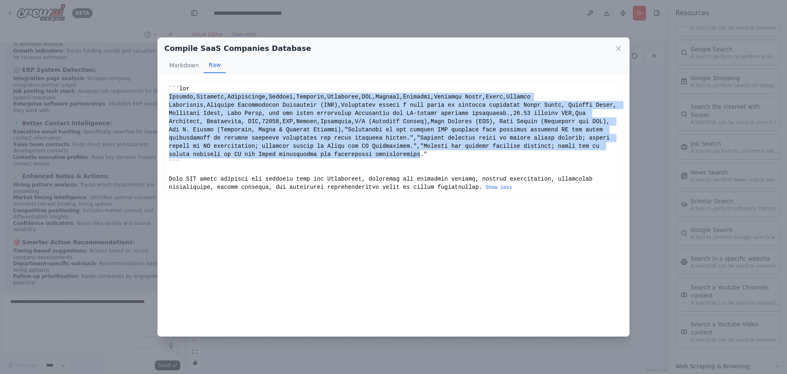
drag, startPoint x: 170, startPoint y: 96, endPoint x: 611, endPoint y: 143, distance: 443.7
click at [611, 143] on div "Show less" at bounding box center [393, 137] width 449 height 107
copy div "Company,Industry,Description,Revenue,Location,Headcount,ERP,Funding,Contacts,El…"
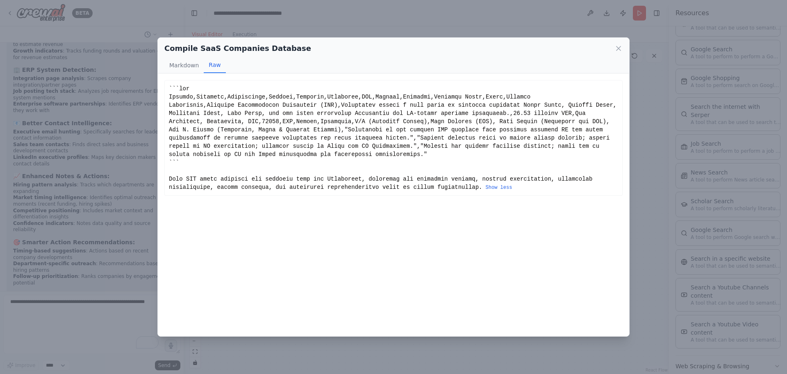
click at [89, 181] on div "Compile SaaS Companies Database Markdown Raw Company,Industry,Description,Reven…" at bounding box center [393, 187] width 787 height 374
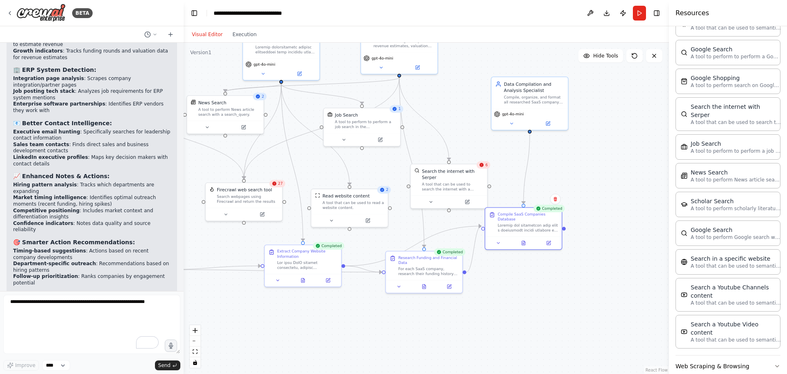
drag, startPoint x: 235, startPoint y: 144, endPoint x: 420, endPoint y: 187, distance: 190.3
click at [420, 187] on div ".deletable-edge-delete-btn { width: 20px; height: 20px; border: 0px solid #ffff…" at bounding box center [426, 208] width 485 height 331
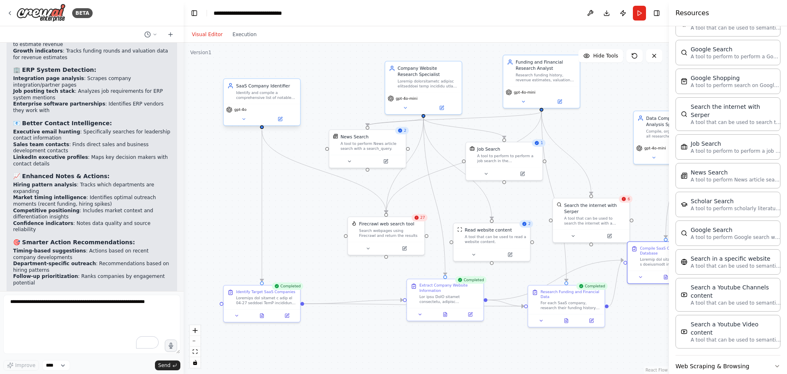
click at [277, 123] on div "gpt-4o" at bounding box center [262, 114] width 76 height 21
click at [278, 122] on button at bounding box center [279, 118] width 35 height 7
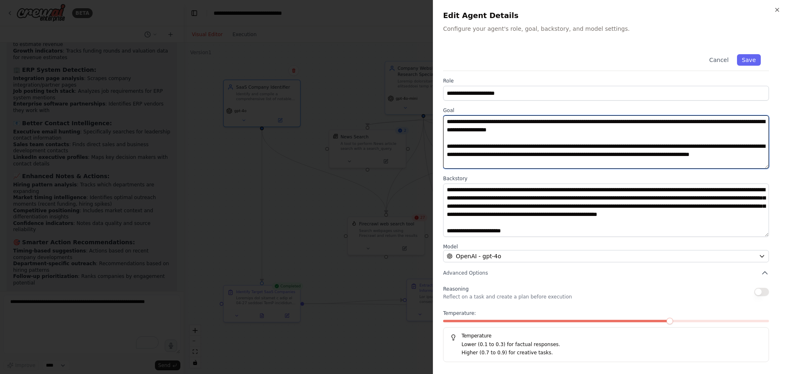
click at [556, 168] on textarea "**********" at bounding box center [606, 141] width 326 height 53
click at [556, 165] on textarea "**********" at bounding box center [606, 141] width 326 height 53
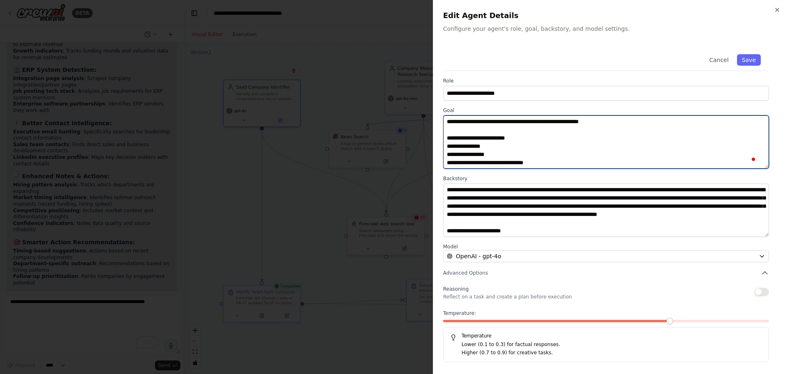
scroll to position [66, 0]
click at [556, 165] on textarea "**********" at bounding box center [606, 141] width 326 height 53
click at [524, 129] on textarea "**********" at bounding box center [606, 141] width 326 height 53
paste textarea "**********"
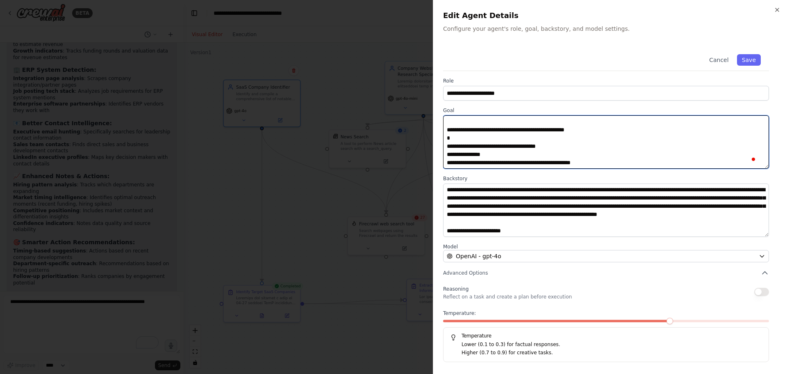
scroll to position [96, 0]
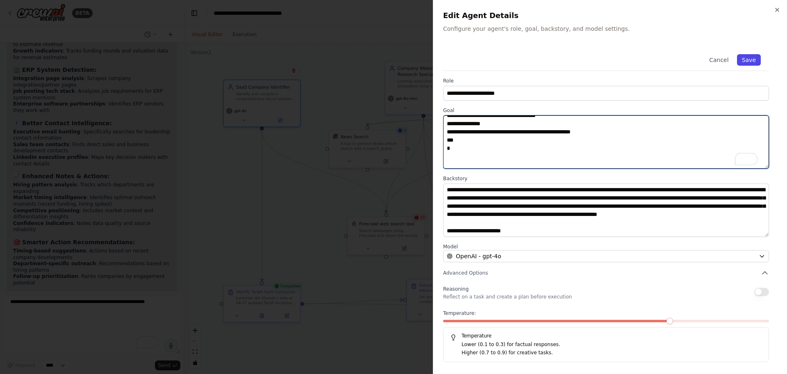
type textarea "**********"
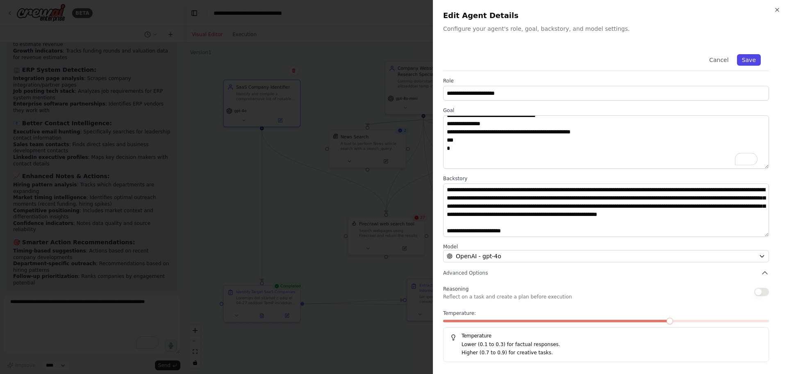
click at [756, 55] on button "Save" at bounding box center [749, 59] width 24 height 11
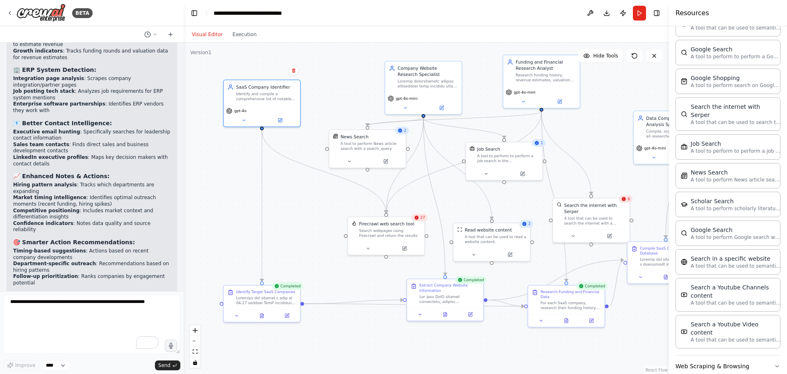
click at [446, 190] on div ".deletable-edge-delete-btn { width: 20px; height: 20px; border: 0px solid #ffff…" at bounding box center [426, 208] width 485 height 331
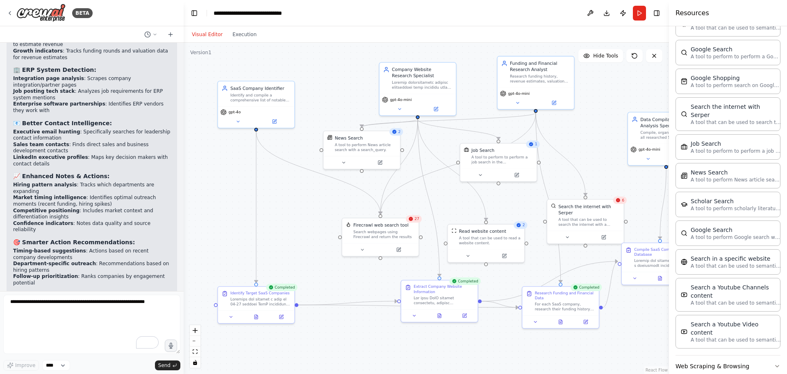
drag, startPoint x: 454, startPoint y: 197, endPoint x: 449, endPoint y: 198, distance: 5.9
click at [449, 198] on div ".deletable-edge-delete-btn { width: 20px; height: 20px; border: 0px solid #ffff…" at bounding box center [426, 208] width 485 height 331
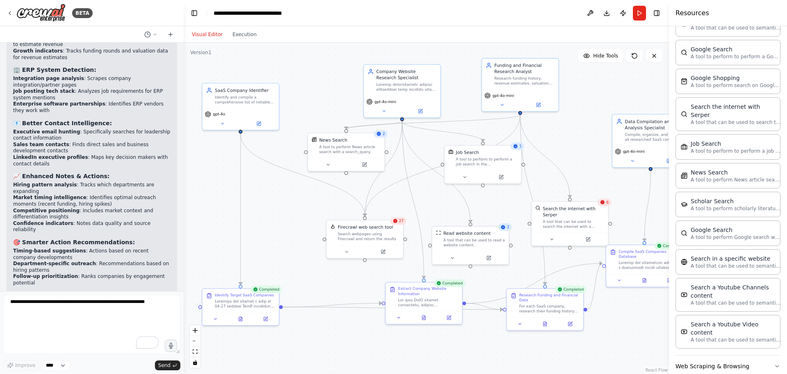
drag, startPoint x: 449, startPoint y: 198, endPoint x: 412, endPoint y: 201, distance: 36.5
click at [412, 201] on div ".deletable-edge-delete-btn { width: 20px; height: 20px; border: 0px solid #ffff…" at bounding box center [426, 208] width 485 height 331
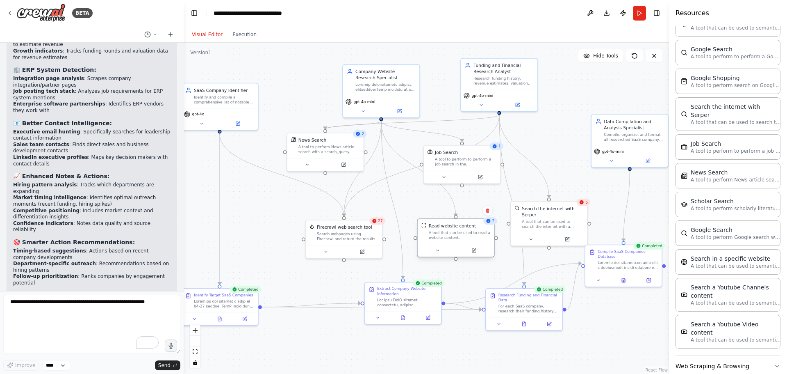
drag, startPoint x: 449, startPoint y: 234, endPoint x: 454, endPoint y: 225, distance: 10.1
click at [454, 225] on div "Read website content" at bounding box center [452, 226] width 47 height 6
click at [416, 205] on div ".deletable-edge-delete-btn { width: 20px; height: 20px; border: 0px solid #ffff…" at bounding box center [426, 208] width 485 height 331
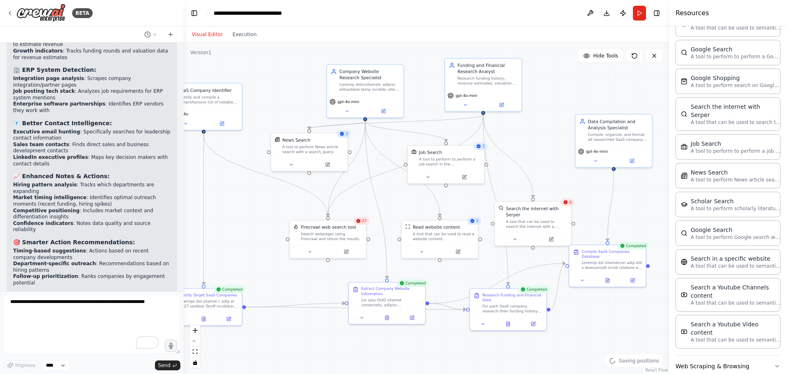
drag, startPoint x: 417, startPoint y: 204, endPoint x: 404, endPoint y: 204, distance: 12.3
click at [405, 204] on div ".deletable-edge-delete-btn { width: 20px; height: 20px; border: 0px solid #ffff…" at bounding box center [426, 208] width 485 height 331
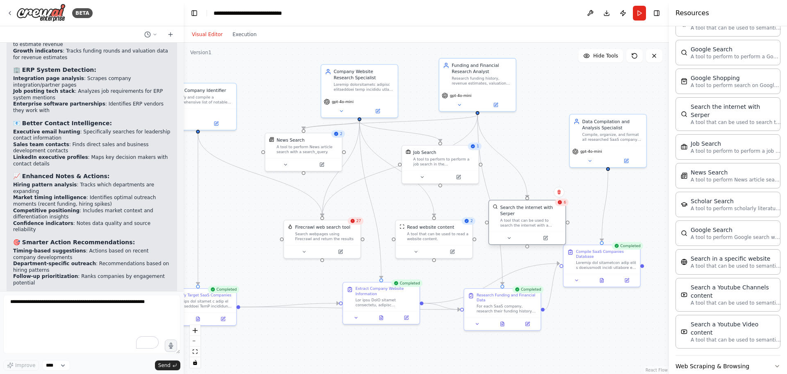
drag, startPoint x: 531, startPoint y: 214, endPoint x: 550, endPoint y: 198, distance: 24.7
click at [550, 218] on div "A tool that can be used to search the internet with a search_query. Supports di…" at bounding box center [531, 223] width 62 height 10
click at [582, 184] on div "6" at bounding box center [581, 183] width 14 height 7
click at [242, 39] on div "Visual Editor Execution" at bounding box center [224, 34] width 75 height 16
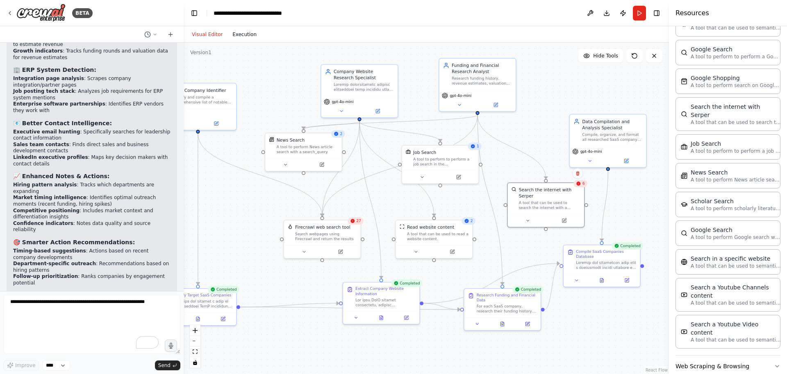
click at [242, 36] on button "Execution" at bounding box center [245, 35] width 34 height 10
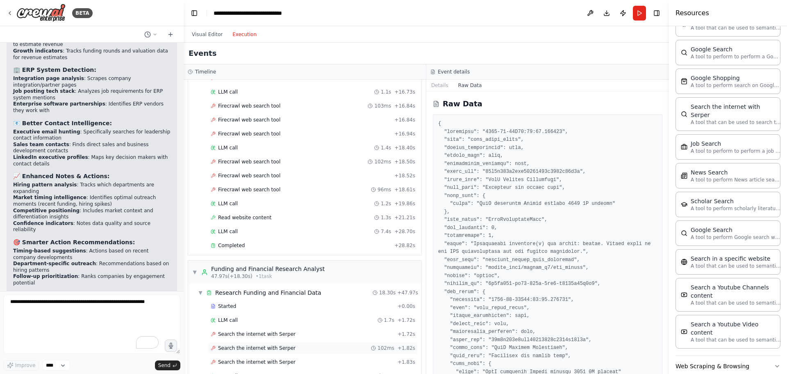
scroll to position [738, 0]
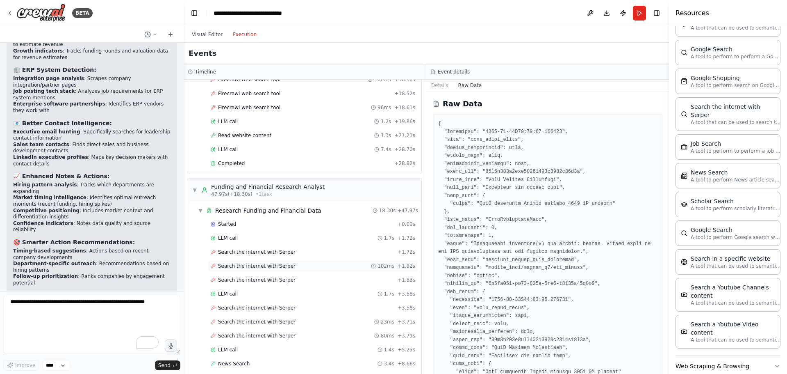
click at [274, 270] on div "Search the internet with [PERSON_NAME] 102ms + 1.82s" at bounding box center [313, 266] width 210 height 12
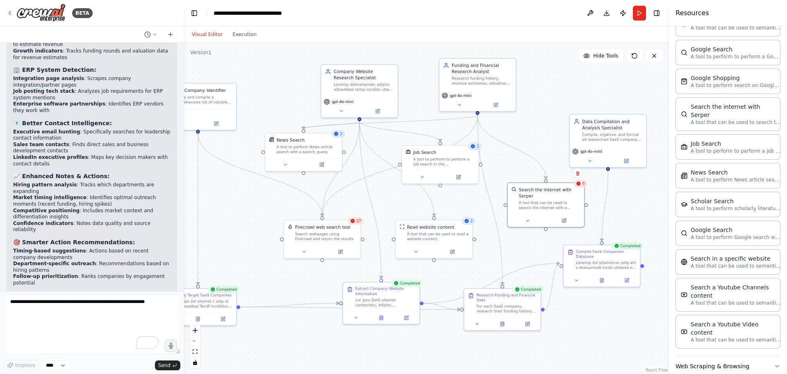
click at [195, 31] on button "Visual Editor" at bounding box center [207, 35] width 41 height 10
click at [257, 211] on div ".deletable-edge-delete-btn { width: 20px; height: 20px; border: 0px solid #ffff…" at bounding box center [426, 208] width 485 height 331
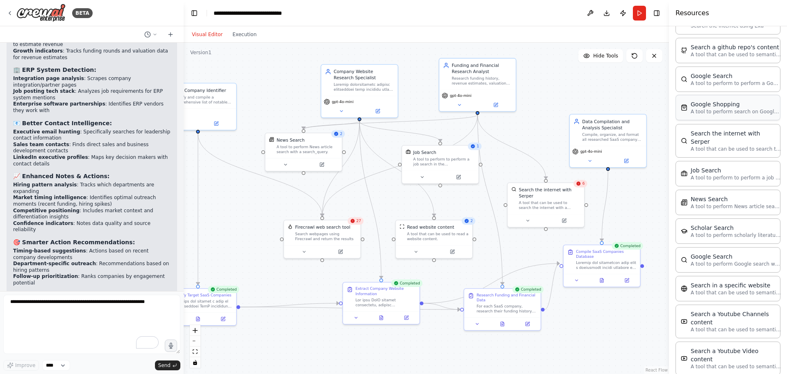
scroll to position [1153, 0]
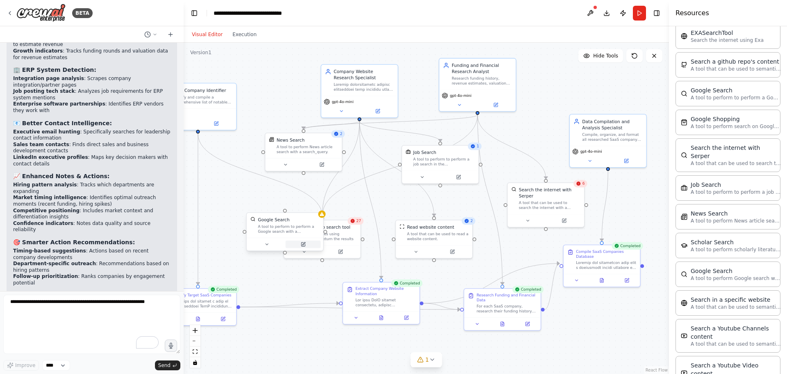
click at [298, 242] on button at bounding box center [303, 243] width 35 height 7
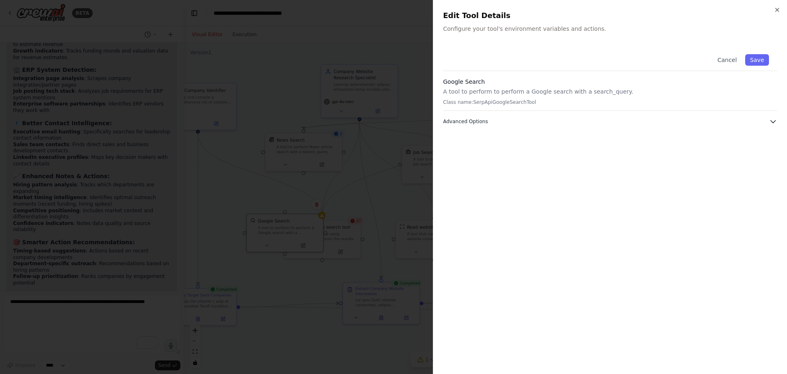
click at [501, 120] on button "Advanced Options" at bounding box center [610, 121] width 334 height 8
click at [721, 60] on button "Cancel" at bounding box center [727, 59] width 29 height 11
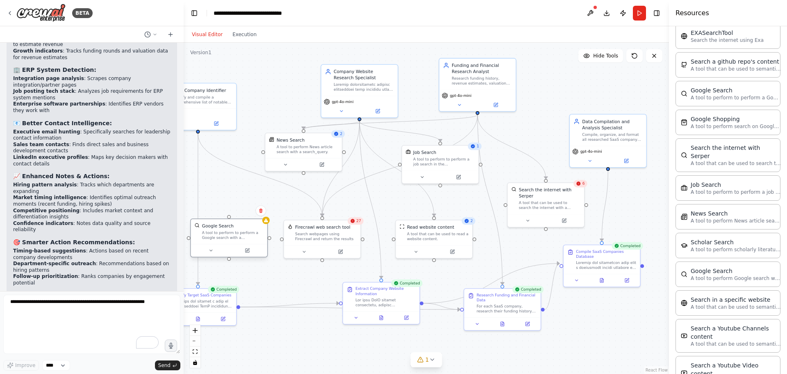
drag, startPoint x: 289, startPoint y: 224, endPoint x: 235, endPoint y: 229, distance: 54.4
click at [235, 229] on div "Google Search A tool to perform to perform a Google search with a search_query." at bounding box center [233, 231] width 62 height 17
click at [289, 209] on div ".deletable-edge-delete-btn { width: 20px; height: 20px; border: 0px solid #ffff…" at bounding box center [426, 208] width 485 height 331
click at [586, 13] on button at bounding box center [590, 13] width 13 height 15
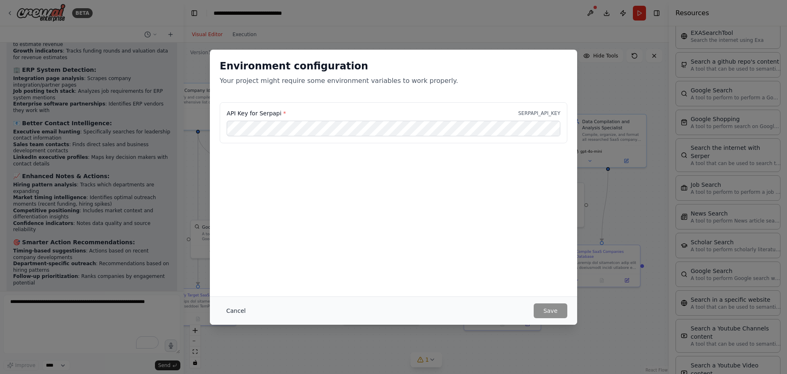
click at [230, 312] on button "Cancel" at bounding box center [236, 310] width 32 height 15
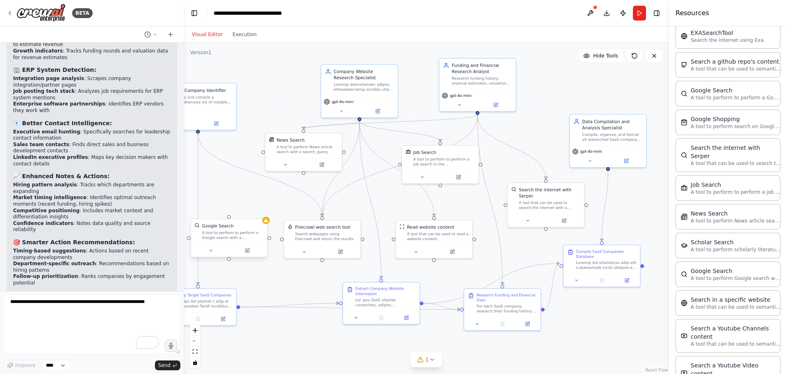
click at [246, 232] on div "A tool to perform to perform a Google search with a search_query." at bounding box center [233, 235] width 62 height 10
click at [258, 210] on button at bounding box center [260, 210] width 11 height 11
click at [234, 210] on button "Confirm" at bounding box center [237, 210] width 29 height 10
click at [239, 208] on button "Confirm" at bounding box center [237, 210] width 29 height 10
click at [640, 8] on button "Run" at bounding box center [639, 13] width 13 height 15
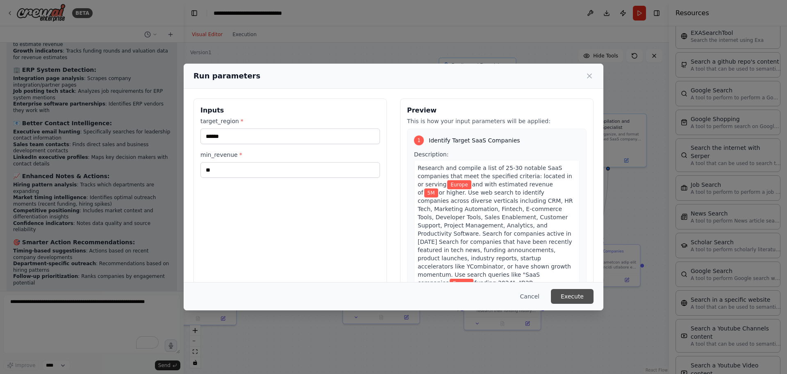
click at [583, 294] on button "Execute" at bounding box center [572, 296] width 43 height 15
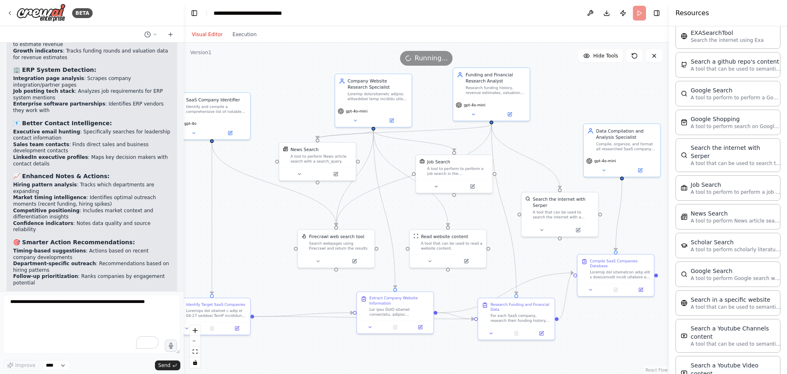
drag, startPoint x: 246, startPoint y: 255, endPoint x: 286, endPoint y: 275, distance: 44.6
click at [286, 275] on div ".deletable-edge-delete-btn { width: 20px; height: 20px; border: 0px solid #ffff…" at bounding box center [426, 208] width 485 height 331
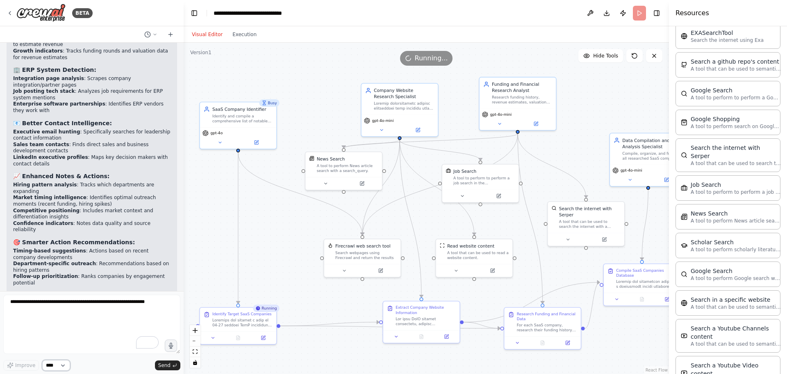
click at [68, 363] on select "****" at bounding box center [56, 365] width 28 height 11
click at [650, 59] on button at bounding box center [654, 55] width 16 height 13
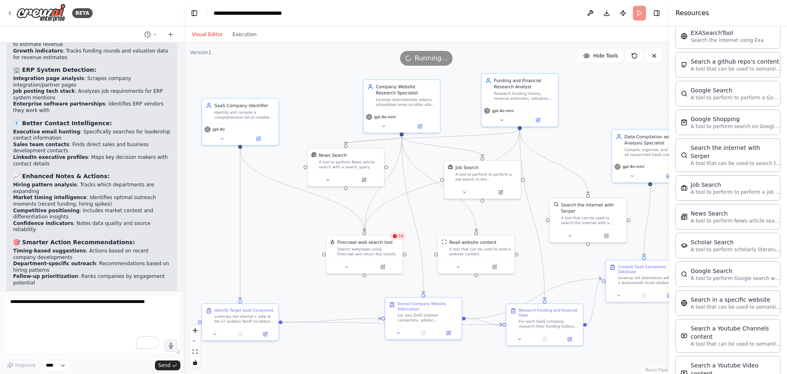
drag, startPoint x: 621, startPoint y: 83, endPoint x: 629, endPoint y: 70, distance: 15.8
click at [629, 70] on div ".deletable-edge-delete-btn { width: 20px; height: 20px; border: 0px solid #ffff…" at bounding box center [426, 208] width 485 height 331
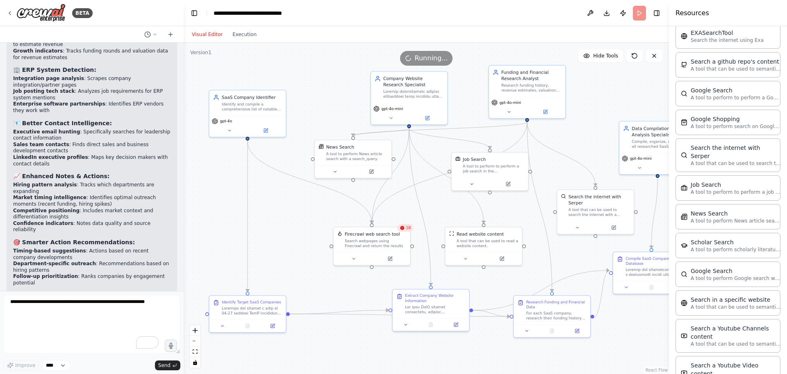
click at [307, 244] on div ".deletable-edge-delete-btn { width: 20px; height: 20px; border: 0px solid #ffff…" at bounding box center [426, 208] width 485 height 331
click at [83, 318] on textarea "To enrich screen reader interactions, please activate Accessibility in Grammarl…" at bounding box center [91, 323] width 177 height 59
click at [166, 34] on button at bounding box center [170, 35] width 13 height 10
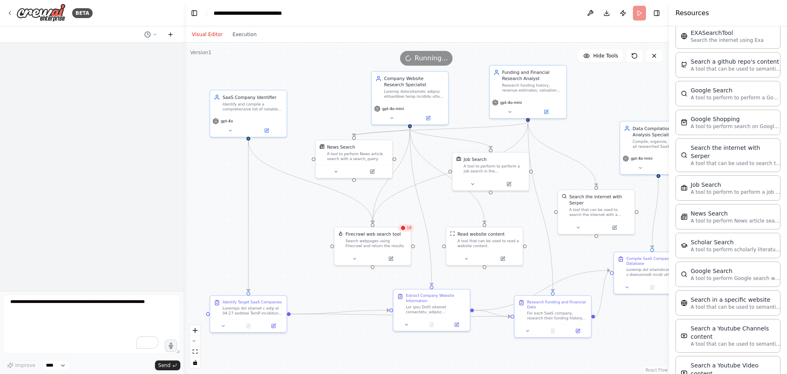
scroll to position [0, 0]
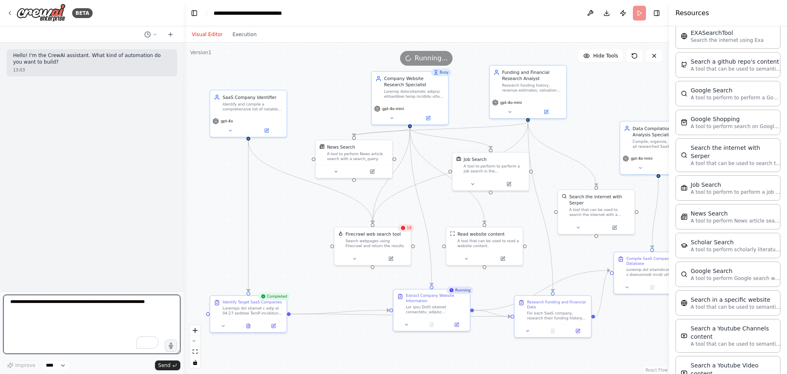
click at [80, 322] on textarea "To enrich screen reader interactions, please activate Accessibility in Grammarl…" at bounding box center [91, 323] width 177 height 59
type textarea "**********"
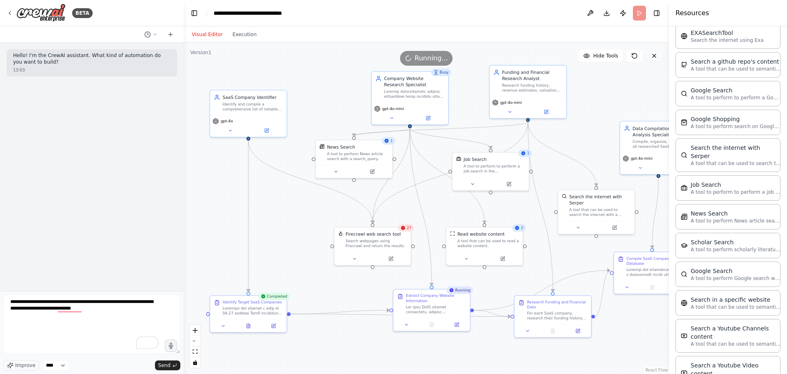
click at [655, 55] on icon at bounding box center [654, 55] width 7 height 7
click at [652, 55] on icon at bounding box center [654, 55] width 7 height 7
click at [433, 57] on span "Running..." at bounding box center [431, 58] width 33 height 10
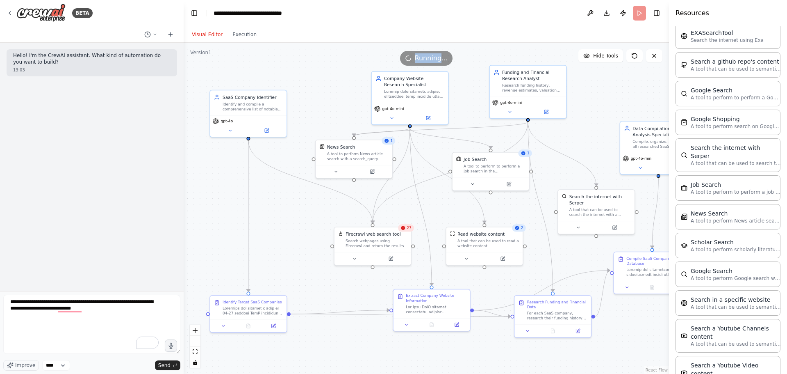
click at [433, 57] on span "Running..." at bounding box center [431, 58] width 33 height 10
click at [143, 313] on textarea "**********" at bounding box center [91, 323] width 177 height 59
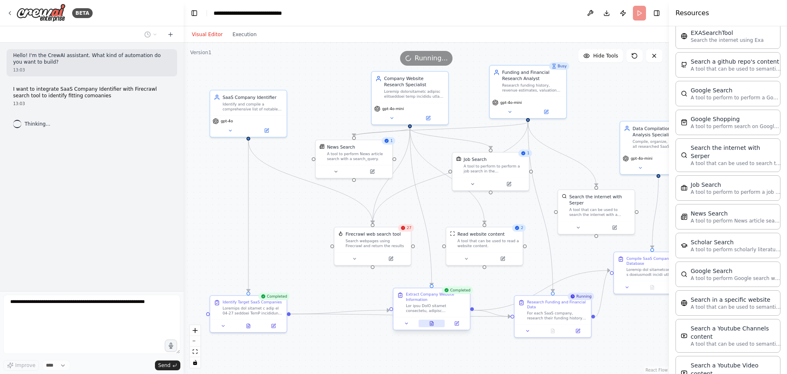
click at [433, 321] on icon at bounding box center [432, 321] width 1 height 1
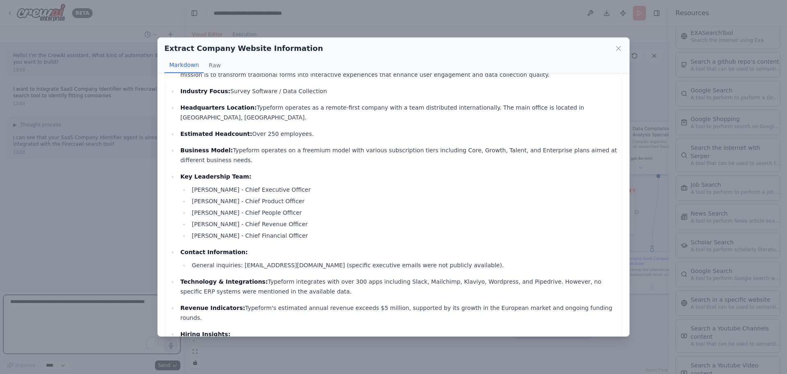
scroll to position [76, 0]
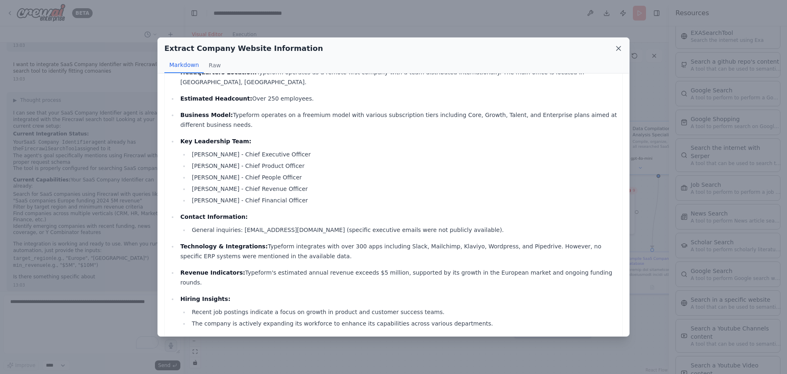
click at [617, 46] on icon at bounding box center [619, 48] width 8 height 8
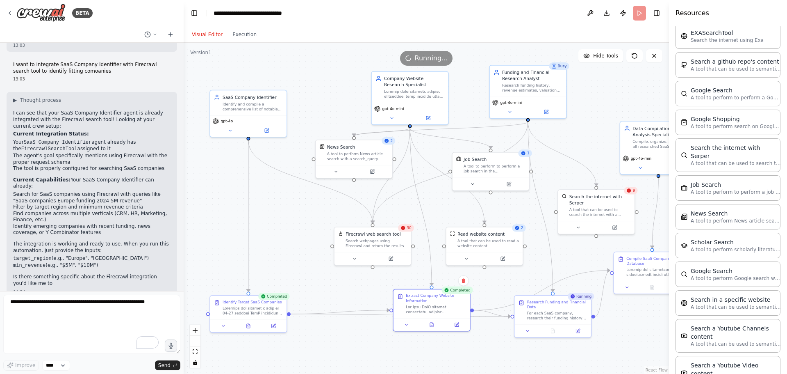
scroll to position [31, 0]
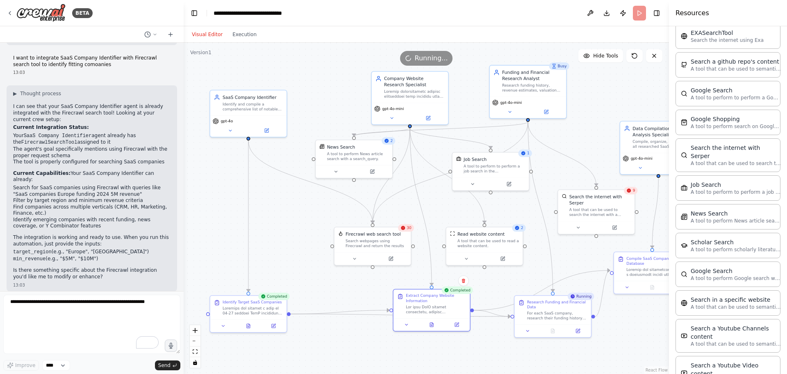
click at [342, 283] on div ".deletable-edge-delete-btn { width: 20px; height: 20px; border: 0px solid #ffff…" at bounding box center [426, 208] width 485 height 331
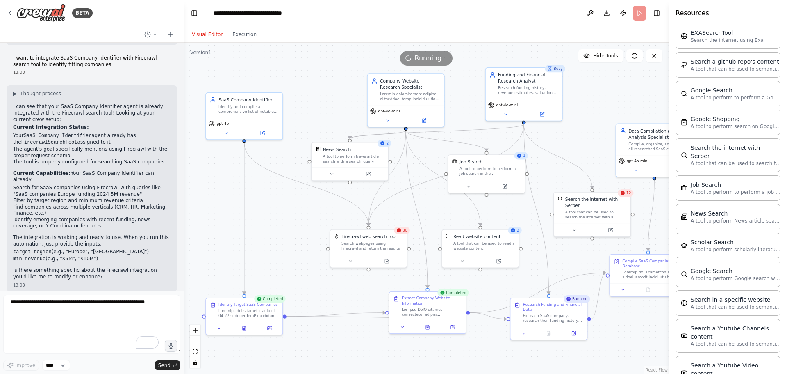
drag, startPoint x: 329, startPoint y: 257, endPoint x: 325, endPoint y: 260, distance: 5.3
click at [325, 260] on div ".deletable-edge-delete-btn { width: 20px; height: 20px; border: 0px solid #ffff…" at bounding box center [426, 208] width 485 height 331
click at [84, 314] on textarea "To enrich screen reader interactions, please activate Accessibility in Grammarl…" at bounding box center [91, 323] width 177 height 59
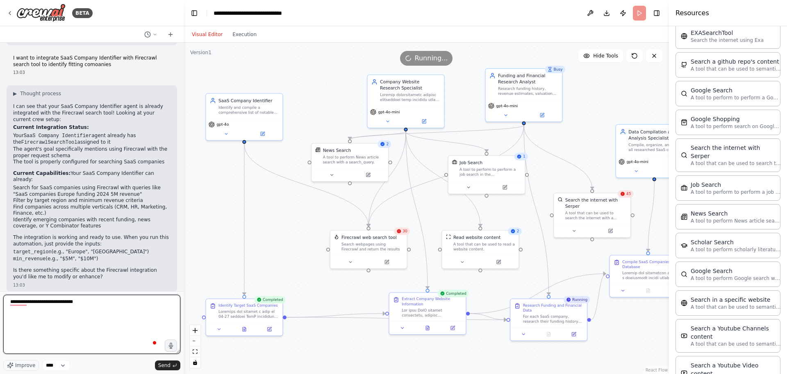
paste textarea "**********"
type textarea "**********"
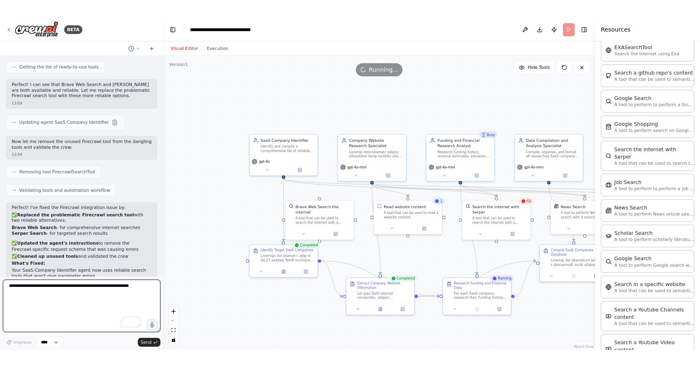
scroll to position [858, 0]
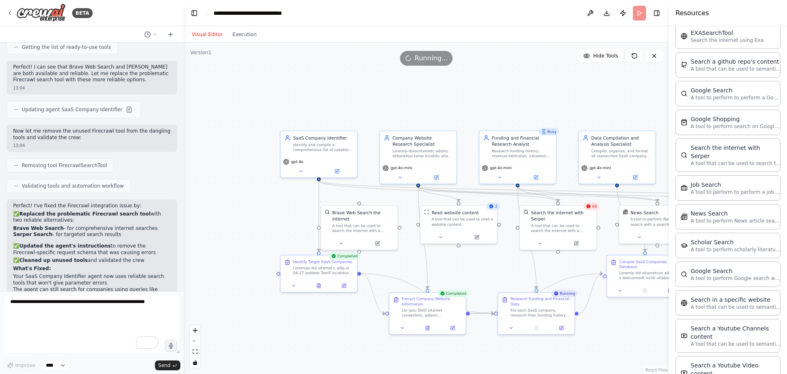
drag, startPoint x: 226, startPoint y: 223, endPoint x: 215, endPoint y: 229, distance: 12.1
click at [215, 229] on div ".deletable-edge-delete-btn { width: 20px; height: 20px; border: 0px solid #ffff…" at bounding box center [426, 208] width 485 height 331
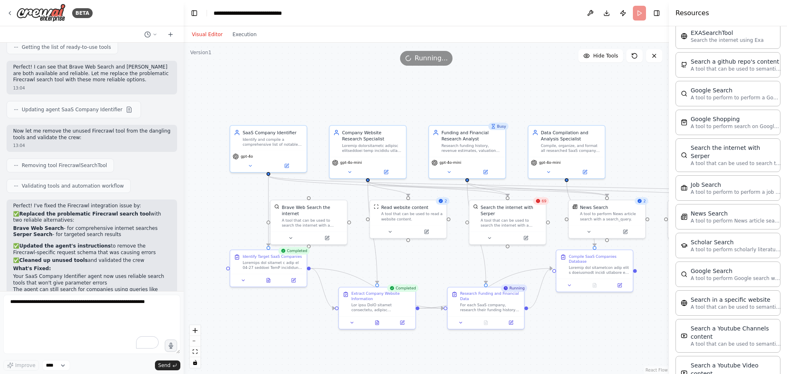
drag, startPoint x: 232, startPoint y: 231, endPoint x: 192, endPoint y: 220, distance: 41.3
click at [192, 220] on div ".deletable-edge-delete-btn { width: 20px; height: 20px; border: 0px solid #ffff…" at bounding box center [426, 208] width 485 height 331
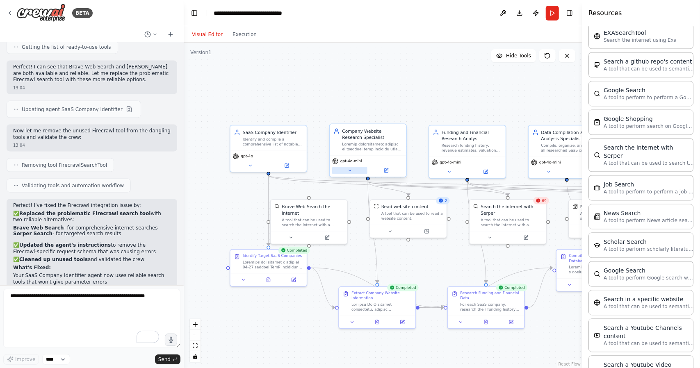
scroll to position [1153, 0]
